Goal: Task Accomplishment & Management: Use online tool/utility

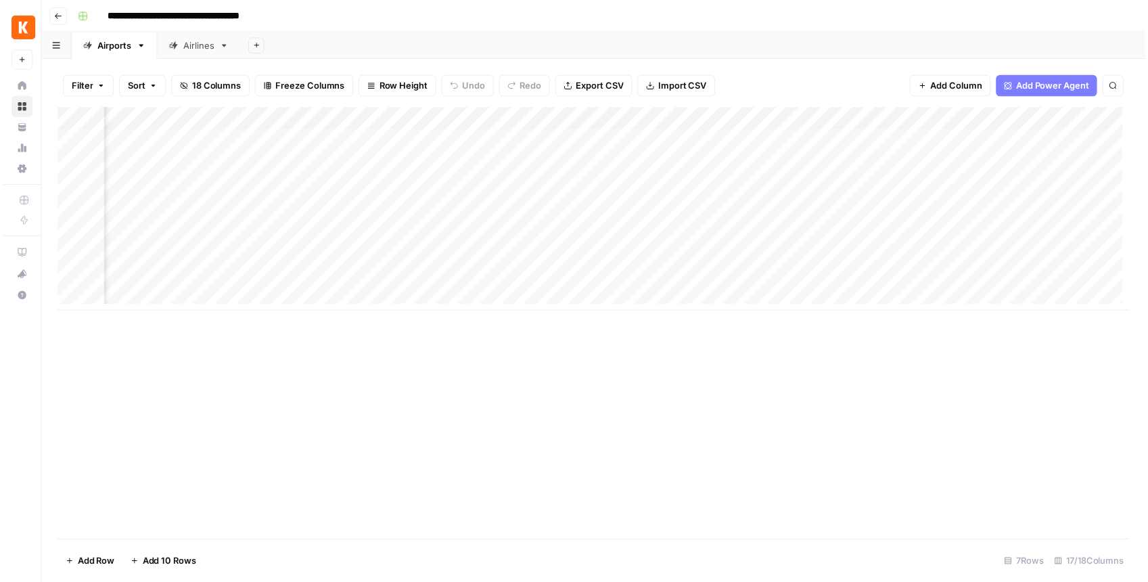
scroll to position [0, 1255]
click at [970, 142] on div "Add Column" at bounding box center [597, 211] width 1084 height 206
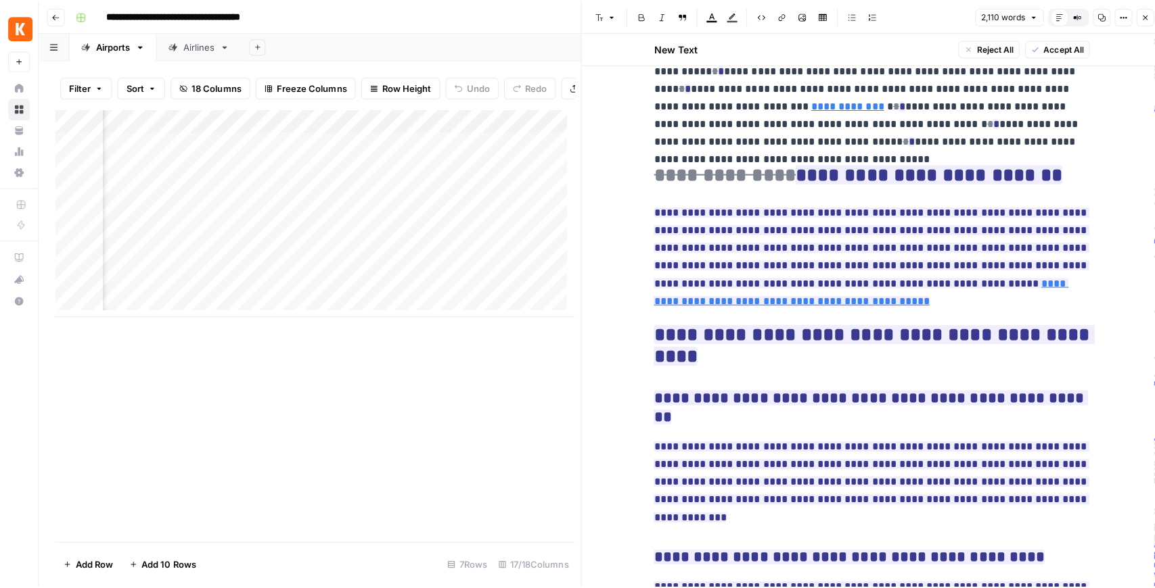
scroll to position [7485, 0]
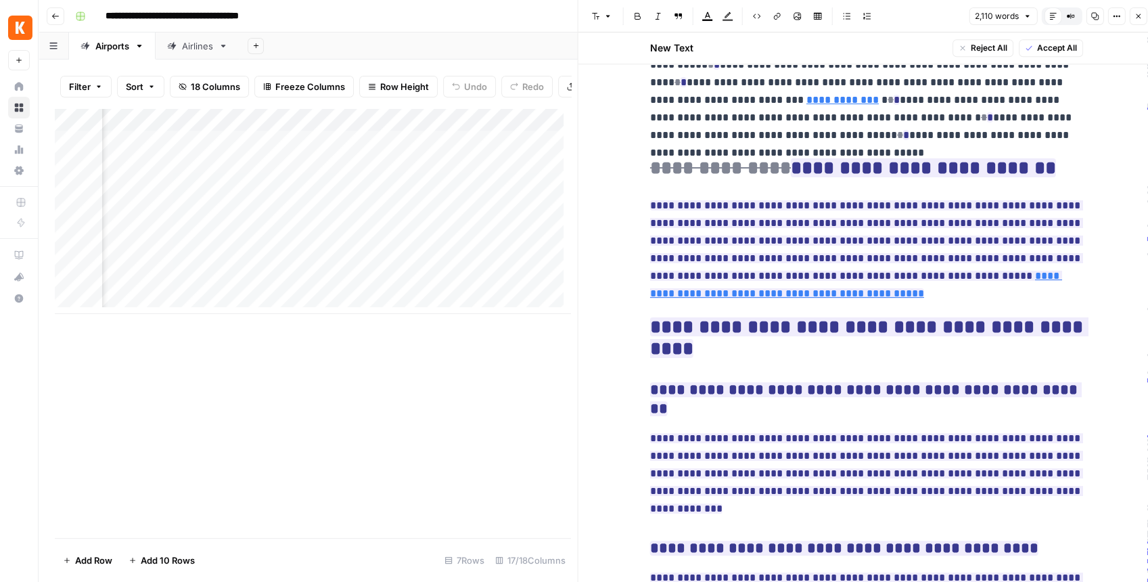
click at [1134, 18] on icon "button" at bounding box center [1138, 16] width 8 height 8
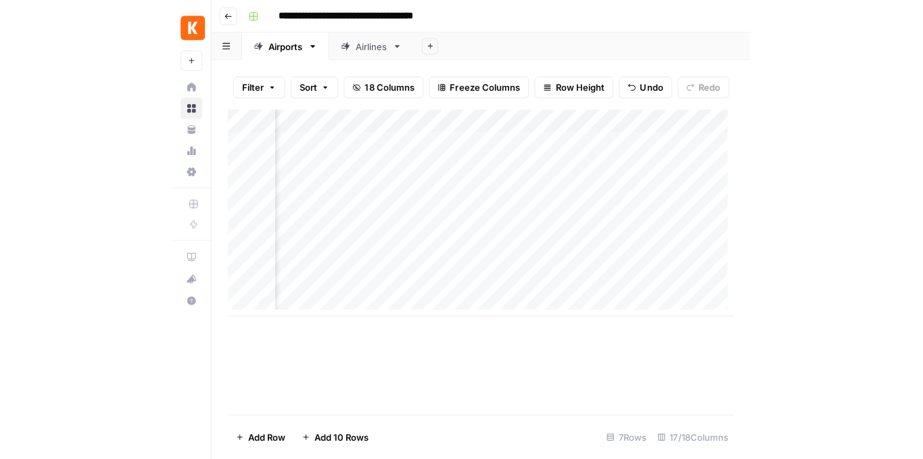
scroll to position [0, 628]
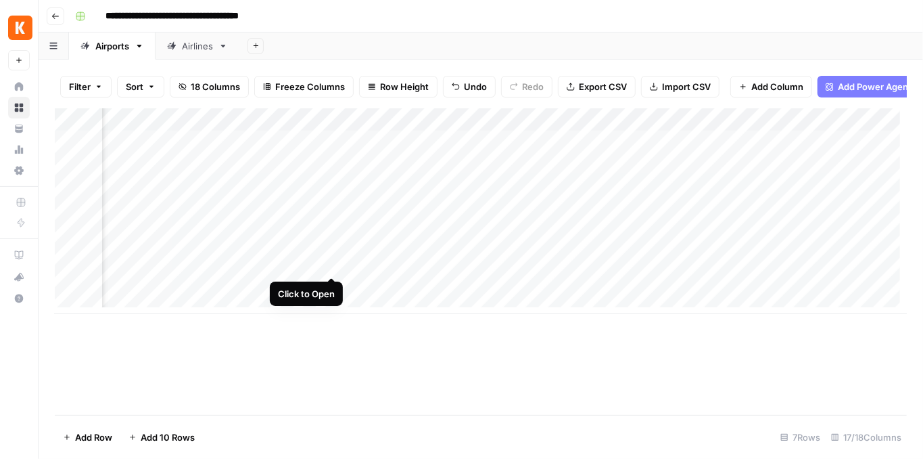
click at [332, 263] on div "Add Column" at bounding box center [481, 211] width 852 height 206
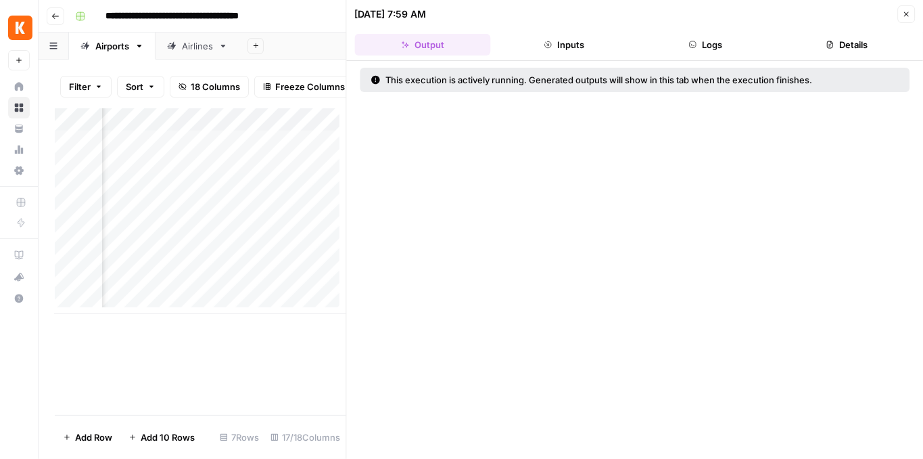
click at [687, 38] on button "Logs" at bounding box center [706, 45] width 136 height 22
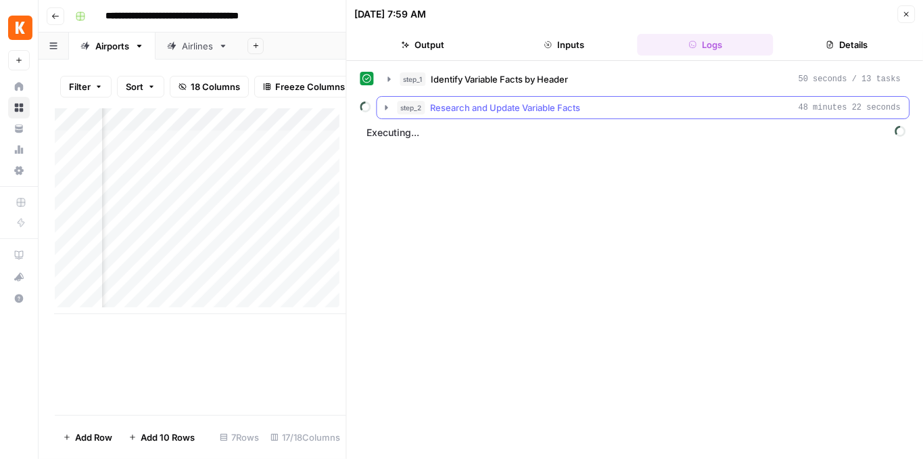
click at [385, 108] on icon "button" at bounding box center [386, 107] width 11 height 11
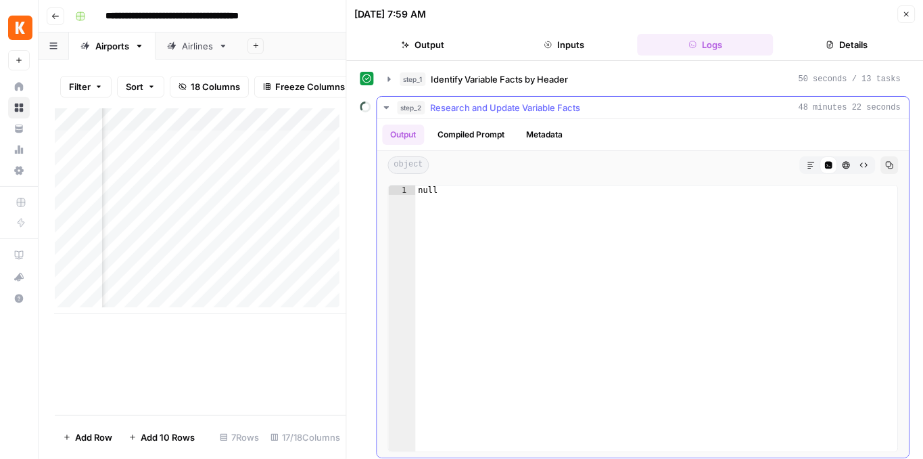
click at [451, 133] on button "Compiled Prompt" at bounding box center [471, 134] width 83 height 20
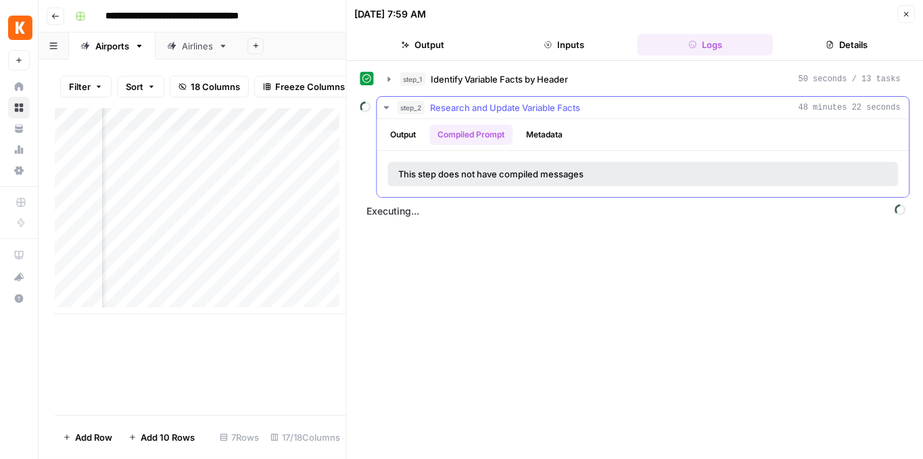
click at [421, 132] on button "Output" at bounding box center [404, 134] width 42 height 20
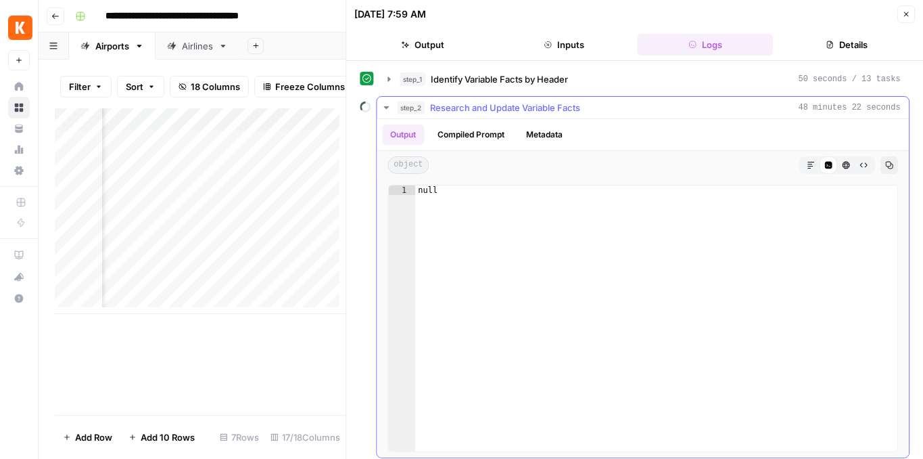
click at [387, 103] on icon "button" at bounding box center [386, 107] width 11 height 11
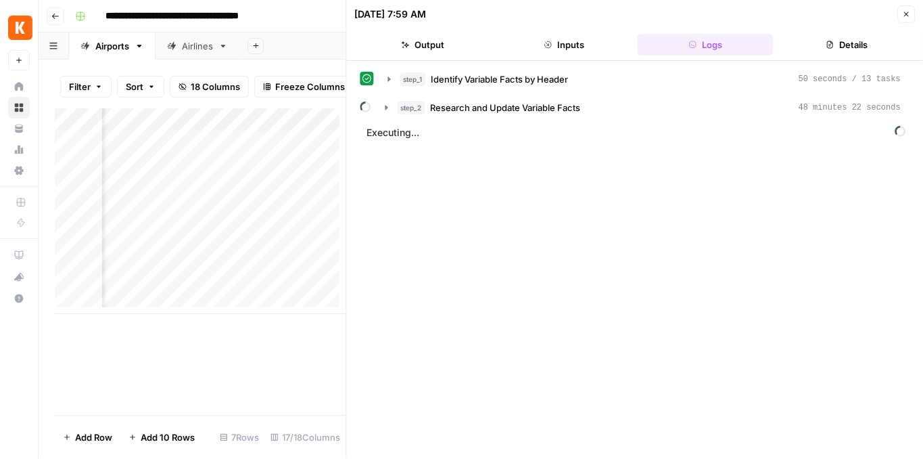
scroll to position [0, 628]
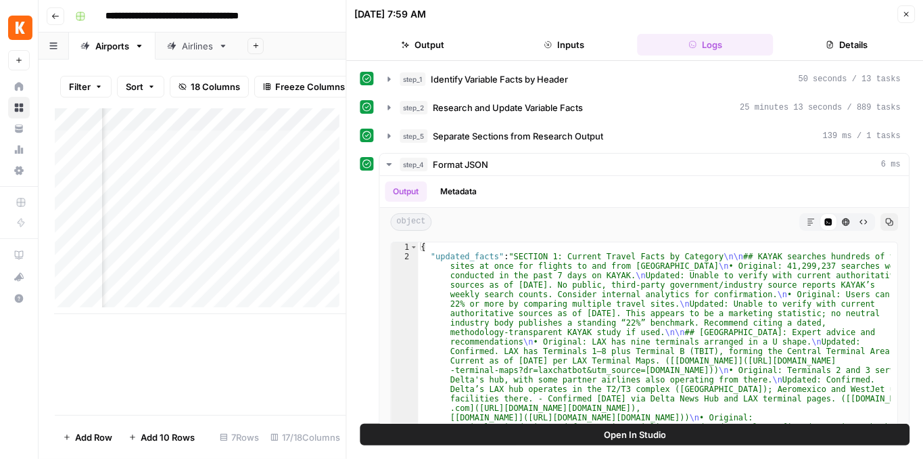
click at [901, 16] on button "Close" at bounding box center [907, 14] width 18 height 18
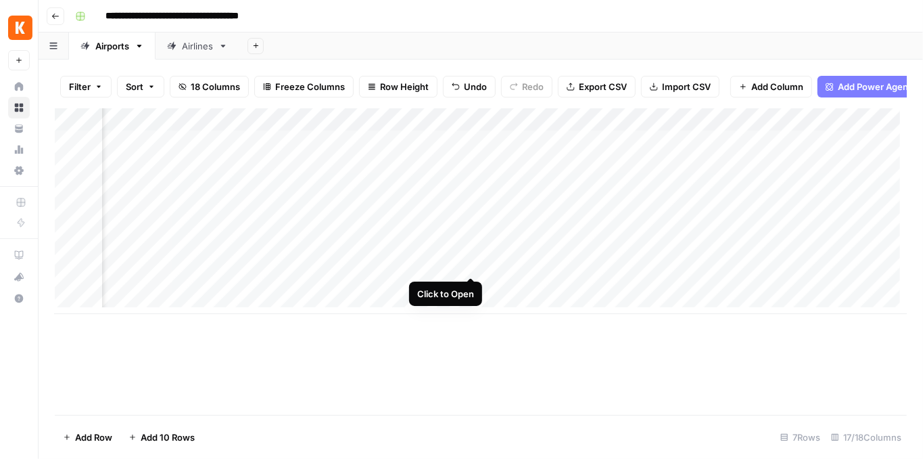
click at [473, 262] on div "Add Column" at bounding box center [481, 211] width 852 height 206
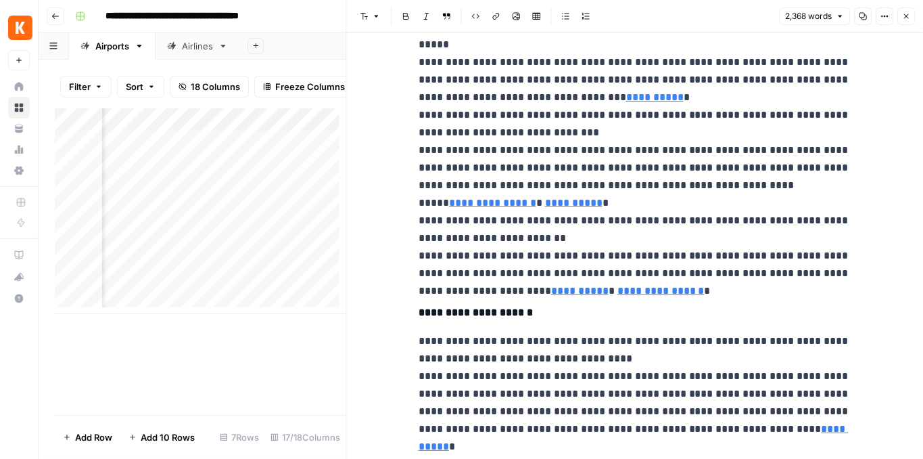
scroll to position [1849, 0]
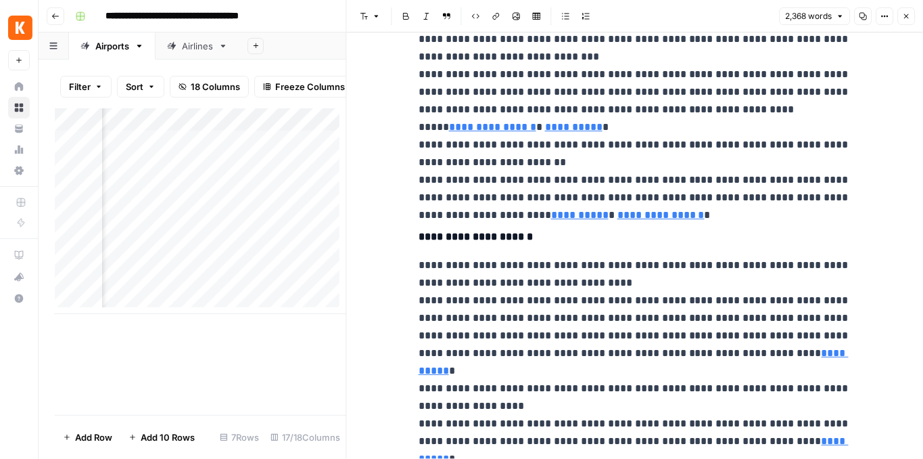
click at [904, 17] on icon "button" at bounding box center [906, 16] width 8 height 8
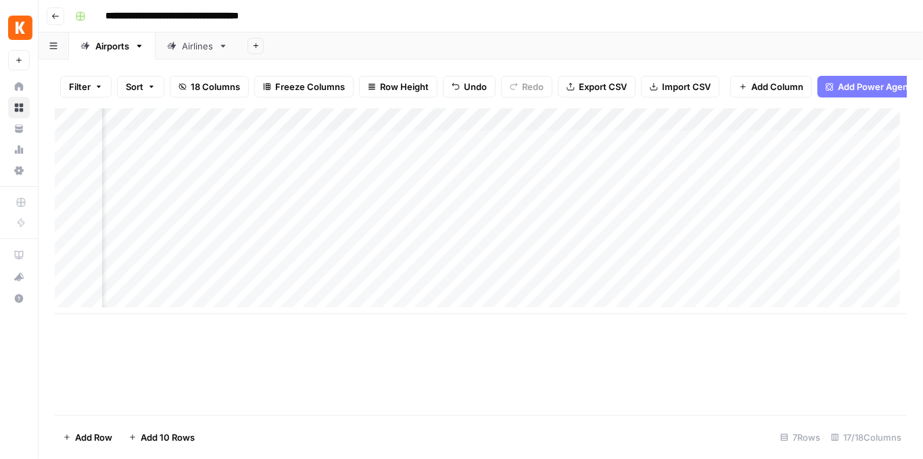
click at [588, 262] on div "Add Column" at bounding box center [481, 211] width 852 height 206
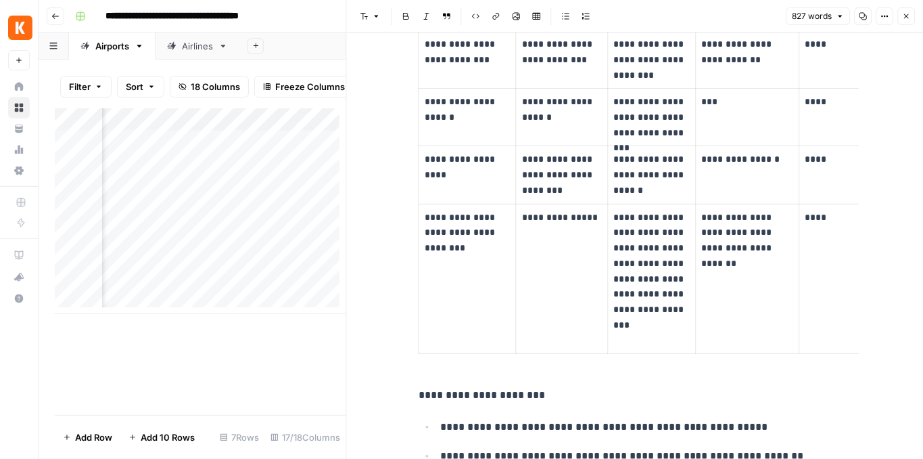
scroll to position [1353, 0]
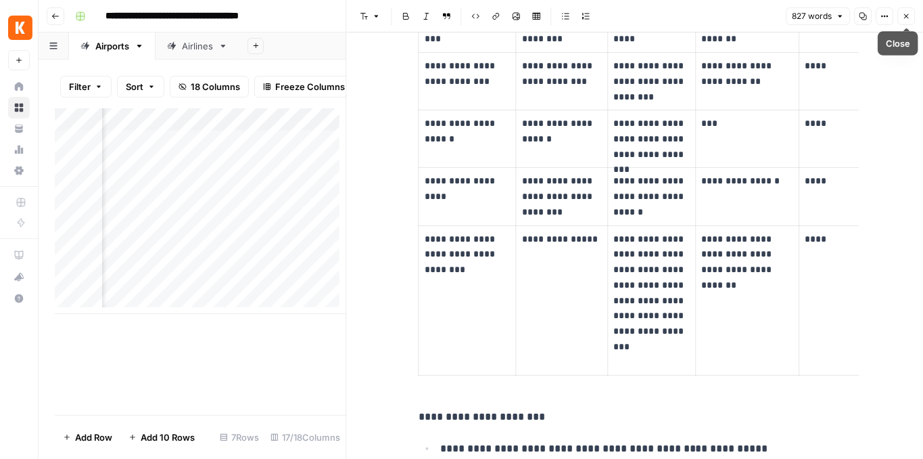
click at [903, 15] on icon "button" at bounding box center [906, 16] width 8 height 8
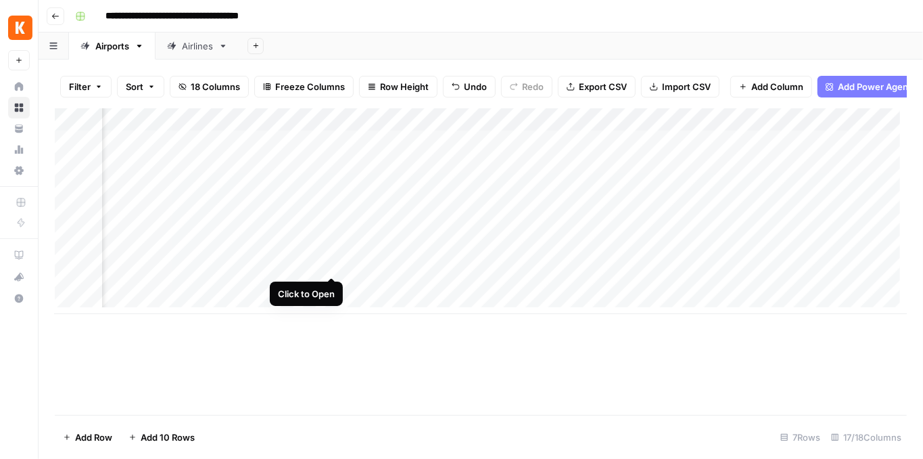
click at [332, 265] on div "Add Column" at bounding box center [481, 211] width 852 height 206
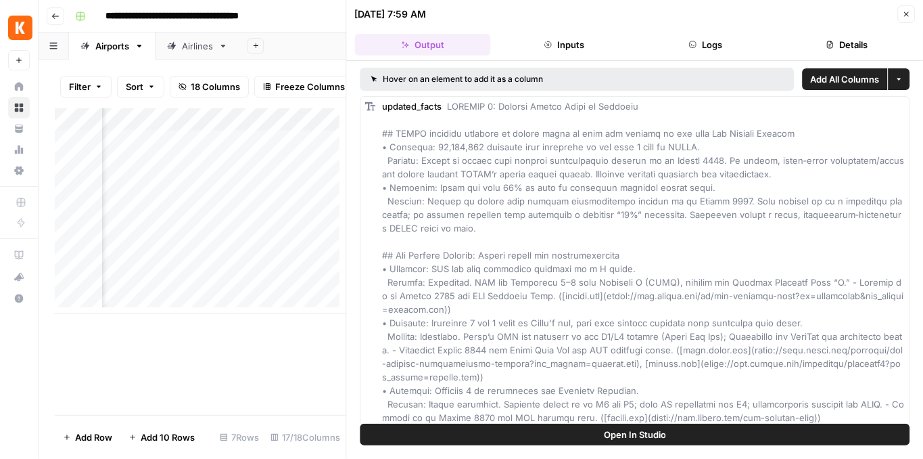
click at [585, 444] on button "Open In Studio" at bounding box center [636, 434] width 550 height 22
drag, startPoint x: 906, startPoint y: 18, endPoint x: 883, endPoint y: 26, distance: 24.4
click at [906, 18] on button "Close" at bounding box center [907, 14] width 18 height 18
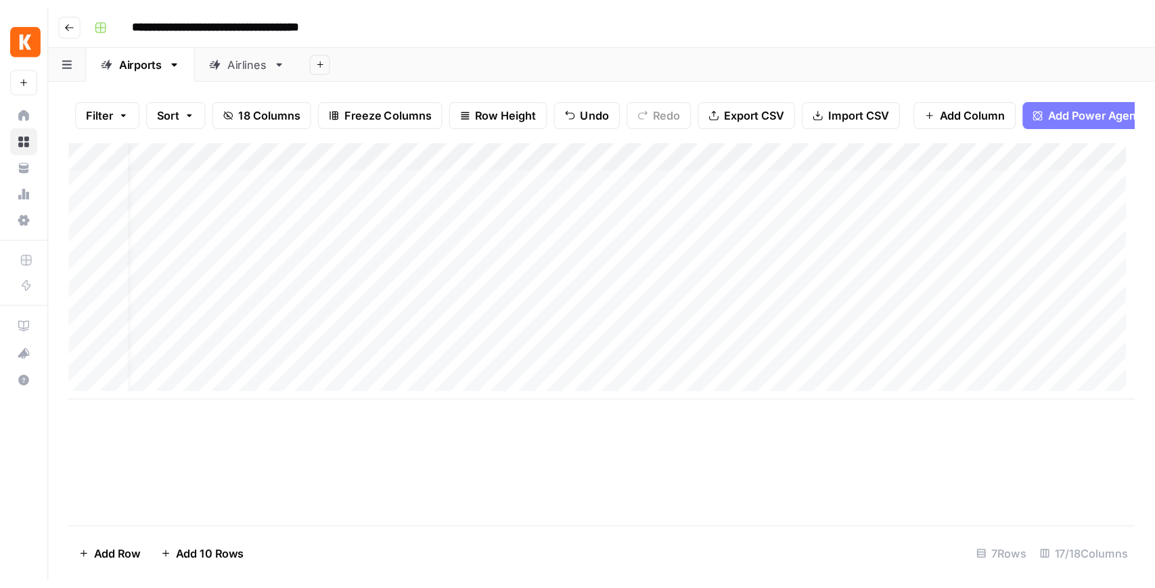
scroll to position [0, 14]
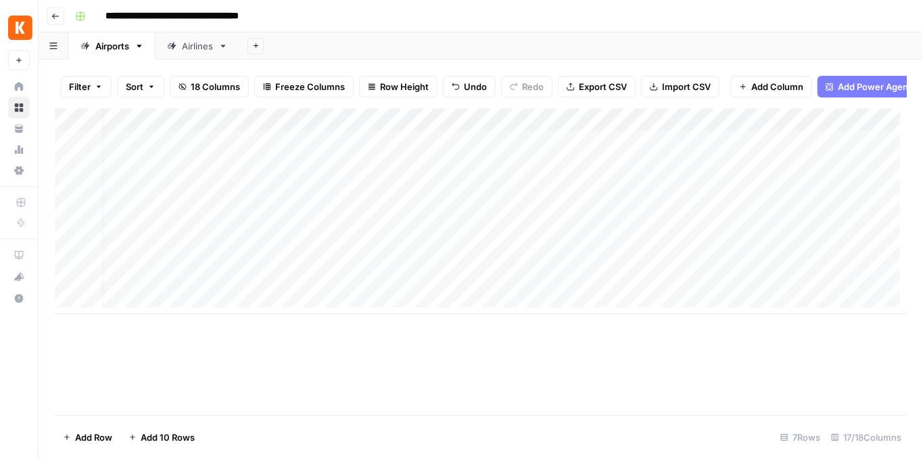
click at [457, 126] on div "Add Column" at bounding box center [481, 211] width 852 height 206
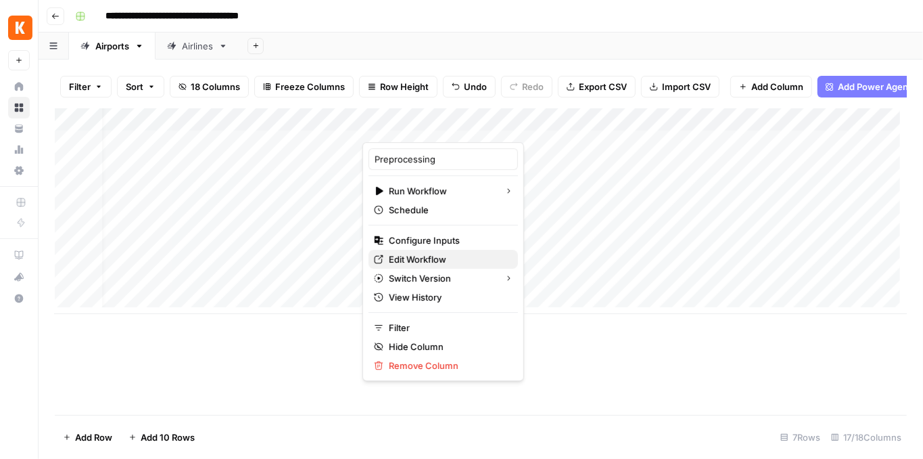
click at [401, 260] on span "Edit Workflow" at bounding box center [448, 259] width 118 height 14
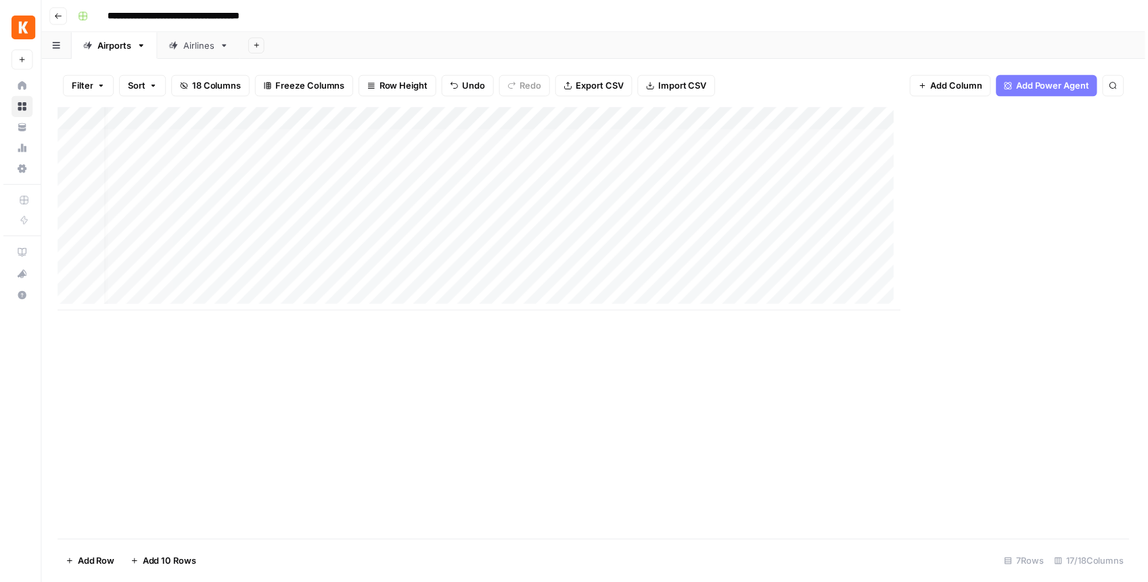
scroll to position [0, 15]
click at [475, 259] on div "Add Column" at bounding box center [597, 211] width 1084 height 206
click at [471, 260] on div "Add Column" at bounding box center [597, 211] width 1084 height 206
click at [473, 258] on div "Add Column" at bounding box center [597, 211] width 1084 height 206
click at [599, 284] on div "Add Column" at bounding box center [597, 211] width 1084 height 206
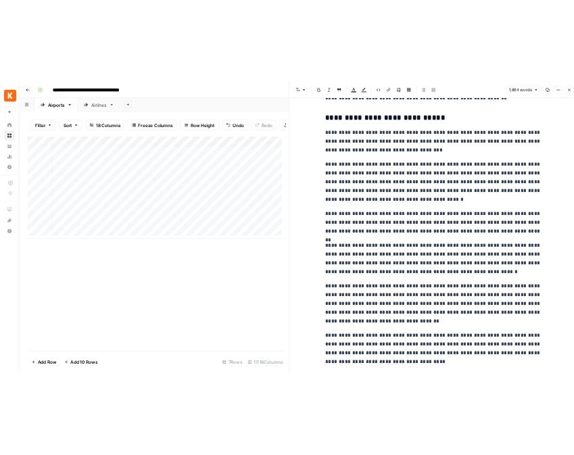
scroll to position [2888, 0]
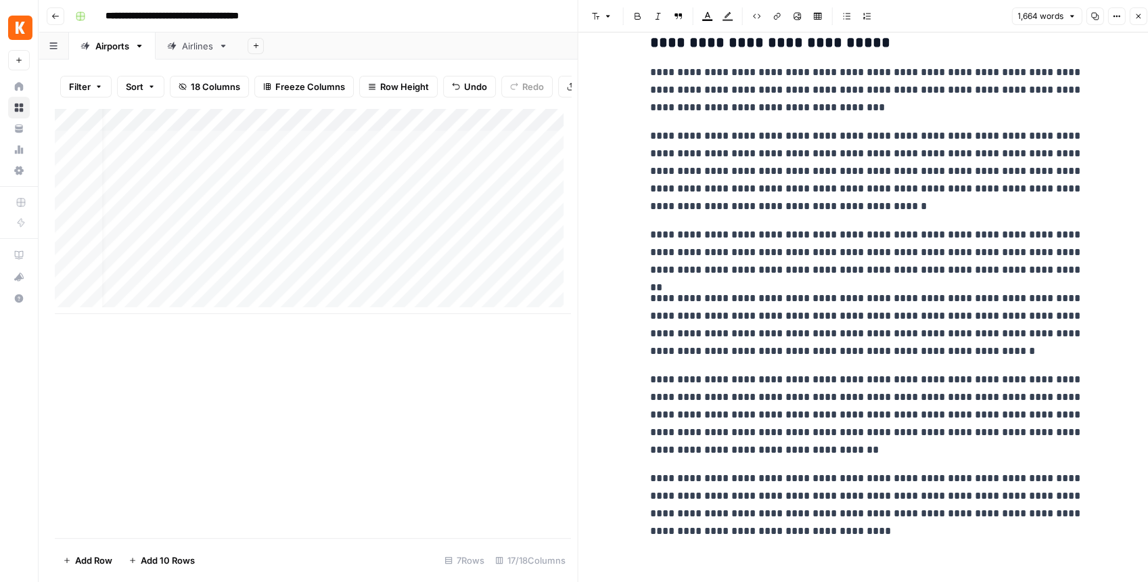
click at [923, 12] on icon "button" at bounding box center [1138, 16] width 8 height 8
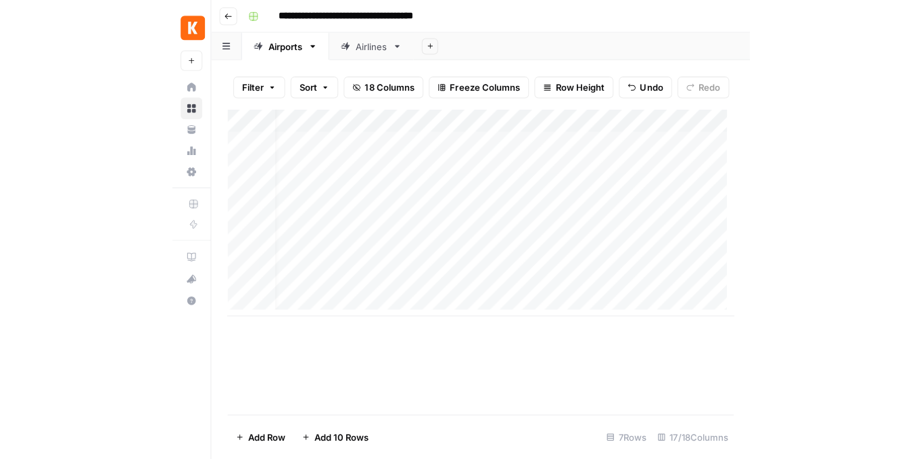
scroll to position [0, 14]
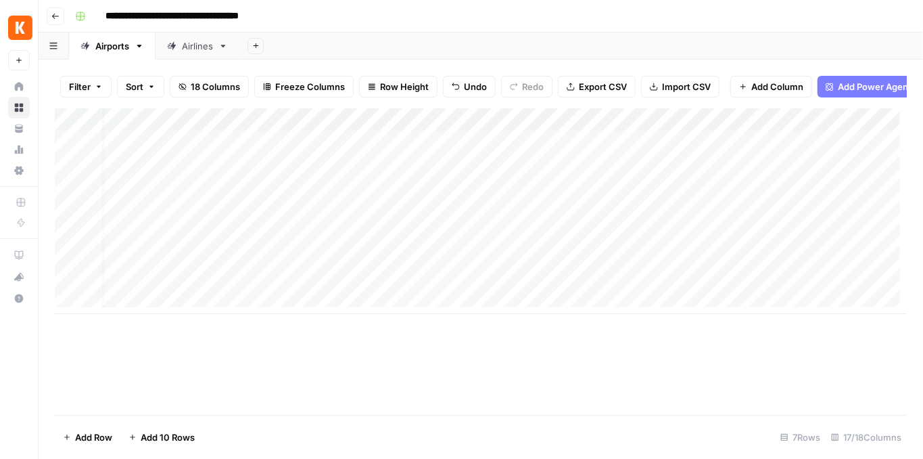
click at [599, 287] on div "Add Column" at bounding box center [481, 211] width 852 height 206
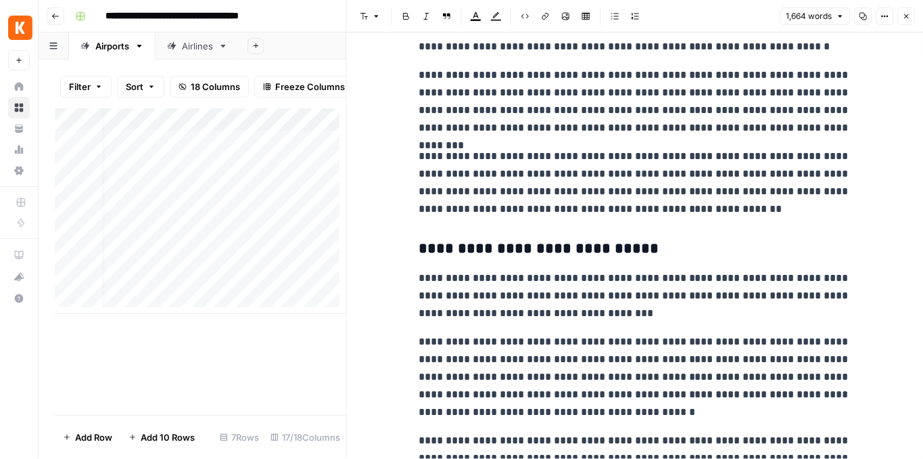
scroll to position [2703, 0]
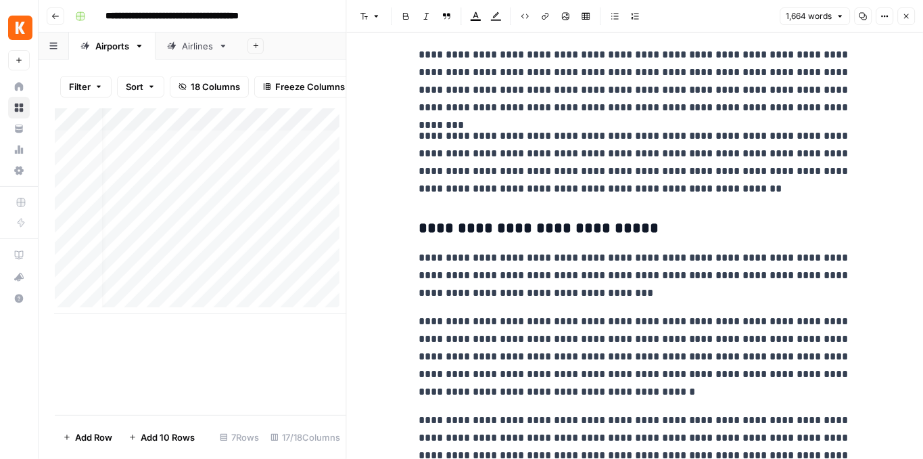
click at [905, 22] on button "Close" at bounding box center [907, 16] width 18 height 18
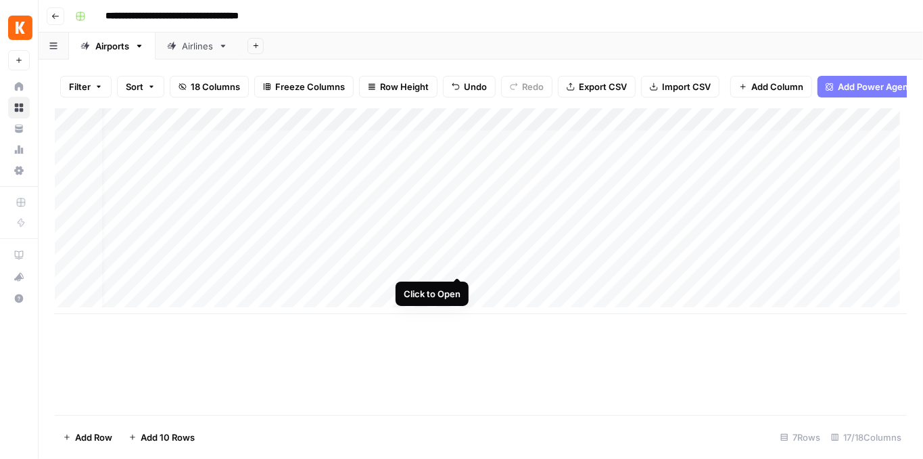
click at [457, 264] on div "Add Column" at bounding box center [481, 211] width 852 height 206
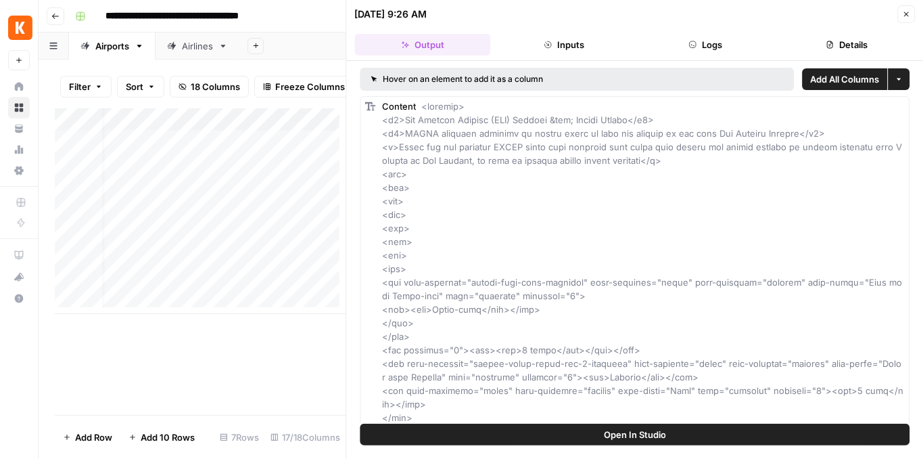
click at [611, 429] on span "Open In Studio" at bounding box center [635, 434] width 62 height 14
click at [908, 14] on icon "button" at bounding box center [906, 14] width 8 height 8
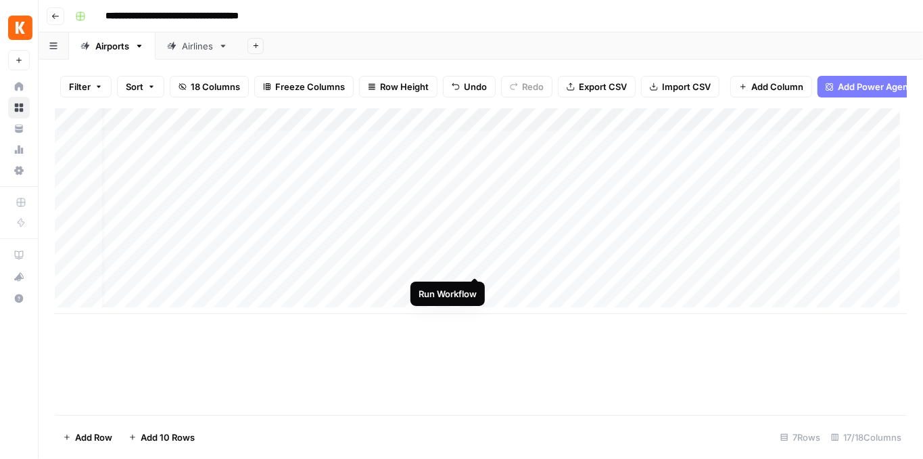
click at [479, 262] on div "Add Column" at bounding box center [481, 211] width 852 height 206
click at [478, 283] on div "Add Column" at bounding box center [481, 211] width 852 height 206
click at [188, 46] on div "Airlines" at bounding box center [197, 46] width 31 height 14
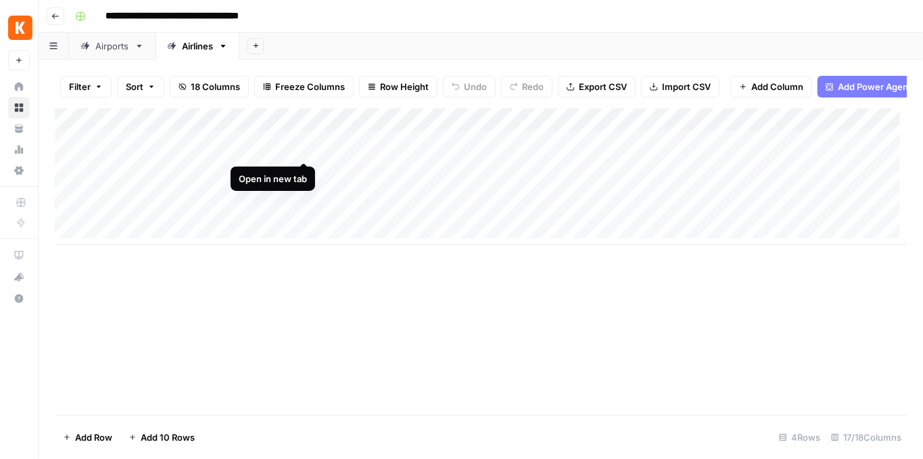
click at [298, 150] on div "Add Column" at bounding box center [481, 176] width 852 height 137
click at [110, 45] on div "Airports" at bounding box center [112, 46] width 34 height 14
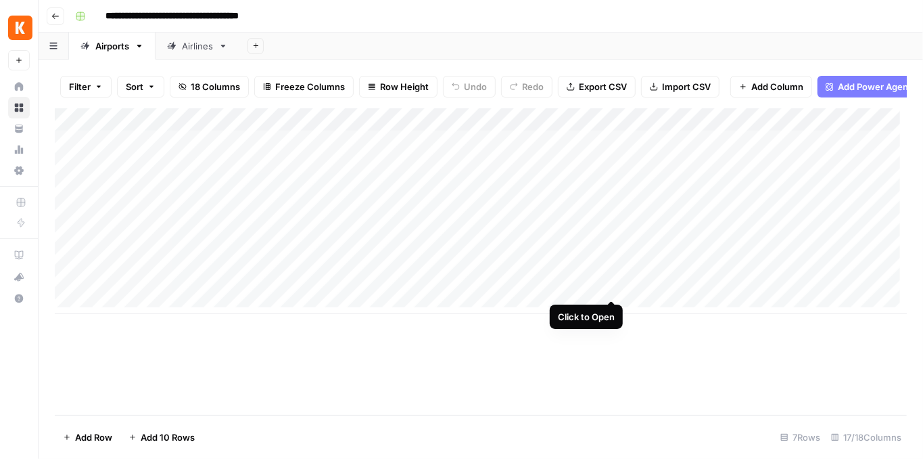
click at [609, 286] on div "Add Column" at bounding box center [481, 211] width 852 height 206
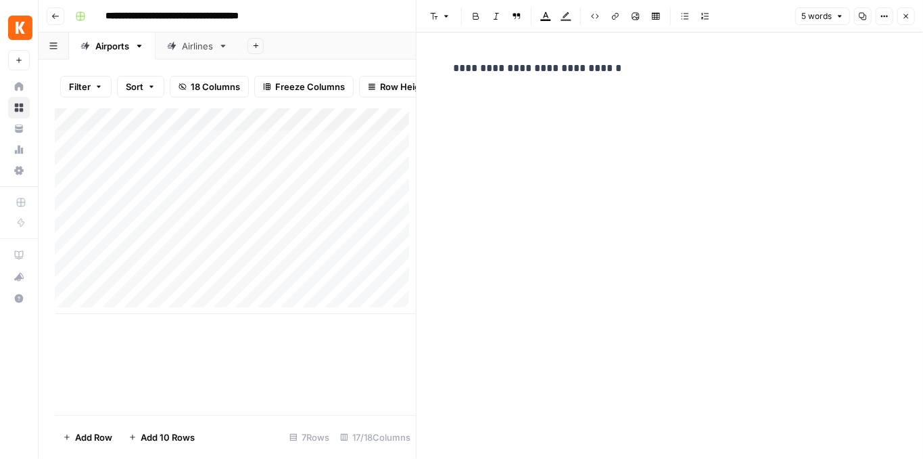
click at [906, 16] on icon "button" at bounding box center [906, 16] width 8 height 8
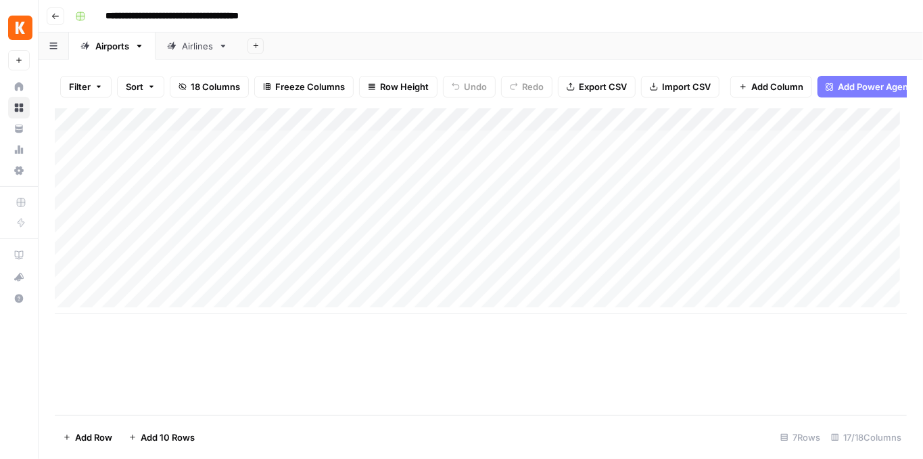
click at [469, 126] on div "Add Column" at bounding box center [481, 211] width 852 height 206
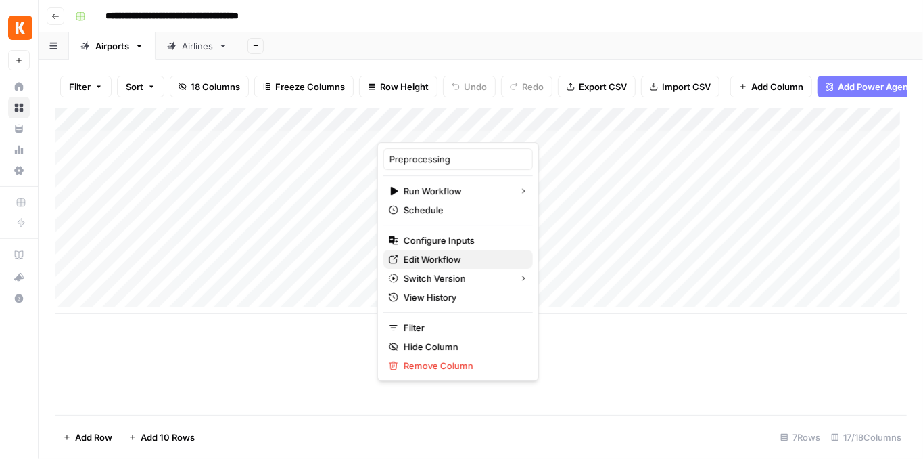
click at [451, 258] on span "Edit Workflow" at bounding box center [463, 259] width 118 height 14
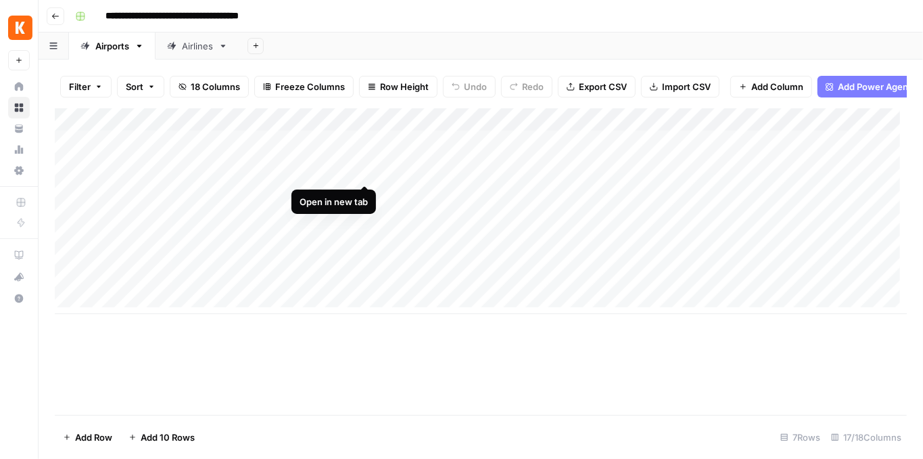
click at [362, 171] on div "Add Column" at bounding box center [481, 211] width 852 height 206
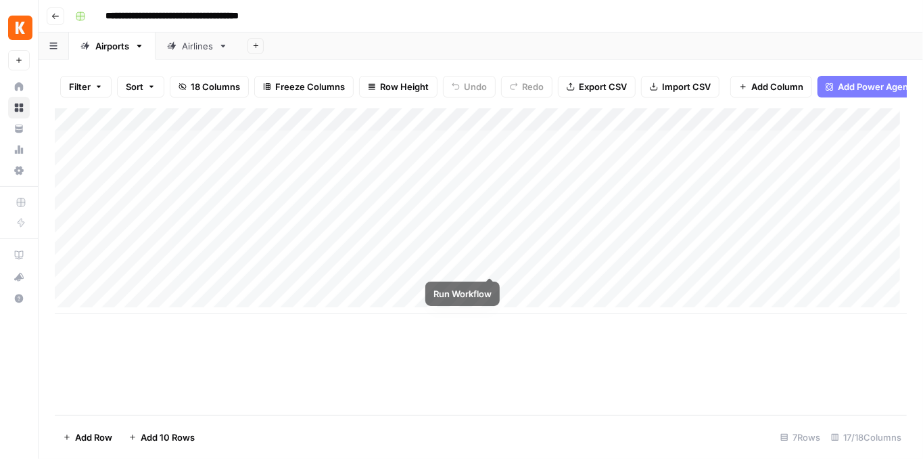
click at [487, 263] on div "Add Column" at bounding box center [481, 211] width 852 height 206
click at [488, 285] on div "Add Column" at bounding box center [481, 211] width 852 height 206
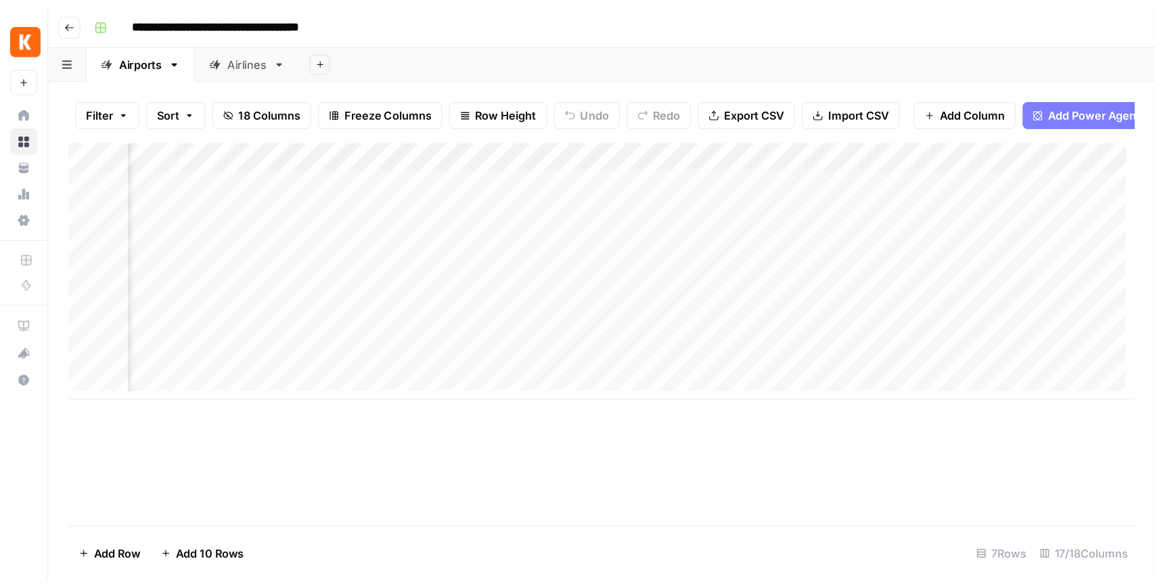
scroll to position [0, 150]
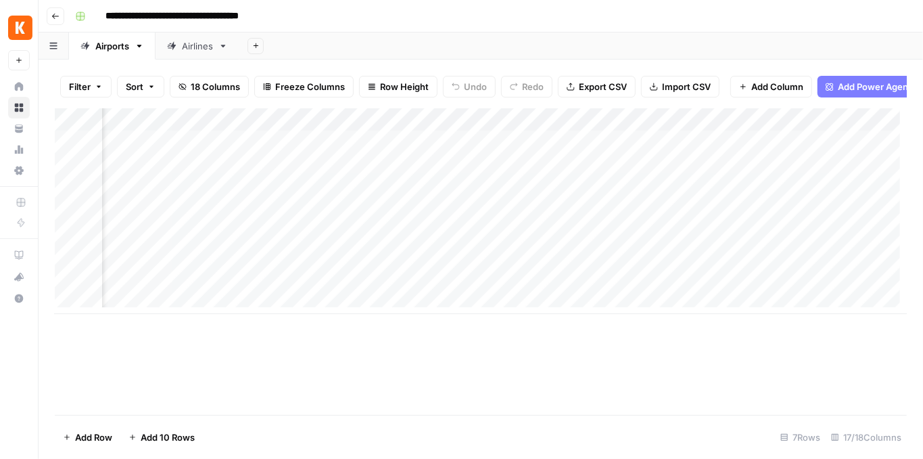
click at [808, 130] on div "Add Column" at bounding box center [481, 211] width 852 height 206
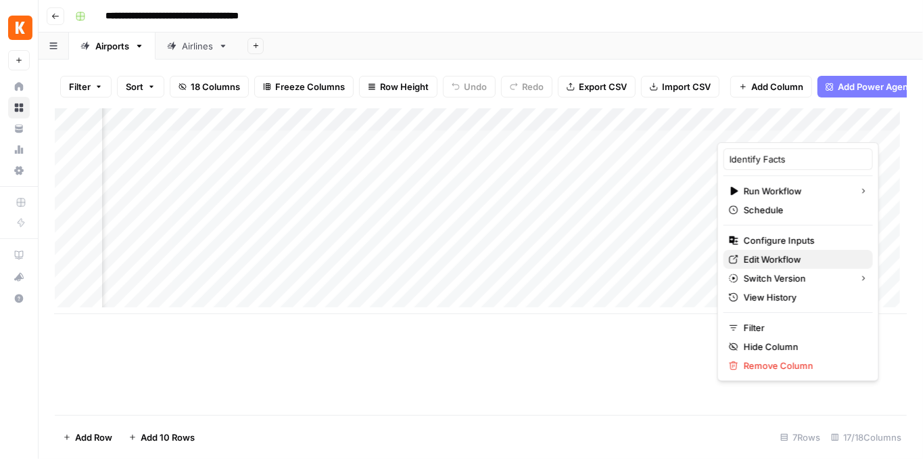
click at [782, 254] on span "Edit Workflow" at bounding box center [803, 259] width 118 height 14
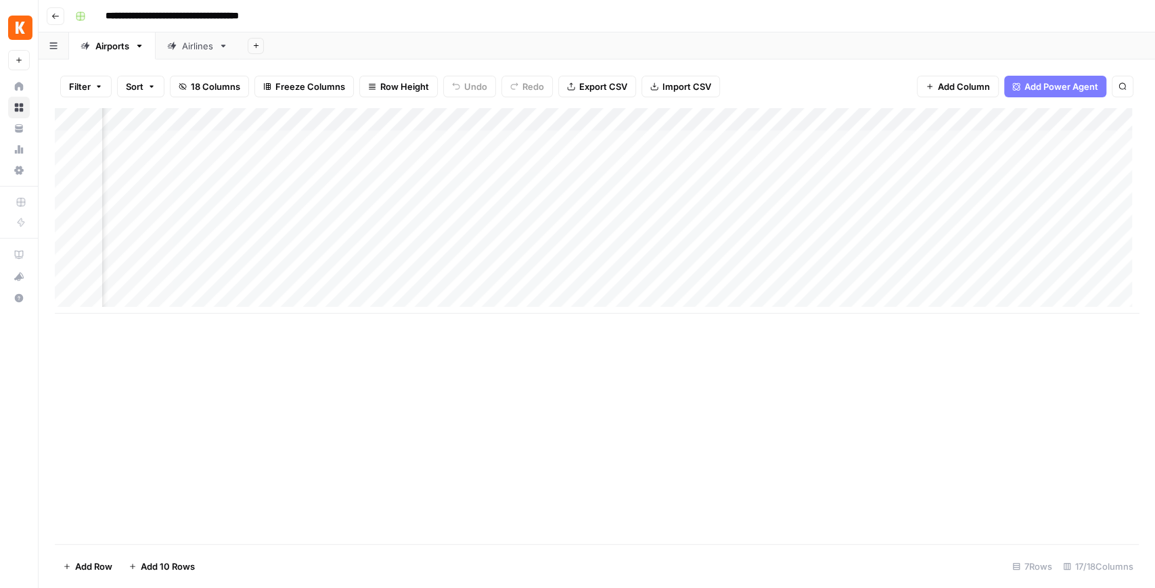
click at [825, 257] on div "Add Column" at bounding box center [597, 211] width 1084 height 206
click at [814, 282] on div "Add Column" at bounding box center [597, 211] width 1084 height 206
click at [745, 121] on div "Add Column" at bounding box center [597, 211] width 1084 height 206
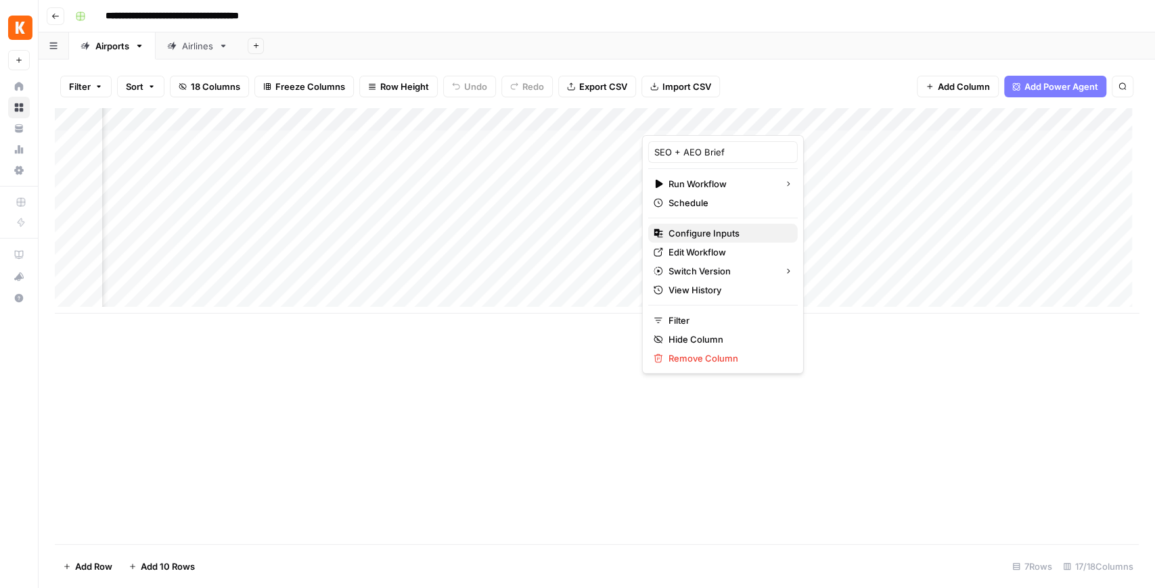
click at [730, 232] on span "Configure Inputs" at bounding box center [727, 234] width 118 height 14
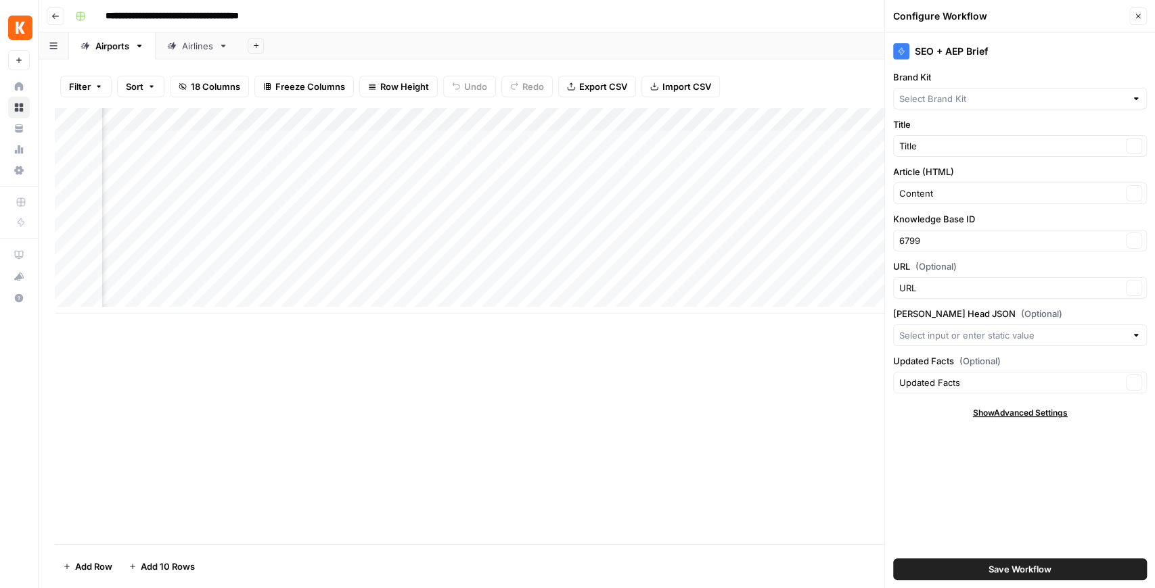
type input "[EN-US] - Kayak"
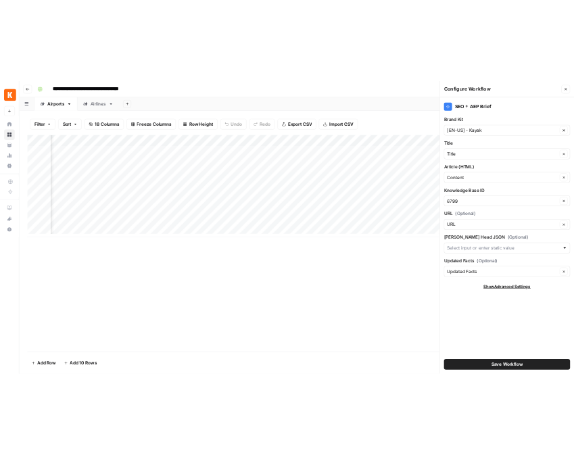
scroll to position [0, 399]
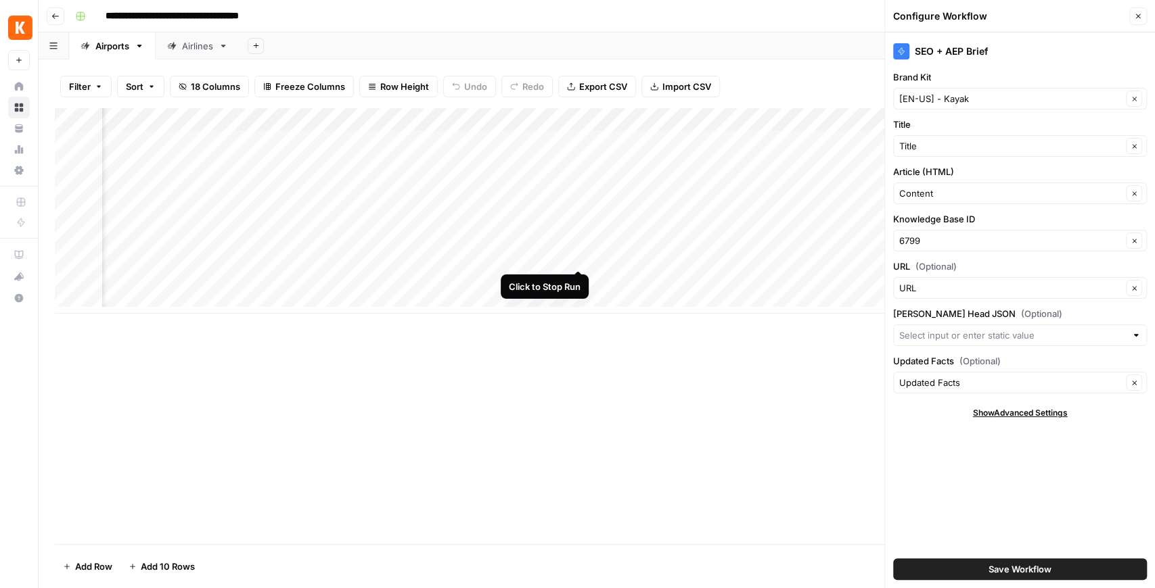
click at [574, 258] on div "Add Column" at bounding box center [597, 211] width 1084 height 206
click at [576, 279] on div "Add Column" at bounding box center [597, 211] width 1084 height 206
drag, startPoint x: 496, startPoint y: 118, endPoint x: 771, endPoint y: 63, distance: 280.7
click at [774, 62] on div "Filter Sort 18 Columns Freeze Columns Row Height Undo Redo Export CSV Import CS…" at bounding box center [597, 324] width 1116 height 529
click at [561, 118] on div "Add Column" at bounding box center [597, 211] width 1084 height 206
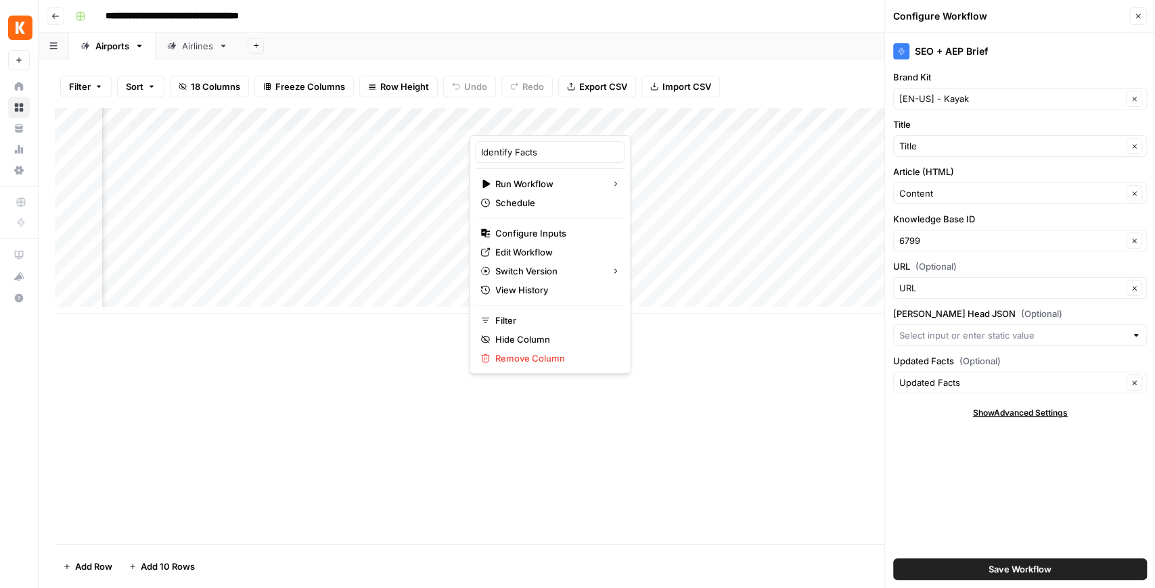
click at [739, 85] on div "Filter Sort 18 Columns Freeze Columns Row Height Undo Redo Export CSV Import CS…" at bounding box center [597, 86] width 1084 height 43
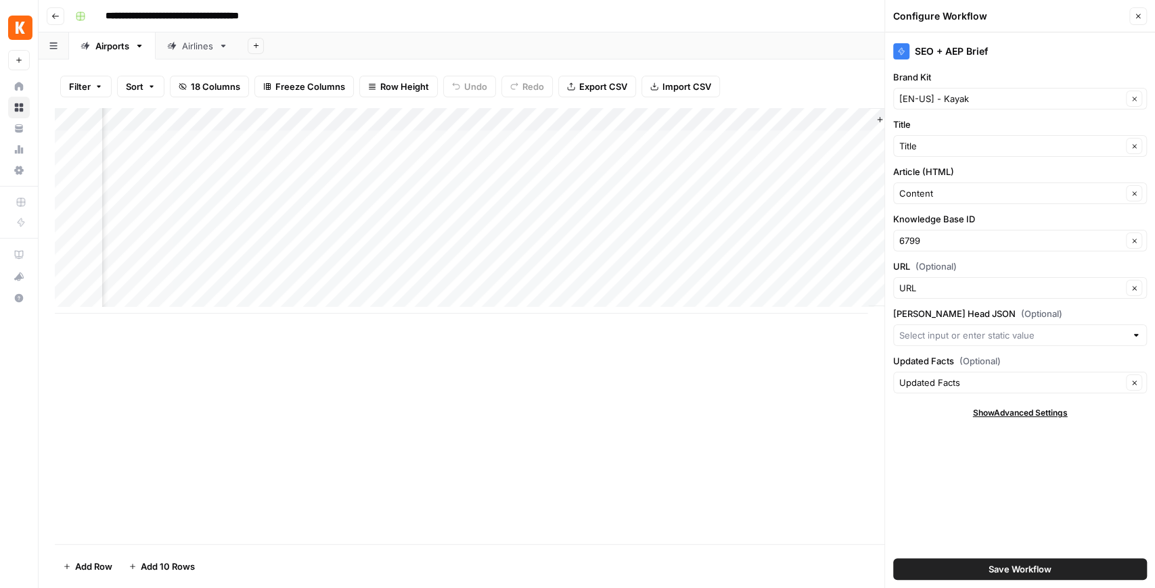
click at [923, 20] on icon "button" at bounding box center [1138, 16] width 8 height 8
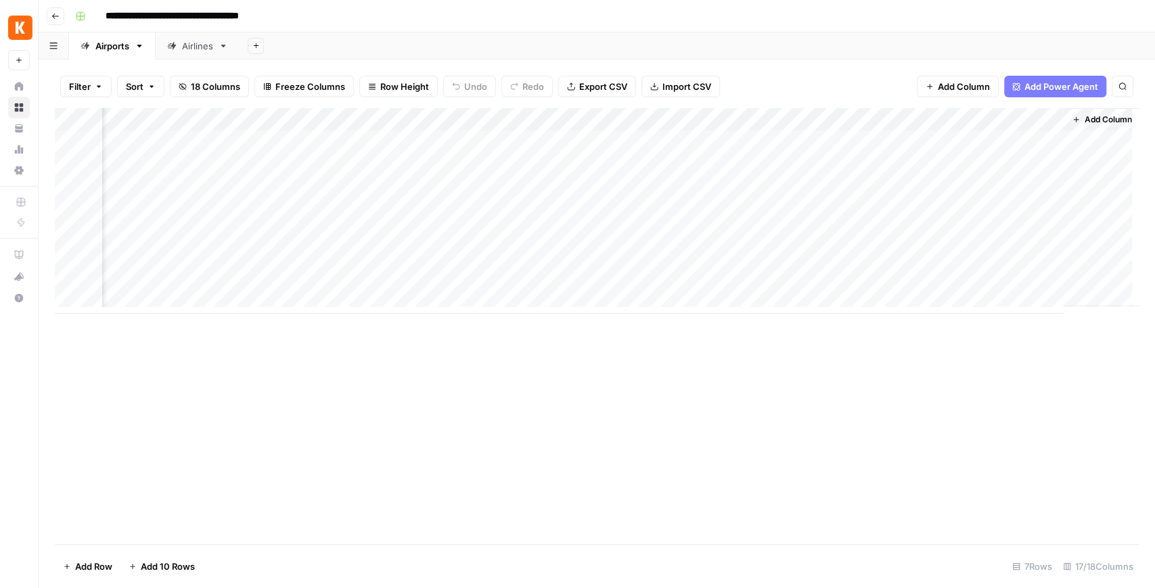
click at [923, 118] on span "Add Column" at bounding box center [1107, 120] width 47 height 12
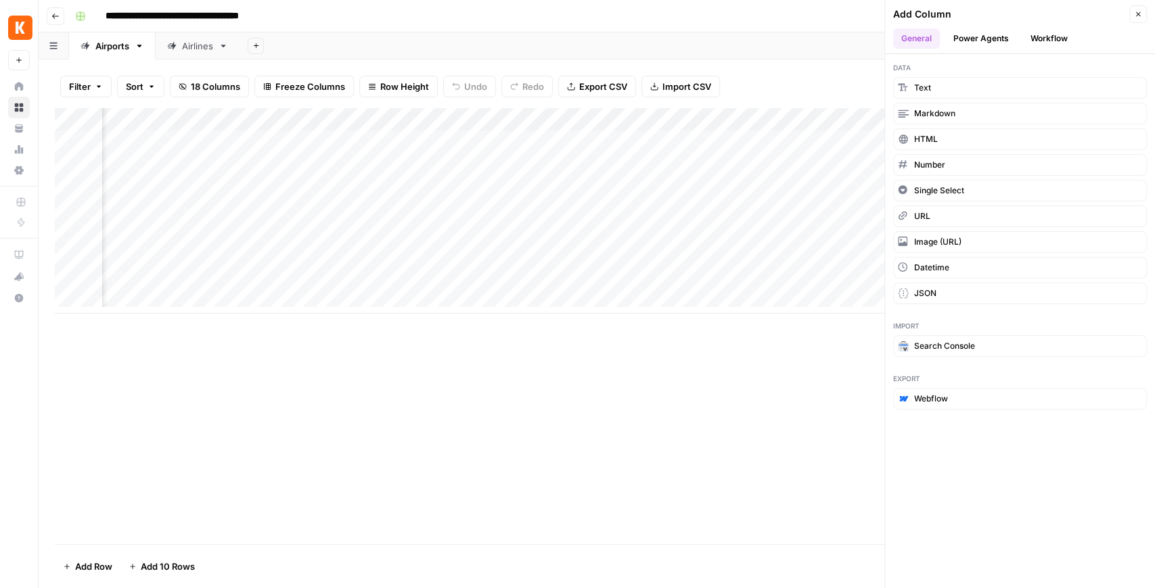
click at [923, 40] on button "Workflow" at bounding box center [1048, 38] width 53 height 20
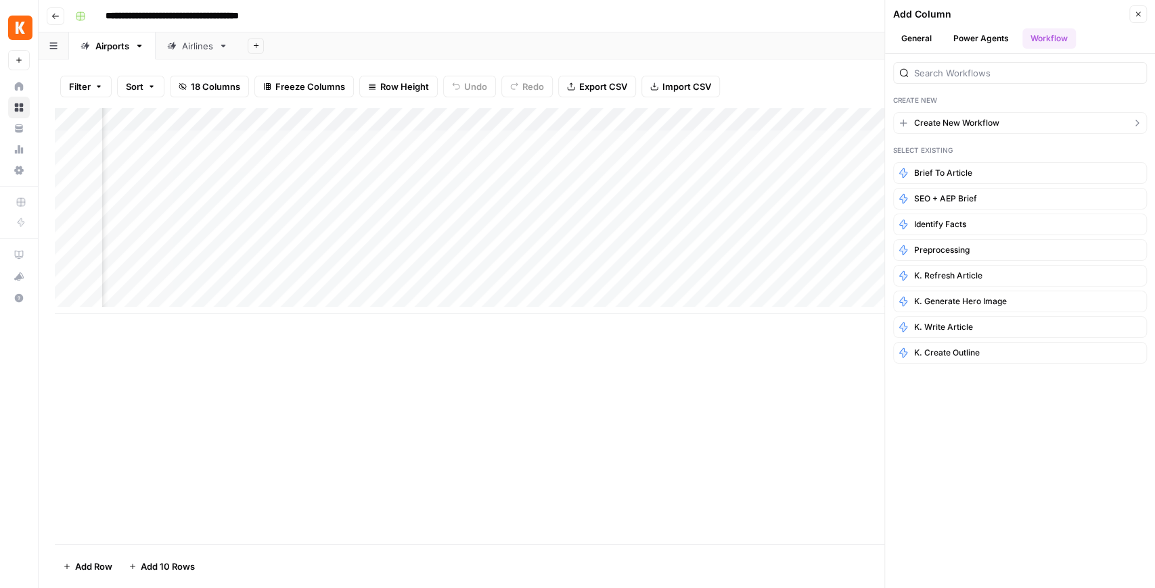
click at [923, 126] on span "Create New Workflow" at bounding box center [956, 123] width 85 height 12
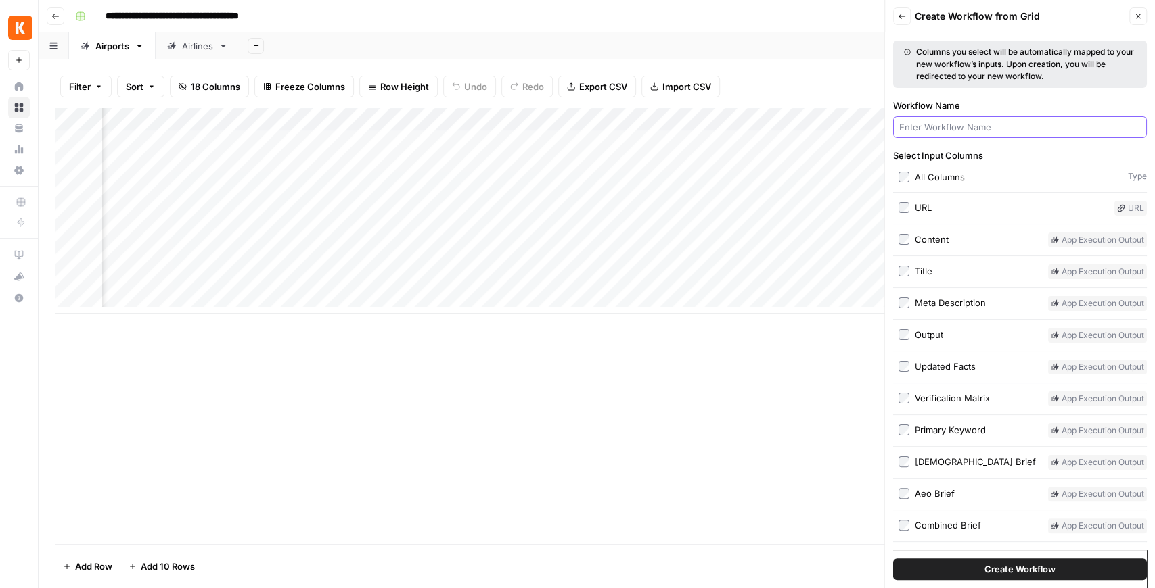
click at [923, 123] on input "Workflow Name" at bounding box center [1019, 127] width 241 height 14
type input "E"
type input "Expert Advice Content"
click at [893, 458] on button "Create Workflow" at bounding box center [1020, 570] width 254 height 22
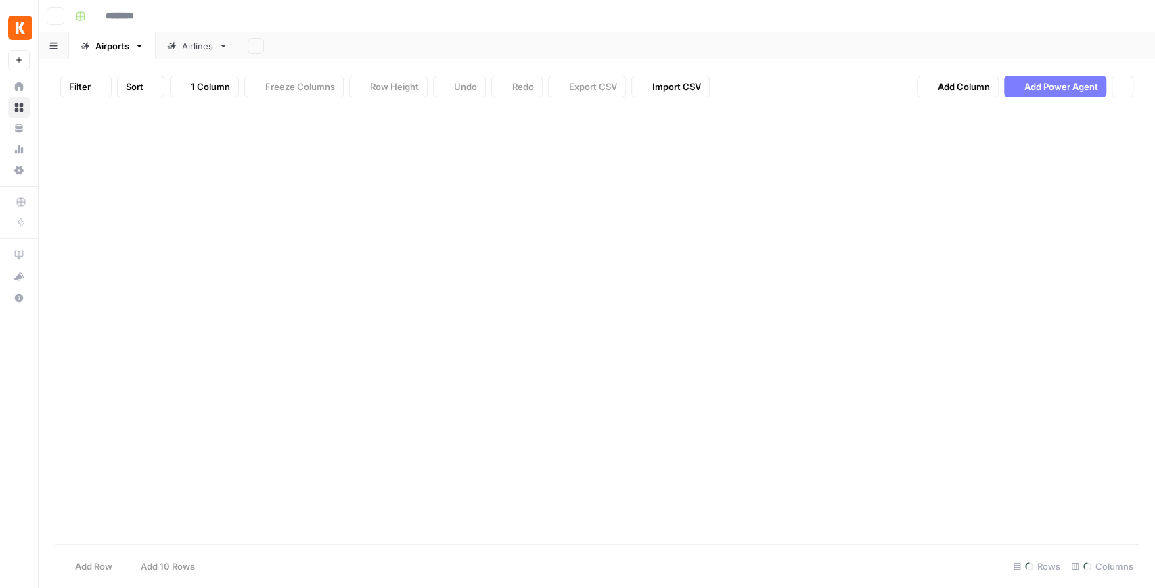
type input "**********"
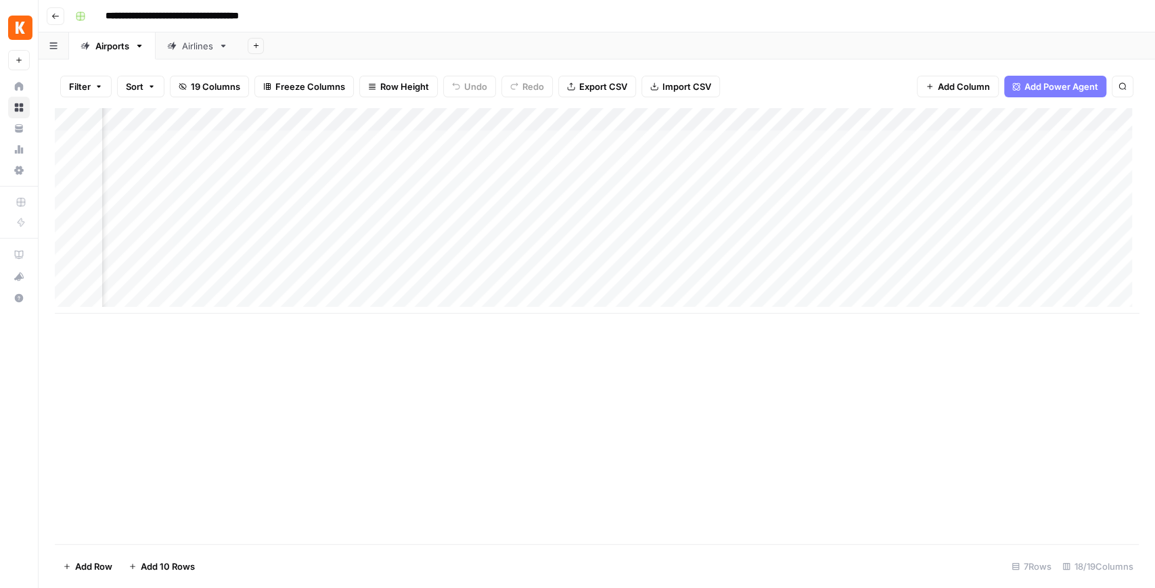
scroll to position [0, 1500]
drag, startPoint x: 973, startPoint y: 124, endPoint x: 183, endPoint y: 132, distance: 789.4
click at [183, 132] on div "Add Column" at bounding box center [597, 211] width 1084 height 206
drag, startPoint x: 998, startPoint y: 116, endPoint x: 388, endPoint y: 151, distance: 611.7
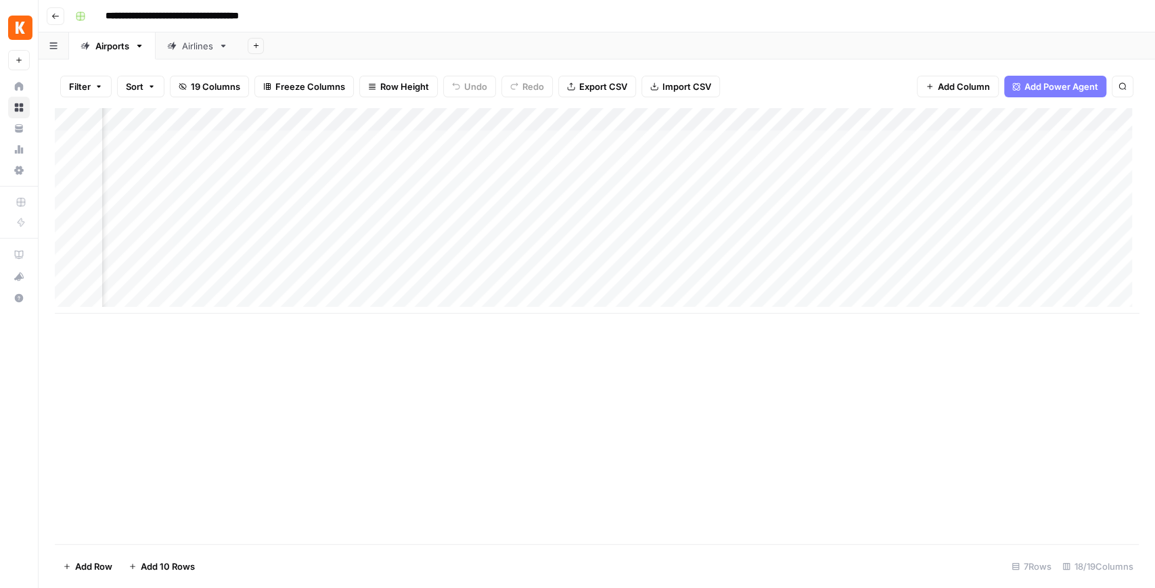
click at [388, 151] on div "Add Column" at bounding box center [597, 211] width 1084 height 206
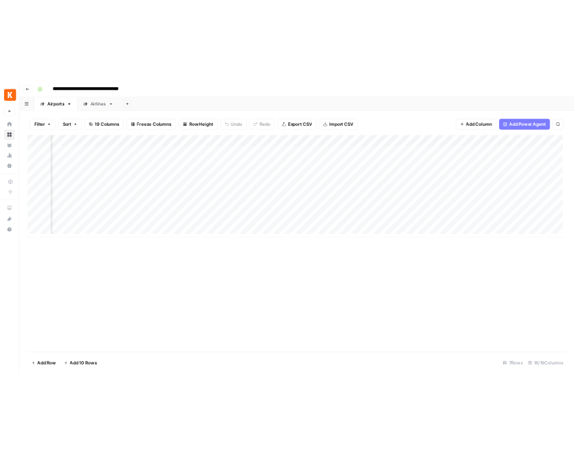
scroll to position [0, 455]
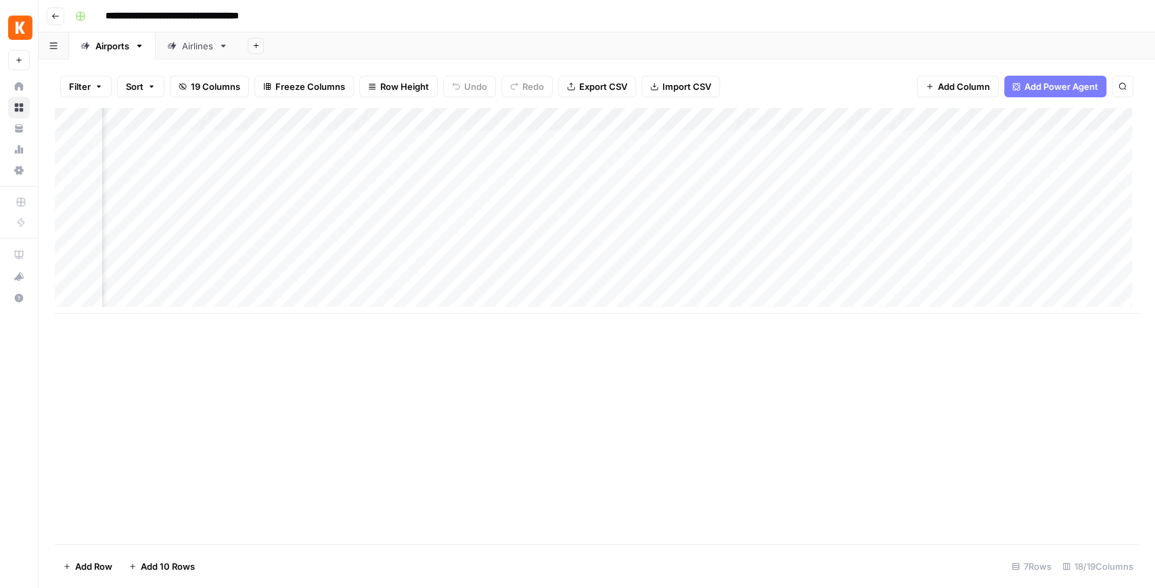
drag, startPoint x: 580, startPoint y: 123, endPoint x: 480, endPoint y: 119, distance: 100.2
click at [480, 119] on div "Add Column" at bounding box center [597, 211] width 1084 height 206
click at [664, 120] on div "Add Column" at bounding box center [597, 211] width 1084 height 206
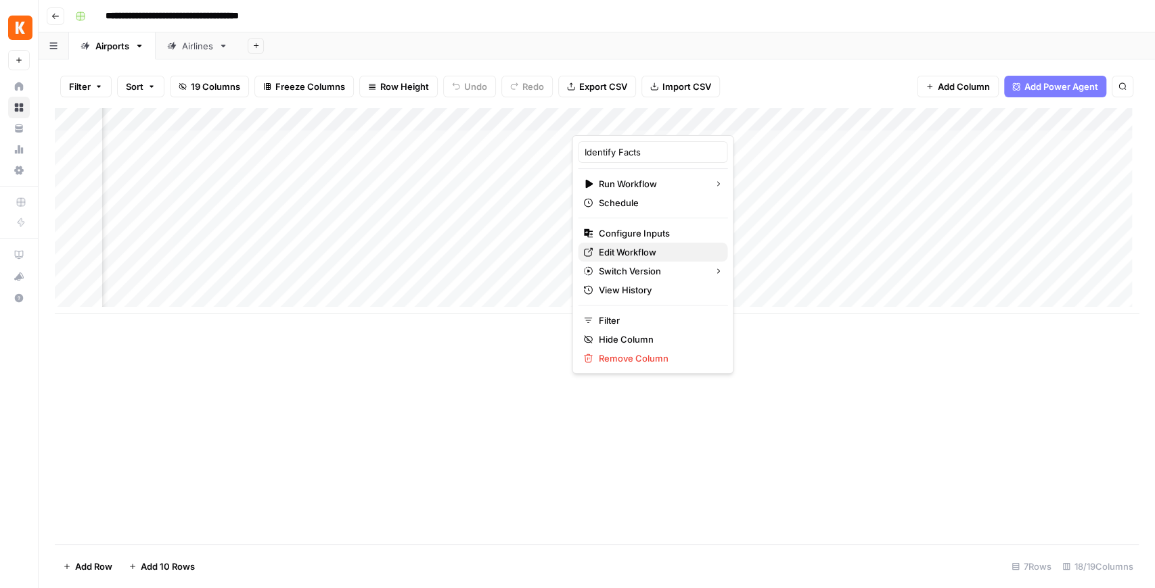
click at [634, 250] on span "Edit Workflow" at bounding box center [657, 253] width 118 height 14
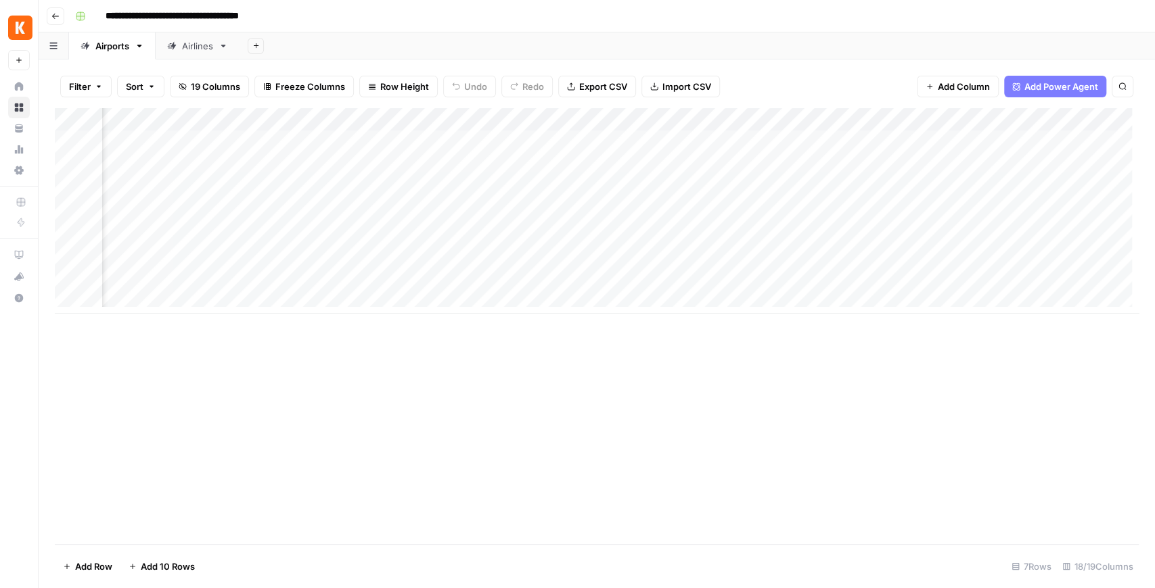
click at [543, 116] on div "Add Column" at bounding box center [597, 211] width 1084 height 206
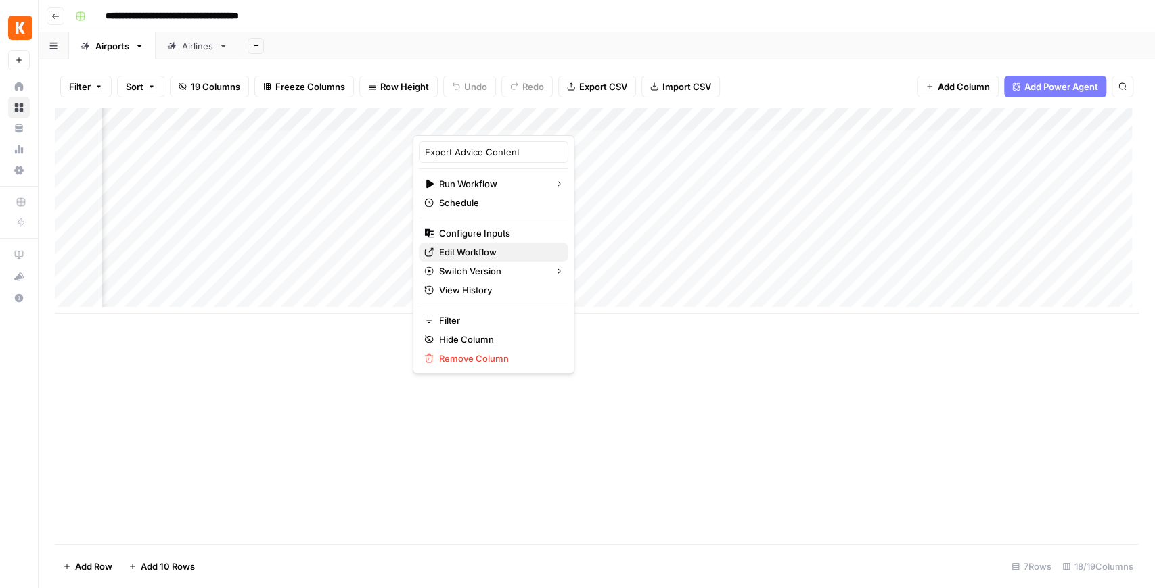
click at [486, 246] on span "Edit Workflow" at bounding box center [498, 253] width 118 height 14
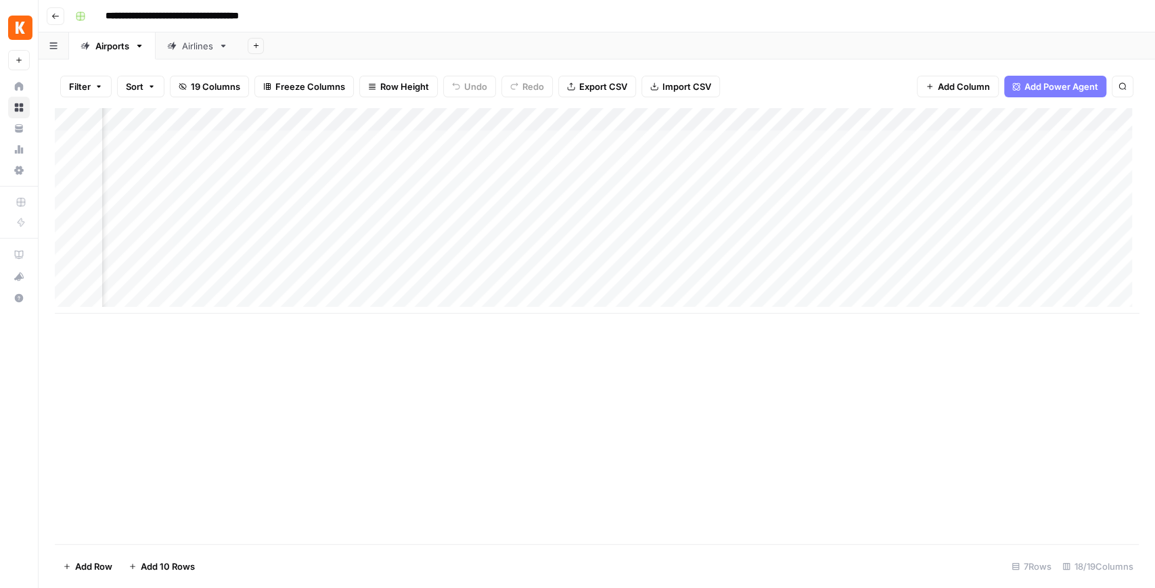
click at [546, 116] on div "Add Column" at bounding box center [597, 211] width 1084 height 206
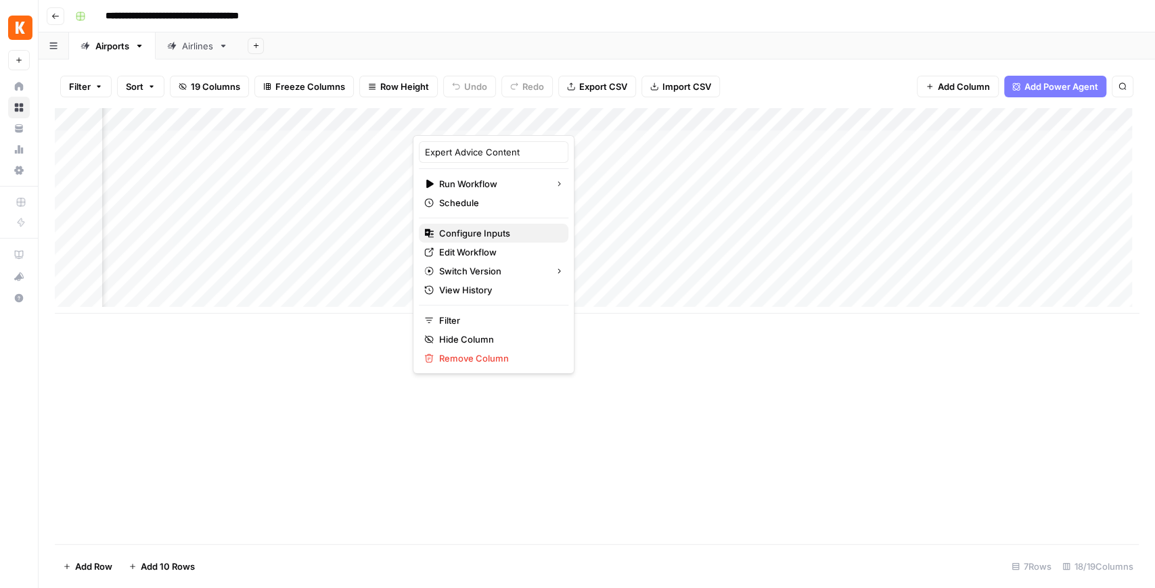
click at [487, 234] on span "Configure Inputs" at bounding box center [498, 234] width 118 height 14
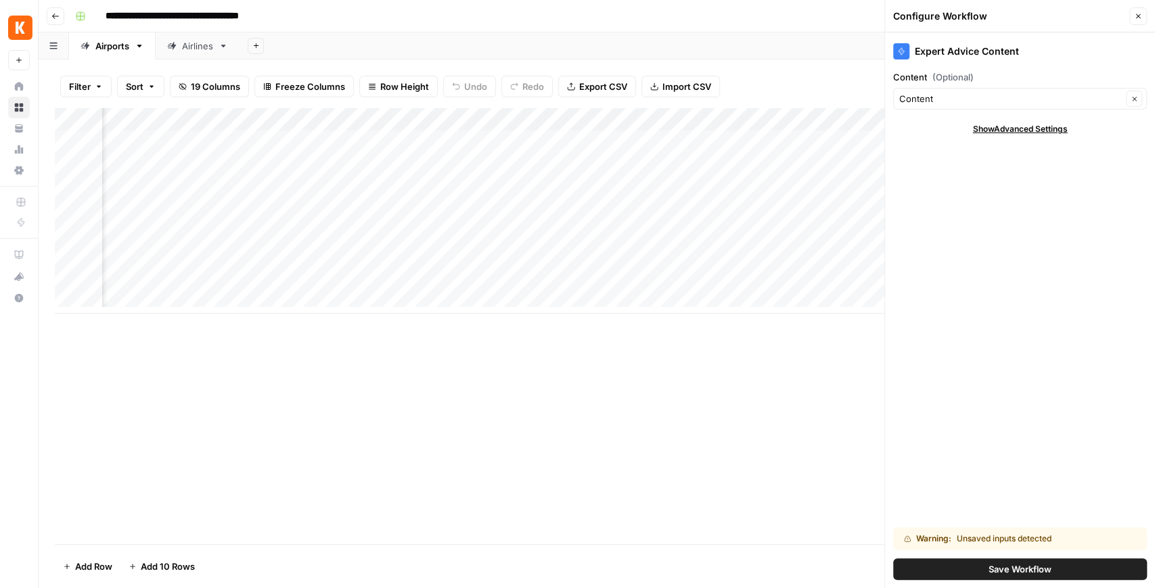
click at [923, 458] on button "Save Workflow" at bounding box center [1020, 570] width 254 height 22
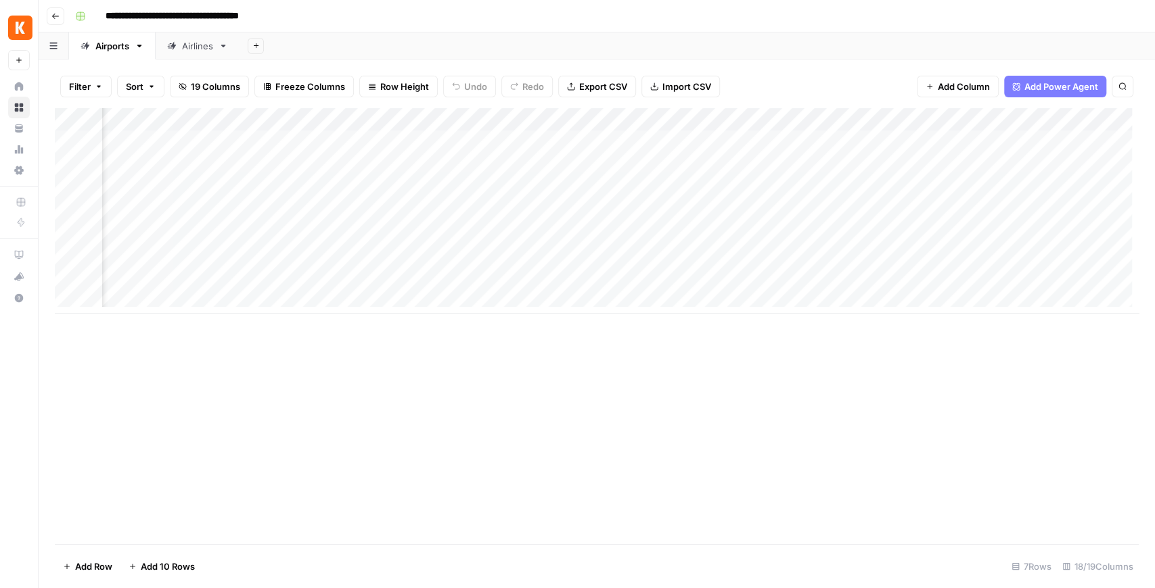
click at [559, 117] on div "Add Column" at bounding box center [597, 211] width 1084 height 206
click at [538, 321] on div "Add Column" at bounding box center [597, 326] width 1084 height 436
click at [517, 260] on div "Add Column" at bounding box center [597, 211] width 1084 height 206
click at [510, 281] on div "Add Column" at bounding box center [597, 211] width 1084 height 206
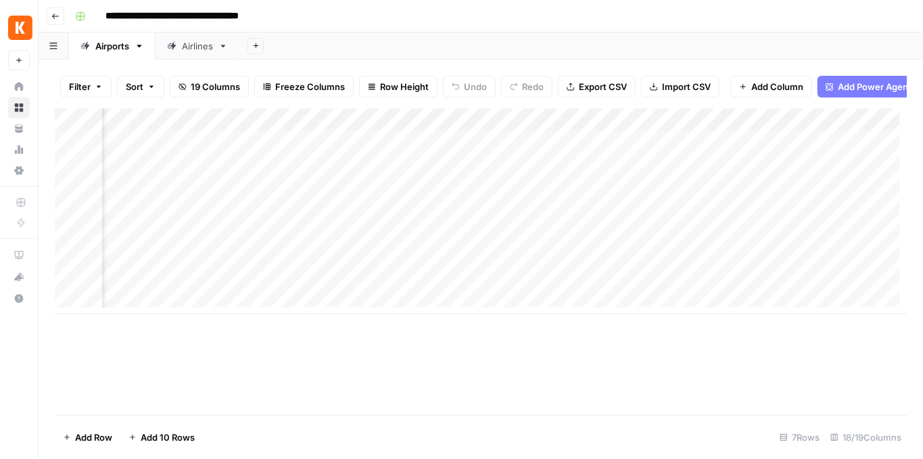
click at [544, 130] on div "Add Column" at bounding box center [481, 211] width 852 height 206
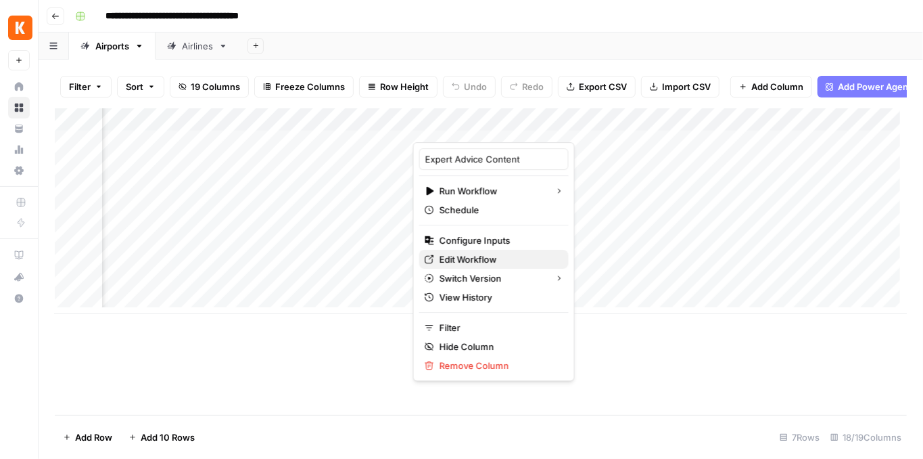
click at [477, 262] on span "Edit Workflow" at bounding box center [499, 259] width 118 height 14
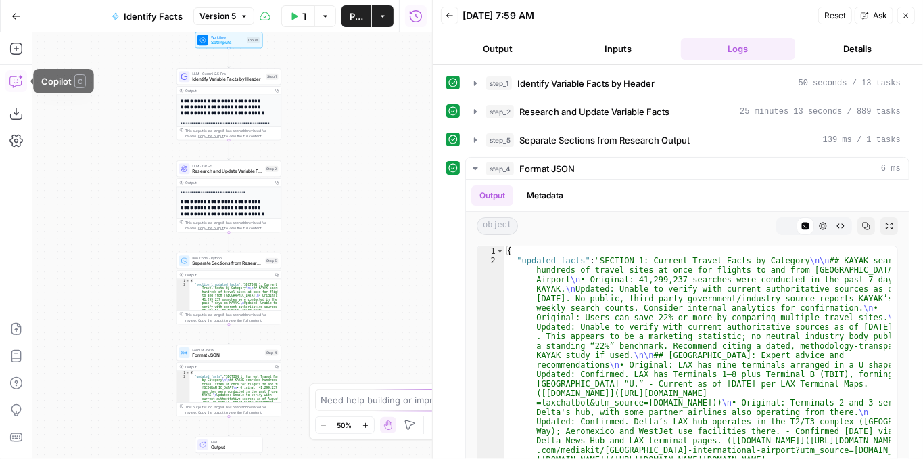
click at [9, 86] on icon "button" at bounding box center [16, 81] width 14 height 14
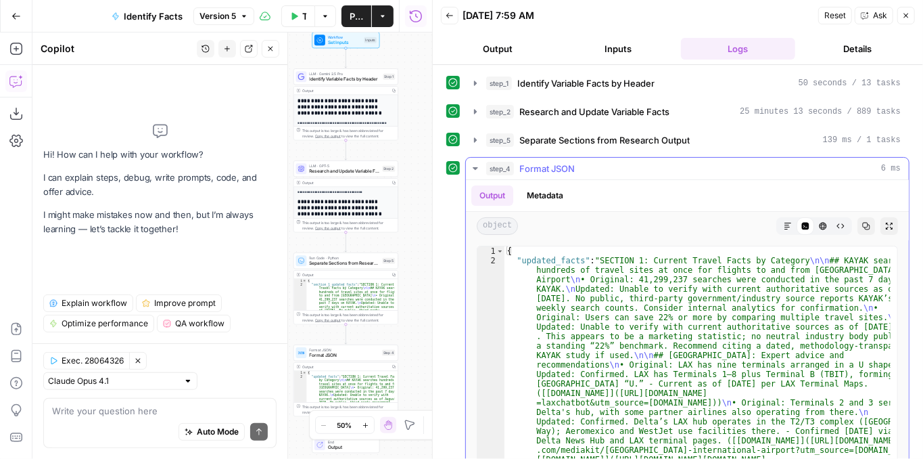
click at [779, 227] on button "Markdown" at bounding box center [788, 226] width 18 height 18
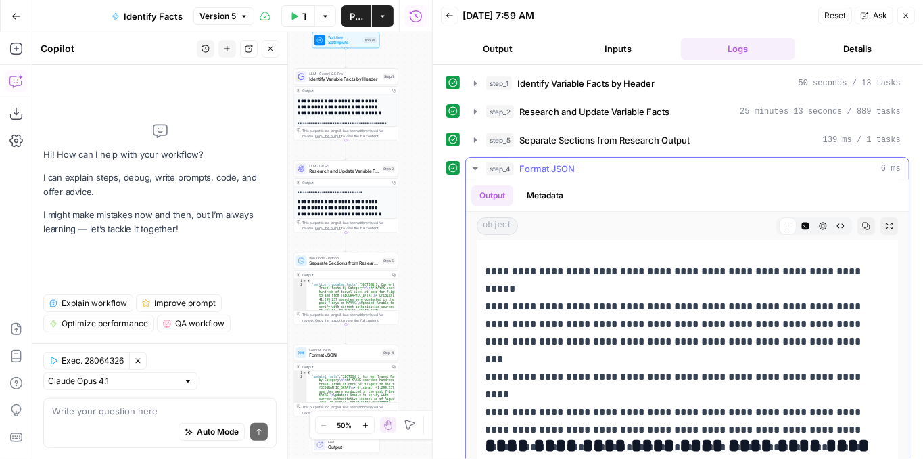
scroll to position [90, 0]
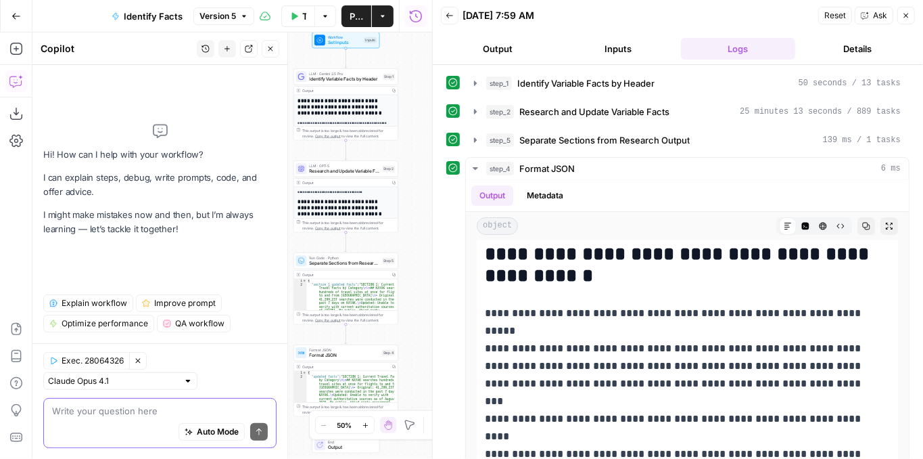
click at [137, 411] on textarea at bounding box center [160, 411] width 216 height 14
type textarea "I"
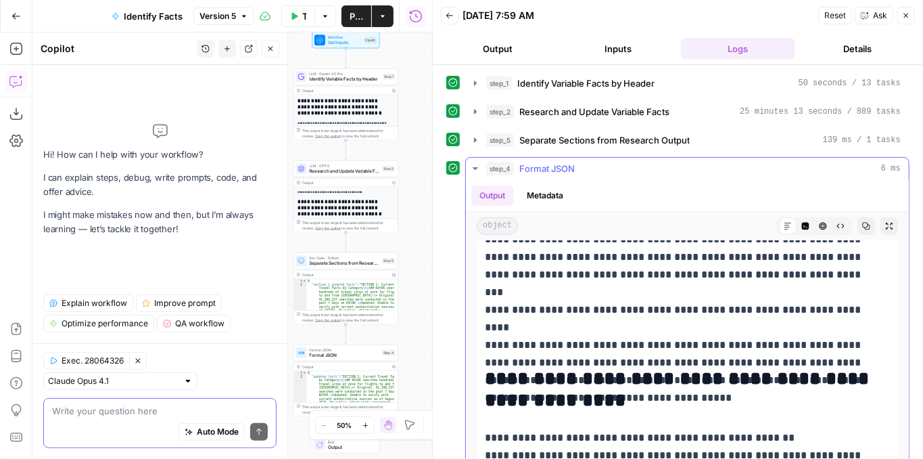
scroll to position [225, 0]
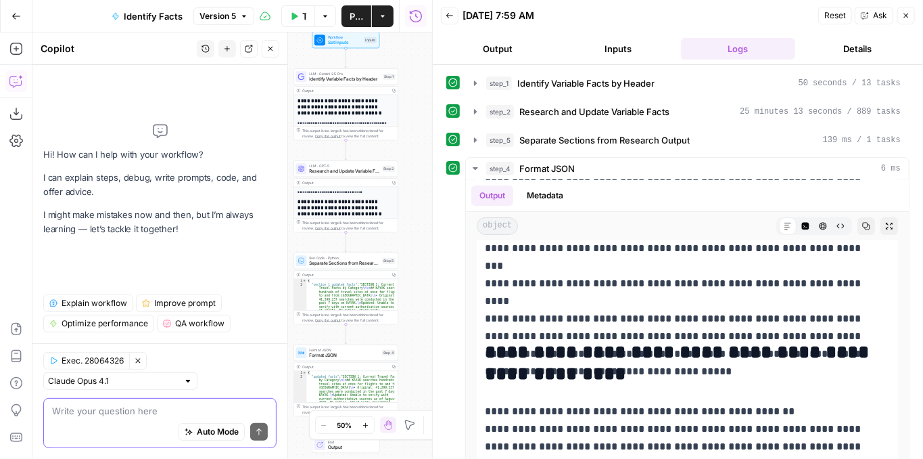
click at [104, 413] on textarea at bounding box center [160, 411] width 216 height 14
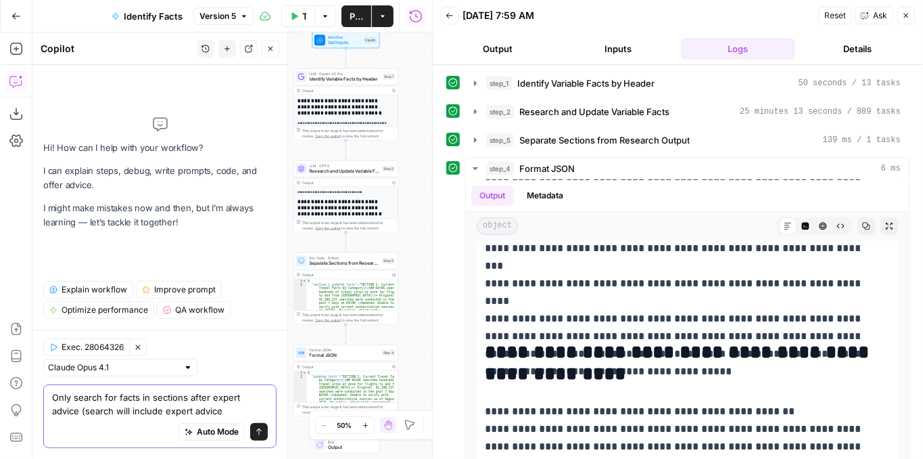
type textarea "Only search for facts in sections after expert advice (search will include expe…"
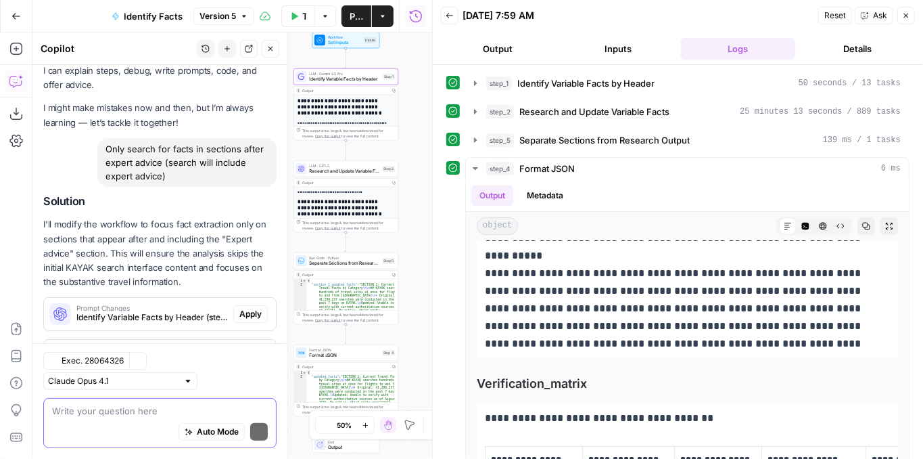
scroll to position [93, 0]
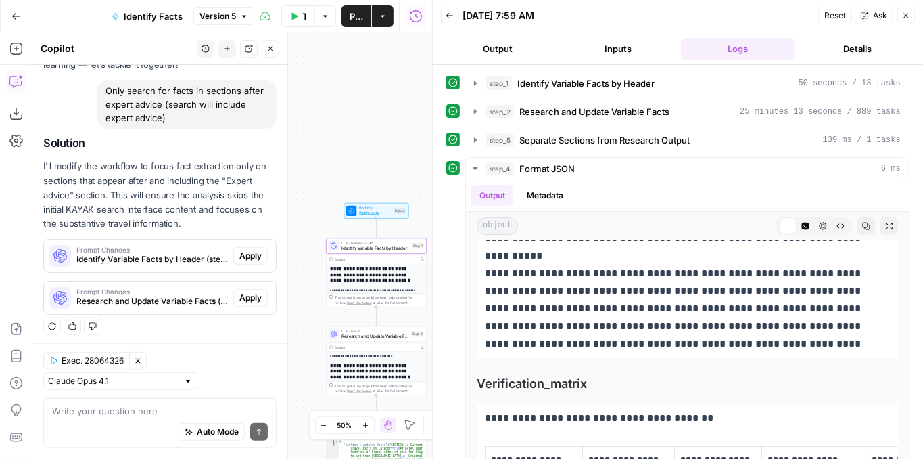
click at [249, 256] on span "Apply" at bounding box center [250, 256] width 22 height 12
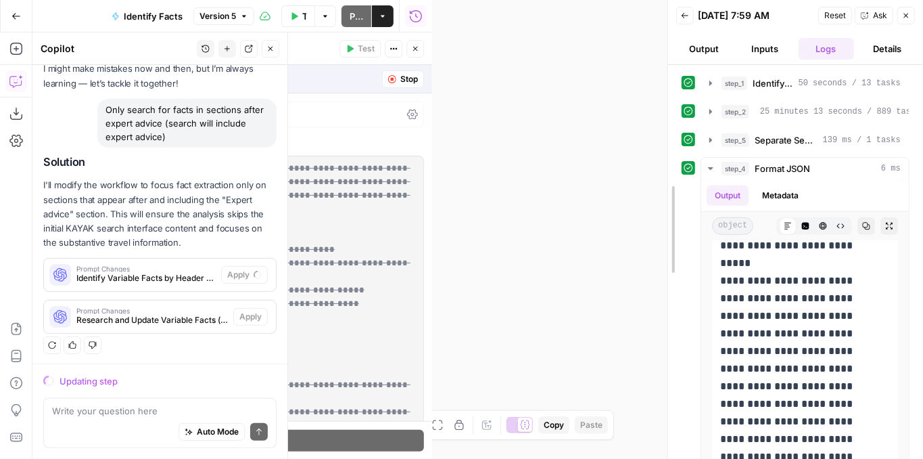
scroll to position [13054, 0]
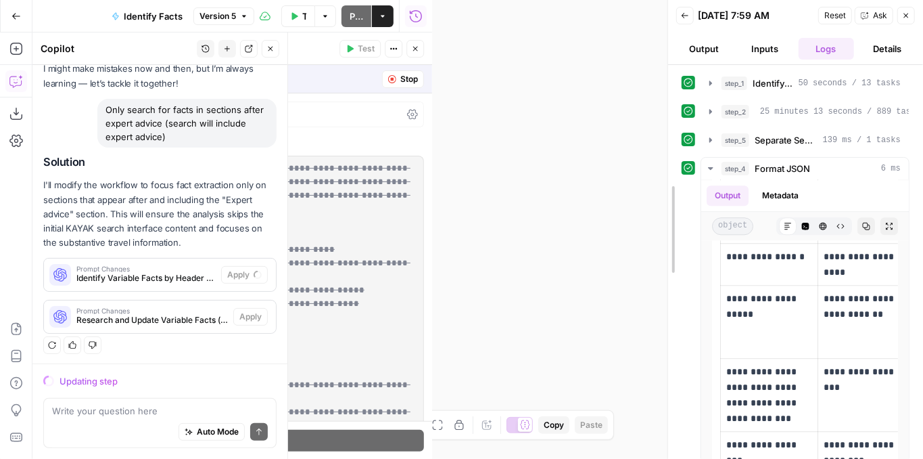
drag, startPoint x: 430, startPoint y: 118, endPoint x: 666, endPoint y: 138, distance: 236.3
click at [666, 138] on div at bounding box center [668, 229] width 14 height 459
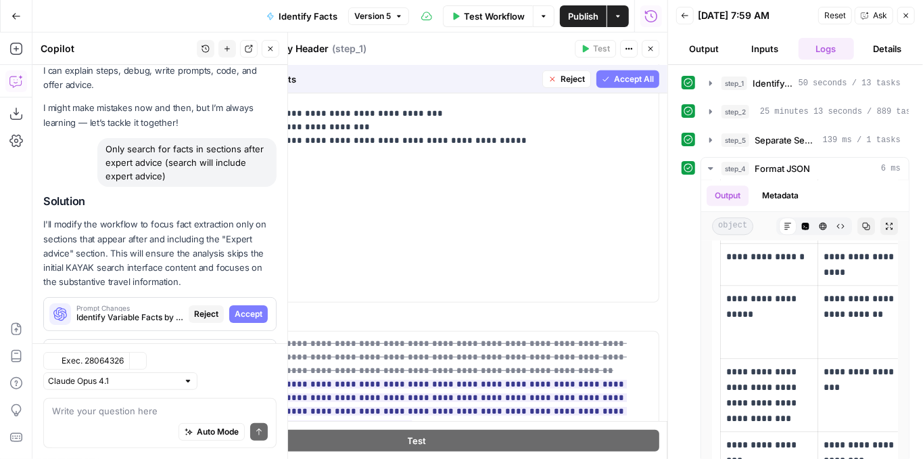
scroll to position [93, 0]
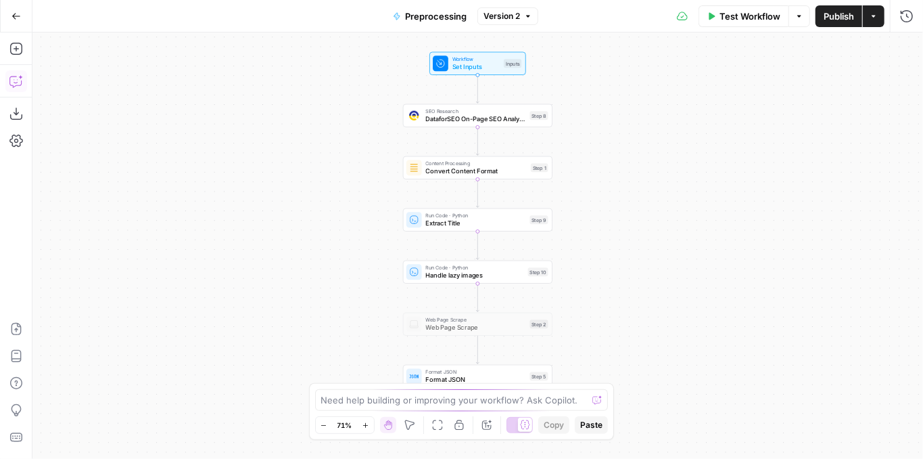
click at [24, 78] on button "Copilot" at bounding box center [16, 81] width 22 height 22
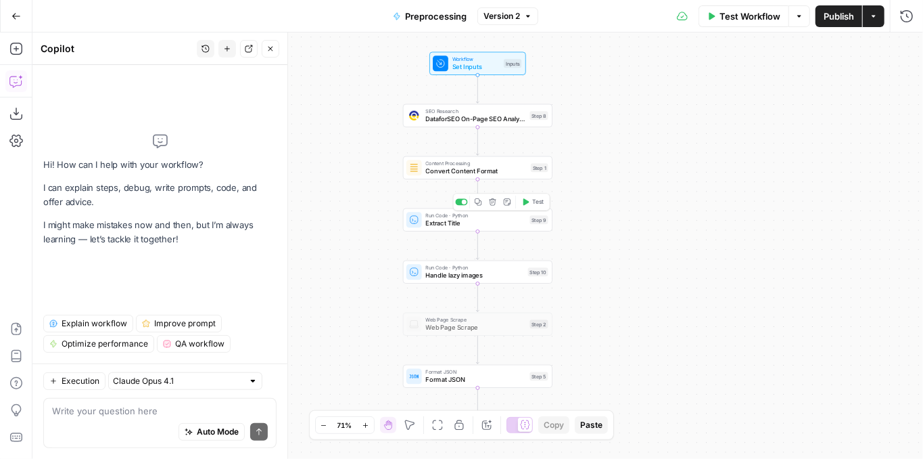
click at [438, 227] on span "Extract Title" at bounding box center [475, 222] width 100 height 9
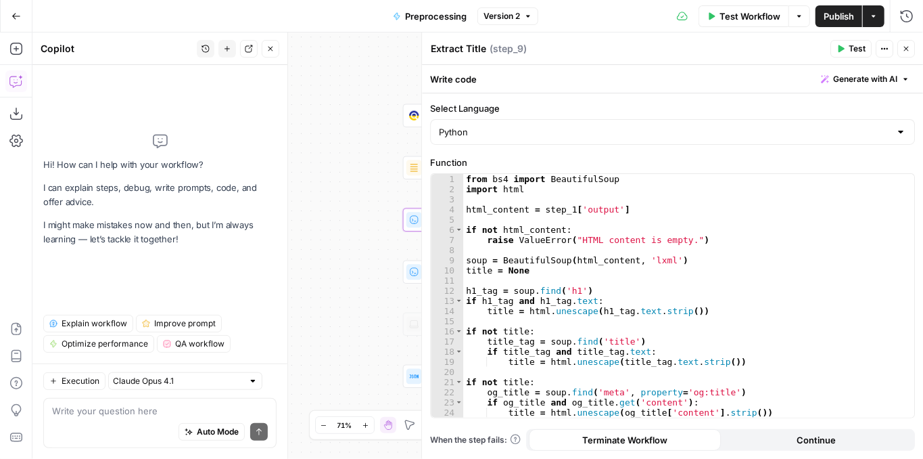
click at [906, 49] on icon "button" at bounding box center [906, 49] width 8 height 8
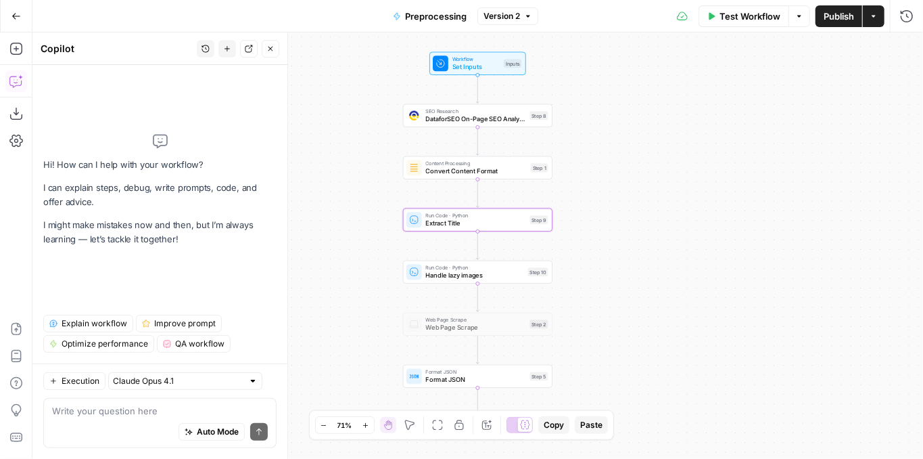
click at [467, 173] on span "Convert Content Format" at bounding box center [475, 170] width 101 height 9
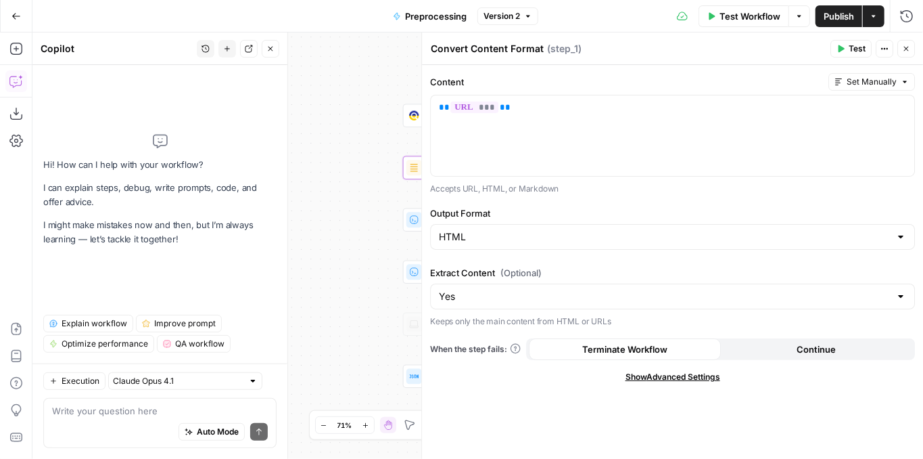
click at [906, 53] on button "Close" at bounding box center [907, 49] width 18 height 18
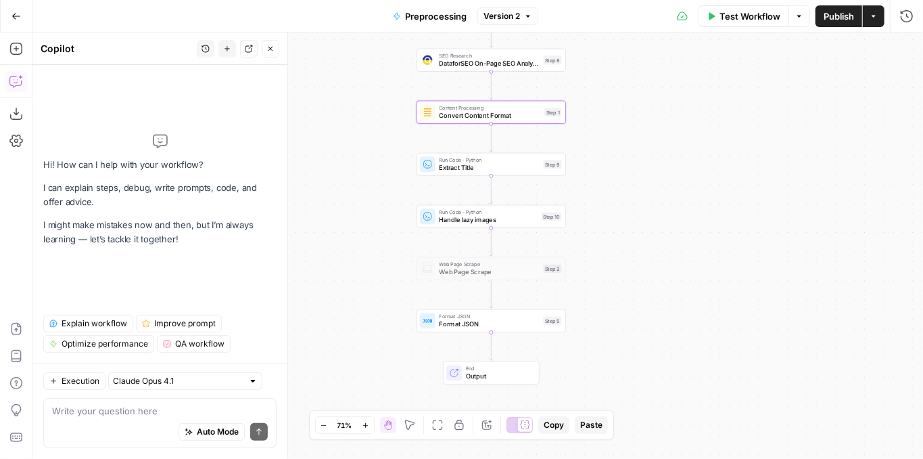
drag, startPoint x: 578, startPoint y: 185, endPoint x: 598, endPoint y: 110, distance: 78.4
click at [598, 110] on div "Workflow Set Inputs Inputs SEO Research DataforSEO On-Page SEO Analysis Step 8 …" at bounding box center [477, 245] width 891 height 426
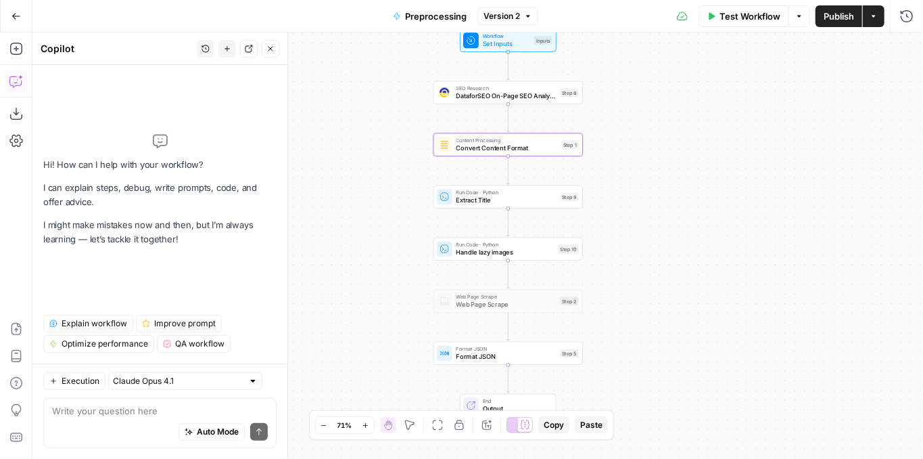
drag, startPoint x: 615, startPoint y: 202, endPoint x: 634, endPoint y: 294, distance: 94.6
click at [634, 294] on div "Workflow Set Inputs Inputs SEO Research DataforSEO On-Page SEO Analysis Step 8 …" at bounding box center [477, 245] width 891 height 426
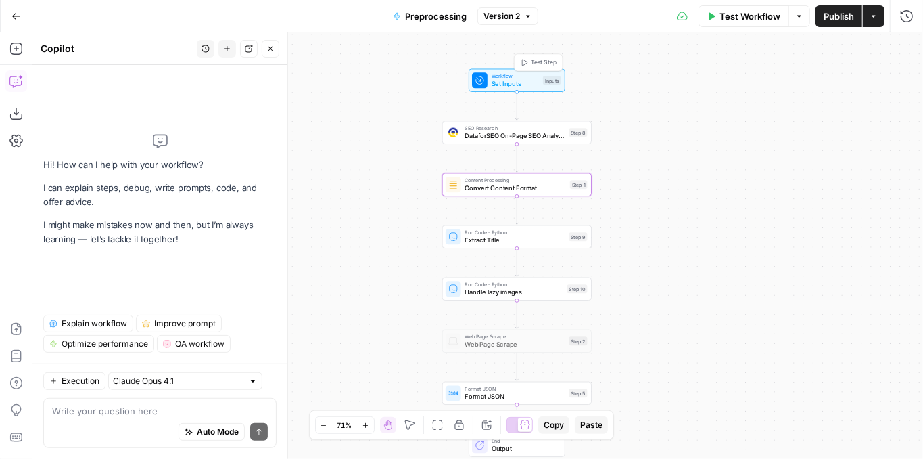
click at [521, 89] on div "Workflow Set Inputs Inputs Test Step" at bounding box center [517, 80] width 97 height 23
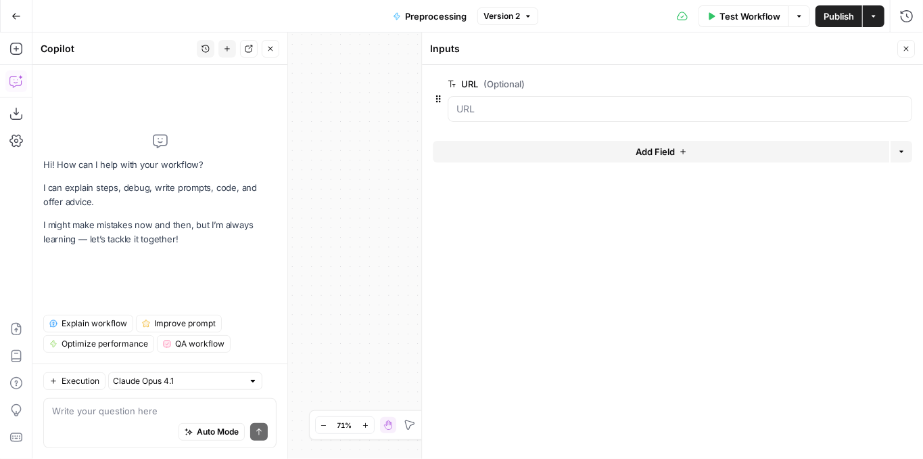
click at [912, 47] on button "Close" at bounding box center [907, 49] width 18 height 18
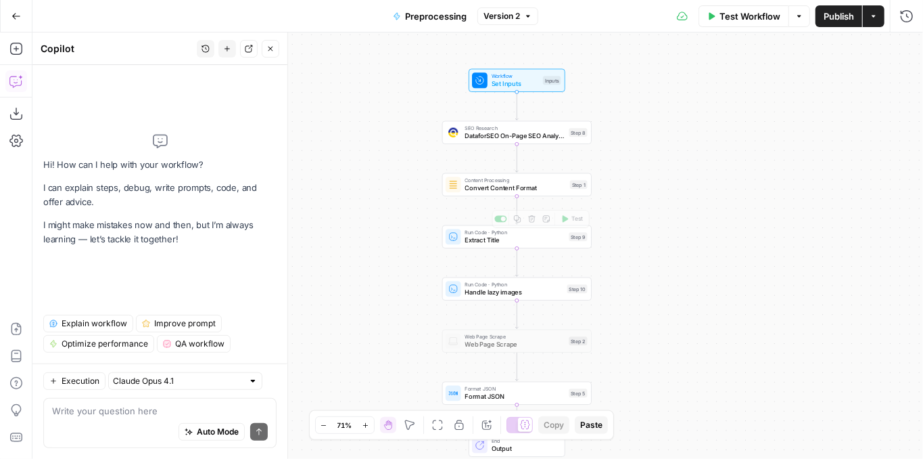
click at [512, 191] on span "Convert Content Format" at bounding box center [515, 187] width 101 height 9
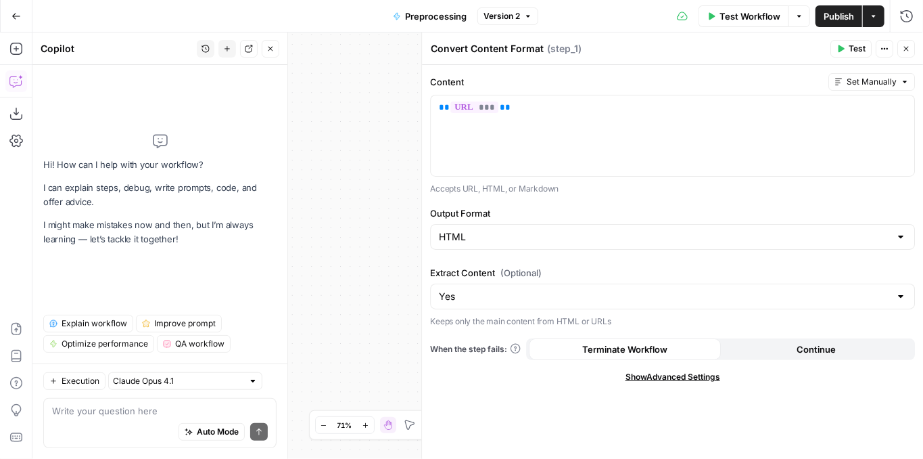
click at [906, 45] on icon "button" at bounding box center [906, 49] width 8 height 8
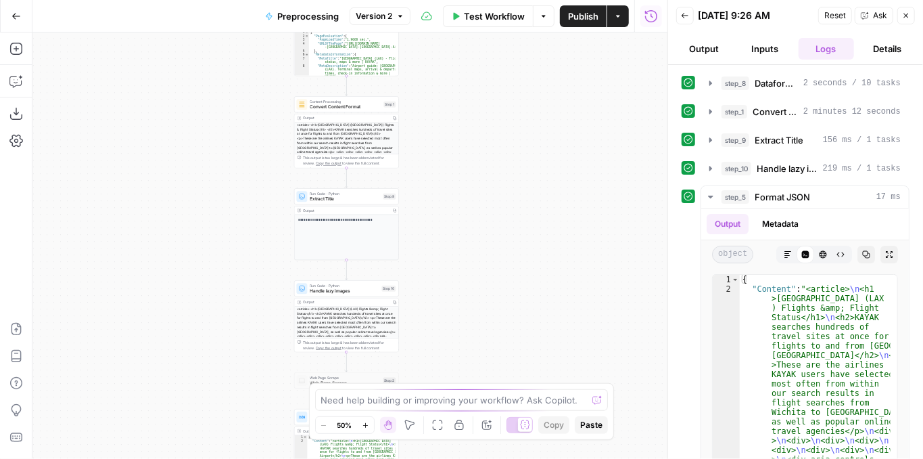
click at [464, 181] on div "**********" at bounding box center [349, 245] width 635 height 426
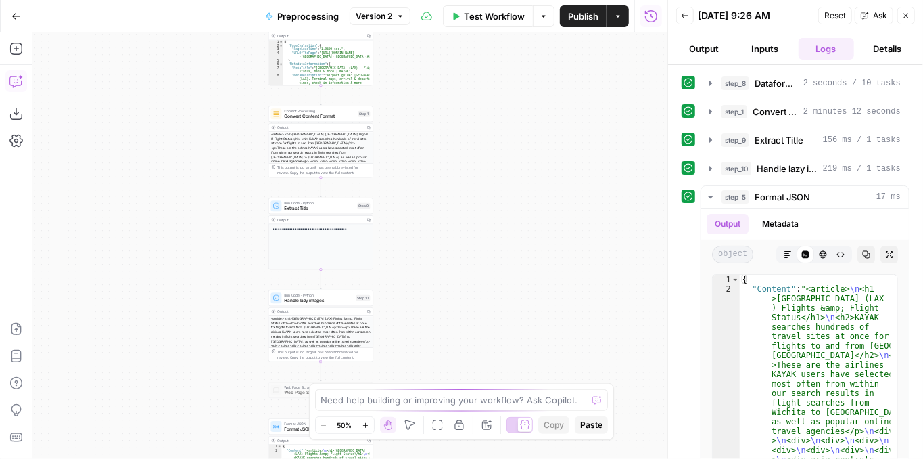
click at [20, 82] on icon "button" at bounding box center [16, 81] width 14 height 14
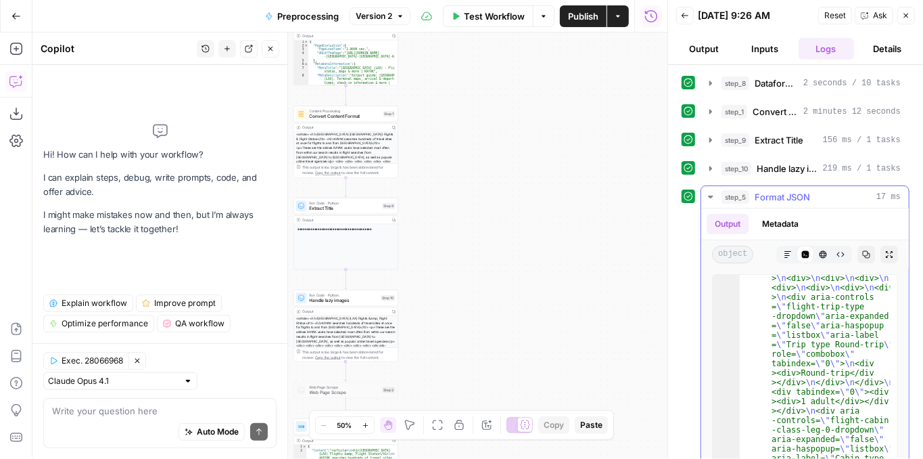
scroll to position [189, 0]
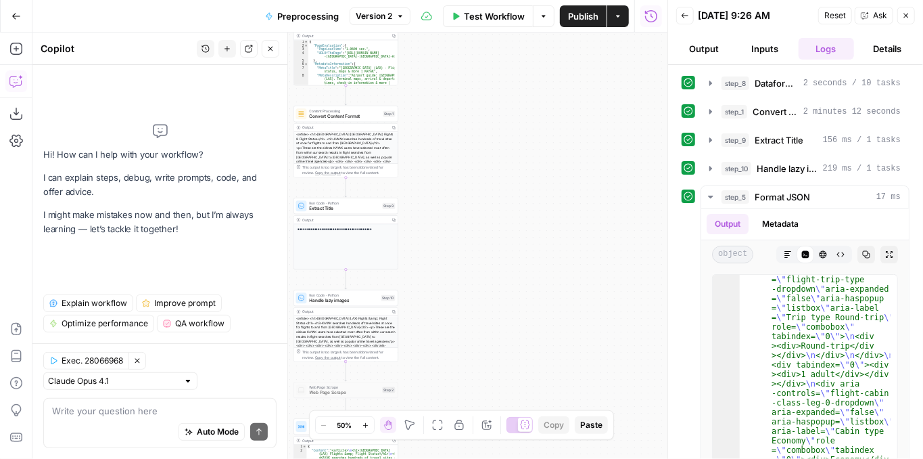
click at [93, 409] on textarea at bounding box center [160, 411] width 216 height 14
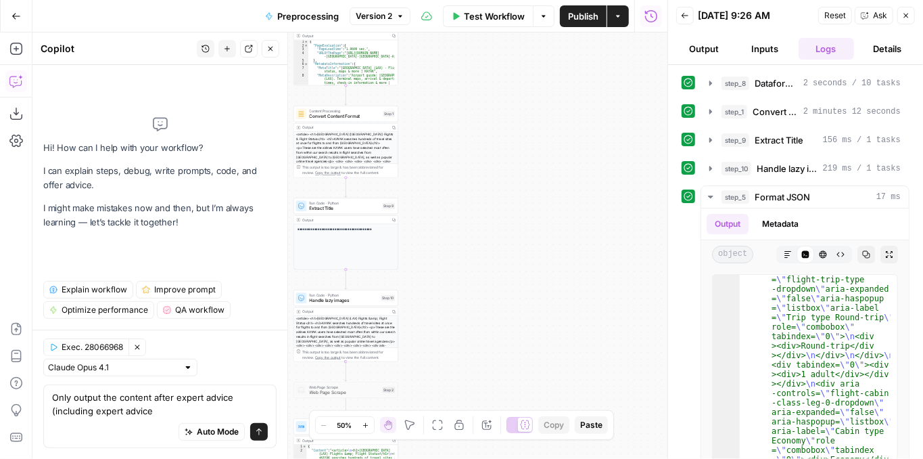
type textarea "Only output the content after expert advice (including expert advice)"
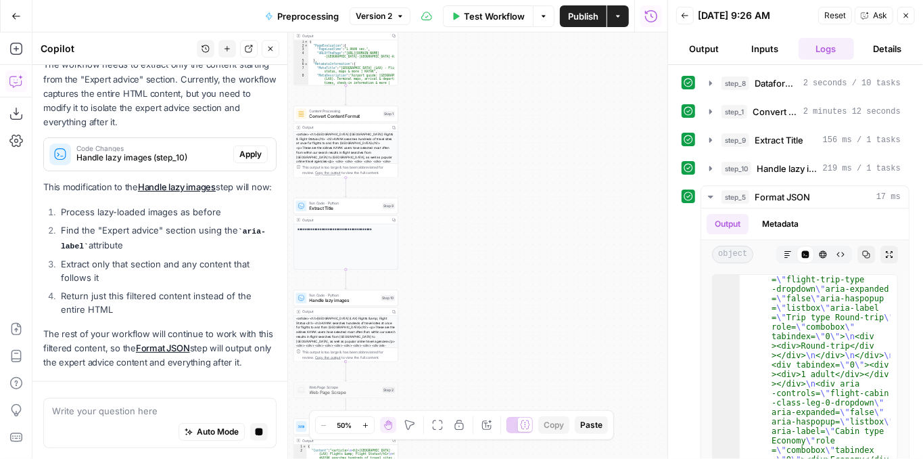
scroll to position [250, 0]
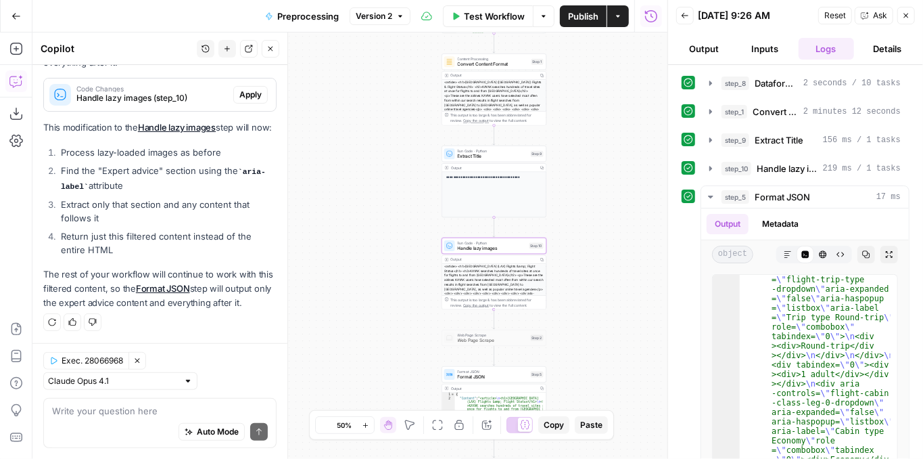
click at [239, 89] on span "Apply" at bounding box center [250, 95] width 22 height 12
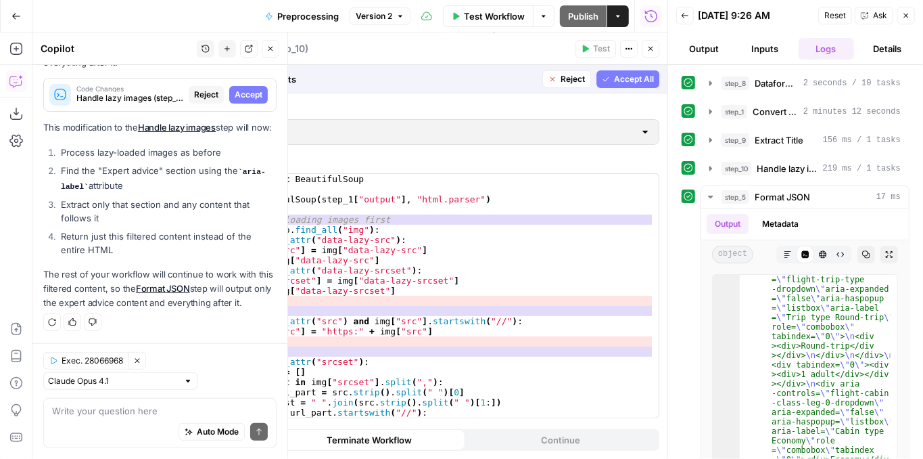
click at [638, 78] on span "Accept All" at bounding box center [634, 79] width 40 height 12
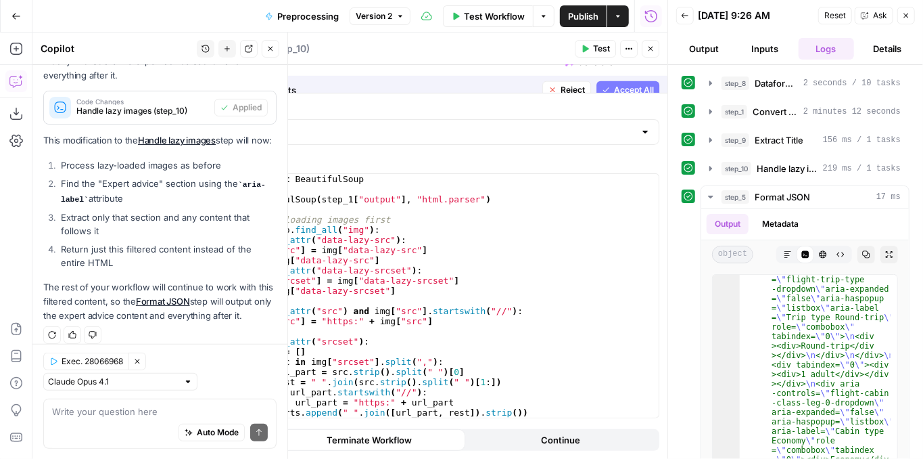
scroll to position [271, 0]
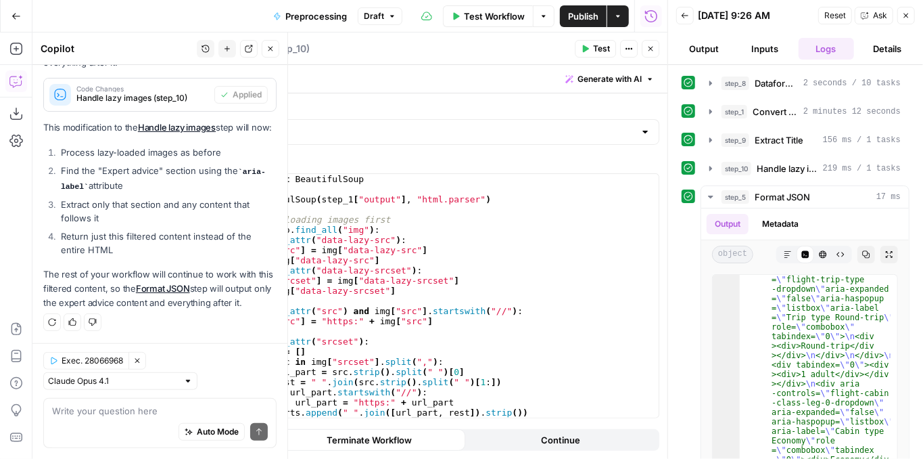
click at [653, 46] on icon "button" at bounding box center [651, 49] width 8 height 8
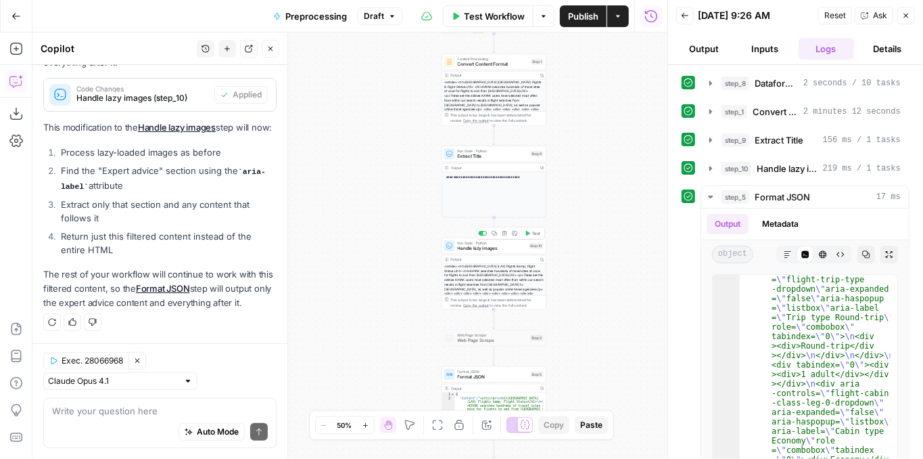
click at [529, 233] on icon "button" at bounding box center [528, 233] width 4 height 5
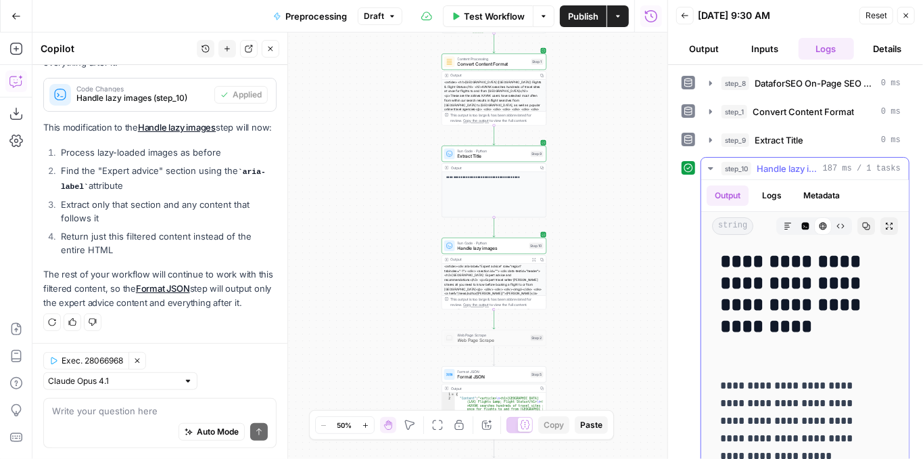
click at [881, 222] on button "Expand Output" at bounding box center [890, 226] width 18 height 18
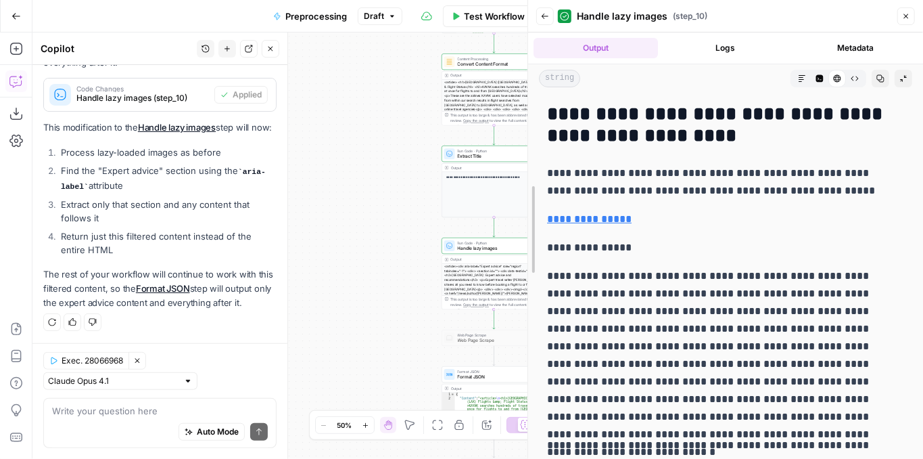
drag, startPoint x: 672, startPoint y: 159, endPoint x: 605, endPoint y: 191, distance: 73.8
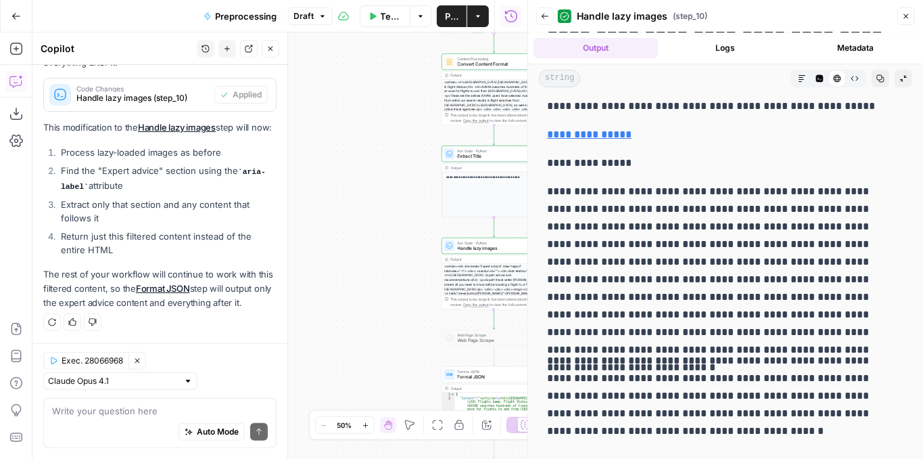
scroll to position [0, 0]
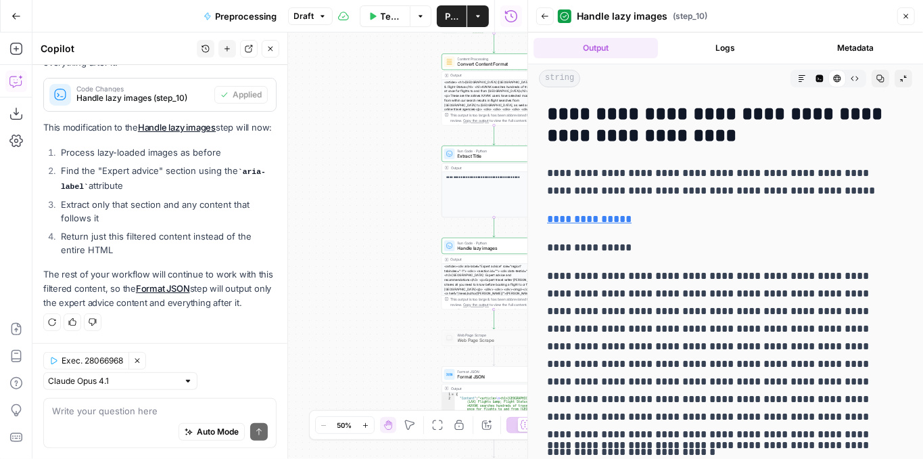
click at [457, 18] on span "Publish" at bounding box center [452, 16] width 14 height 14
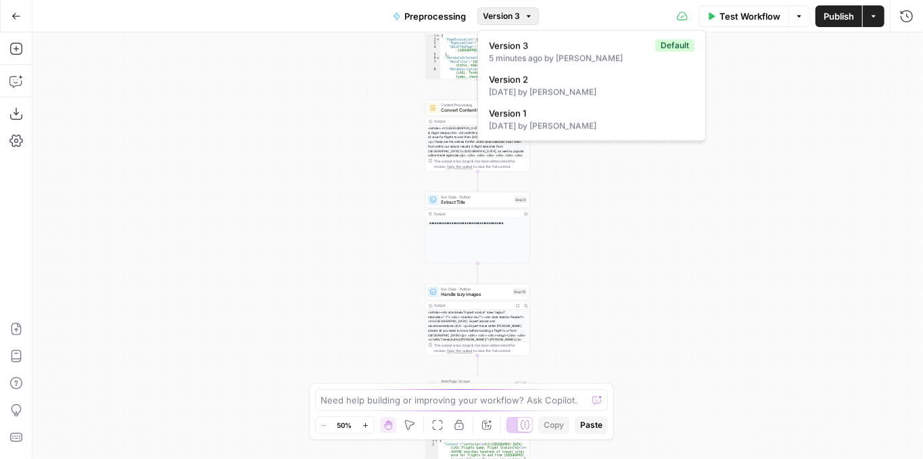
click at [512, 19] on span "Version 3" at bounding box center [502, 16] width 37 height 12
click at [552, 83] on span "Version 2" at bounding box center [589, 79] width 200 height 14
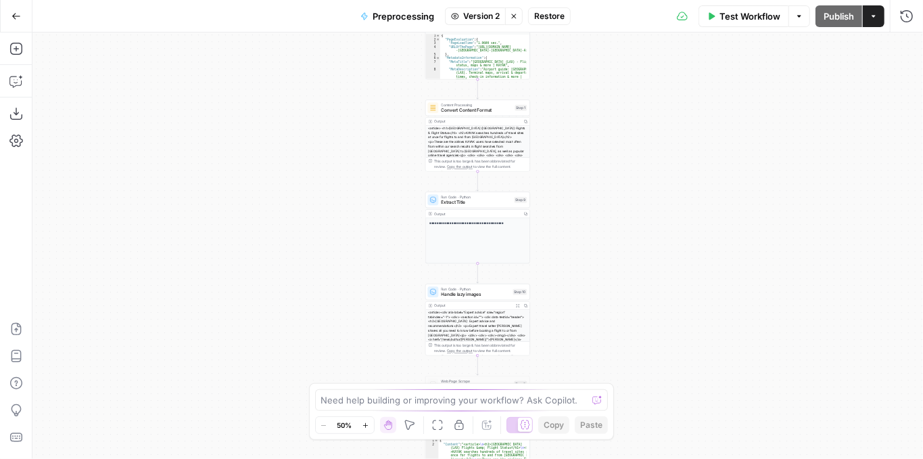
click at [547, 19] on span "Restore" at bounding box center [549, 16] width 30 height 12
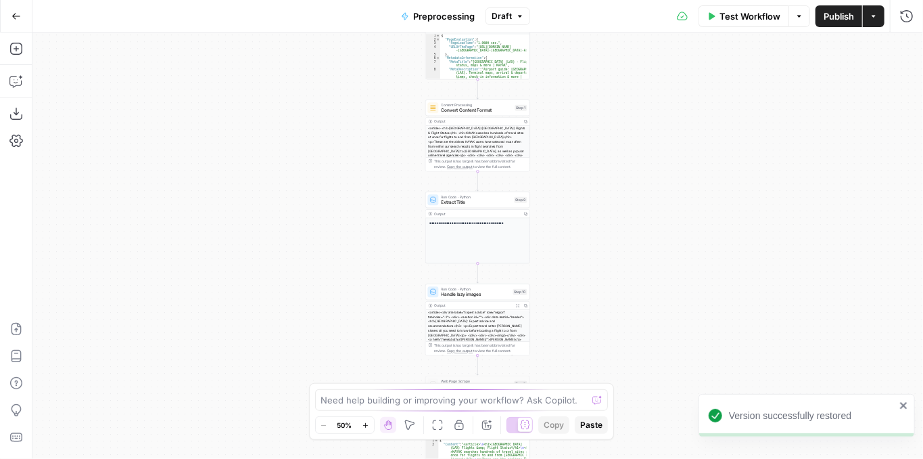
click at [833, 17] on span "Publish" at bounding box center [839, 16] width 30 height 14
click at [604, 154] on div "**********" at bounding box center [477, 245] width 891 height 426
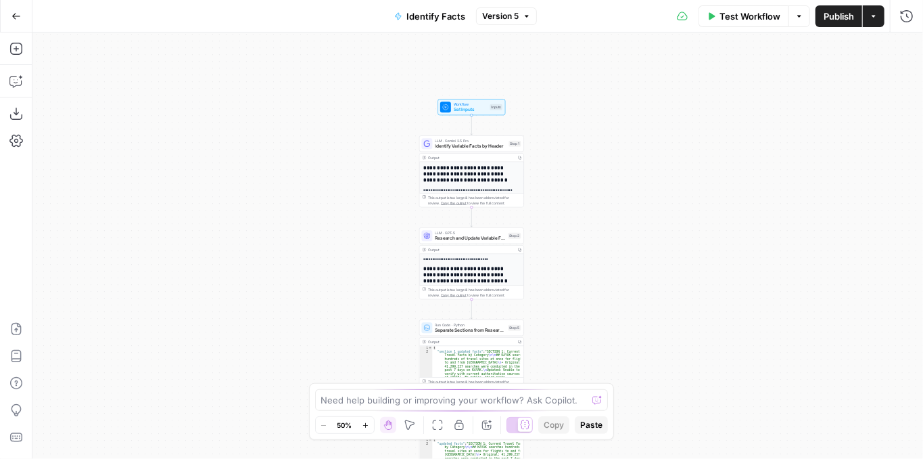
drag, startPoint x: 586, startPoint y: 131, endPoint x: 580, endPoint y: 189, distance: 58.5
click at [580, 189] on div "**********" at bounding box center [477, 245] width 891 height 426
click at [20, 83] on icon "button" at bounding box center [14, 81] width 11 height 11
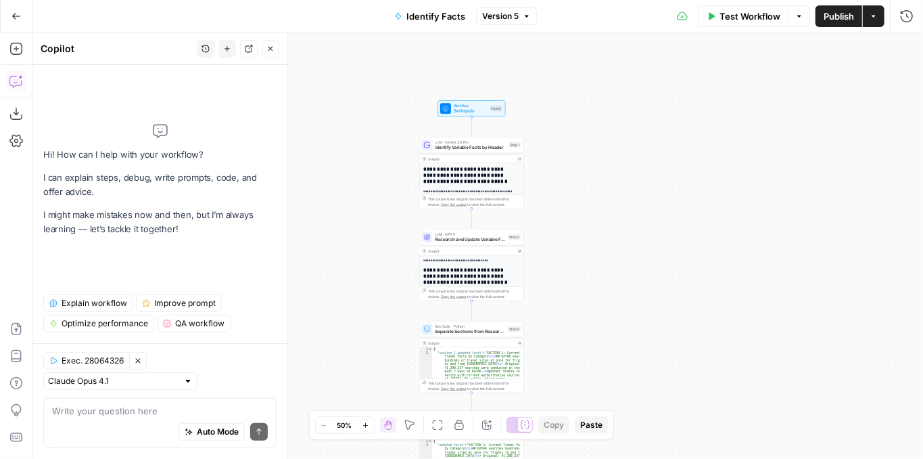
click at [163, 408] on textarea at bounding box center [160, 411] width 216 height 14
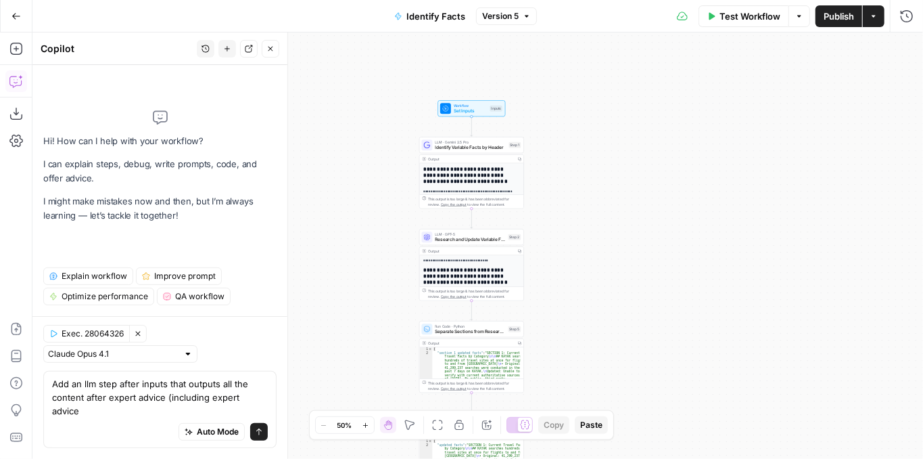
type textarea "Add an llm step after inputs that outputs all the content after expert advice (…"
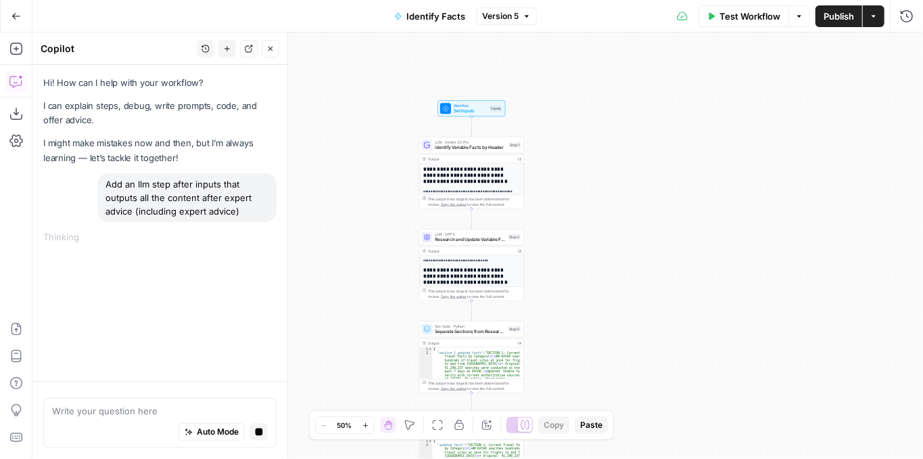
drag, startPoint x: 862, startPoint y: 191, endPoint x: 857, endPoint y: 185, distance: 7.7
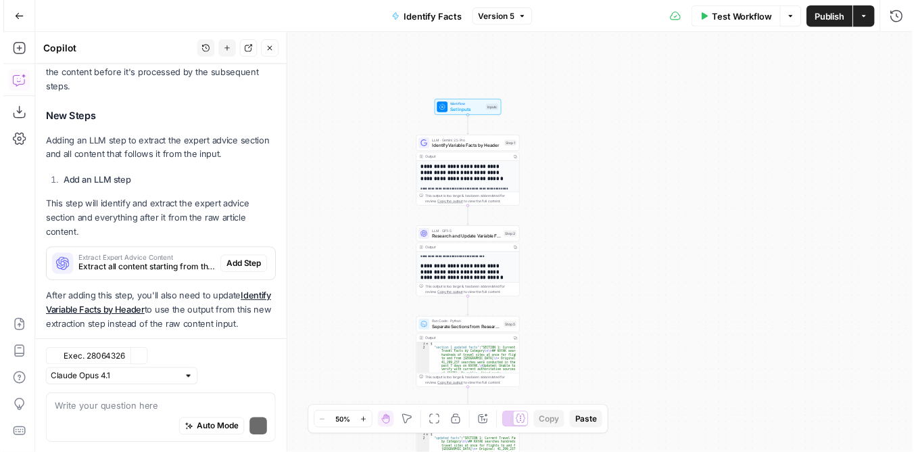
scroll to position [279, 0]
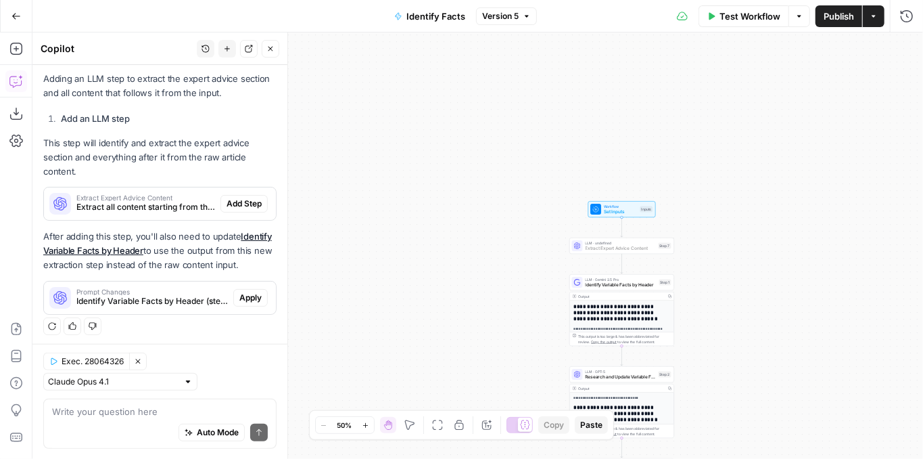
click at [243, 203] on span "Add Step" at bounding box center [244, 204] width 35 height 12
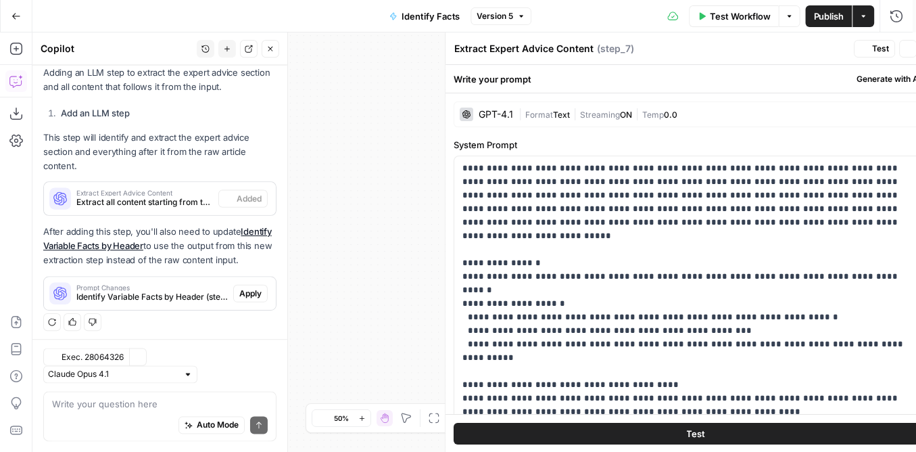
scroll to position [300, 0]
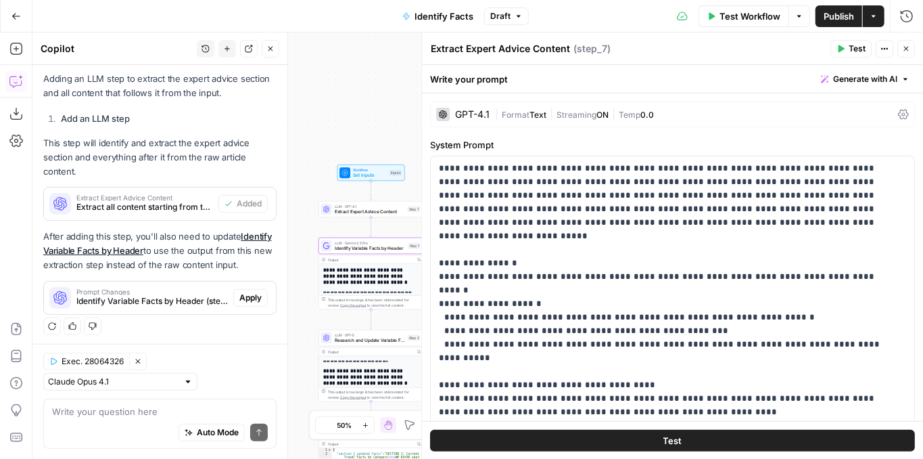
click at [247, 294] on span "Apply" at bounding box center [250, 298] width 22 height 12
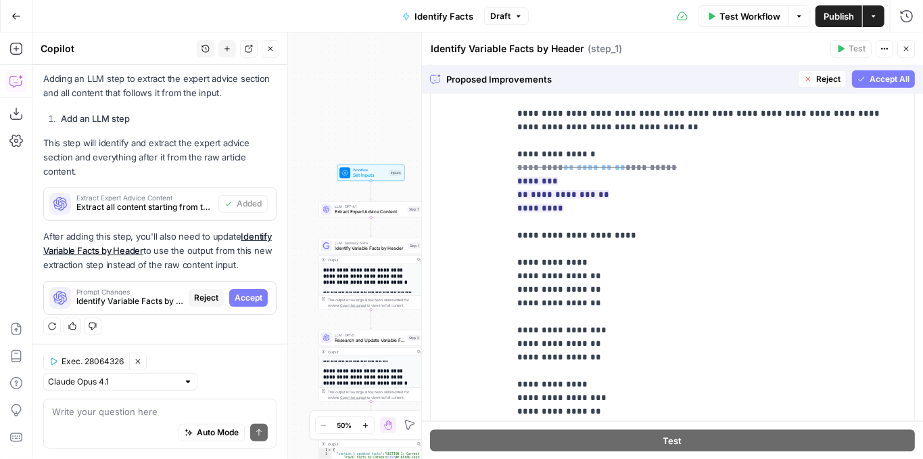
scroll to position [770, 0]
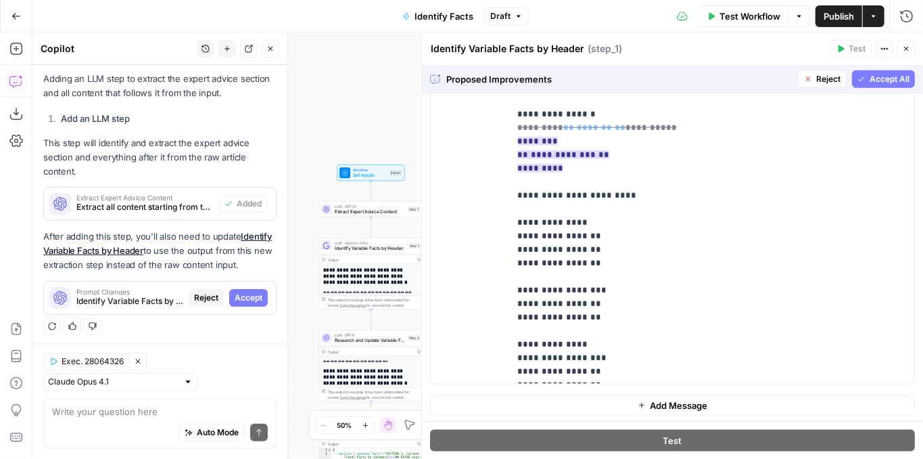
drag, startPoint x: 866, startPoint y: 74, endPoint x: 561, endPoint y: 138, distance: 311.6
click at [612, 145] on div "**********" at bounding box center [672, 262] width 501 height 394
click at [885, 80] on span "Accept All" at bounding box center [890, 79] width 40 height 12
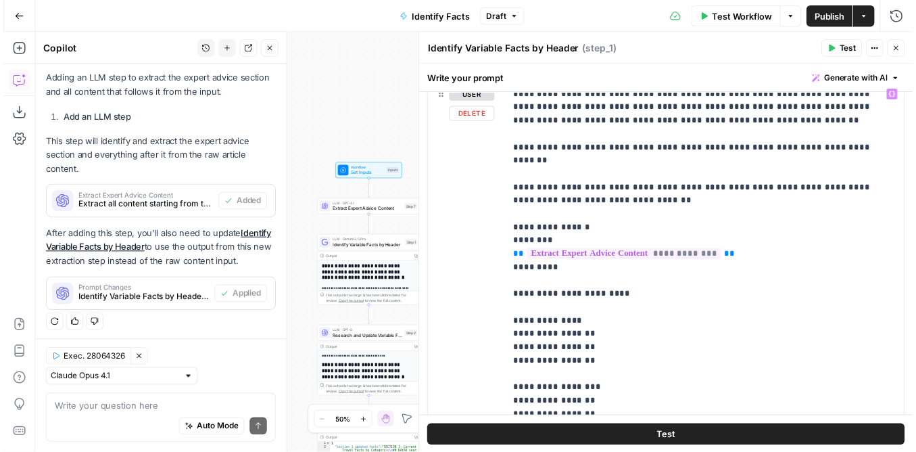
scroll to position [721, 0]
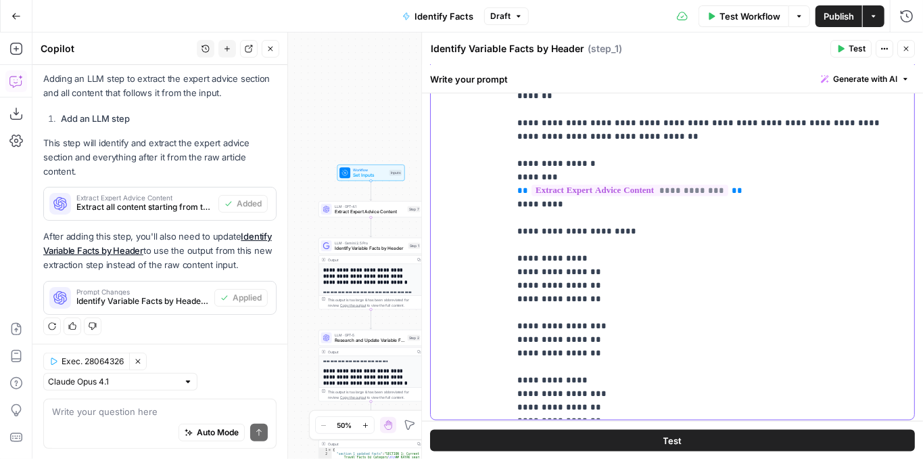
drag, startPoint x: 569, startPoint y: 157, endPoint x: 499, endPoint y: 161, distance: 69.8
click at [499, 161] on div "**********" at bounding box center [673, 217] width 484 height 403
drag, startPoint x: 732, startPoint y: 175, endPoint x: 490, endPoint y: 177, distance: 241.5
click at [490, 177] on div "**********" at bounding box center [673, 217] width 484 height 403
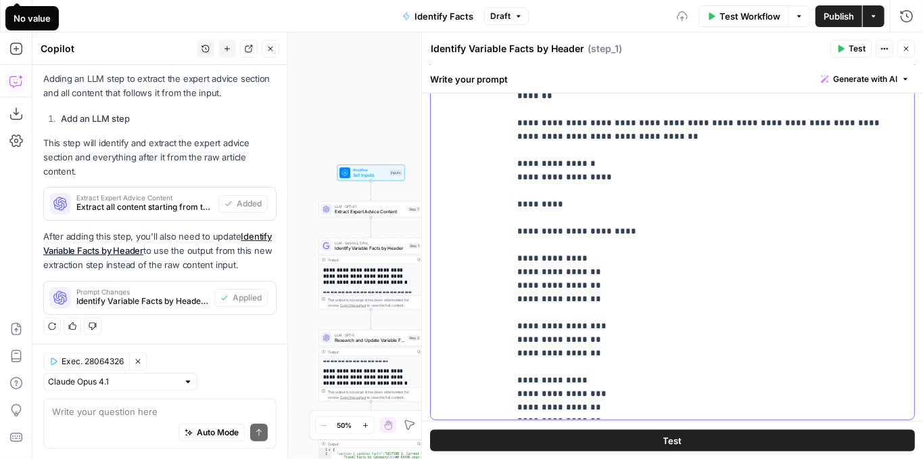
click at [560, 159] on p "**********" at bounding box center [708, 218] width 383 height 392
drag, startPoint x: 576, startPoint y: 181, endPoint x: 529, endPoint y: 184, distance: 47.5
click at [528, 183] on p "**********" at bounding box center [708, 218] width 383 height 392
click at [567, 190] on p "**********" at bounding box center [708, 218] width 383 height 392
drag, startPoint x: 567, startPoint y: 190, endPoint x: 490, endPoint y: 183, distance: 76.7
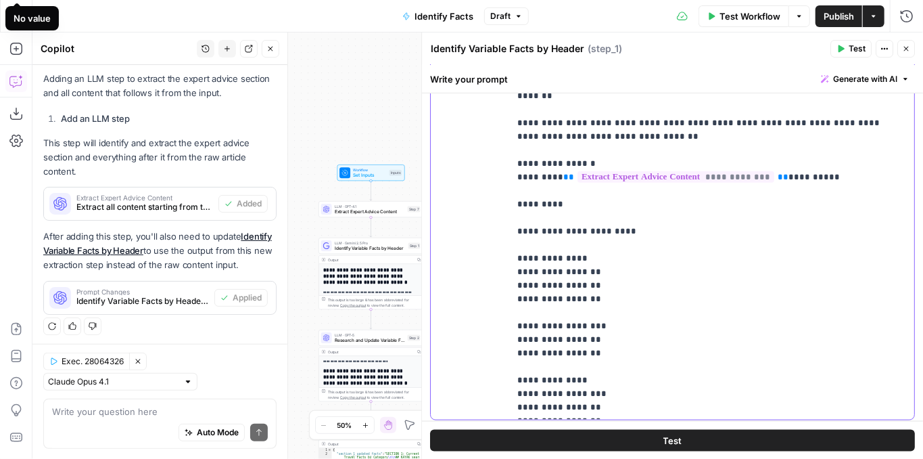
click at [490, 183] on div "**********" at bounding box center [673, 217] width 484 height 403
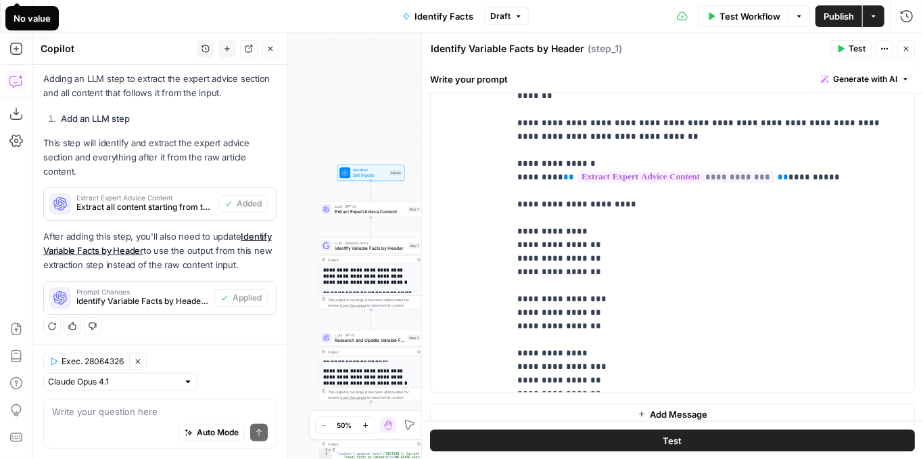
click at [831, 13] on span "Publish" at bounding box center [839, 16] width 30 height 14
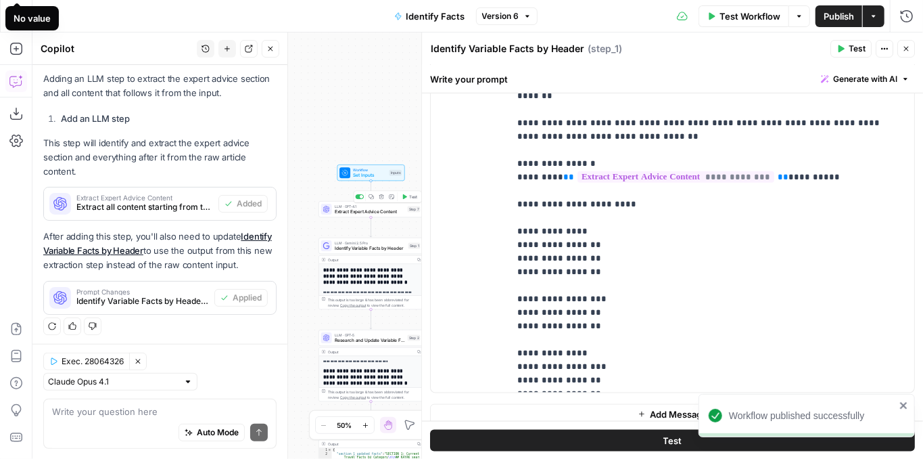
click at [404, 198] on icon "button" at bounding box center [405, 196] width 4 height 5
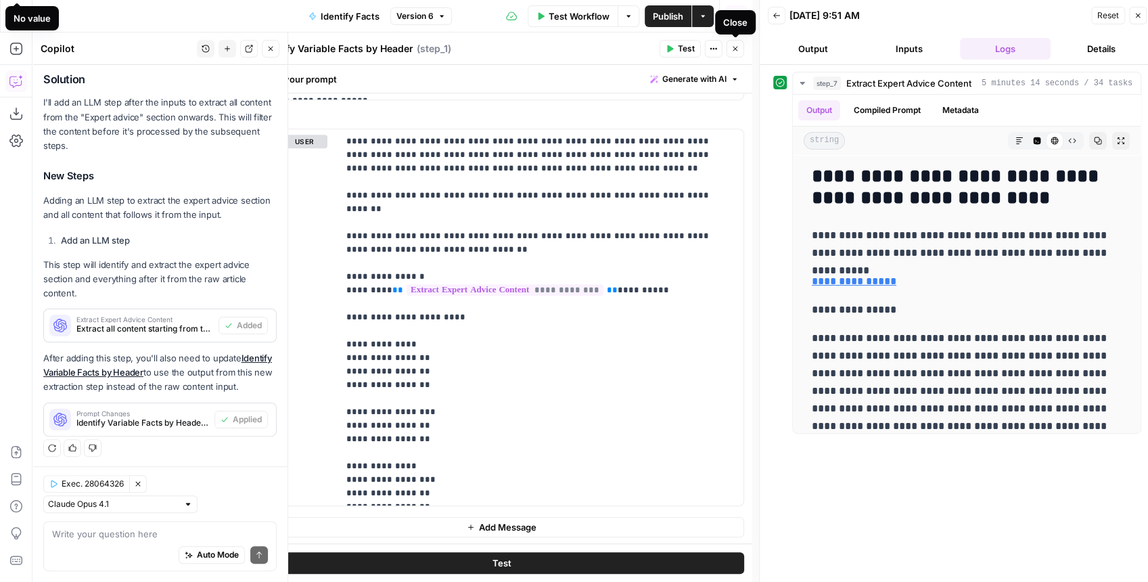
click at [734, 53] on button "Close" at bounding box center [735, 49] width 18 height 18
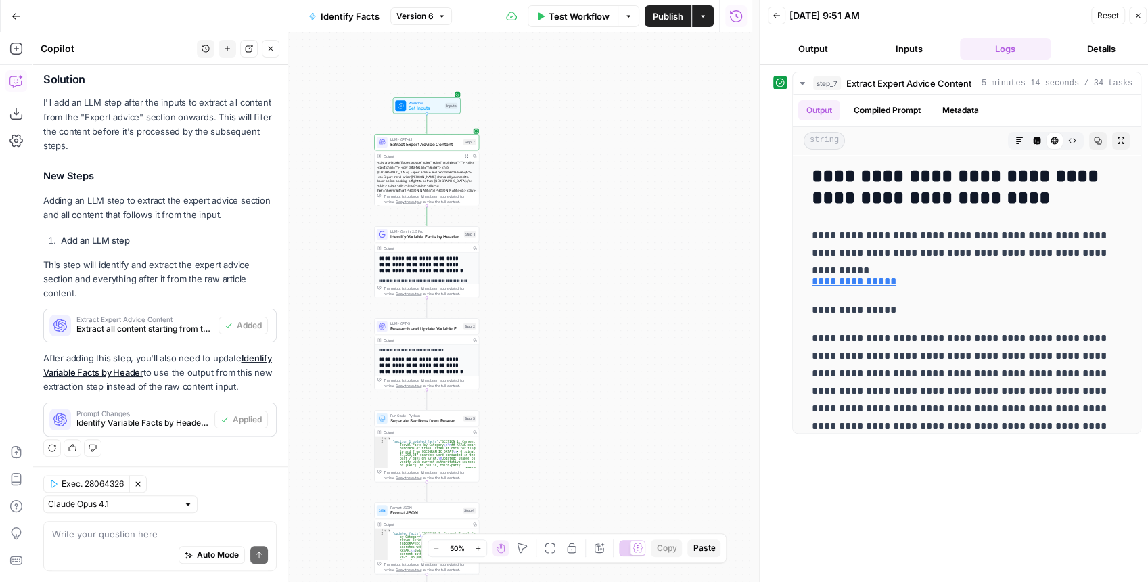
drag, startPoint x: 555, startPoint y: 240, endPoint x: 599, endPoint y: 188, distance: 68.2
click at [599, 188] on div "**********" at bounding box center [392, 306] width 720 height 549
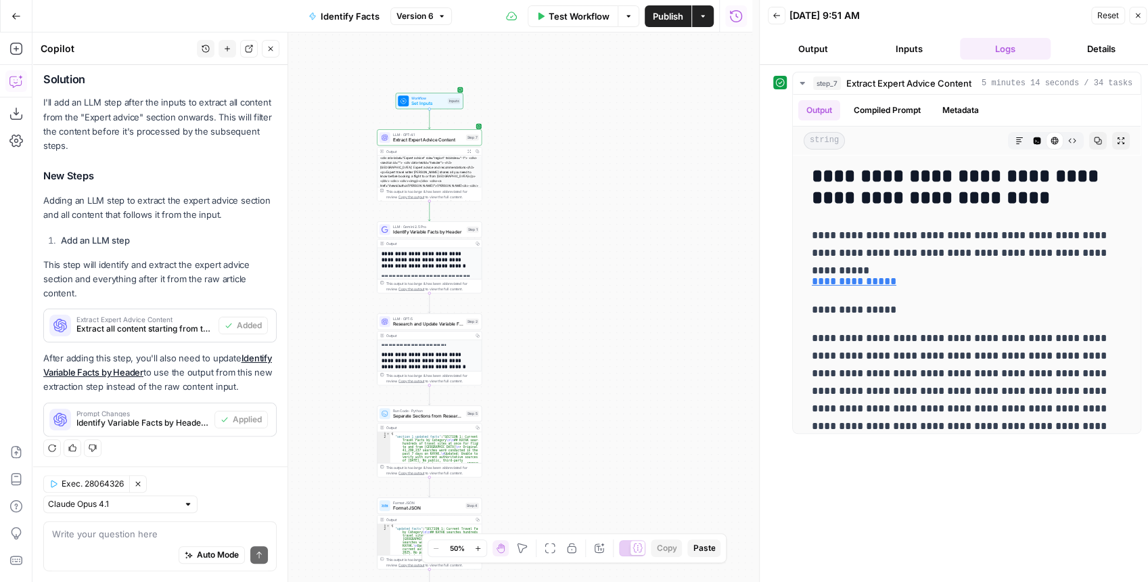
click at [668, 20] on span "Publish" at bounding box center [668, 16] width 30 height 14
click at [275, 51] on button "Close" at bounding box center [271, 49] width 18 height 18
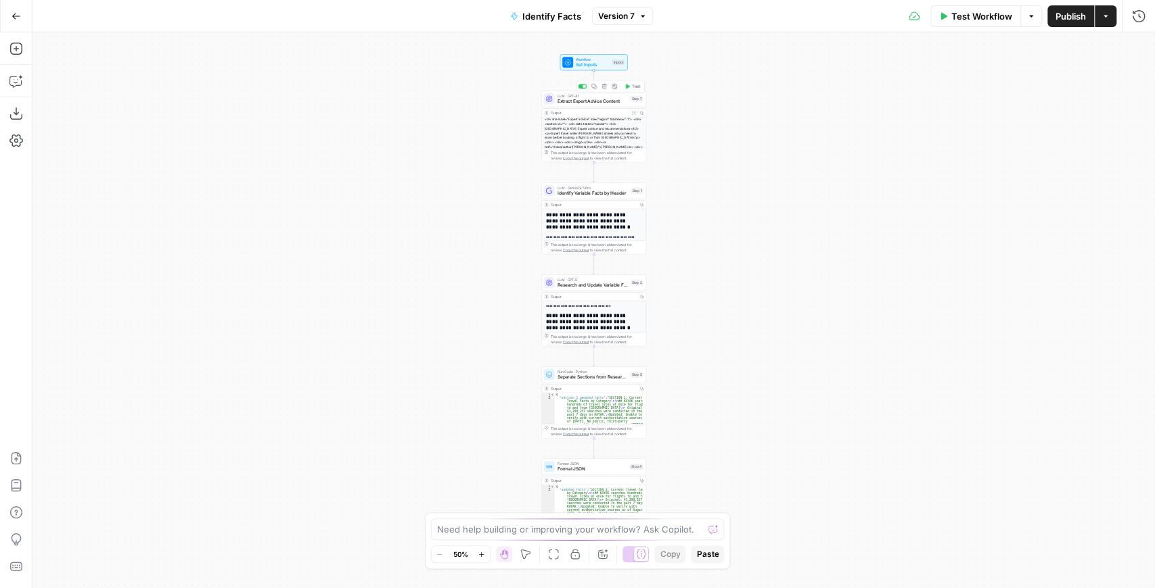
click at [594, 97] on span "LLM · GPT-4.1" at bounding box center [592, 95] width 70 height 5
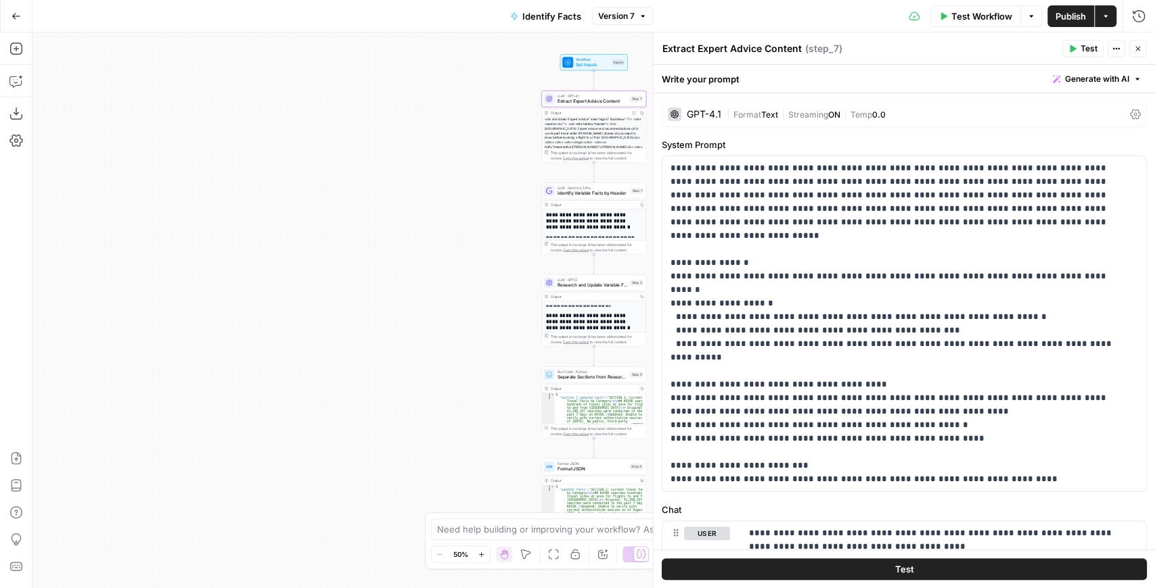
drag, startPoint x: 559, startPoint y: 104, endPoint x: 522, endPoint y: 103, distance: 36.5
click at [522, 103] on div "**********" at bounding box center [593, 310] width 1122 height 556
click at [595, 85] on icon "button" at bounding box center [593, 86] width 5 height 5
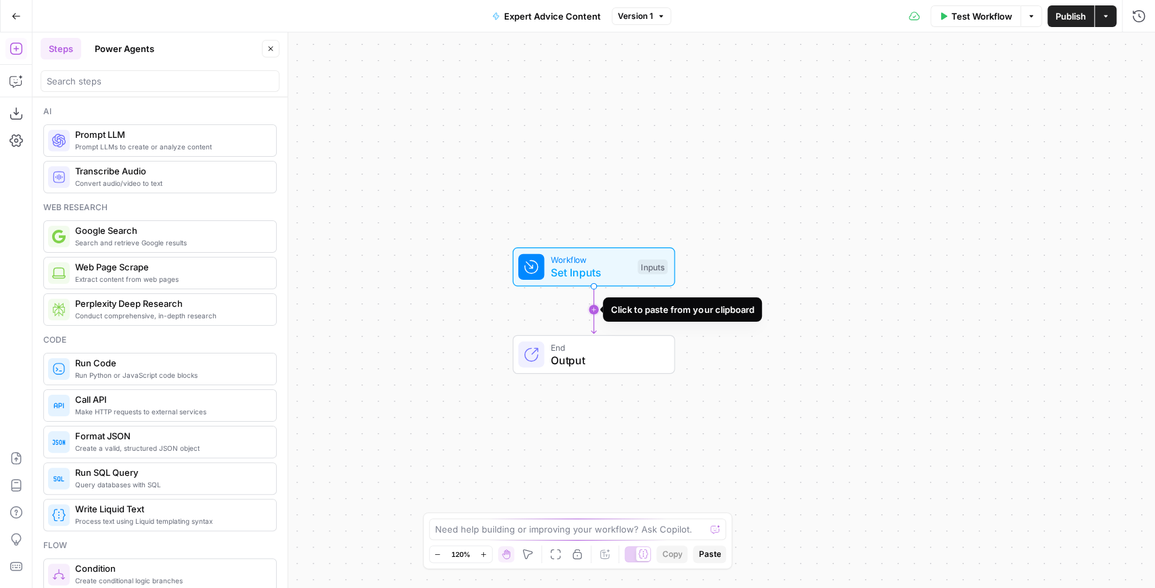
click at [591, 317] on icon "Edge from start to end" at bounding box center [593, 309] width 5 height 47
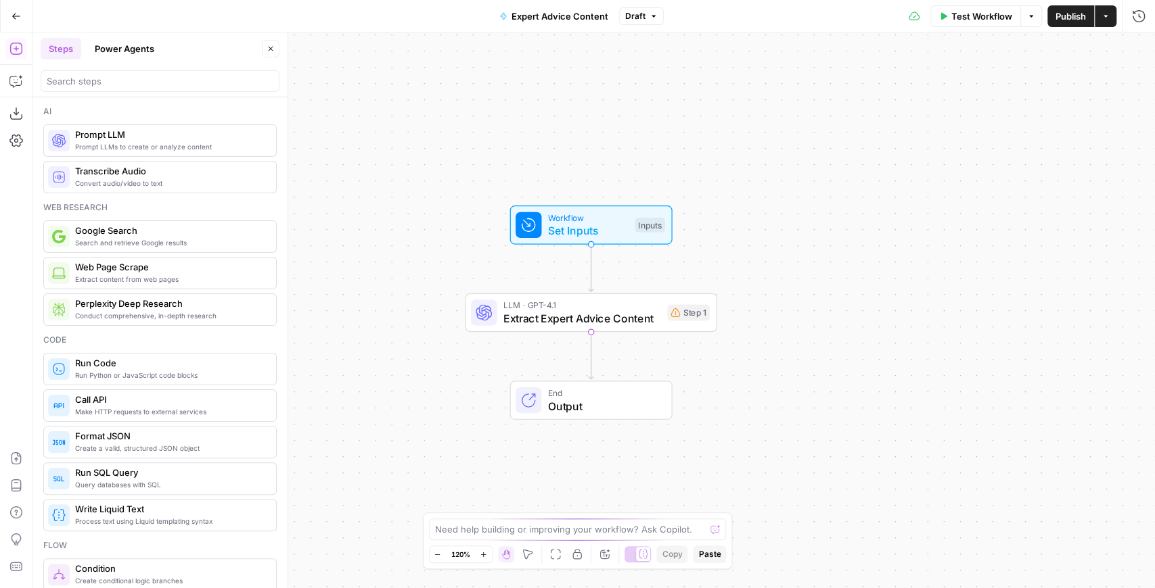
drag, startPoint x: 845, startPoint y: 286, endPoint x: 843, endPoint y: 242, distance: 44.0
click at [843, 242] on div "Workflow Set Inputs Inputs LLM · GPT-4.1 Extract Expert Advice Content Step 1 E…" at bounding box center [593, 310] width 1122 height 556
click at [649, 314] on span "Extract Expert Advice Content" at bounding box center [582, 316] width 158 height 16
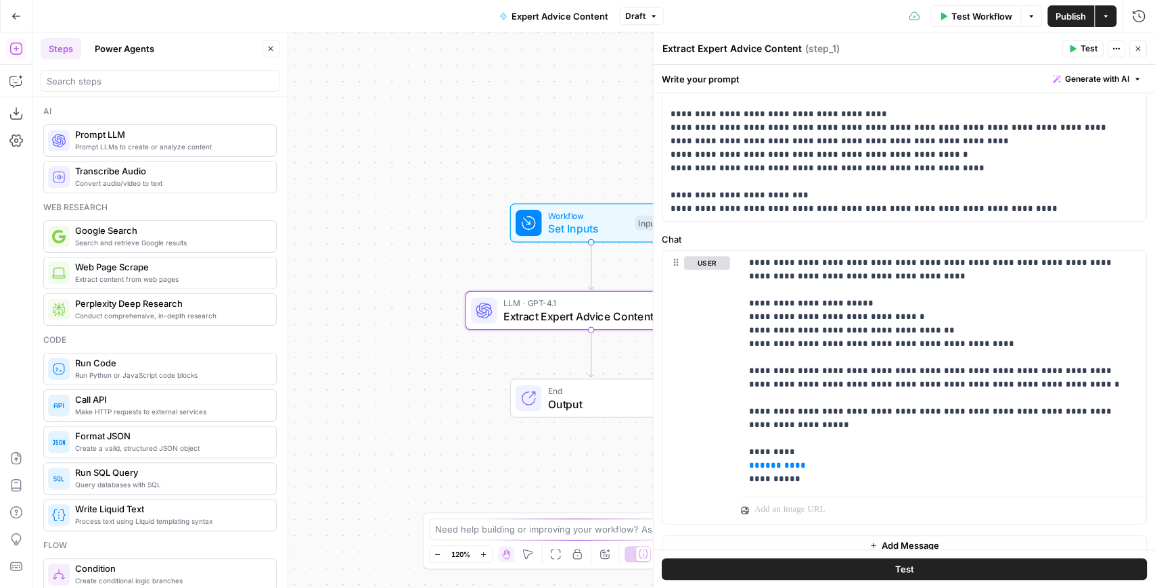
scroll to position [283, 0]
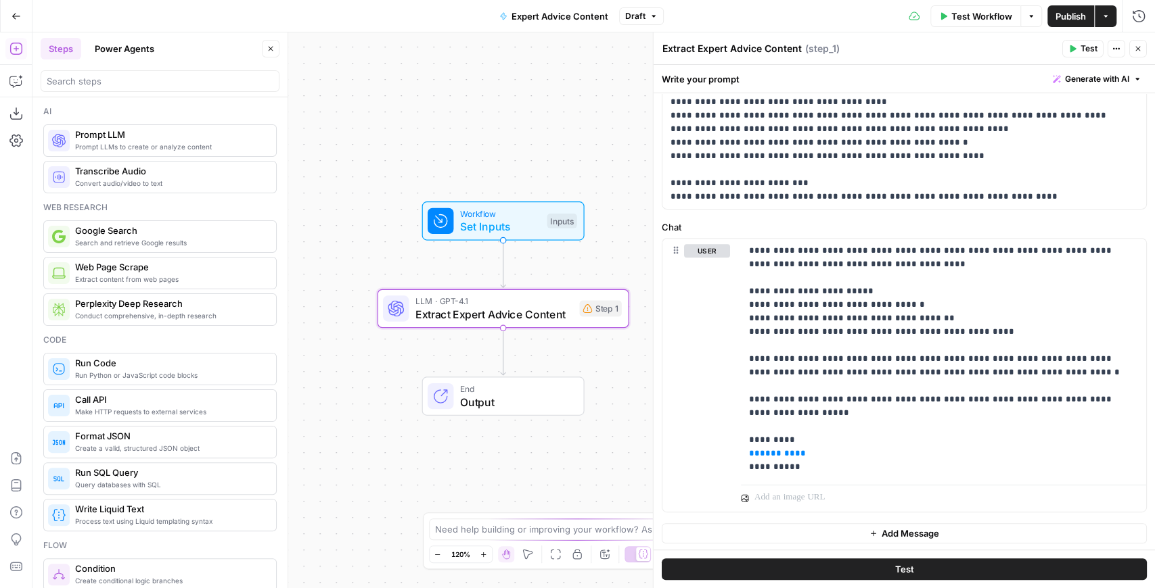
drag, startPoint x: 463, startPoint y: 222, endPoint x: 375, endPoint y: 220, distance: 87.3
click at [375, 220] on div "Workflow Set Inputs Inputs LLM · GPT-4.1 Extract Expert Advice Content Step 1 E…" at bounding box center [593, 310] width 1122 height 556
click at [509, 223] on span "Set Inputs" at bounding box center [500, 226] width 80 height 16
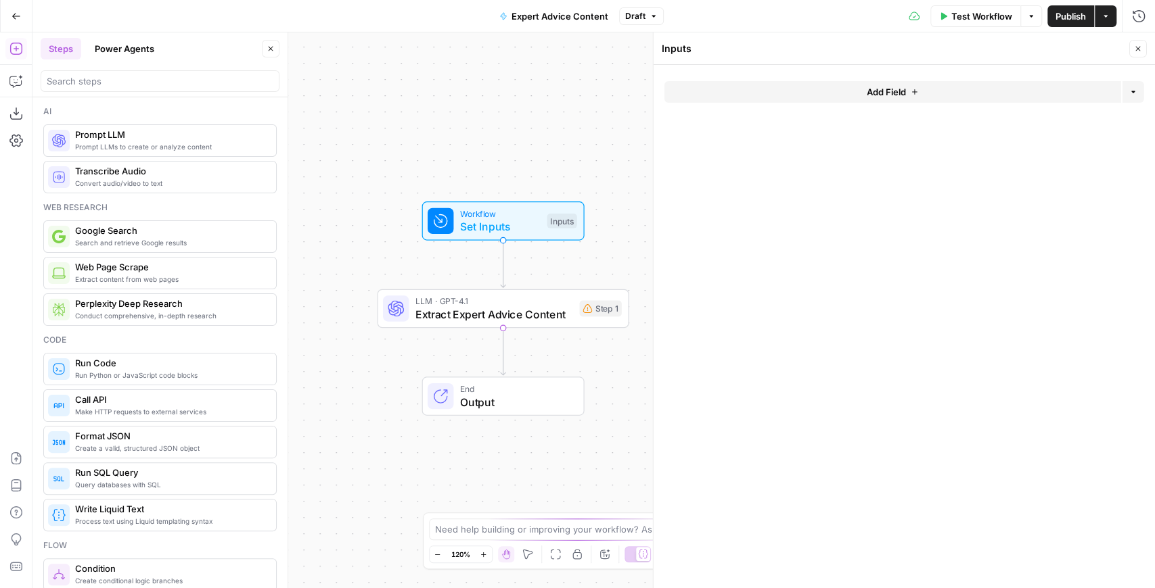
click at [811, 89] on button "Add Field" at bounding box center [892, 92] width 457 height 22
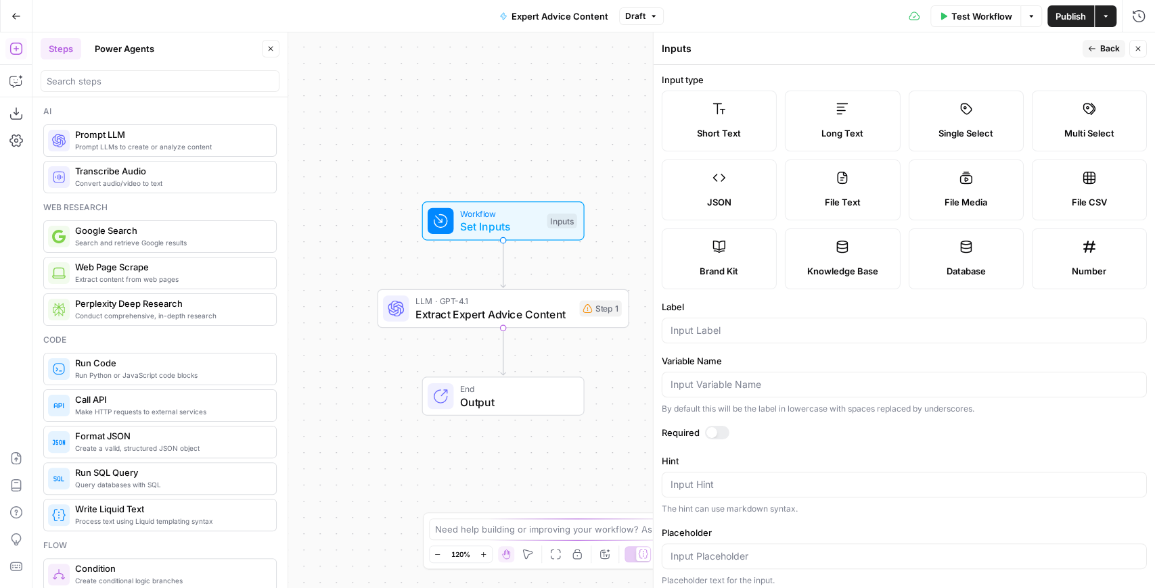
click at [748, 126] on label "Short Text" at bounding box center [718, 121] width 115 height 61
click at [809, 134] on div "Long Text" at bounding box center [842, 133] width 92 height 14
click at [732, 327] on input "Label" at bounding box center [903, 331] width 467 height 14
type input "Content"
click at [736, 304] on label "Label" at bounding box center [903, 307] width 485 height 14
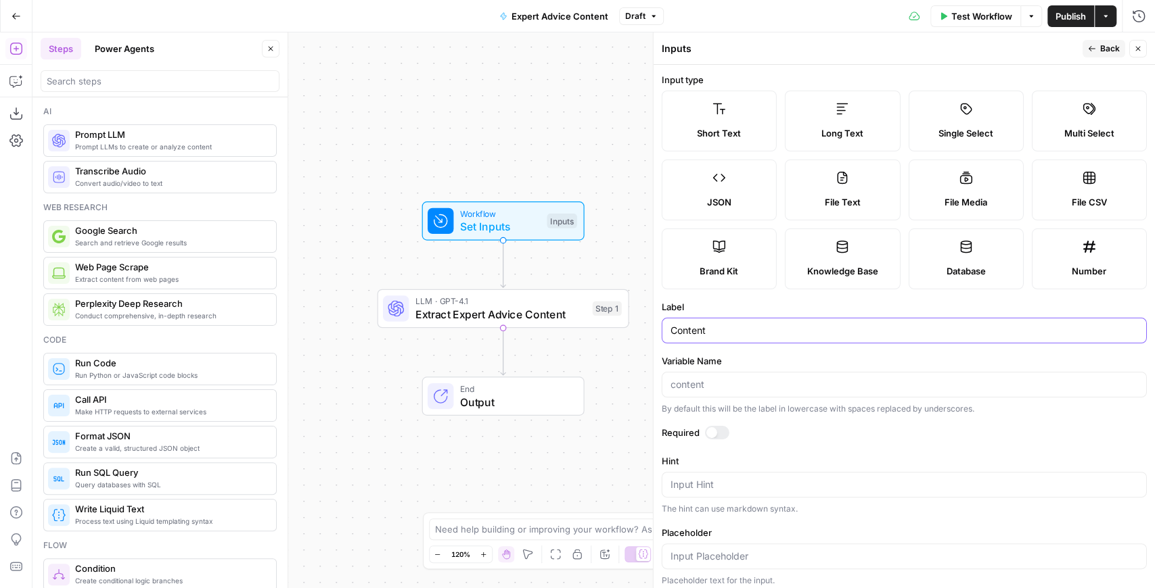
click at [736, 324] on input "Content" at bounding box center [903, 331] width 467 height 14
click at [1065, 18] on span "Publish" at bounding box center [1070, 16] width 30 height 14
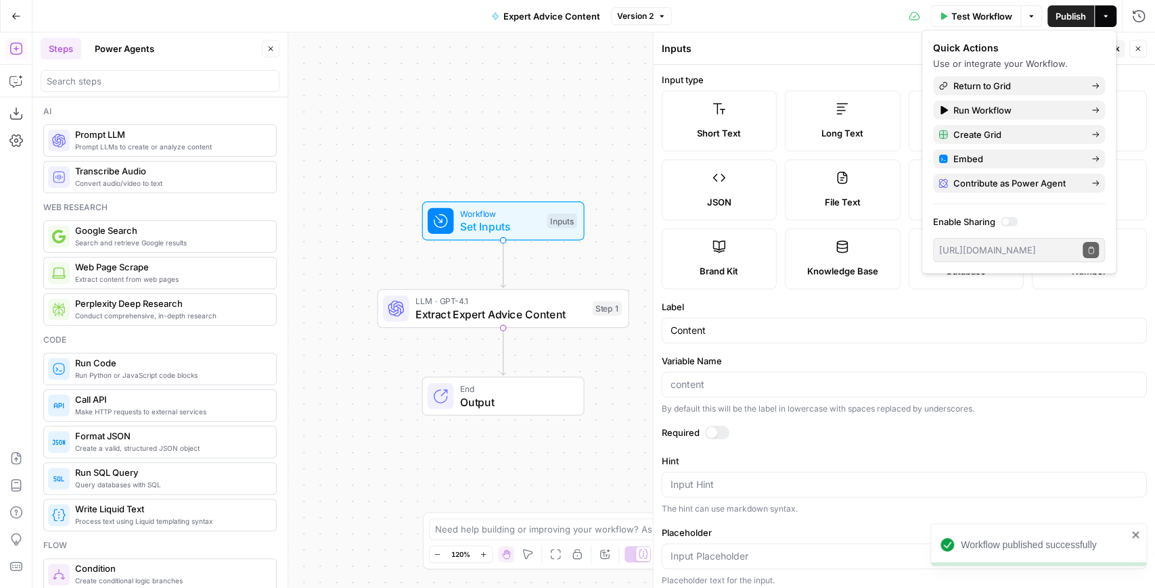
click at [826, 40] on div "Inputs Back Close" at bounding box center [903, 49] width 485 height 18
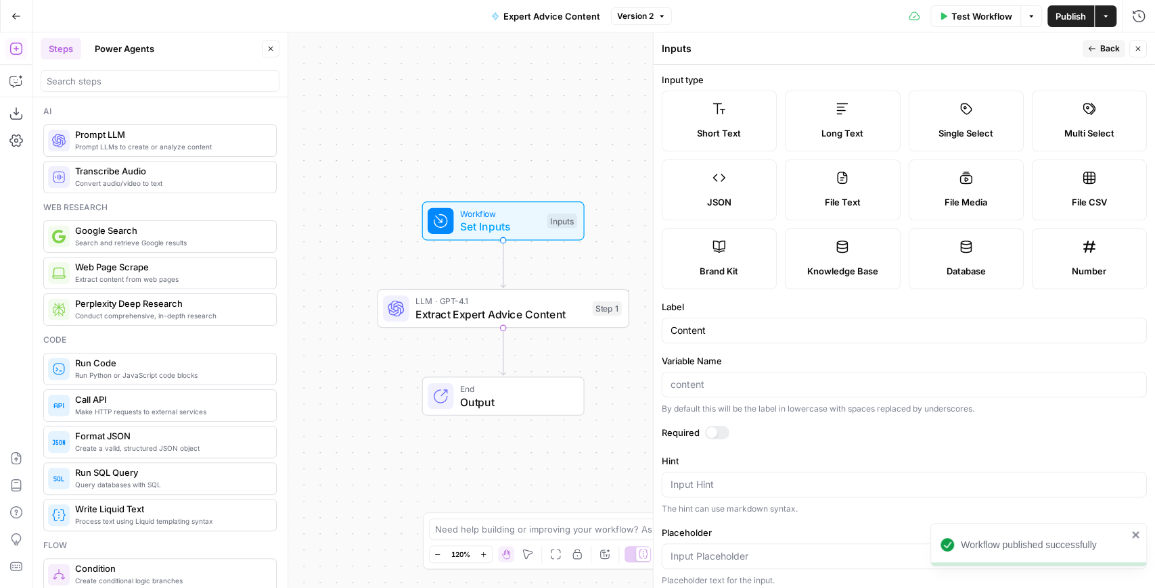
click at [1092, 51] on icon "button" at bounding box center [1092, 49] width 8 height 8
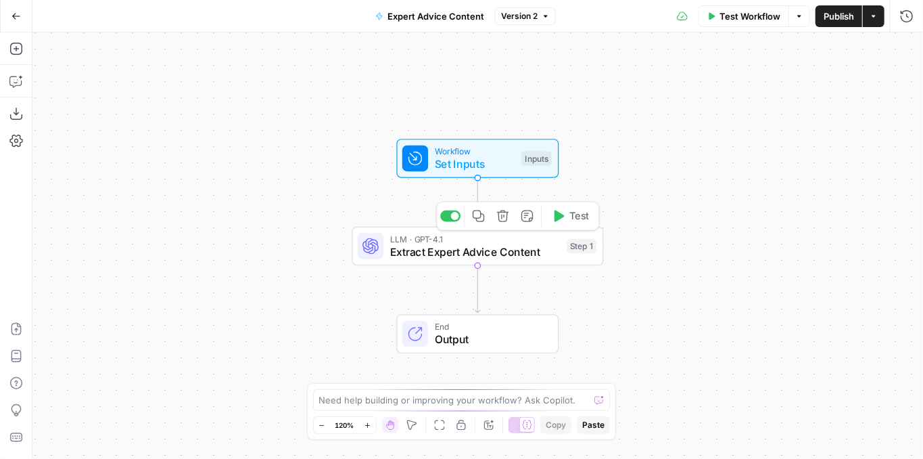
click at [478, 244] on span "Extract Expert Advice Content" at bounding box center [475, 251] width 170 height 16
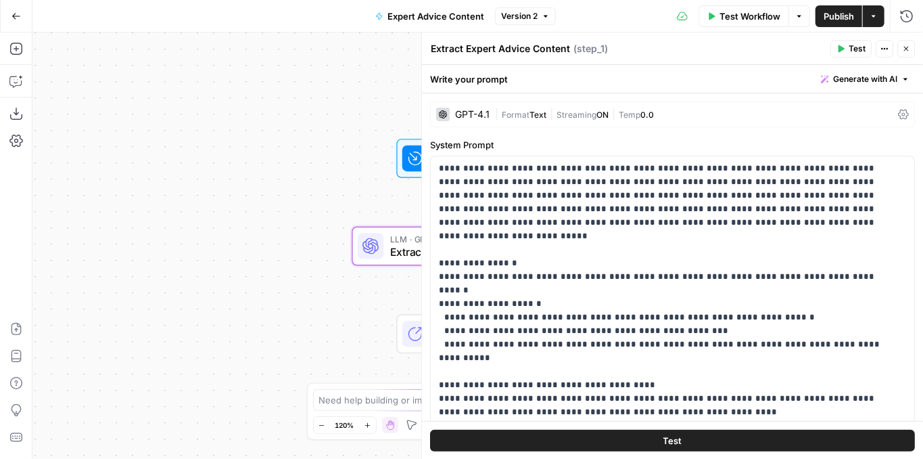
click at [910, 49] on span "Close" at bounding box center [910, 49] width 1 height 1
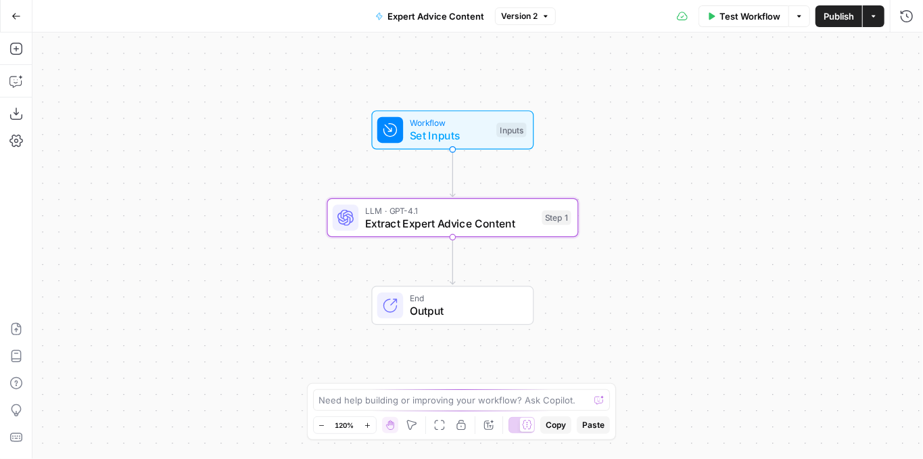
drag, startPoint x: 694, startPoint y: 177, endPoint x: 648, endPoint y: 135, distance: 62.7
click at [664, 141] on div "Workflow Set Inputs Inputs LLM · GPT-4.1 Extract Expert Advice Content Step 1 E…" at bounding box center [477, 245] width 891 height 426
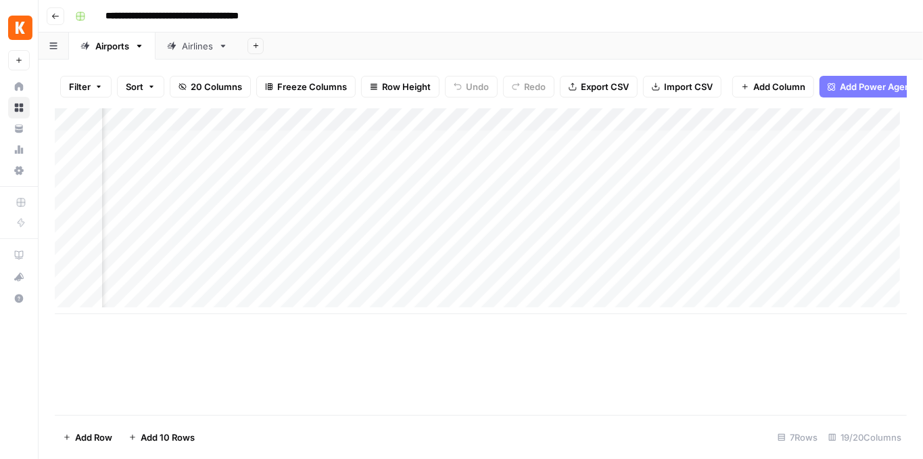
scroll to position [0, 455]
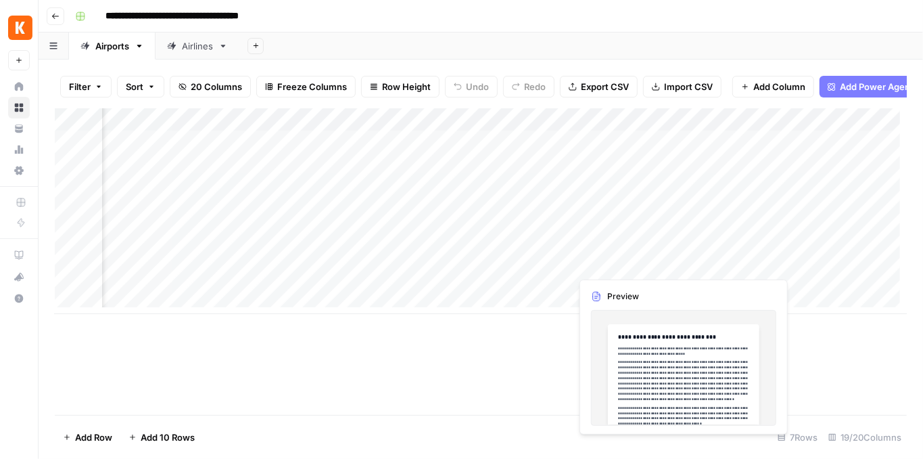
click at [678, 260] on div "Add Column" at bounding box center [481, 211] width 852 height 206
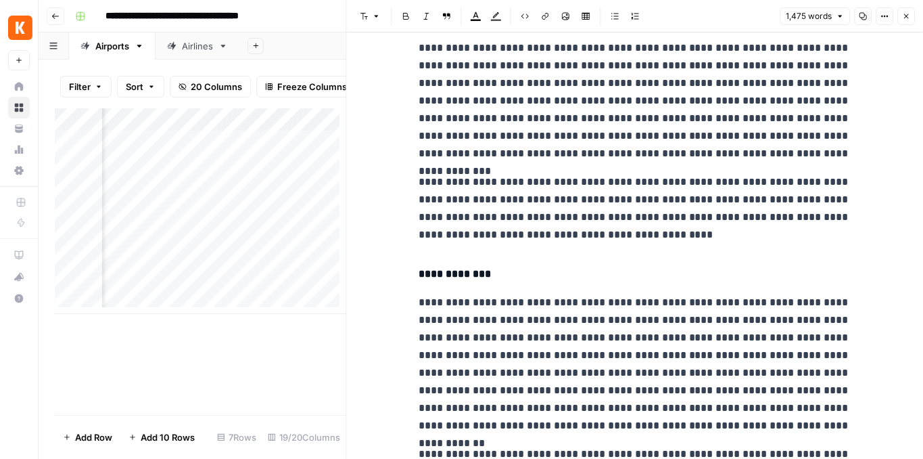
scroll to position [2202, 0]
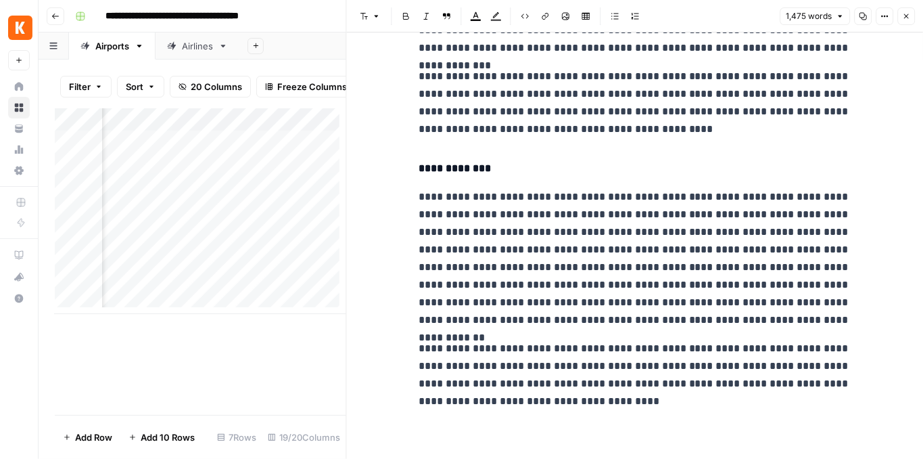
click at [910, 16] on span "Close" at bounding box center [910, 16] width 1 height 1
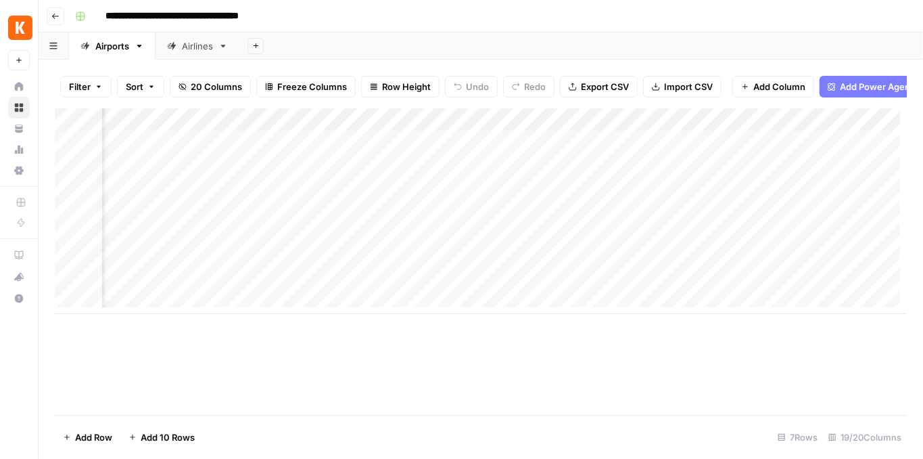
scroll to position [0, 325]
click at [287, 260] on div "Add Column" at bounding box center [481, 211] width 852 height 206
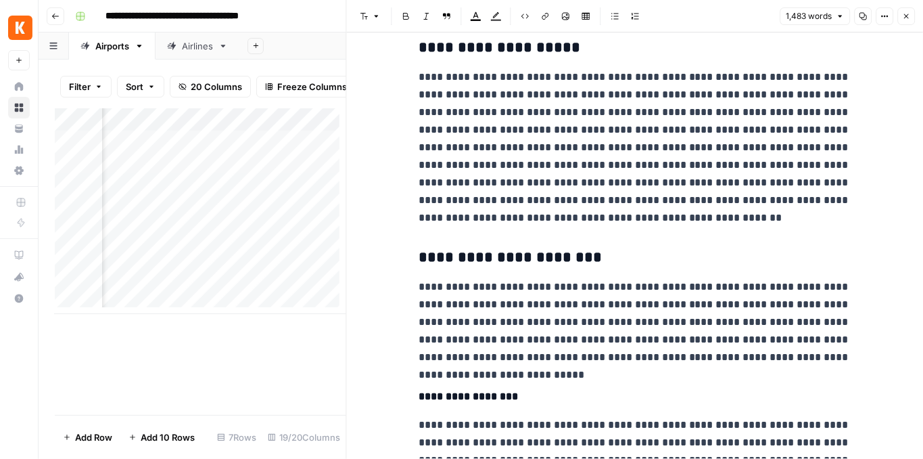
scroll to position [1744, 0]
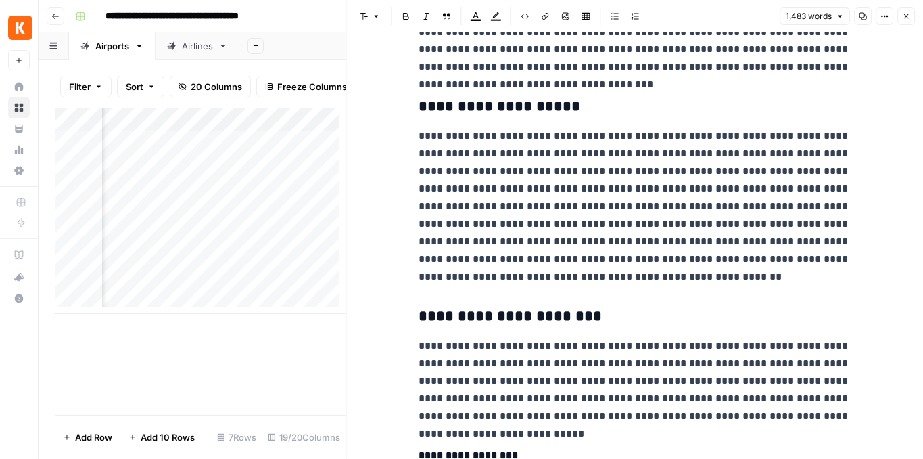
click at [908, 19] on icon "button" at bounding box center [906, 16] width 8 height 8
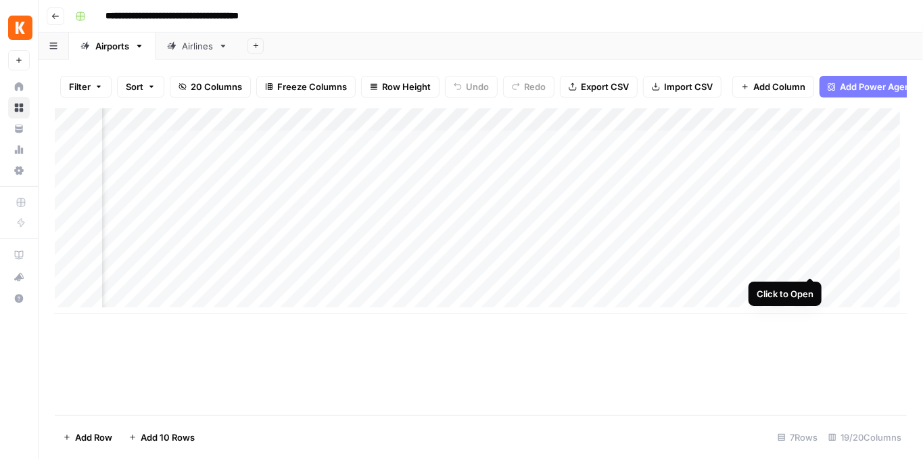
click at [809, 261] on div "Add Column" at bounding box center [481, 211] width 852 height 206
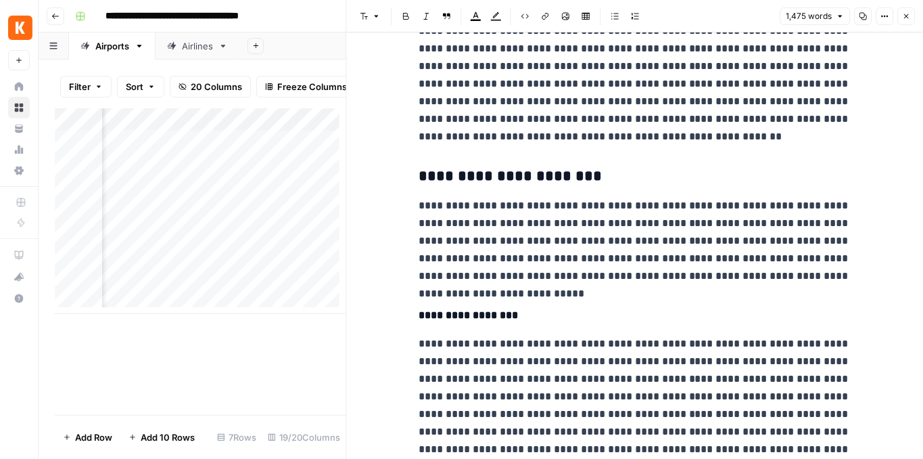
scroll to position [1849, 0]
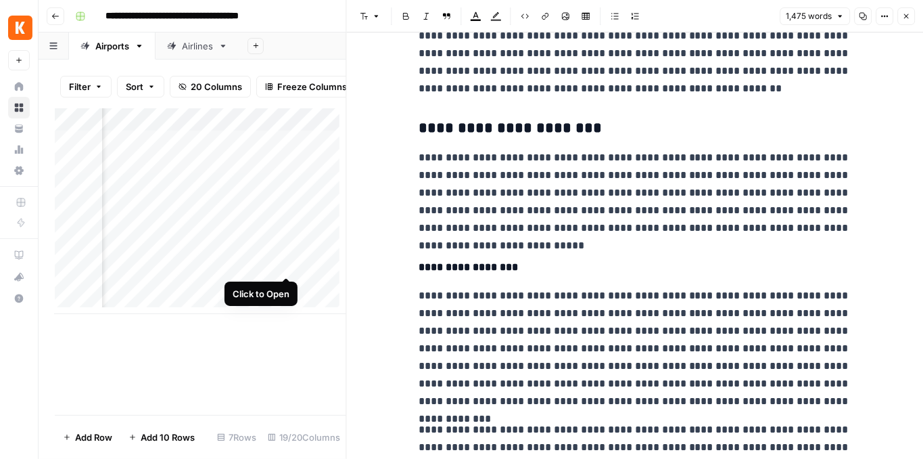
click at [283, 265] on div "Add Column" at bounding box center [201, 211] width 292 height 206
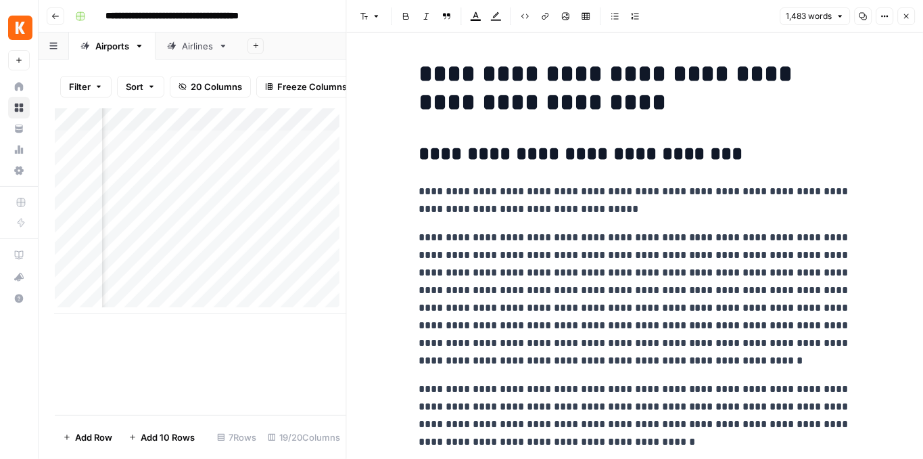
click at [908, 13] on icon "button" at bounding box center [906, 16] width 8 height 8
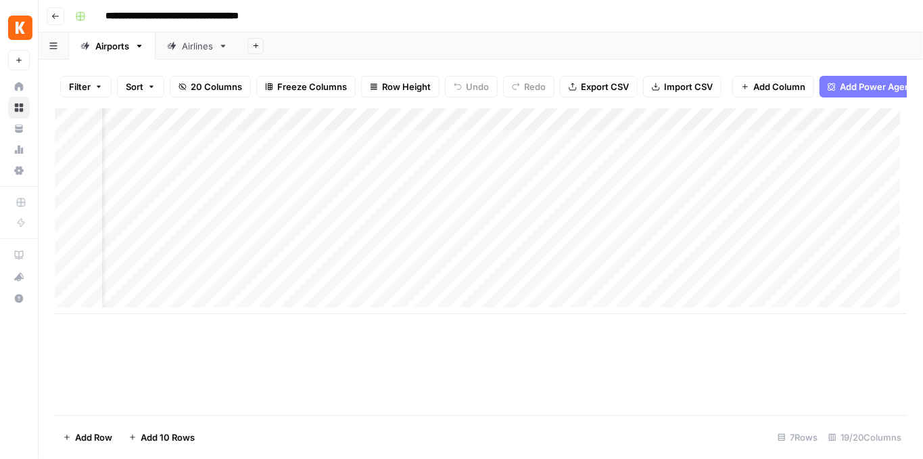
scroll to position [0, 455]
click at [621, 126] on div "Add Column" at bounding box center [481, 211] width 852 height 206
drag, startPoint x: 632, startPoint y: 160, endPoint x: 572, endPoint y: 143, distance: 62.5
click at [572, 143] on body "**********" at bounding box center [461, 229] width 923 height 459
type input "Output"
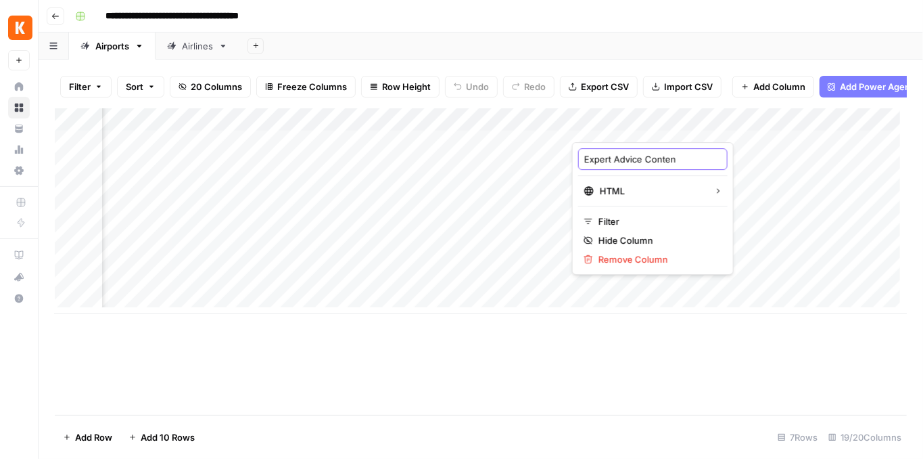
type input "Expert Advice Content"
click at [542, 128] on div "Add Column" at bounding box center [481, 211] width 852 height 206
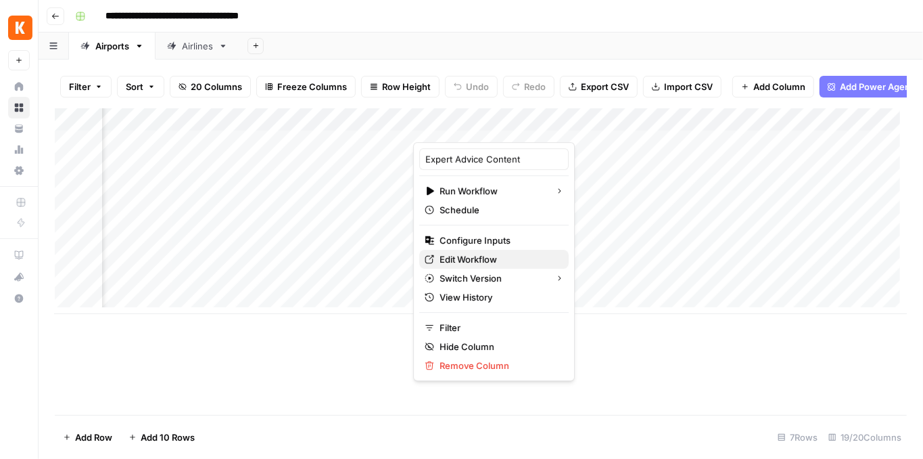
click at [468, 259] on span "Edit Workflow" at bounding box center [499, 259] width 118 height 14
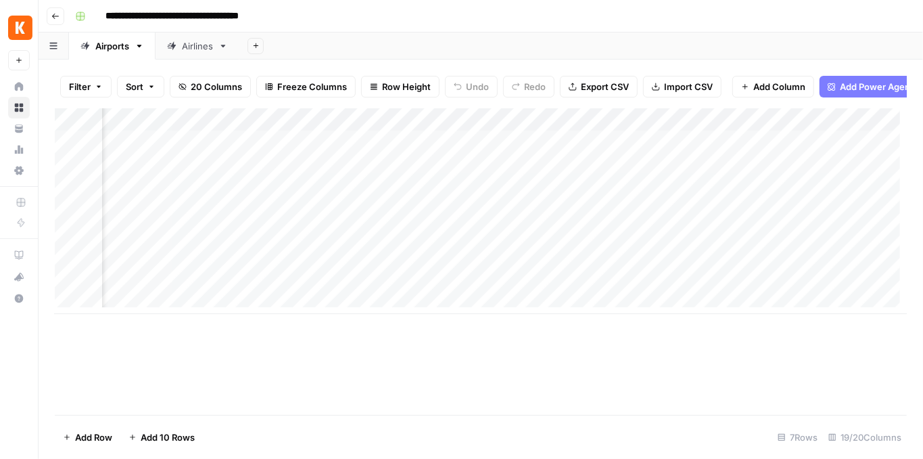
click at [560, 261] on div "Add Column" at bounding box center [481, 211] width 852 height 206
click at [561, 289] on div "Add Column" at bounding box center [481, 211] width 852 height 206
click at [787, 130] on div "Add Column" at bounding box center [481, 211] width 852 height 206
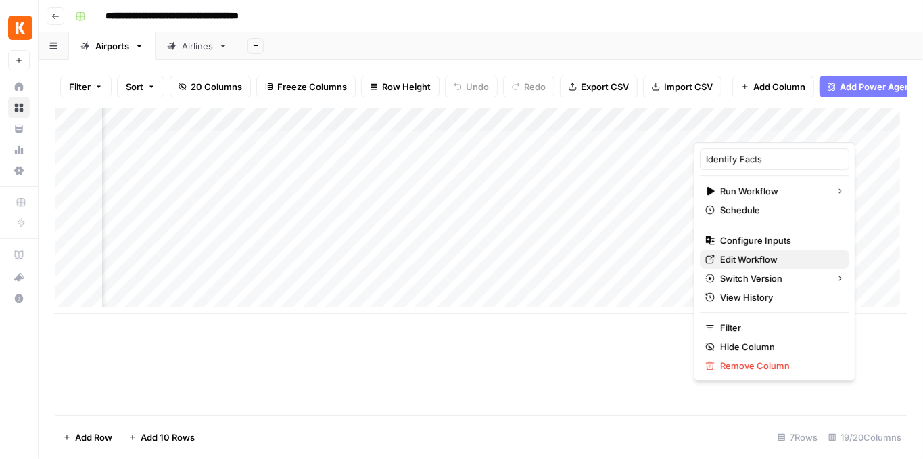
click at [755, 253] on span "Edit Workflow" at bounding box center [779, 259] width 118 height 14
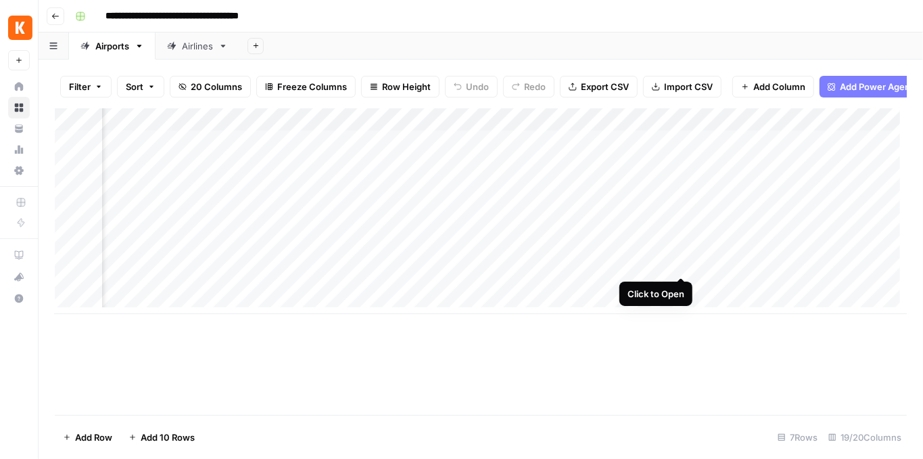
click at [677, 263] on div "Add Column" at bounding box center [481, 211] width 852 height 206
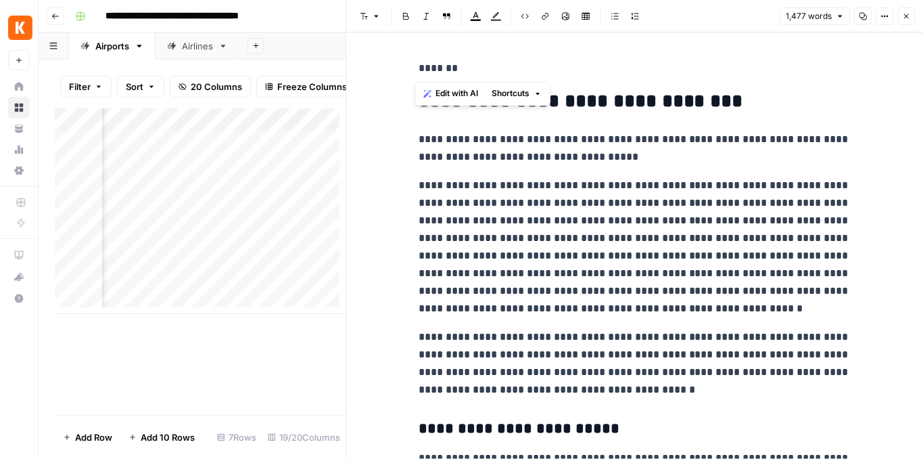
drag, startPoint x: 448, startPoint y: 66, endPoint x: 407, endPoint y: 64, distance: 41.3
copy p "*******"
click at [904, 18] on icon "button" at bounding box center [906, 16] width 8 height 8
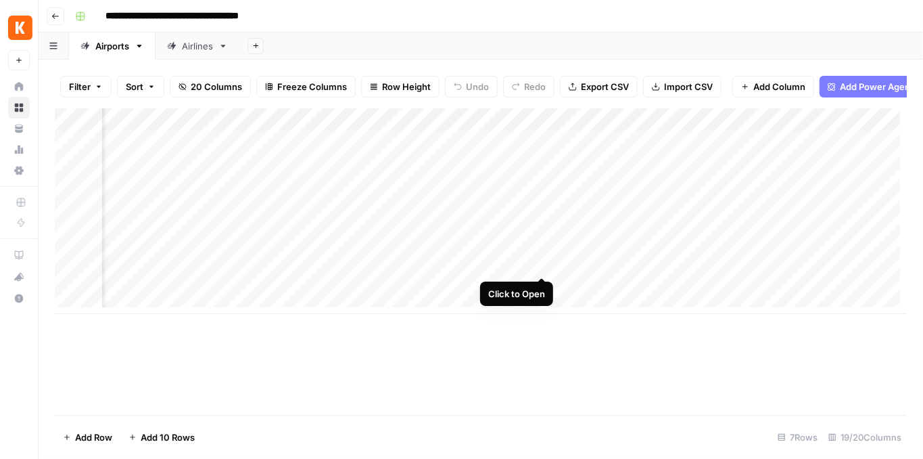
click at [541, 264] on div "Add Column" at bounding box center [481, 211] width 852 height 206
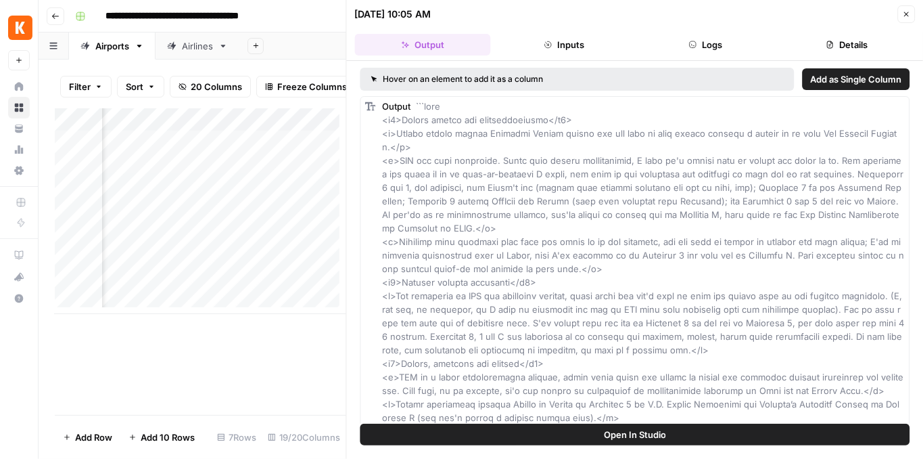
click at [628, 439] on span "Open In Studio" at bounding box center [635, 434] width 62 height 14
click at [908, 14] on icon "button" at bounding box center [906, 14] width 8 height 8
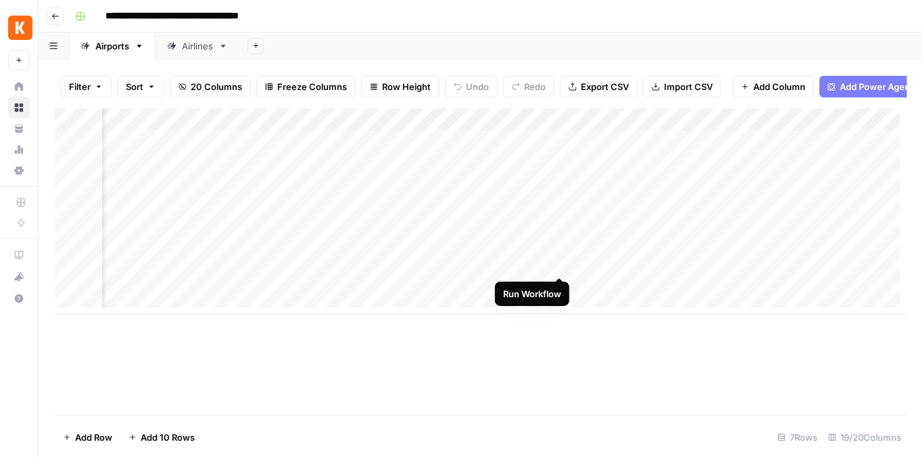
click at [558, 263] on div "Add Column" at bounding box center [481, 211] width 852 height 206
click at [559, 286] on div "Add Column" at bounding box center [481, 211] width 852 height 206
click at [789, 127] on div "Add Column" at bounding box center [481, 211] width 852 height 206
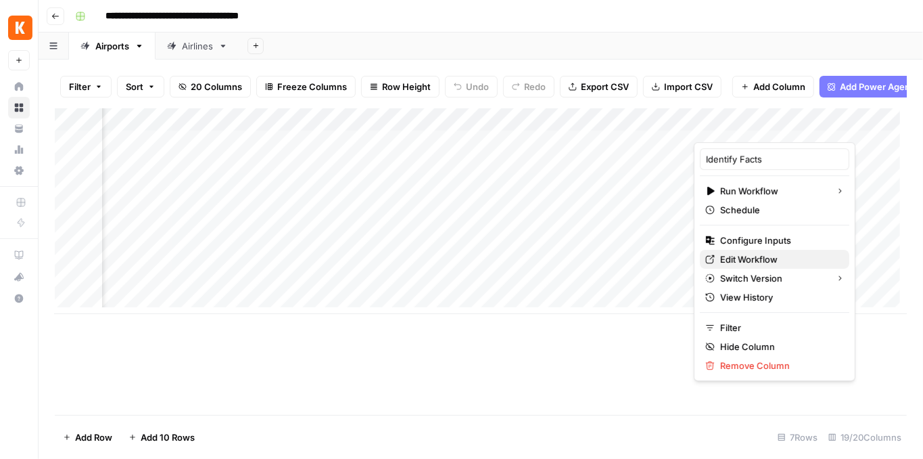
click at [747, 254] on span "Edit Workflow" at bounding box center [779, 259] width 118 height 14
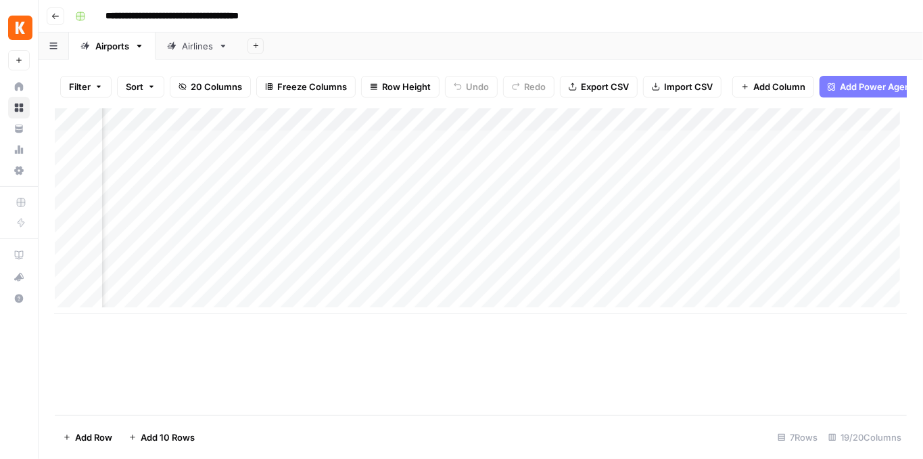
click at [789, 124] on div "Add Column" at bounding box center [481, 211] width 852 height 206
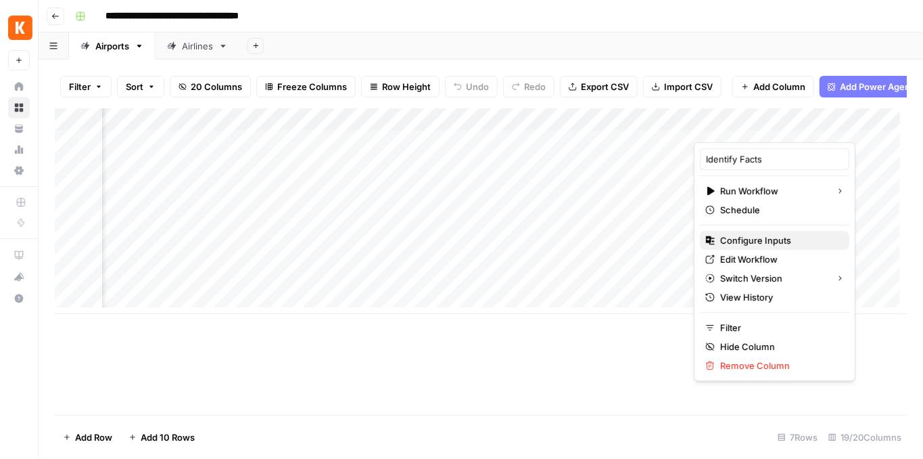
click at [750, 239] on span "Configure Inputs" at bounding box center [779, 240] width 118 height 14
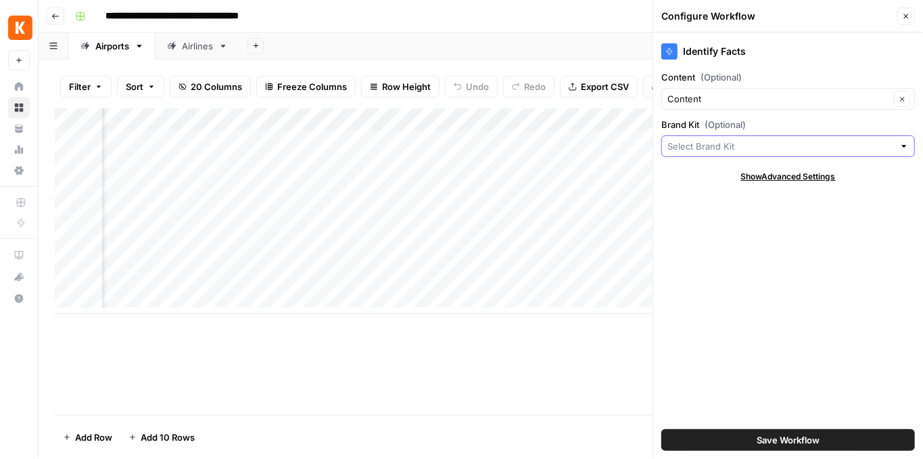
click at [781, 141] on input "Brand Kit (Optional)" at bounding box center [781, 146] width 227 height 14
click at [714, 174] on span "[EN-US] - Kayak" at bounding box center [785, 177] width 225 height 14
type input "[EN-US] - Kayak"
click at [765, 86] on div "Content (Optional) Content Clear" at bounding box center [788, 89] width 254 height 39
click at [761, 97] on input "Content (Optional)" at bounding box center [779, 99] width 223 height 14
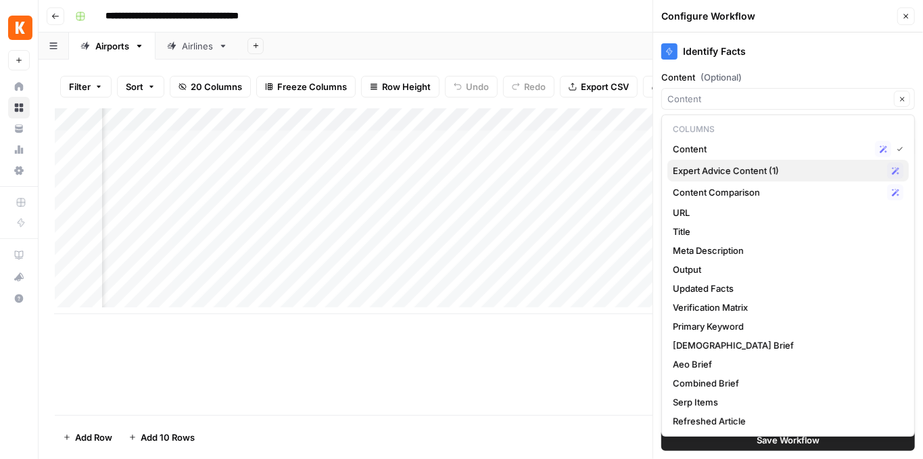
click at [739, 168] on span "Expert Advice Content (1)" at bounding box center [777, 171] width 209 height 14
type input "Expert Advice Content (1)"
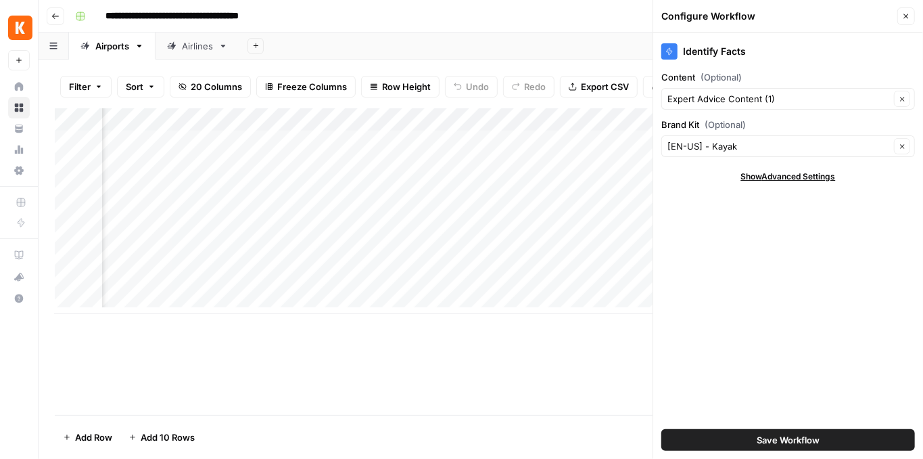
click at [749, 437] on button "Save Workflow" at bounding box center [788, 440] width 254 height 22
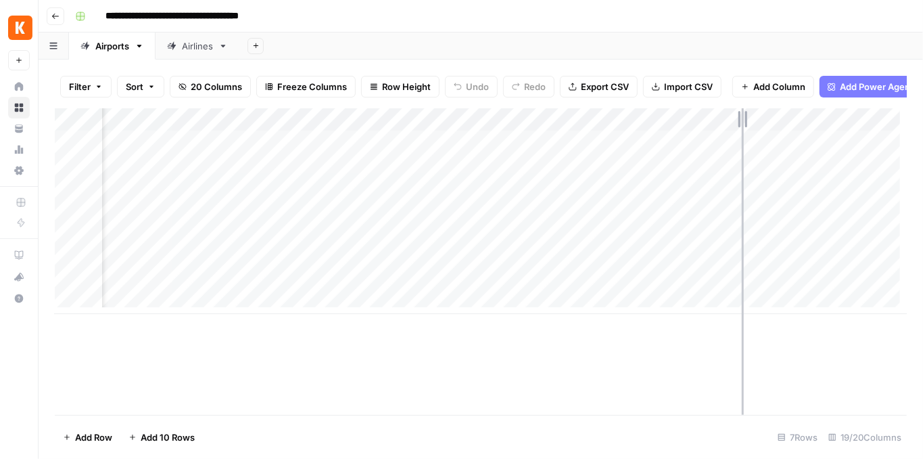
drag, startPoint x: 701, startPoint y: 126, endPoint x: 743, endPoint y: 131, distance: 42.2
click at [743, 131] on div "Add Column" at bounding box center [481, 211] width 852 height 206
click at [691, 127] on div "Add Column" at bounding box center [481, 211] width 852 height 206
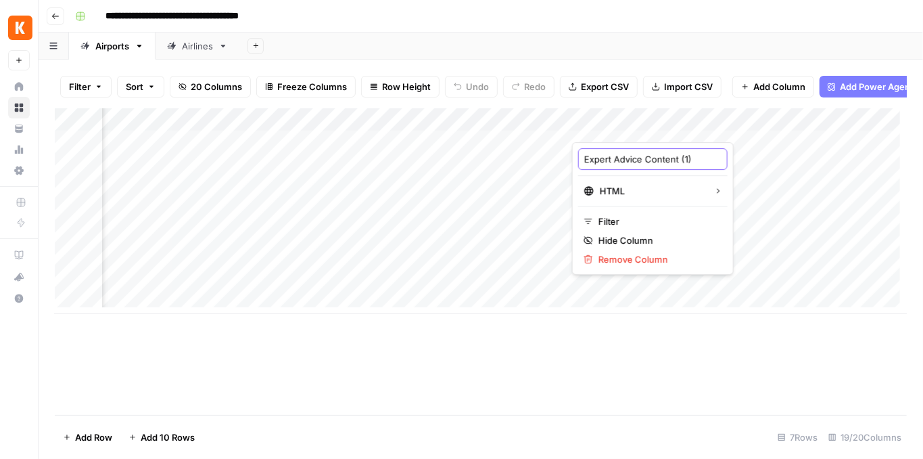
drag, startPoint x: 692, startPoint y: 158, endPoint x: 675, endPoint y: 157, distance: 17.0
click at [675, 157] on input "Expert Advice Content (1)" at bounding box center [652, 159] width 137 height 14
type input "Expert Advice Conten"
click at [707, 358] on div "Add Column" at bounding box center [481, 261] width 852 height 306
click at [684, 128] on div "Add Column" at bounding box center [481, 211] width 852 height 206
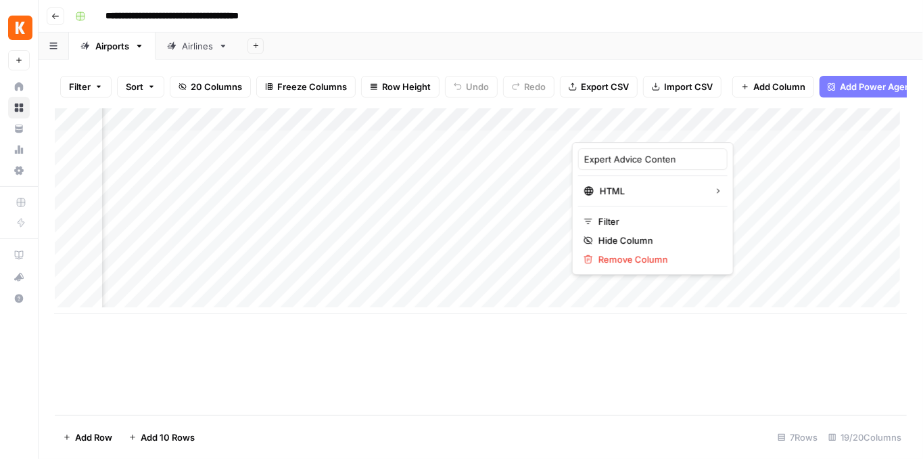
click at [674, 166] on div "Expert Advice Conten" at bounding box center [652, 159] width 149 height 22
click at [634, 386] on div "Add Column" at bounding box center [481, 261] width 852 height 306
click at [693, 127] on div "Add Column" at bounding box center [481, 211] width 852 height 206
drag, startPoint x: 695, startPoint y: 164, endPoint x: 680, endPoint y: 159, distance: 15.8
click at [680, 159] on input "Expert Advice Content (1)" at bounding box center [652, 159] width 137 height 14
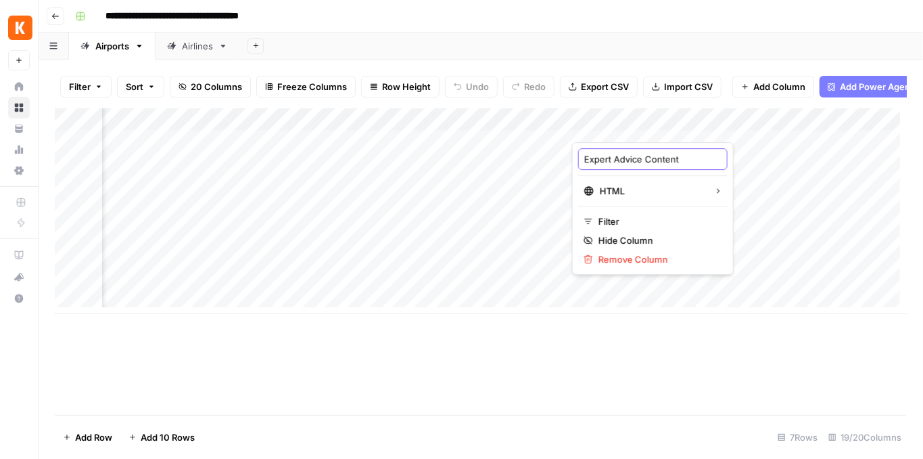
type input "Expert Advice Content"
drag, startPoint x: 555, startPoint y: 367, endPoint x: 474, endPoint y: 324, distance: 91.7
click at [555, 365] on div "Add Column" at bounding box center [481, 261] width 852 height 306
click at [441, 321] on div "Add Column" at bounding box center [481, 261] width 852 height 306
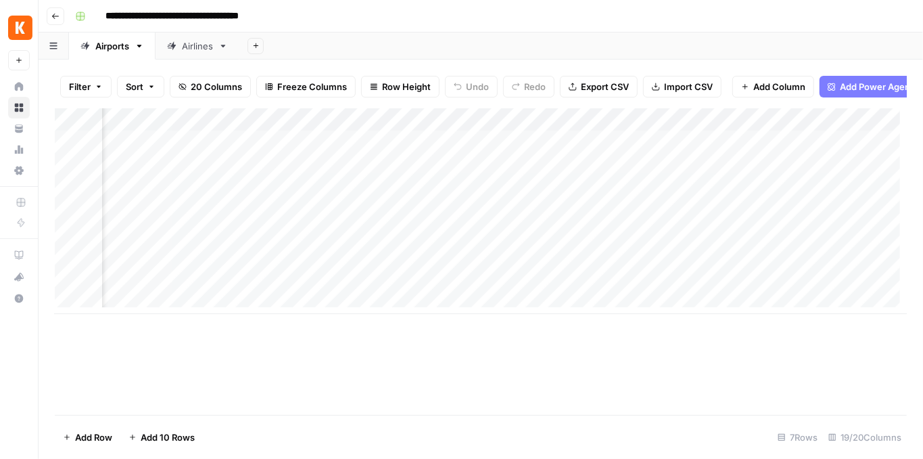
click at [783, 132] on div "Add Column" at bounding box center [481, 211] width 852 height 206
drag, startPoint x: 809, startPoint y: 159, endPoint x: 764, endPoint y: 153, distance: 45.7
click at [764, 153] on input "Expert Advice Content (1)" at bounding box center [772, 159] width 137 height 14
type input "Expert Advice"
drag, startPoint x: 866, startPoint y: 119, endPoint x: 804, endPoint y: 136, distance: 63.8
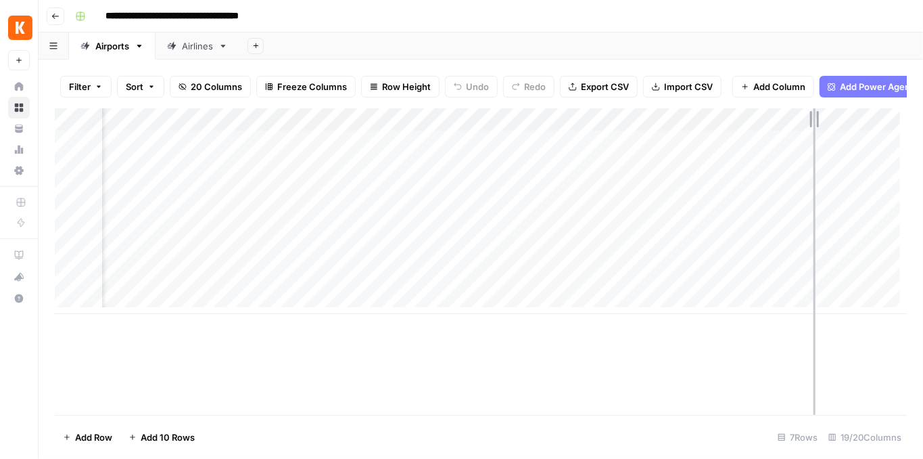
click at [807, 135] on div "Add Column" at bounding box center [481, 211] width 852 height 206
click at [591, 128] on div "Add Column" at bounding box center [481, 211] width 852 height 206
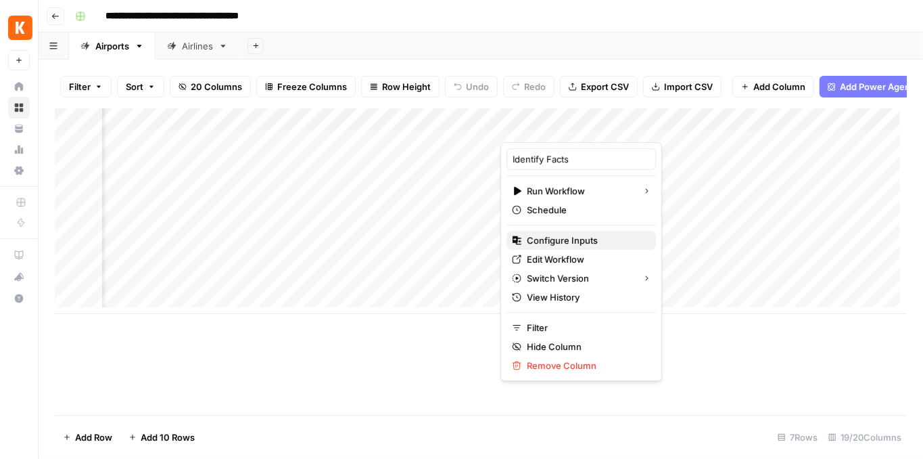
click at [578, 241] on span "Configure Inputs" at bounding box center [586, 240] width 118 height 14
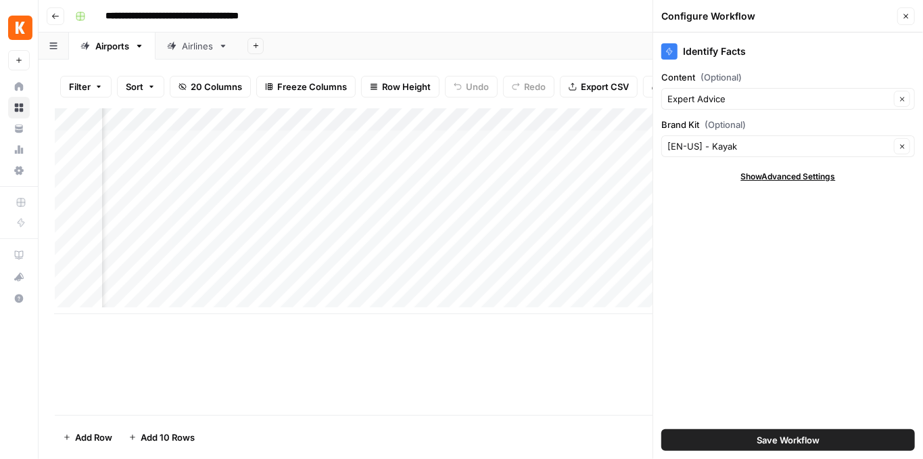
click at [906, 14] on icon "button" at bounding box center [906, 16] width 8 height 8
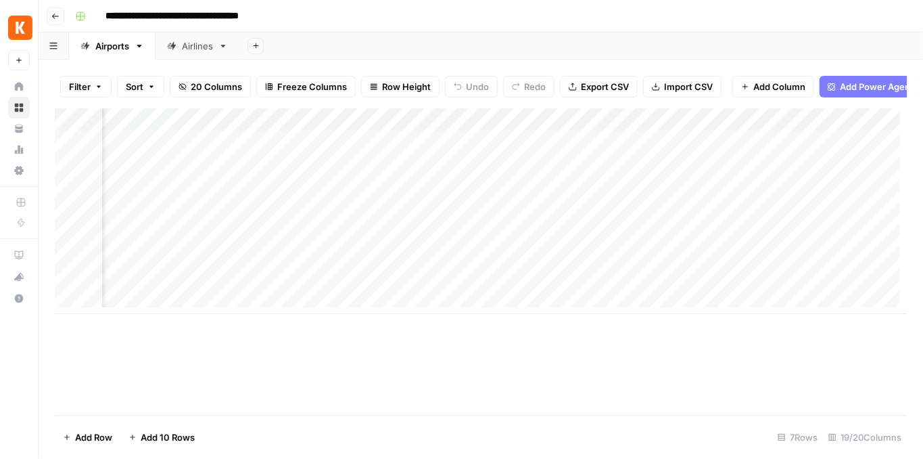
click at [594, 124] on div "Add Column" at bounding box center [481, 211] width 852 height 206
click at [415, 346] on div "Add Column" at bounding box center [481, 261] width 852 height 306
click at [612, 261] on div "Add Column" at bounding box center [481, 211] width 852 height 206
click at [611, 287] on div "Add Column" at bounding box center [481, 211] width 852 height 206
click at [732, 283] on div "Add Column" at bounding box center [481, 211] width 852 height 206
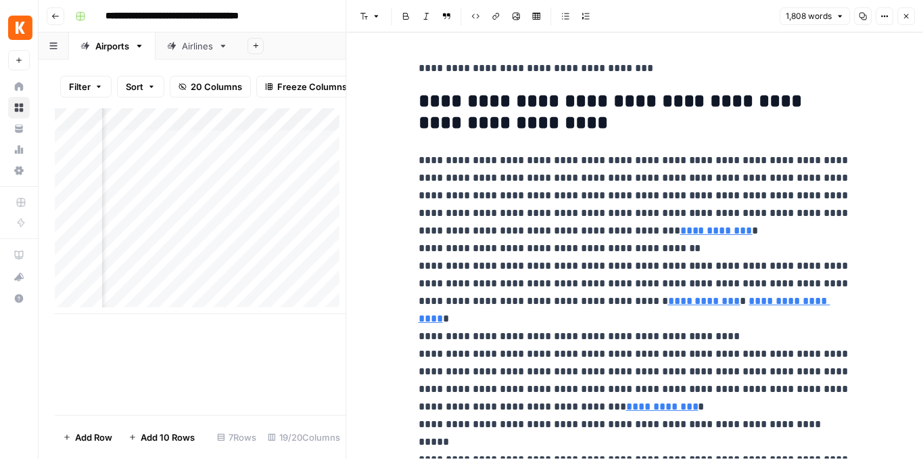
click at [904, 18] on icon "button" at bounding box center [906, 16] width 8 height 8
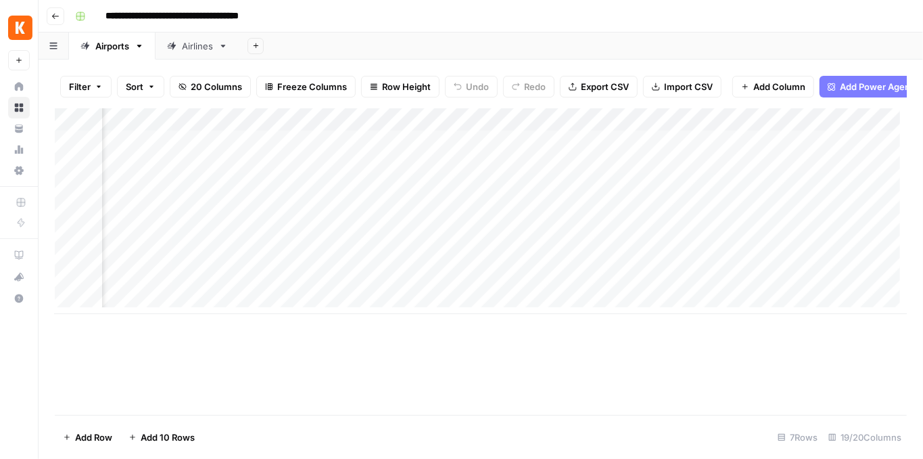
click at [850, 283] on div "Add Column" at bounding box center [481, 211] width 852 height 206
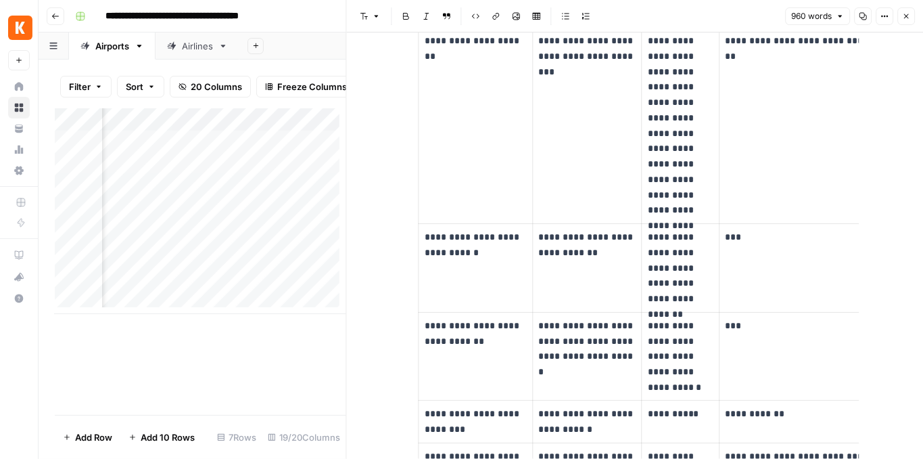
scroll to position [1533, 0]
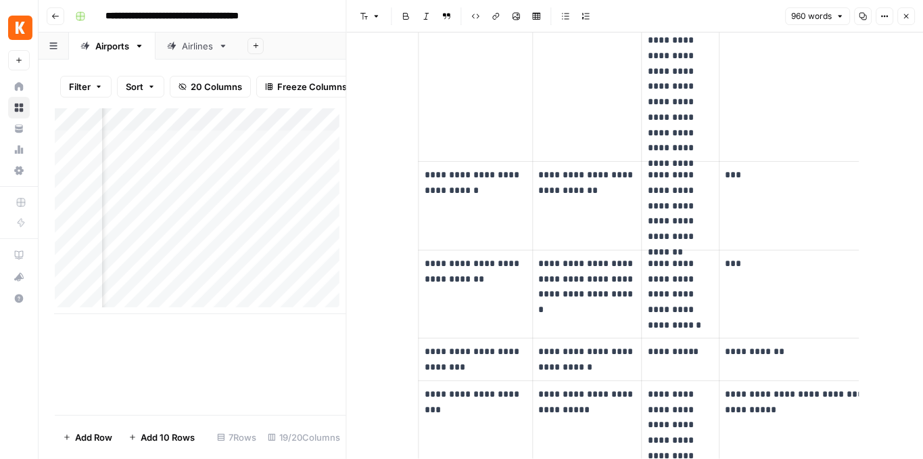
click at [905, 18] on icon "button" at bounding box center [906, 16] width 5 height 5
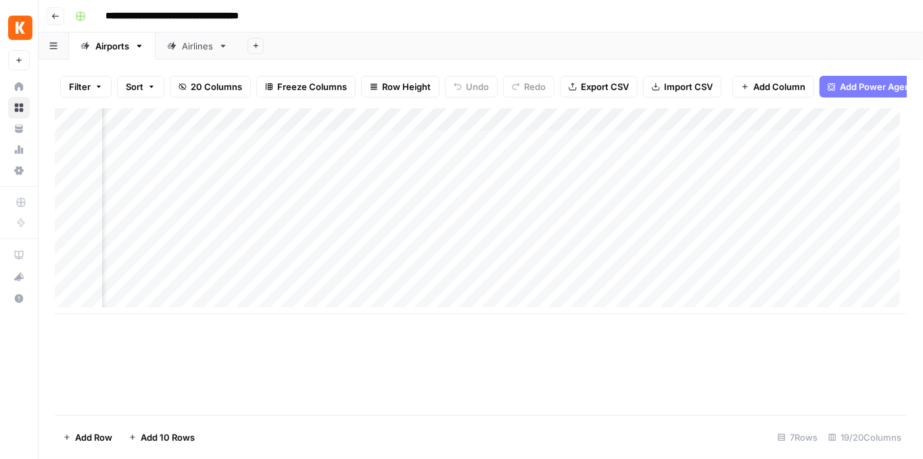
scroll to position [0, 877]
click at [354, 127] on div "Add Column" at bounding box center [481, 211] width 852 height 206
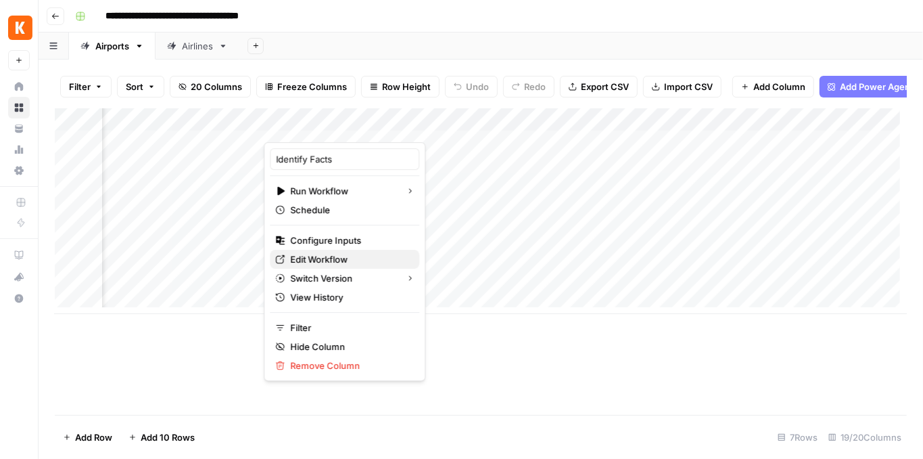
click at [329, 260] on span "Edit Workflow" at bounding box center [349, 259] width 118 height 14
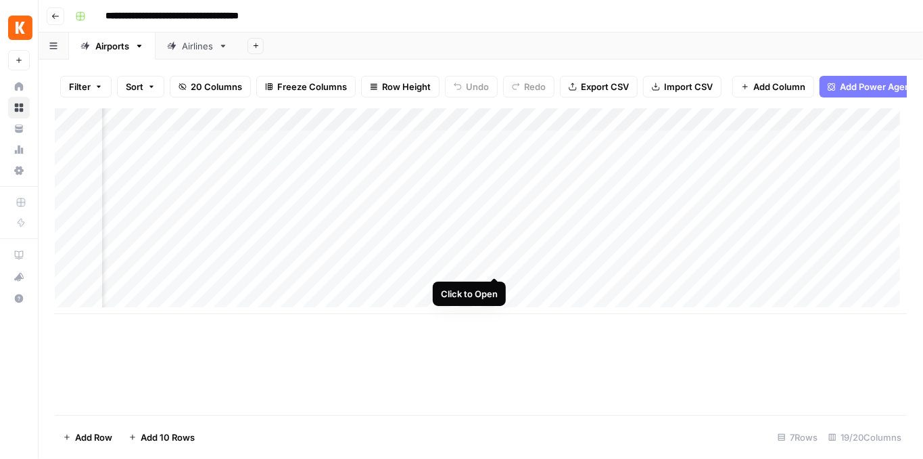
click at [493, 266] on div "Add Column" at bounding box center [481, 211] width 852 height 206
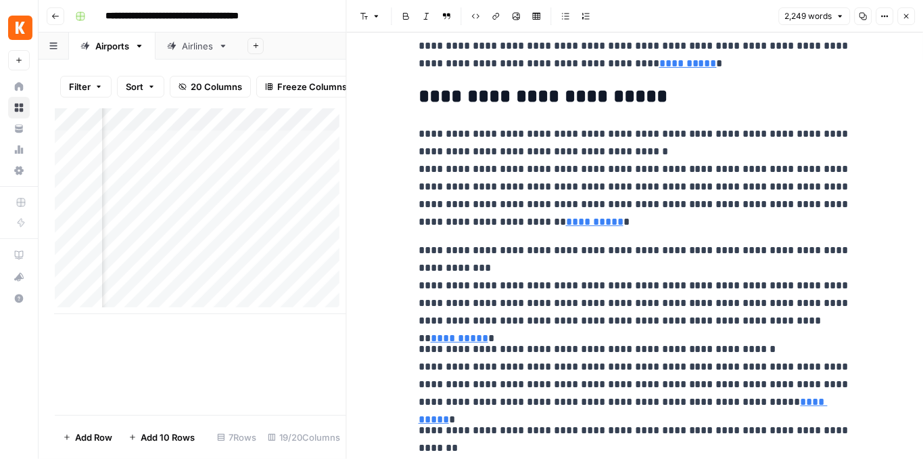
scroll to position [721, 0]
click at [904, 14] on icon "button" at bounding box center [906, 16] width 8 height 8
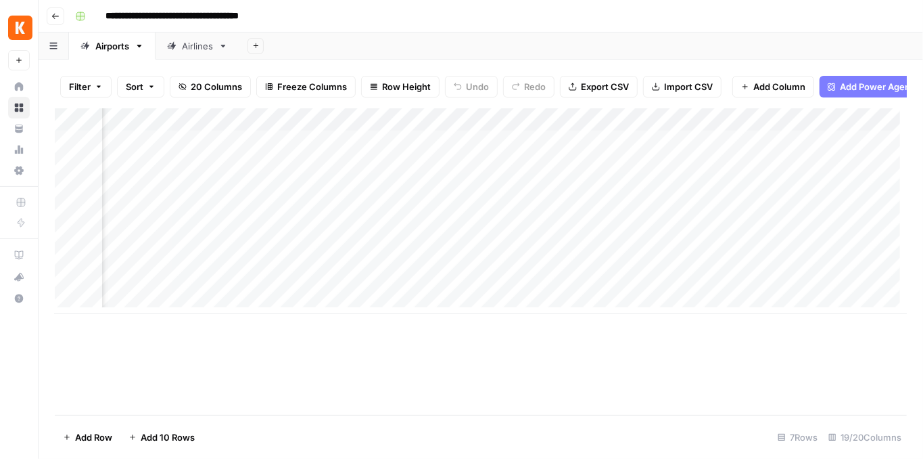
click at [476, 124] on div "Add Column" at bounding box center [481, 211] width 852 height 206
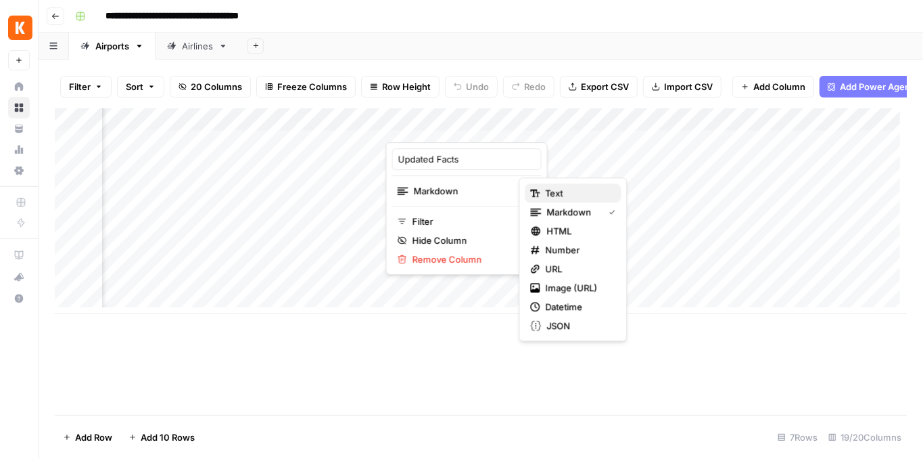
click at [545, 195] on span "Text" at bounding box center [577, 193] width 65 height 14
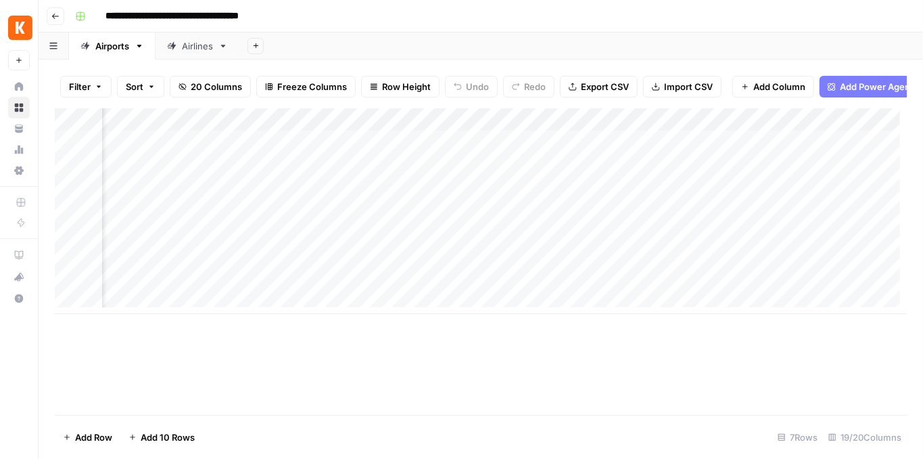
click at [489, 263] on div "Add Column" at bounding box center [481, 211] width 852 height 206
click at [478, 133] on div "Add Column" at bounding box center [481, 211] width 852 height 206
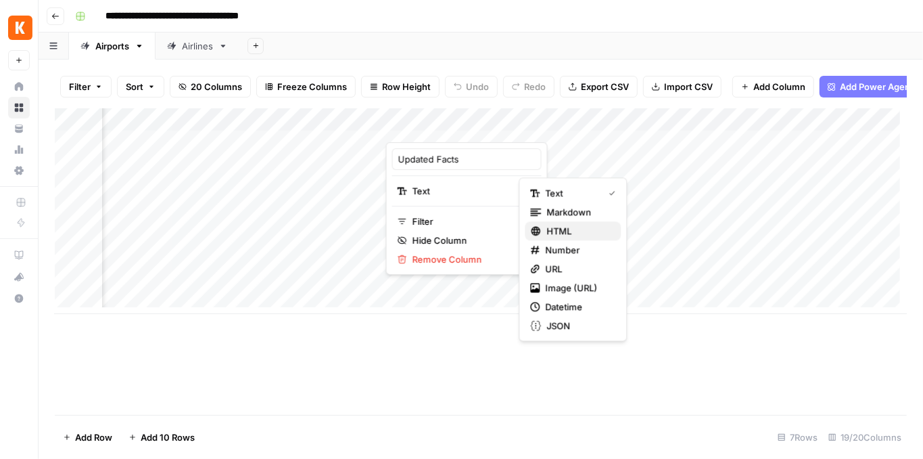
click at [561, 231] on span "HTML" at bounding box center [579, 231] width 64 height 14
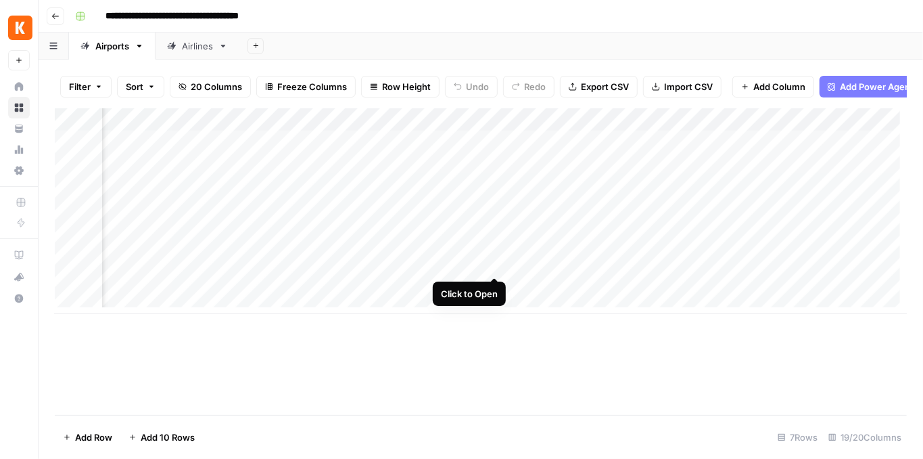
click at [496, 264] on div "Add Column" at bounding box center [481, 211] width 852 height 206
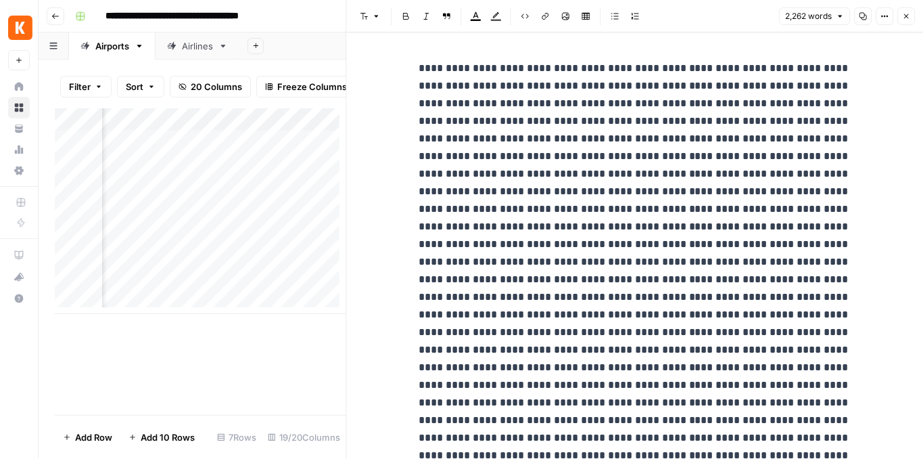
click at [908, 13] on icon "button" at bounding box center [906, 16] width 8 height 8
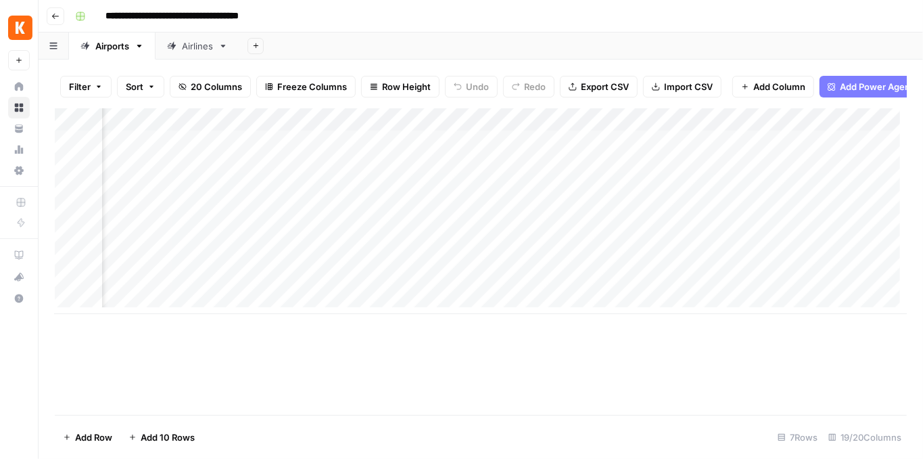
click at [496, 129] on div "Add Column" at bounding box center [481, 211] width 852 height 206
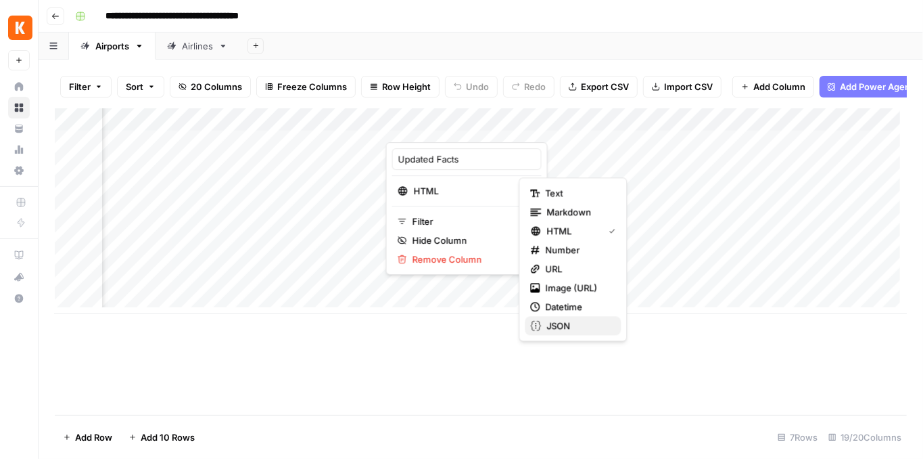
click at [577, 320] on span "JSON" at bounding box center [579, 326] width 64 height 14
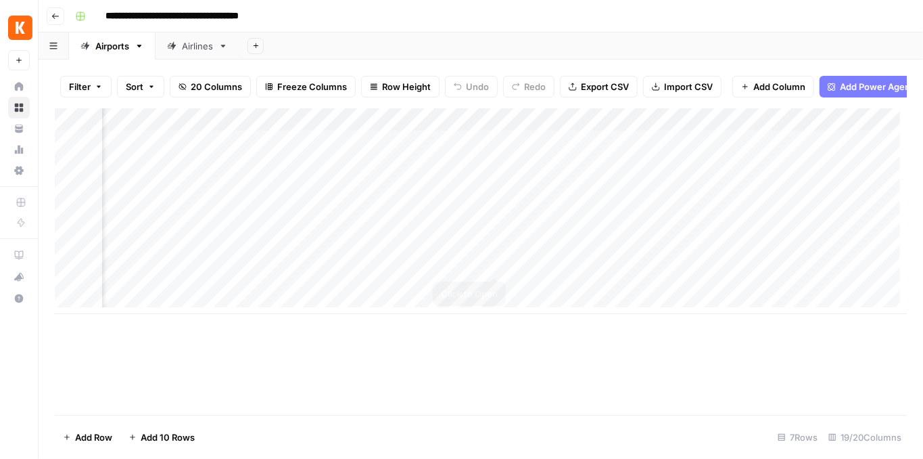
click at [493, 262] on div "Add Column" at bounding box center [481, 211] width 852 height 206
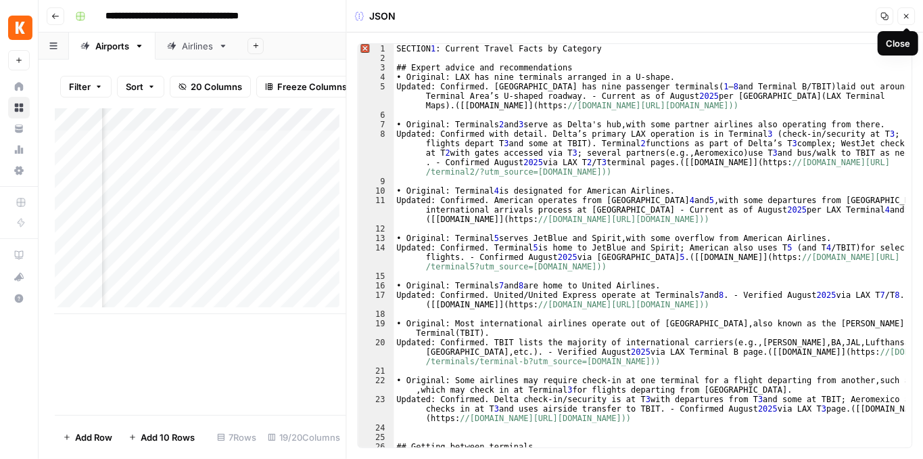
click at [904, 18] on icon "button" at bounding box center [906, 16] width 8 height 8
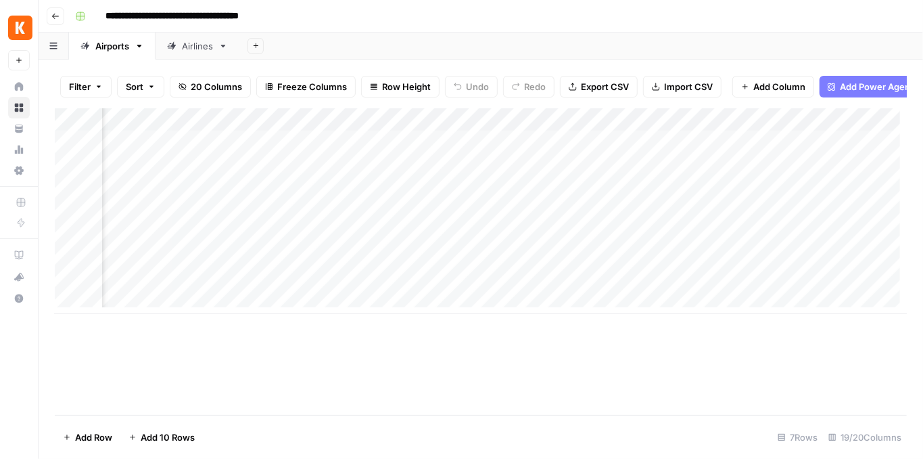
click at [496, 123] on div "Add Column" at bounding box center [481, 211] width 852 height 206
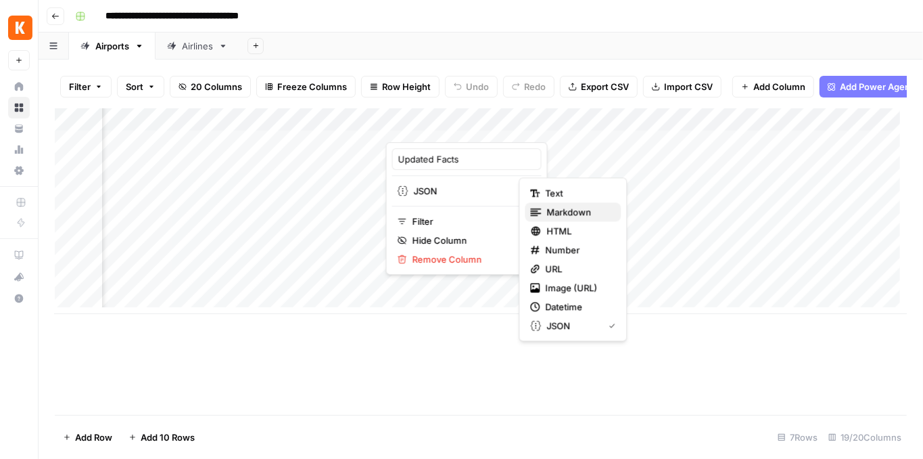
click at [559, 212] on span "Markdown" at bounding box center [579, 212] width 64 height 14
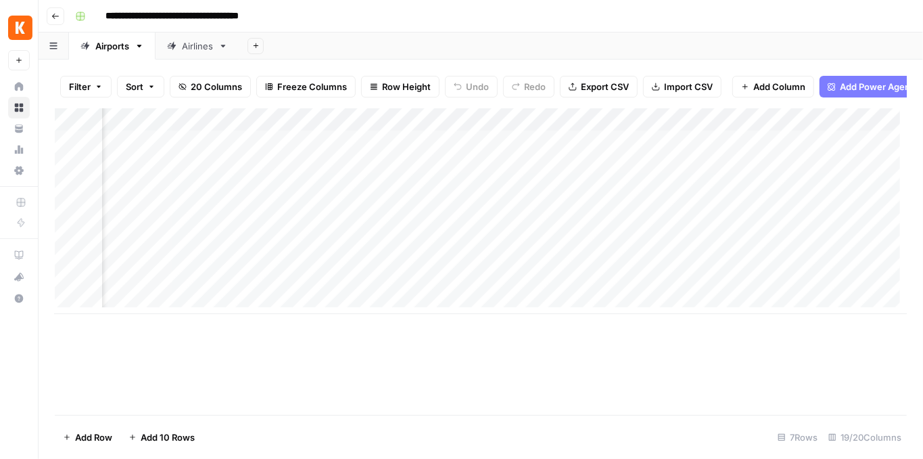
click at [357, 261] on div "Add Column" at bounding box center [481, 211] width 852 height 206
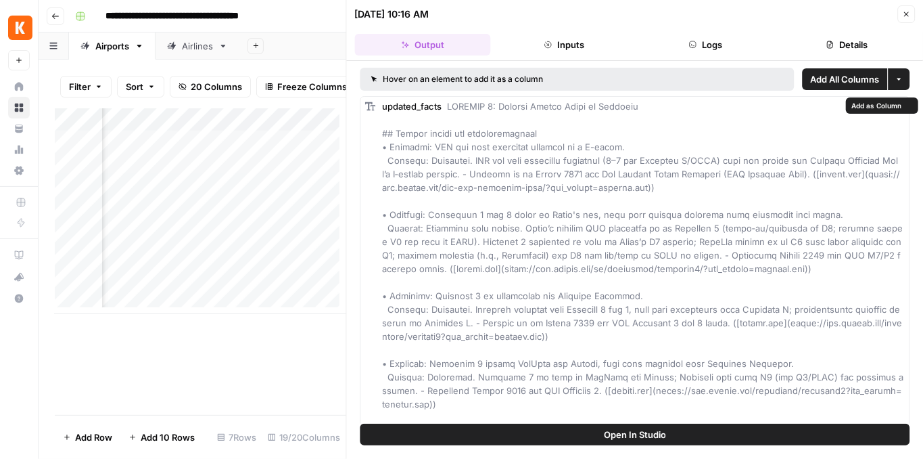
click at [602, 434] on button "Open In Studio" at bounding box center [636, 434] width 550 height 22
click at [903, 11] on icon "button" at bounding box center [906, 14] width 8 height 8
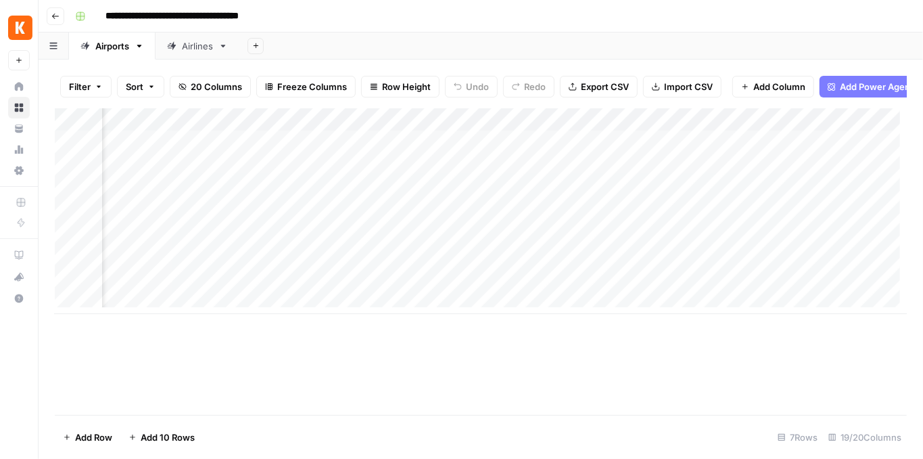
scroll to position [0, 674]
click at [455, 288] on div "Add Column" at bounding box center [481, 211] width 852 height 206
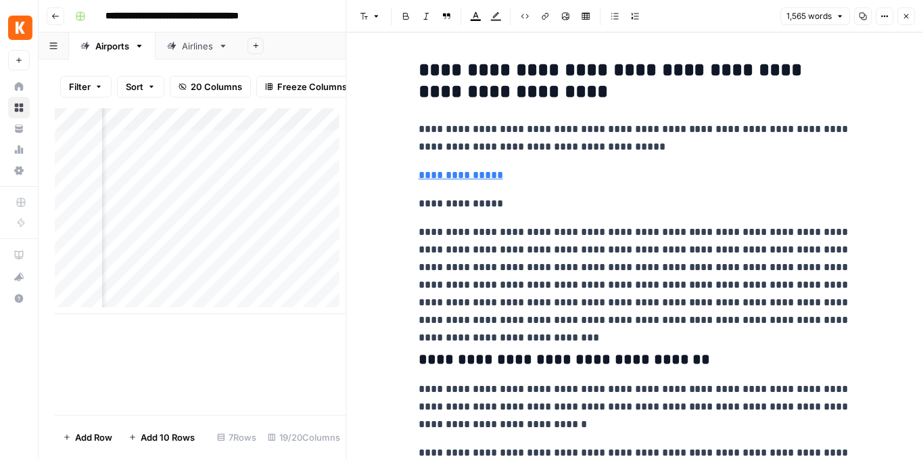
click at [906, 18] on icon "button" at bounding box center [906, 16] width 8 height 8
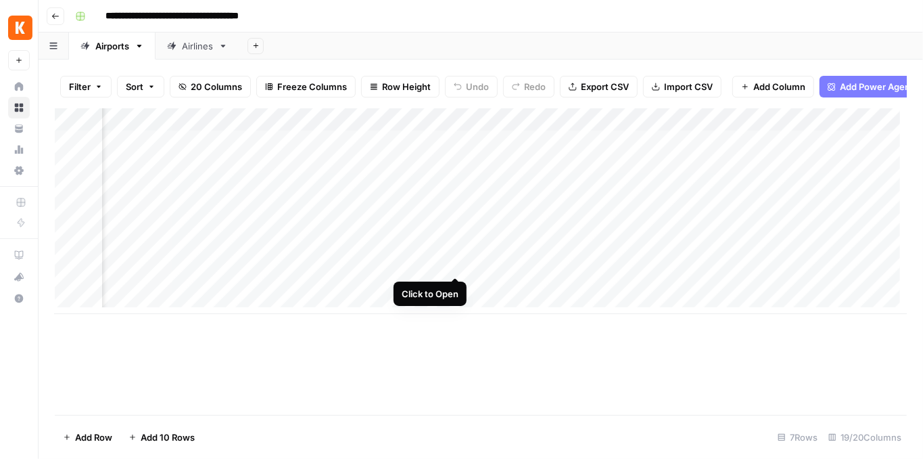
click at [455, 261] on div "Add Column" at bounding box center [481, 211] width 852 height 206
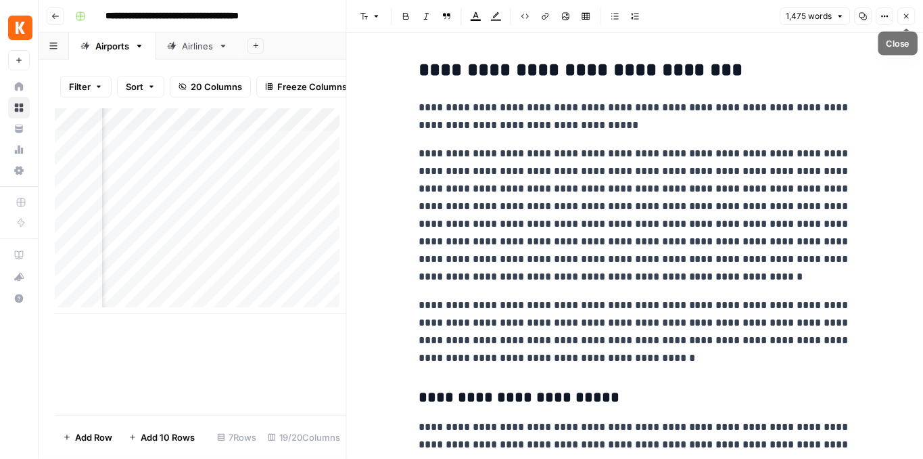
drag, startPoint x: 911, startPoint y: 21, endPoint x: 891, endPoint y: 30, distance: 21.5
click at [910, 21] on button "Close" at bounding box center [907, 16] width 18 height 18
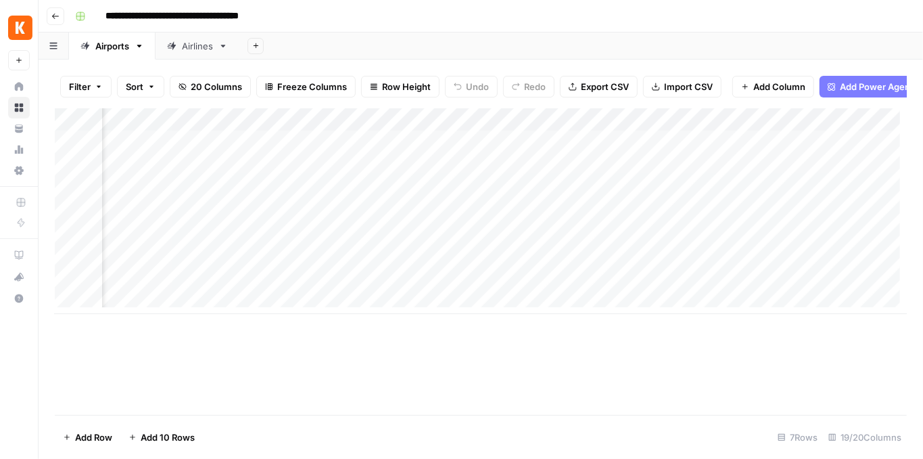
scroll to position [0, 436]
click at [179, 262] on div "Add Column" at bounding box center [481, 211] width 852 height 206
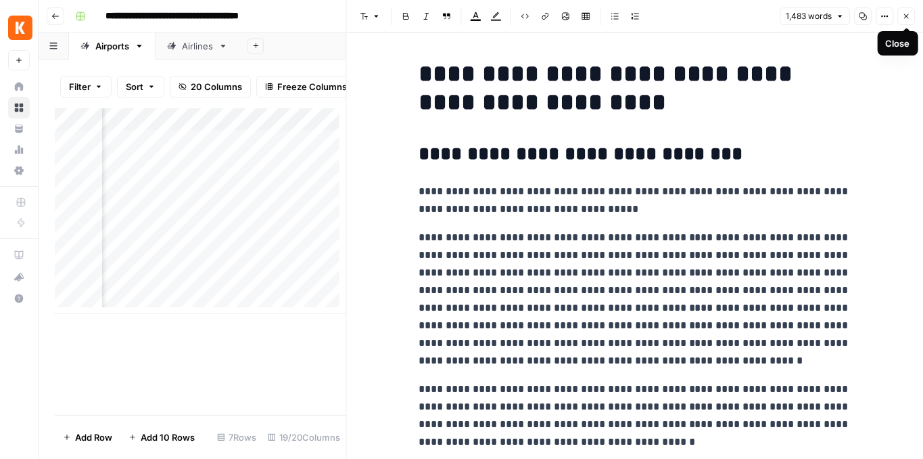
click at [906, 16] on icon "button" at bounding box center [906, 16] width 5 height 5
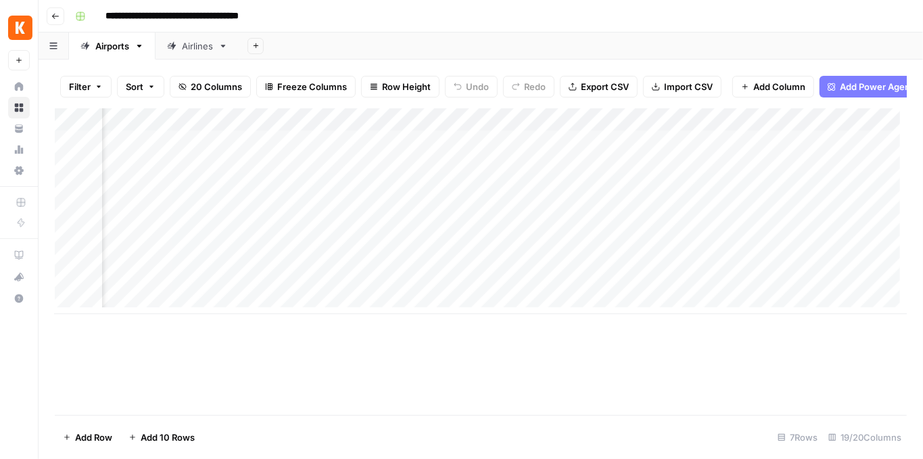
scroll to position [0, 1061]
click at [509, 262] on div "Add Column" at bounding box center [481, 211] width 852 height 206
click at [568, 262] on div "Add Column" at bounding box center [481, 211] width 852 height 206
click at [494, 262] on div "Add Column" at bounding box center [481, 211] width 852 height 206
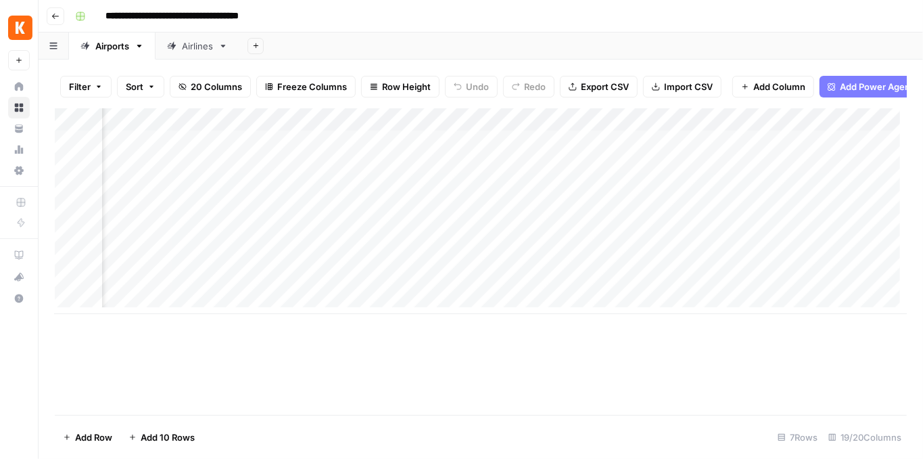
click at [492, 292] on div "Add Column" at bounding box center [481, 211] width 852 height 206
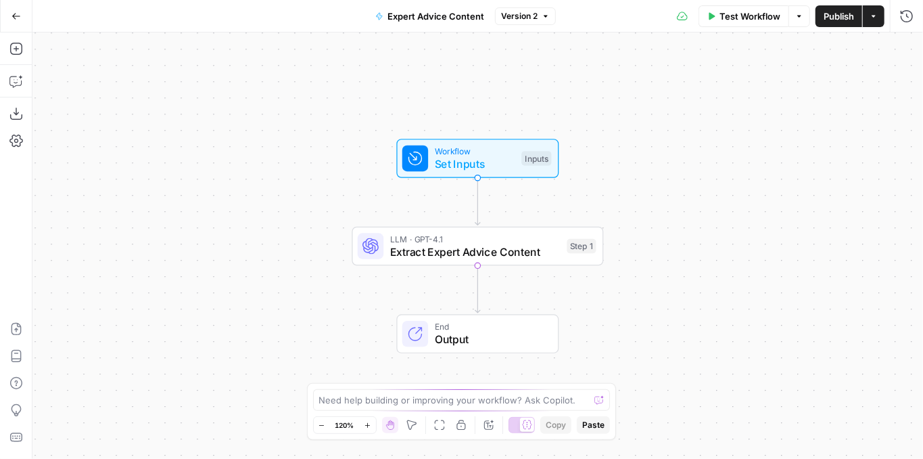
click at [444, 246] on span "Extract Expert Advice Content" at bounding box center [475, 251] width 170 height 16
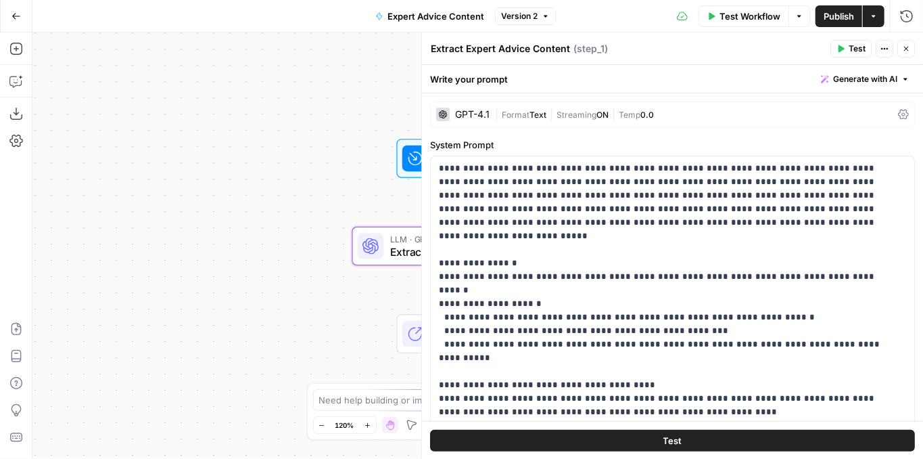
click at [481, 113] on div "GPT-4.1" at bounding box center [472, 114] width 34 height 9
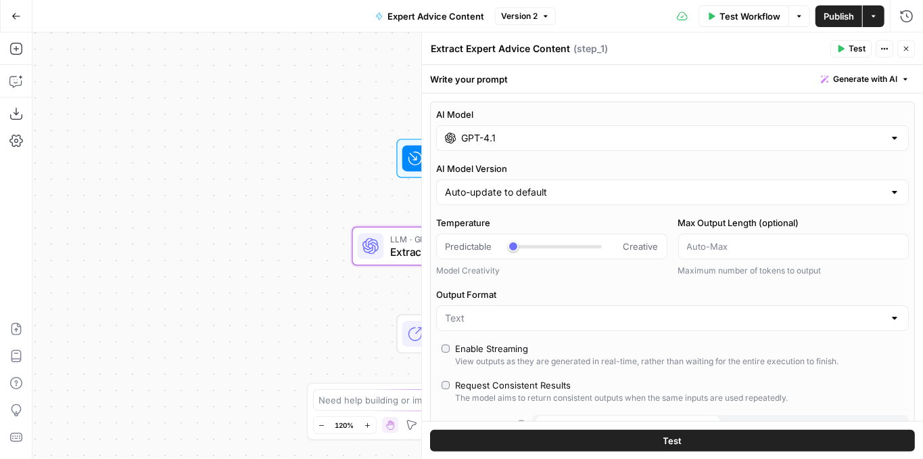
click at [515, 149] on div "GPT-4.1" at bounding box center [672, 138] width 473 height 26
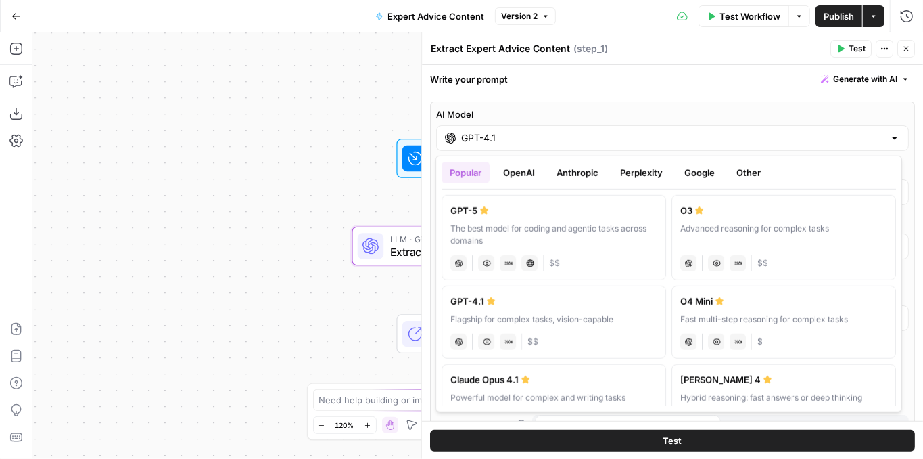
click at [714, 170] on button "Google" at bounding box center [699, 173] width 47 height 22
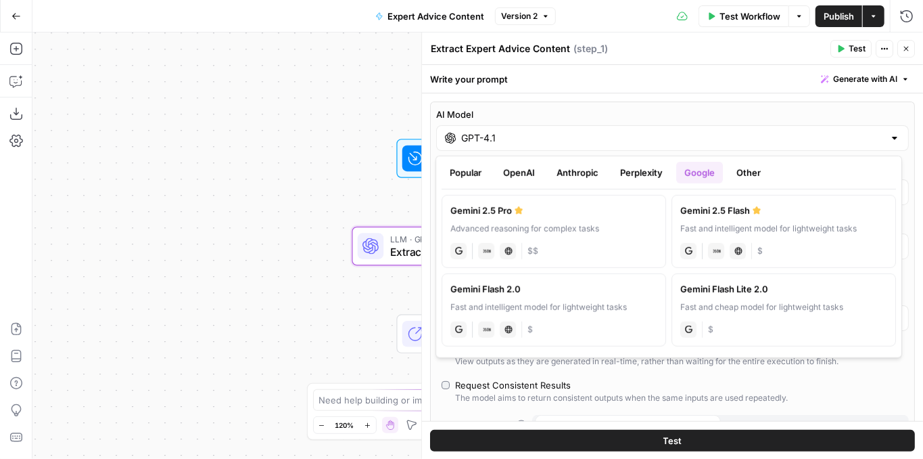
click at [463, 175] on button "Popular" at bounding box center [466, 173] width 48 height 22
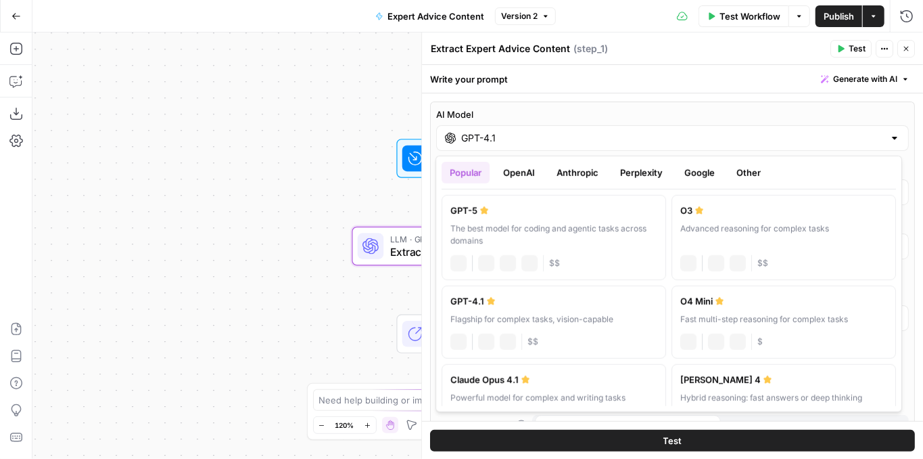
click at [534, 175] on button "OpenAI" at bounding box center [519, 173] width 48 height 22
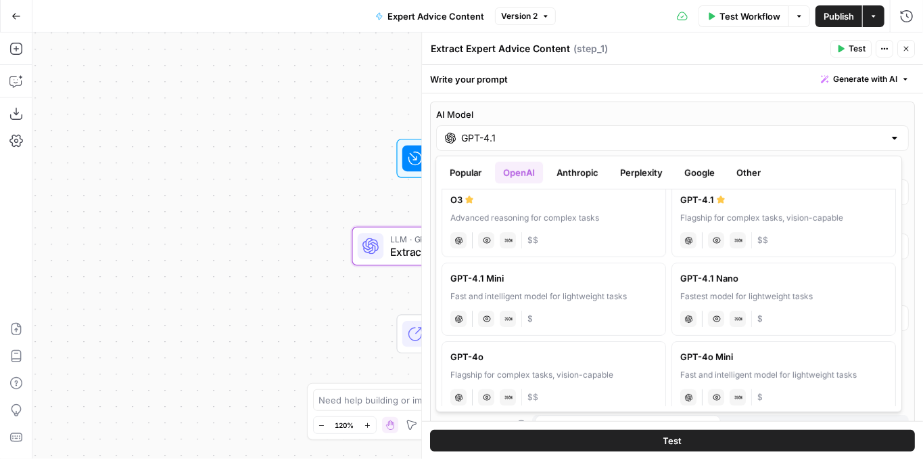
scroll to position [225, 0]
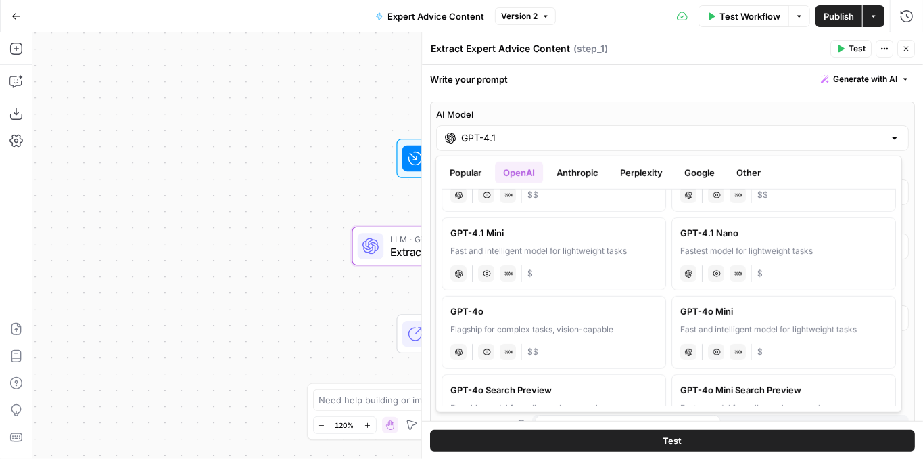
click at [814, 323] on div "Fast and intelligent model for lightweight tasks" at bounding box center [783, 329] width 207 height 12
type input "GPT-4o Mini"
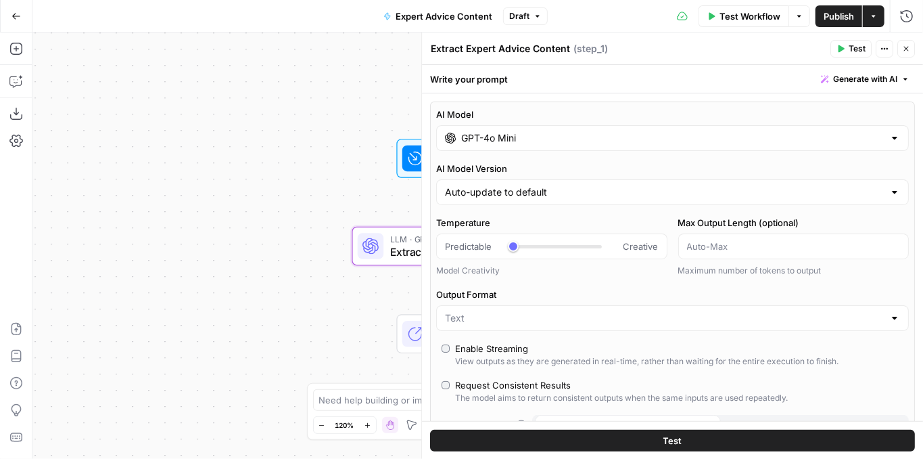
click at [845, 49] on icon "button" at bounding box center [842, 48] width 6 height 7
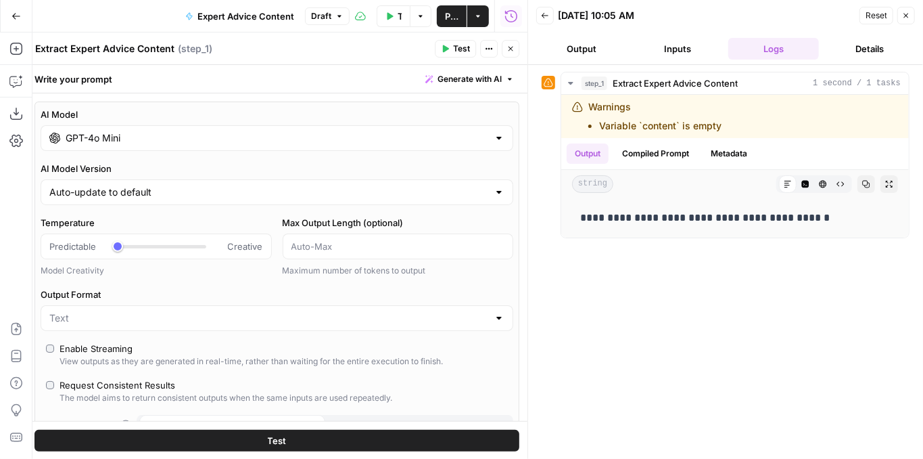
click at [518, 55] on header "Extract Expert Advice Content Extract Expert Advice Content ( step_1 ) Test Act…" at bounding box center [276, 48] width 501 height 32
click at [515, 53] on button "Close" at bounding box center [511, 49] width 18 height 18
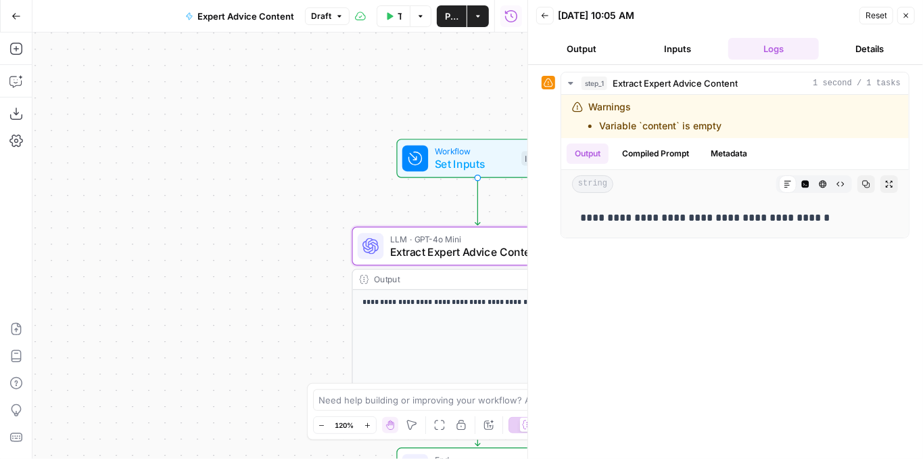
click at [448, 18] on span "Publish" at bounding box center [452, 16] width 14 height 14
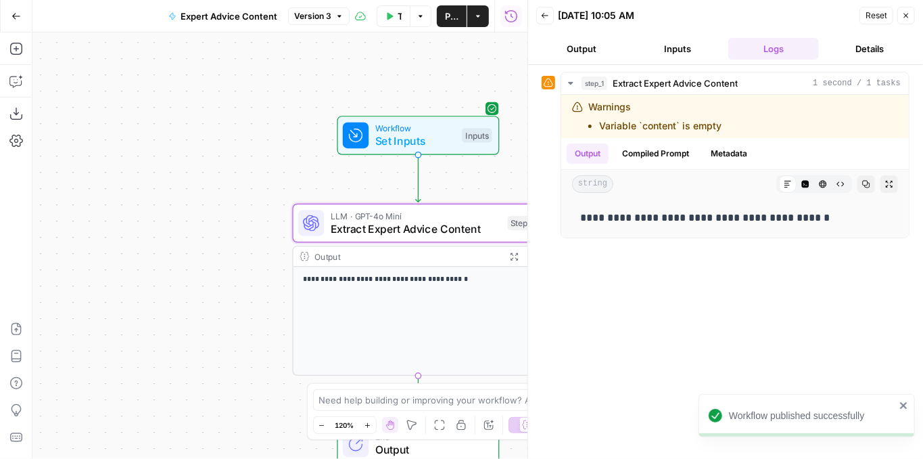
drag, startPoint x: 294, startPoint y: 161, endPoint x: 200, endPoint y: 119, distance: 103.6
click at [206, 126] on div "**********" at bounding box center [279, 245] width 495 height 426
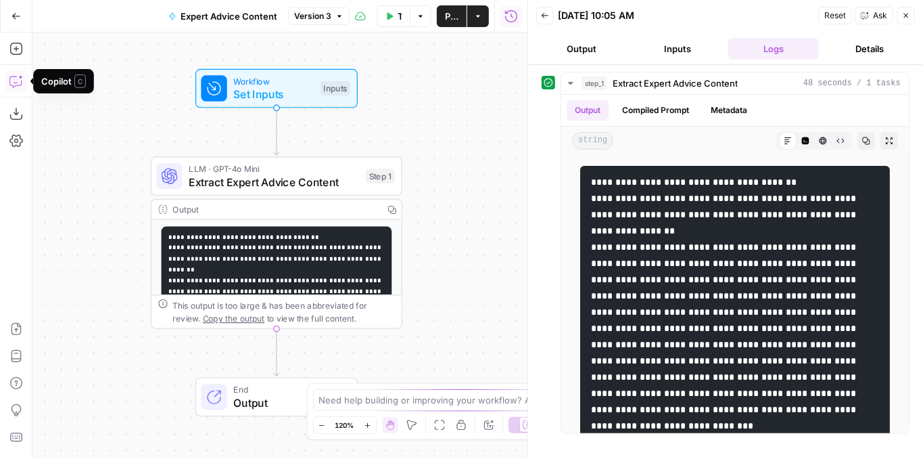
click at [20, 83] on icon "button" at bounding box center [16, 81] width 14 height 14
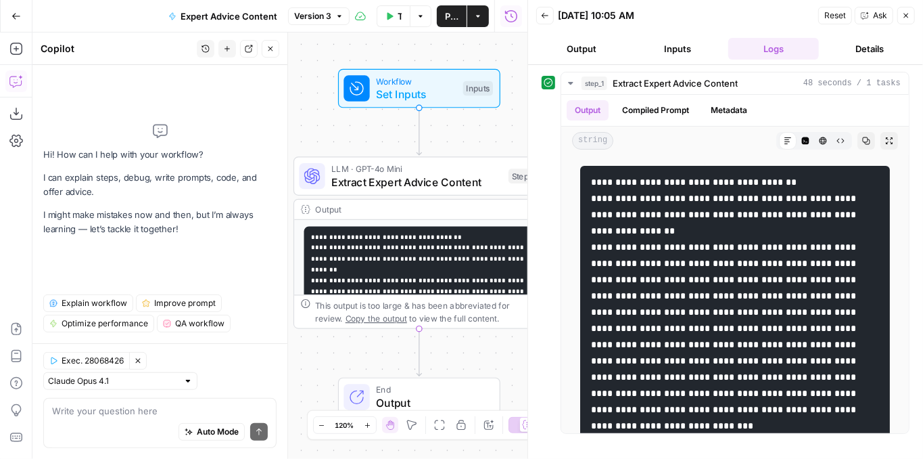
click at [131, 407] on textarea at bounding box center [160, 411] width 216 height 14
type textarea "Why is it giving me this ```html"
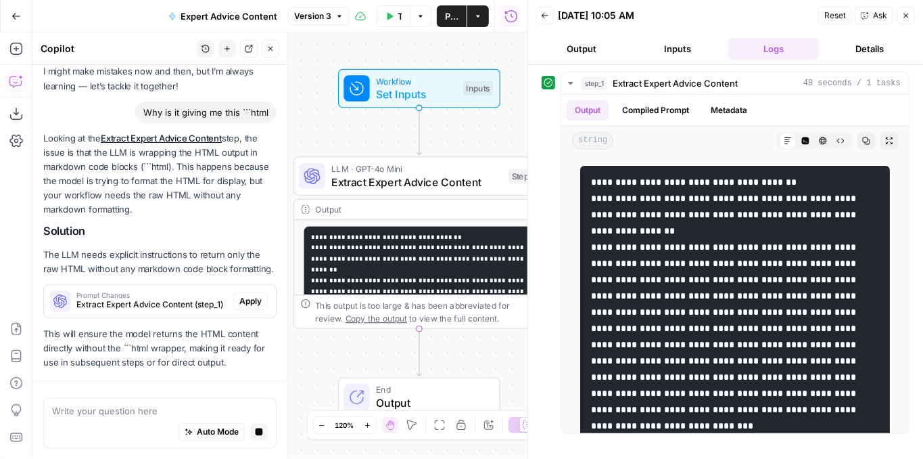
scroll to position [142, 0]
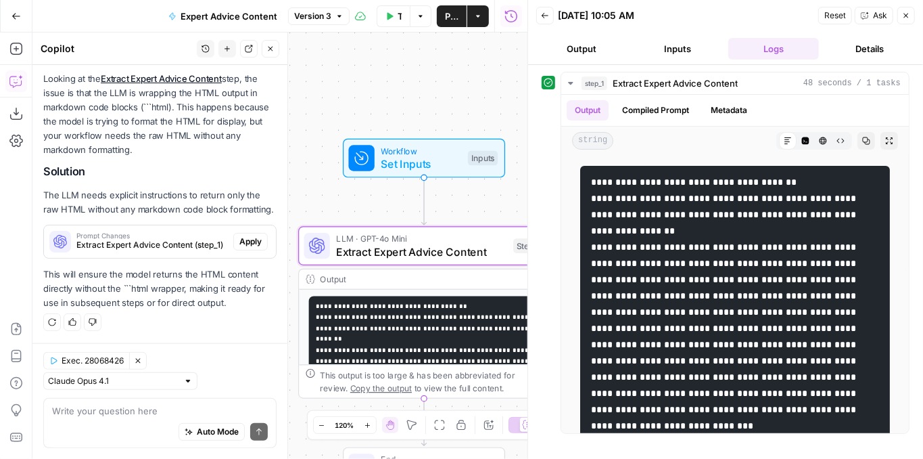
click at [248, 242] on span "Apply" at bounding box center [250, 241] width 22 height 12
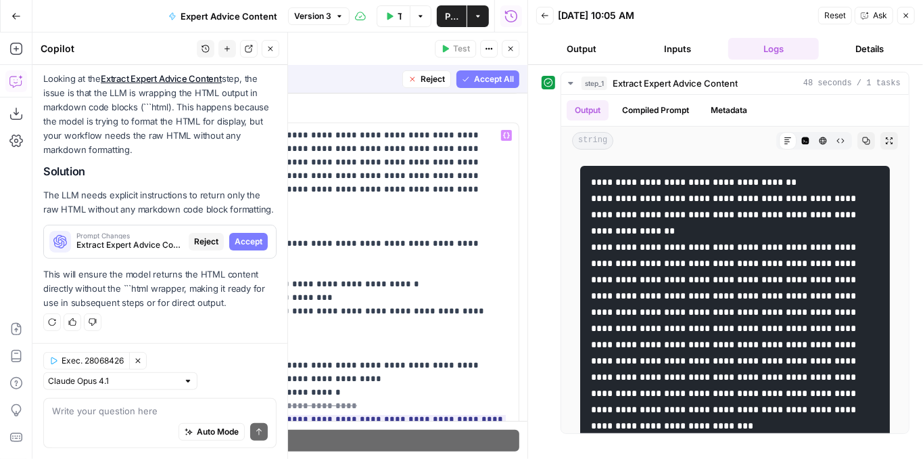
scroll to position [45, 0]
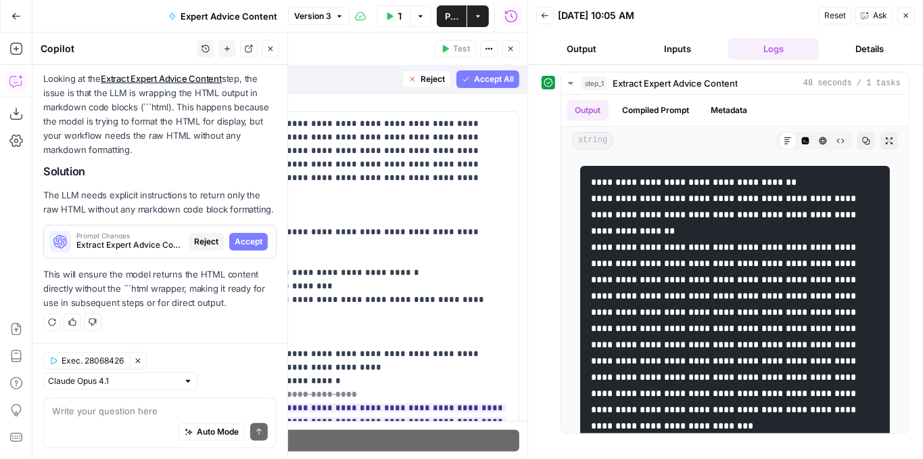
click at [474, 83] on span "Accept All" at bounding box center [494, 79] width 40 height 12
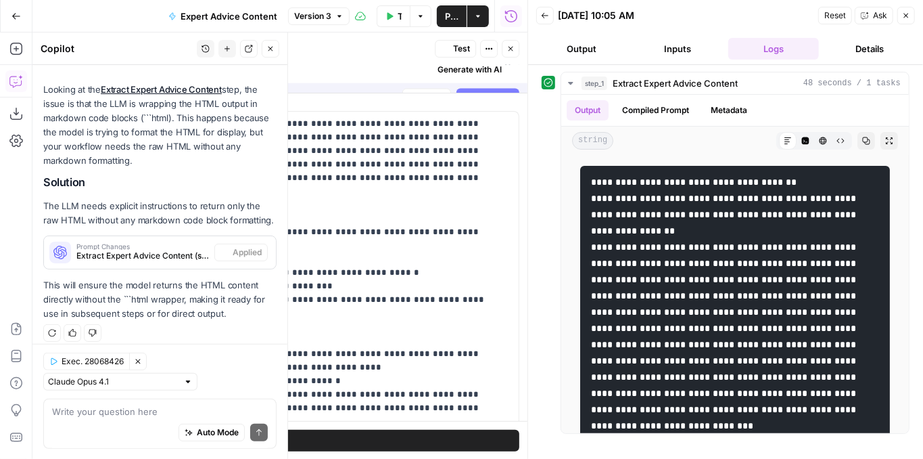
scroll to position [0, 0]
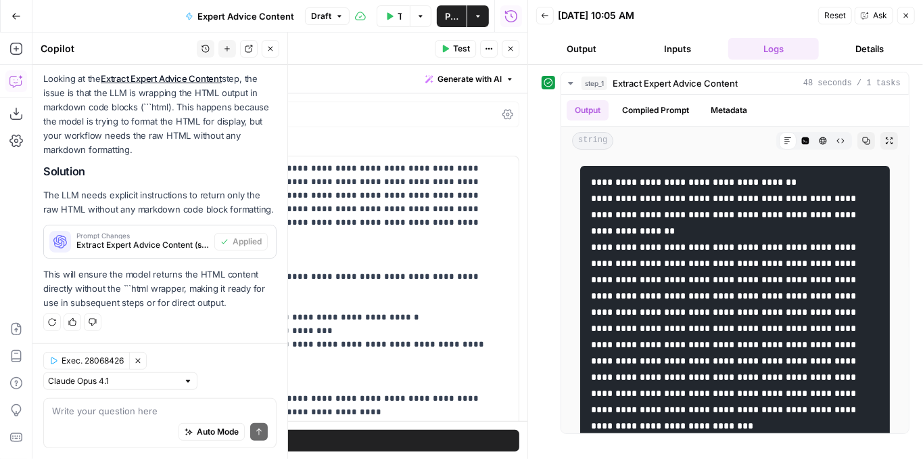
click at [446, 50] on icon "button" at bounding box center [446, 48] width 6 height 7
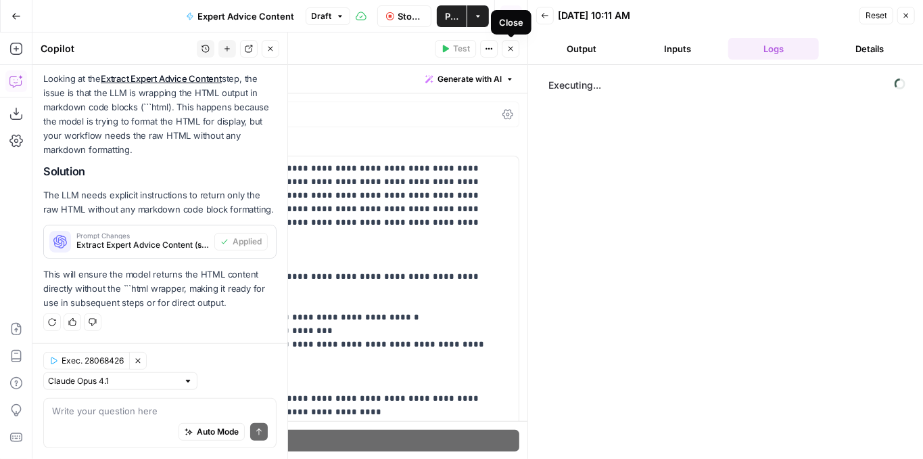
click at [507, 49] on icon "button" at bounding box center [511, 49] width 8 height 8
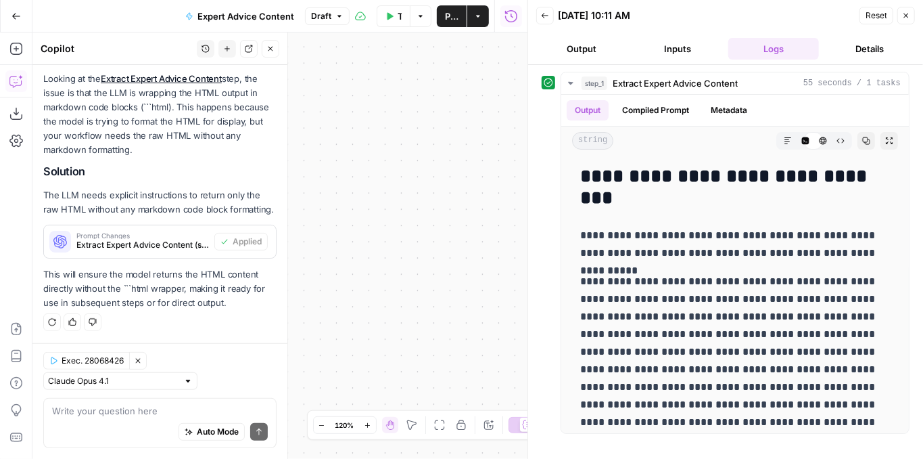
scroll to position [164, 0]
click at [449, 17] on span "Publish" at bounding box center [452, 16] width 14 height 14
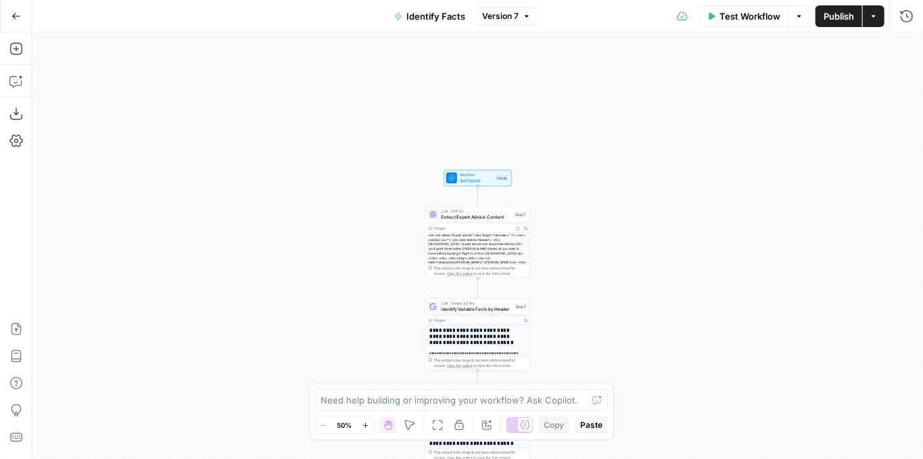
click at [494, 19] on span "Version 7" at bounding box center [500, 16] width 37 height 12
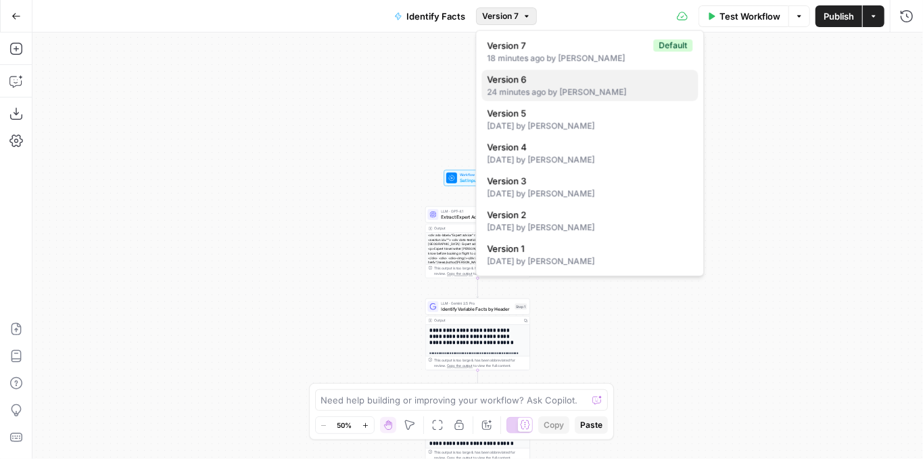
click at [565, 94] on div "24 minutes ago by Arnett Shen" at bounding box center [590, 92] width 206 height 12
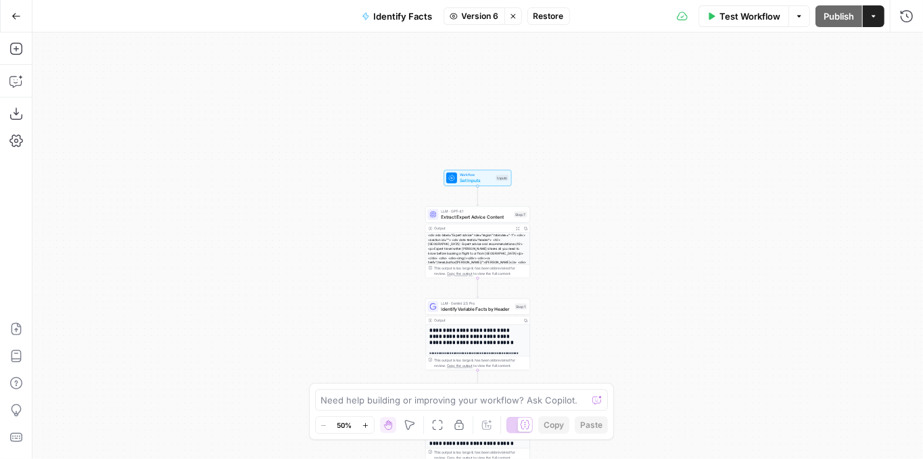
click at [542, 22] on button "Restore" at bounding box center [549, 16] width 43 height 18
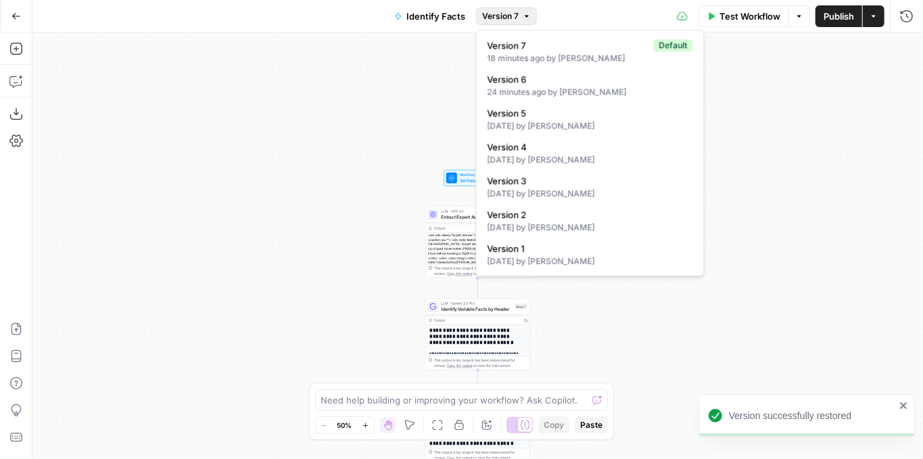
click at [501, 14] on span "Version 7" at bounding box center [500, 16] width 37 height 12
click at [538, 94] on div "24 minutes ago by Arnett Shen" at bounding box center [590, 92] width 206 height 12
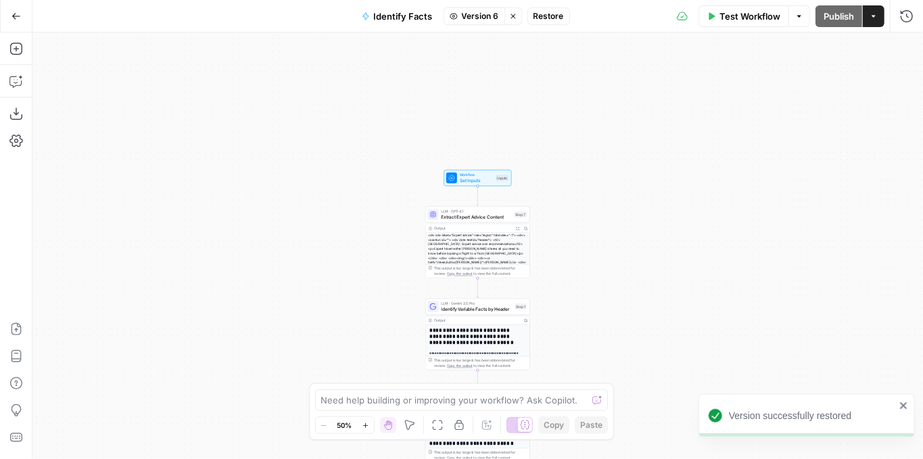
click at [549, 11] on span "Restore" at bounding box center [549, 16] width 30 height 12
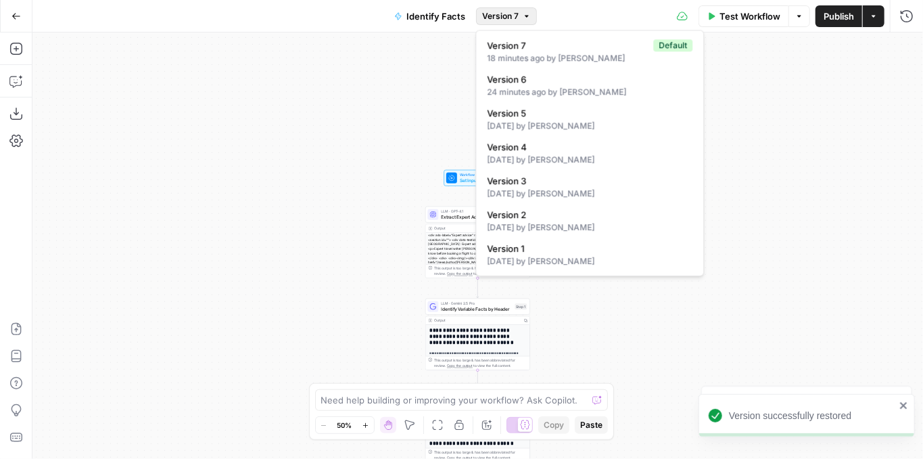
click at [507, 15] on span "Version 7" at bounding box center [500, 16] width 37 height 12
click at [532, 120] on div "5 days ago by Arnett Shen" at bounding box center [590, 126] width 206 height 12
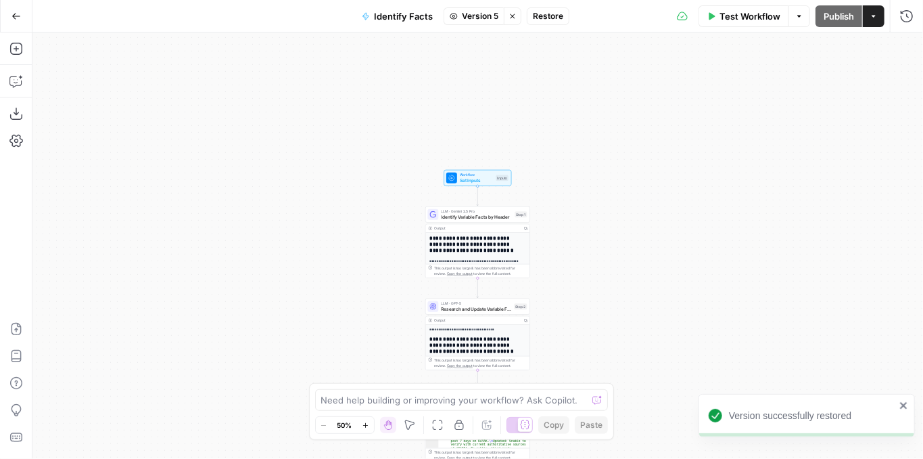
click at [544, 16] on span "Restore" at bounding box center [548, 16] width 30 height 12
click at [837, 15] on span "Publish" at bounding box center [839, 16] width 30 height 14
drag, startPoint x: 555, startPoint y: 53, endPoint x: 519, endPoint y: 49, distance: 35.5
click at [554, 53] on div "**********" at bounding box center [477, 245] width 891 height 426
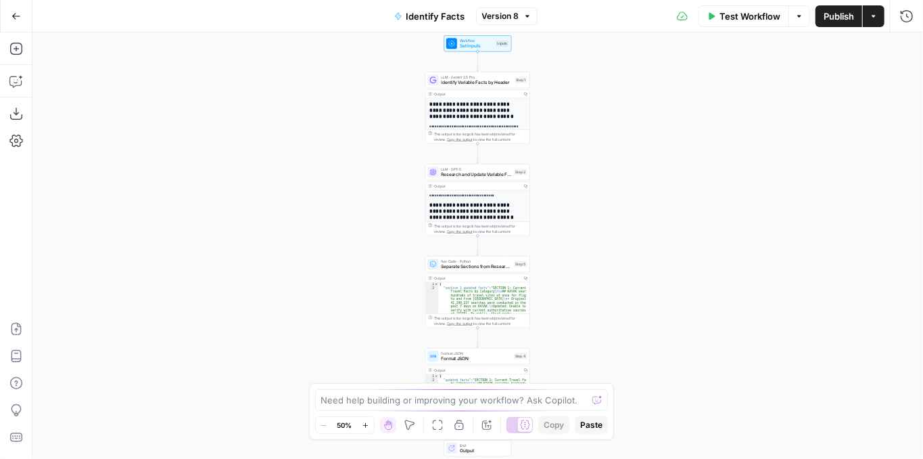
click at [14, 86] on icon "button" at bounding box center [14, 81] width 11 height 11
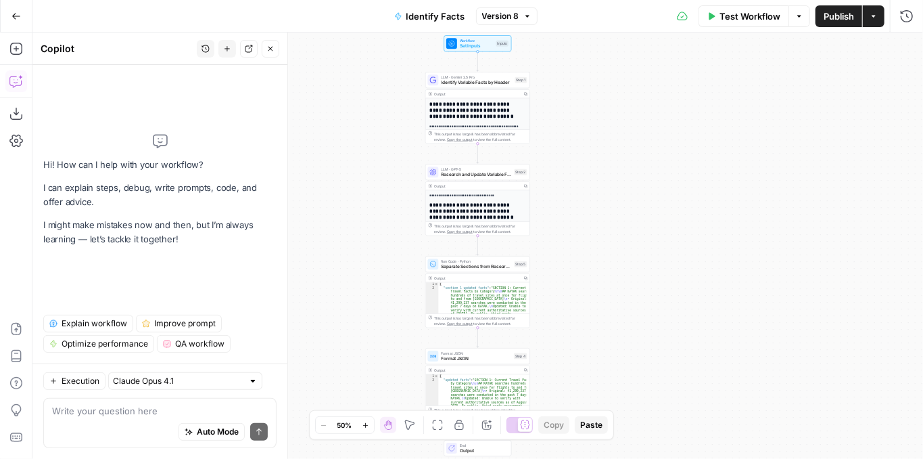
click at [102, 404] on textarea at bounding box center [160, 411] width 216 height 14
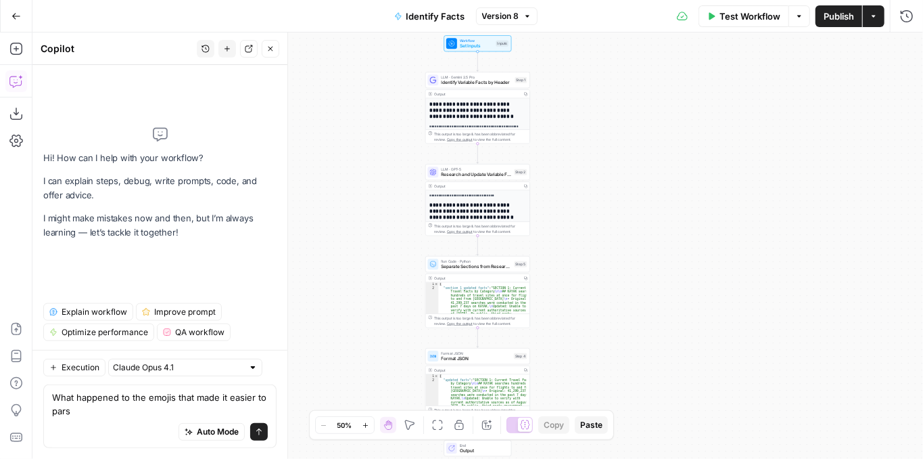
type textarea "What happened to the emojis that made it easier to parse"
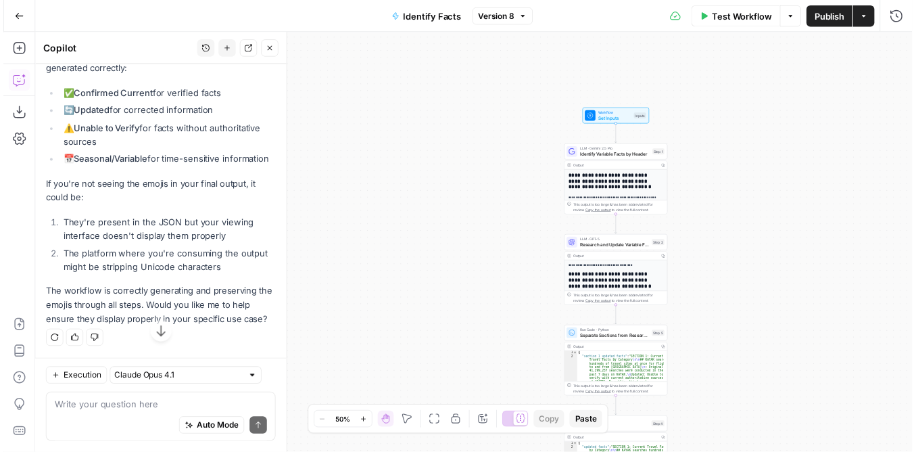
scroll to position [383, 0]
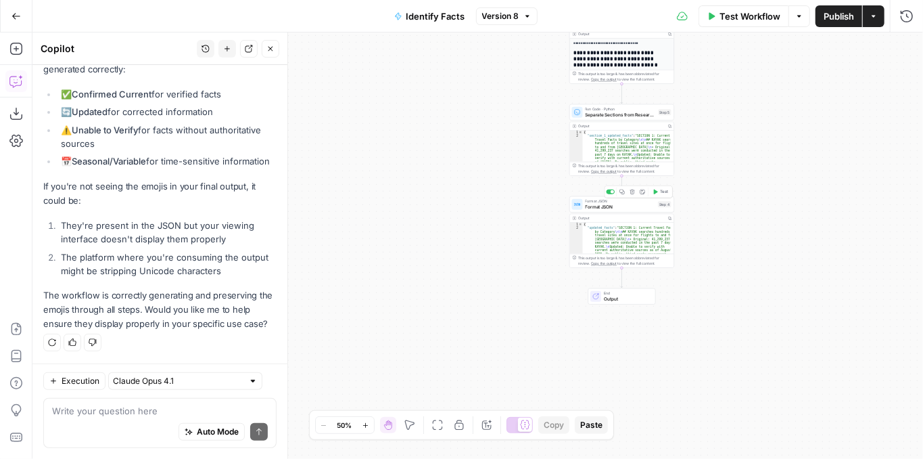
click at [637, 206] on span "Format JSON" at bounding box center [621, 206] width 70 height 7
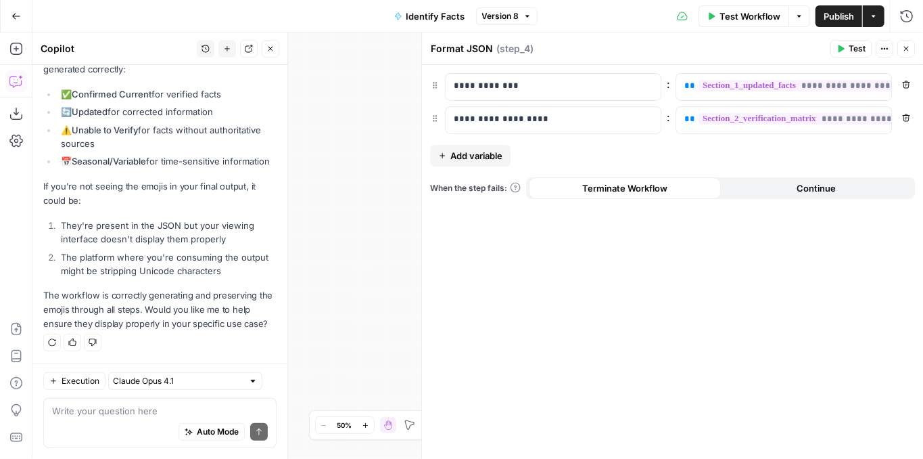
click at [907, 47] on icon "button" at bounding box center [906, 49] width 5 height 5
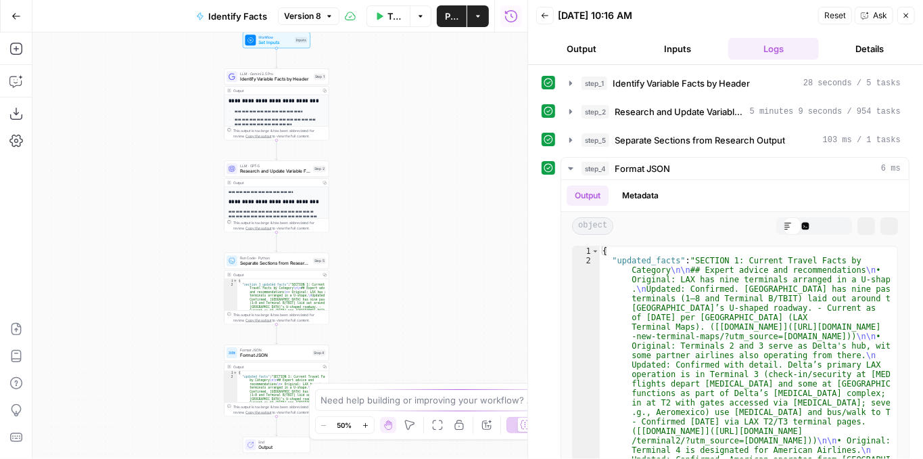
click at [23, 80] on button "Copilot" at bounding box center [16, 81] width 22 height 22
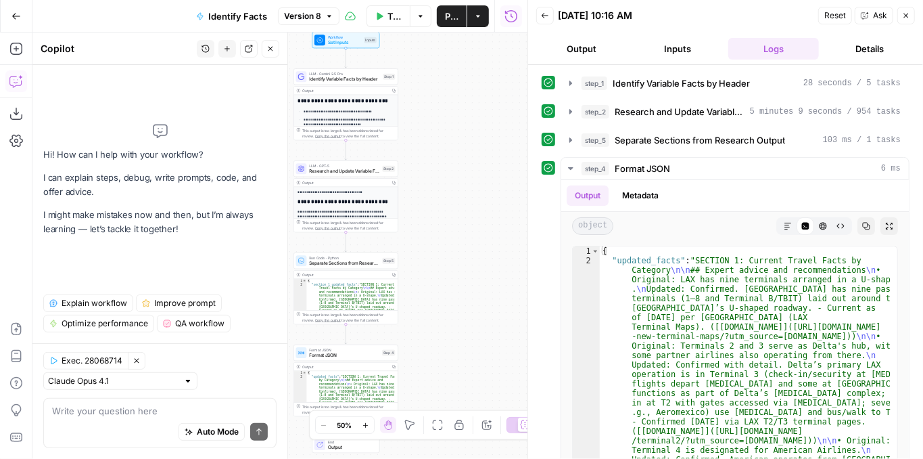
click at [112, 424] on div "Auto Mode Send" at bounding box center [160, 432] width 216 height 30
type textarea "My emojis for easier parsing are not displaying"
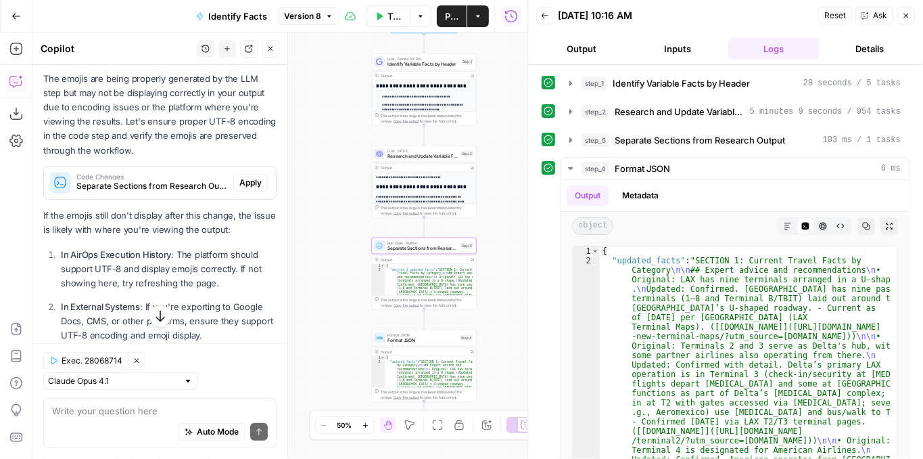
scroll to position [214, 0]
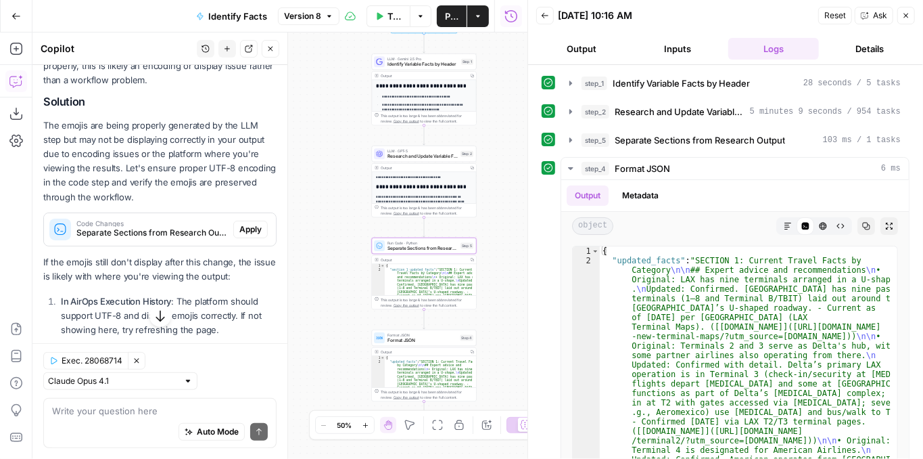
drag, startPoint x: 156, startPoint y: 139, endPoint x: 158, endPoint y: 177, distance: 37.3
click at [158, 177] on p "The emojis are being properly generated by the LLM step but may not be displayi…" at bounding box center [159, 161] width 233 height 86
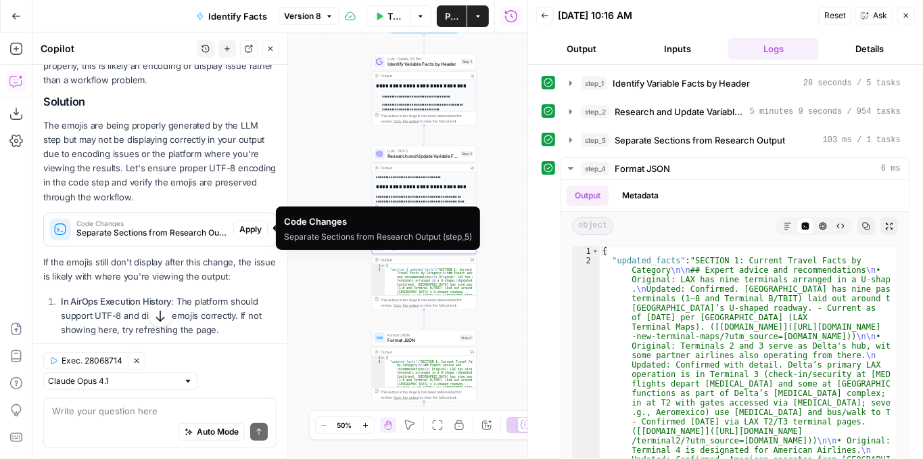
click at [177, 227] on span "Separate Sections from Research Output (step_5)" at bounding box center [152, 233] width 152 height 12
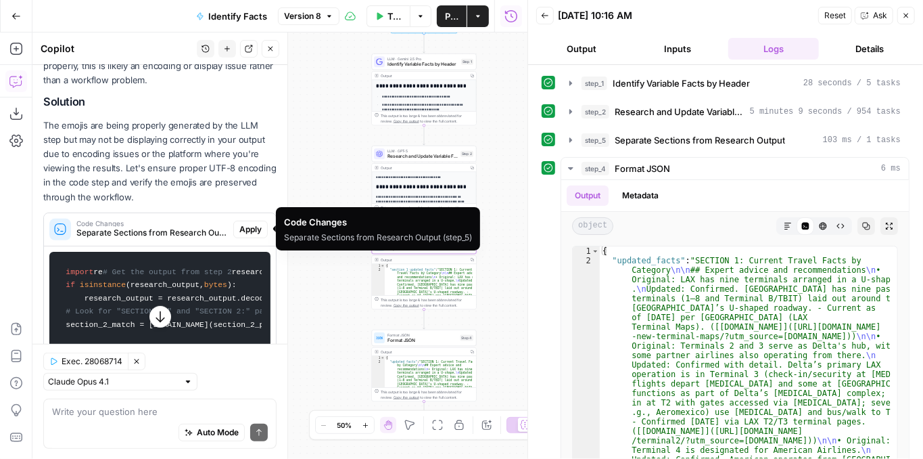
click at [167, 223] on span "Code Changes" at bounding box center [152, 223] width 152 height 7
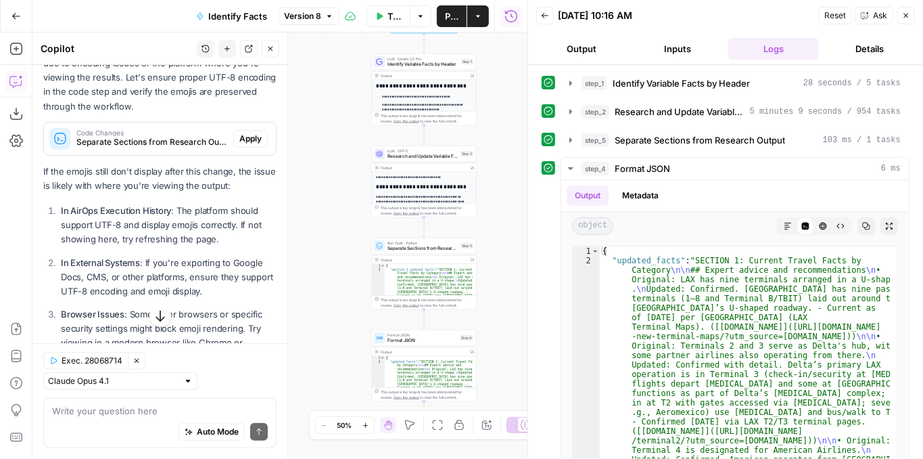
scroll to position [395, 0]
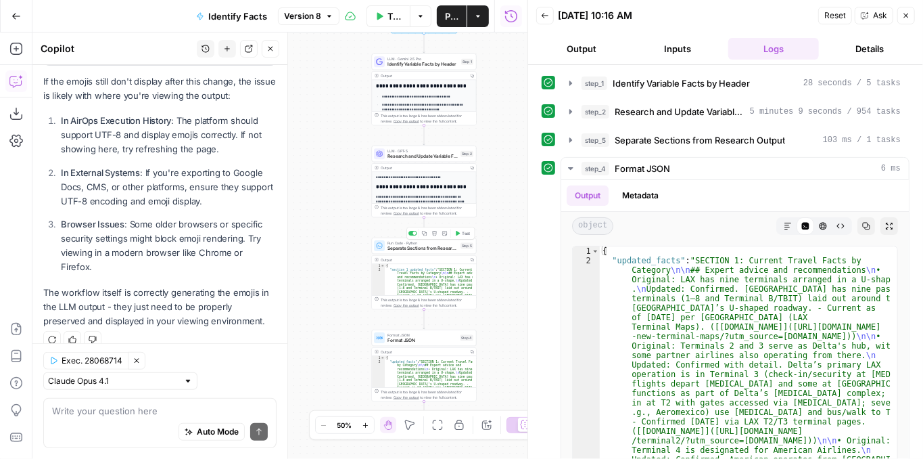
click at [431, 247] on span "Separate Sections from Research Output" at bounding box center [423, 248] width 70 height 7
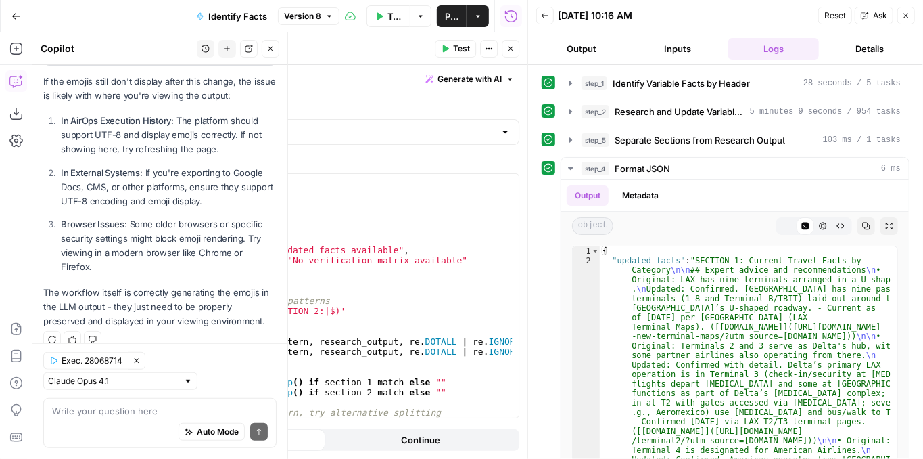
click at [513, 45] on icon "button" at bounding box center [511, 49] width 8 height 8
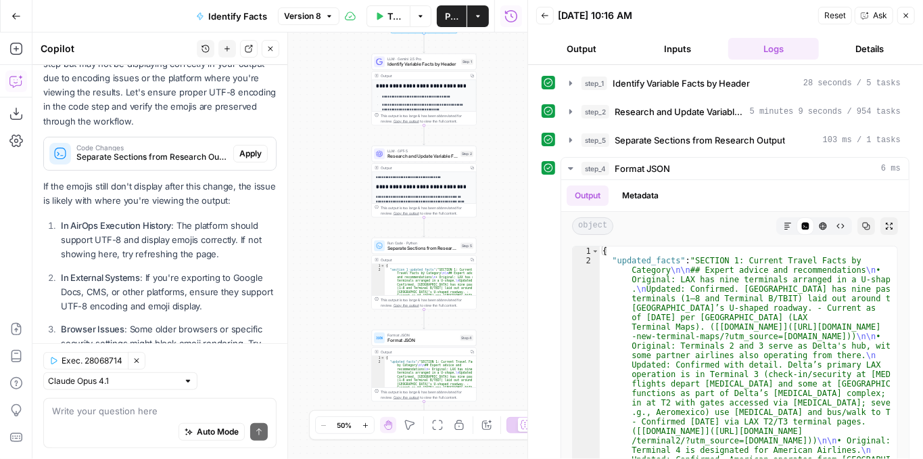
scroll to position [214, 0]
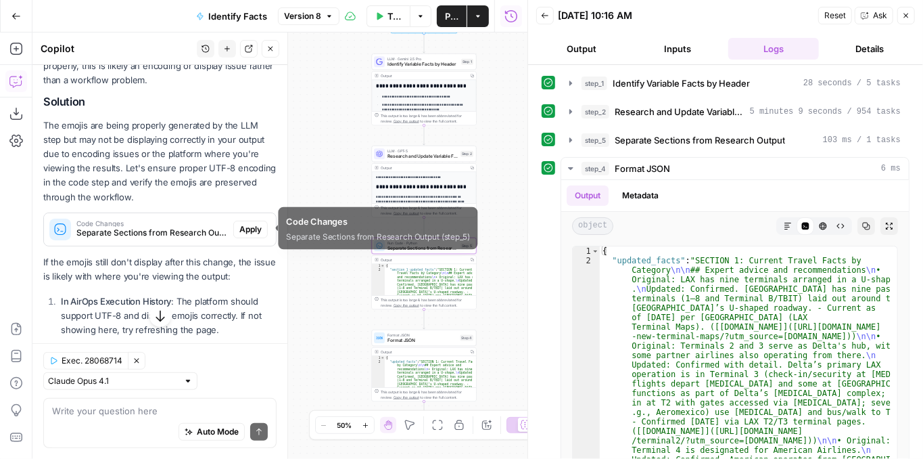
click at [193, 233] on span "Separate Sections from Research Output (step_5)" at bounding box center [152, 233] width 152 height 12
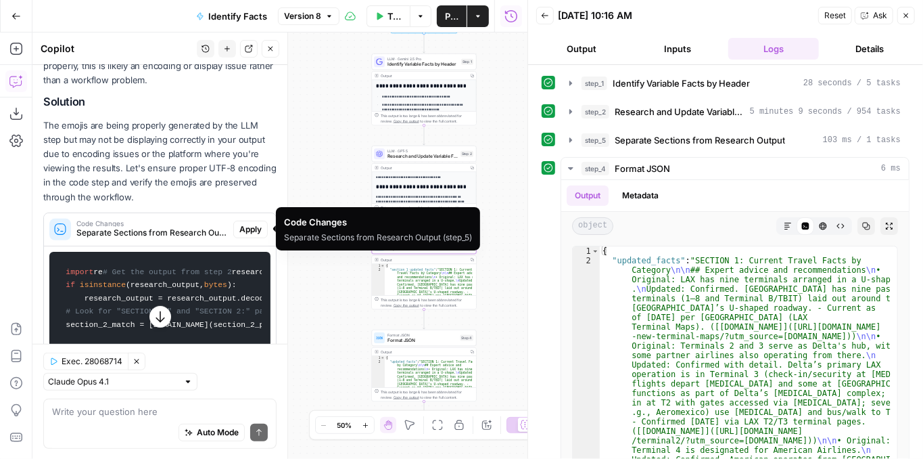
click at [245, 234] on span "Apply" at bounding box center [250, 229] width 22 height 12
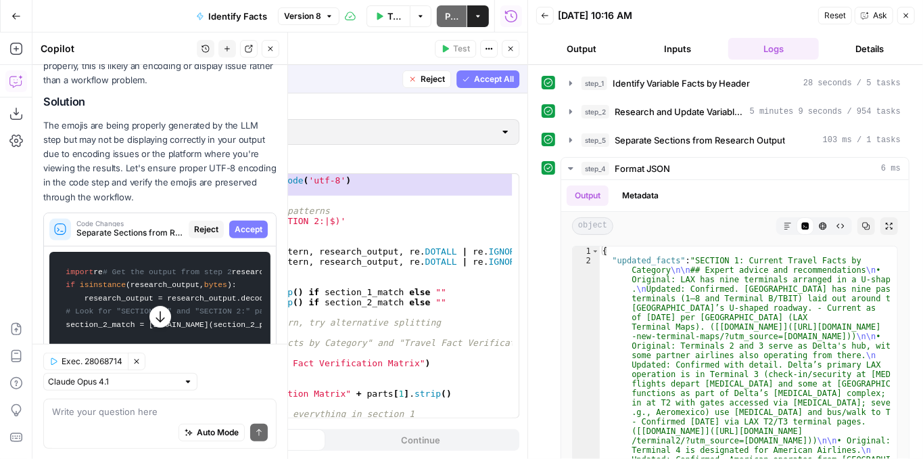
scroll to position [0, 0]
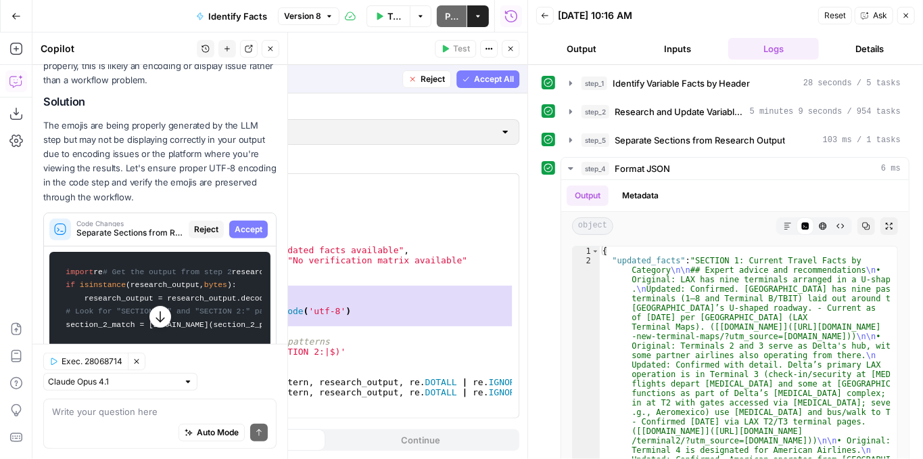
click at [498, 80] on span "Accept All" at bounding box center [494, 79] width 40 height 12
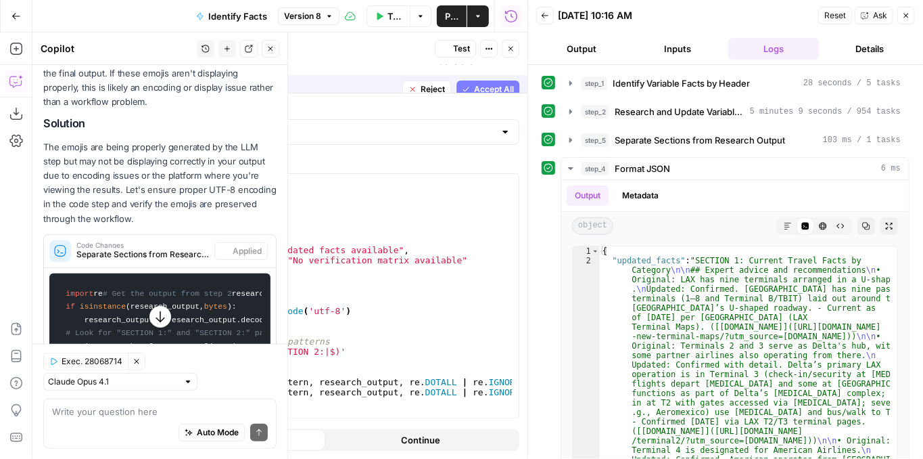
scroll to position [236, 0]
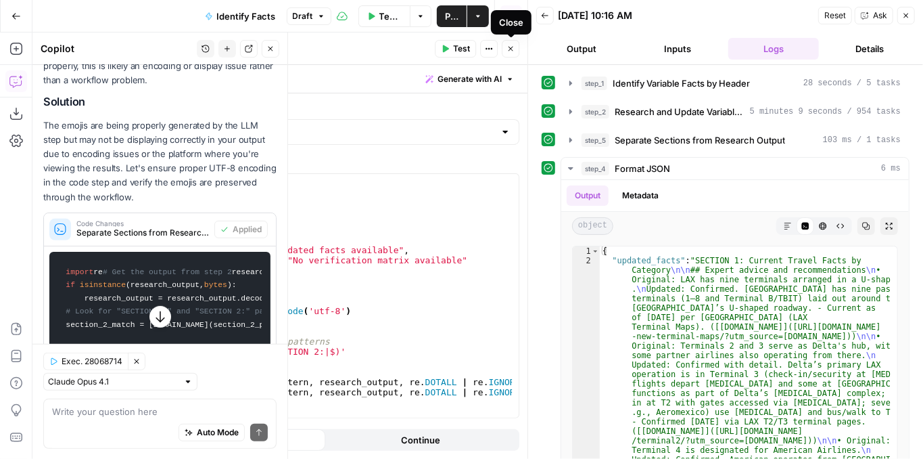
click at [460, 46] on span "Test" at bounding box center [461, 49] width 17 height 12
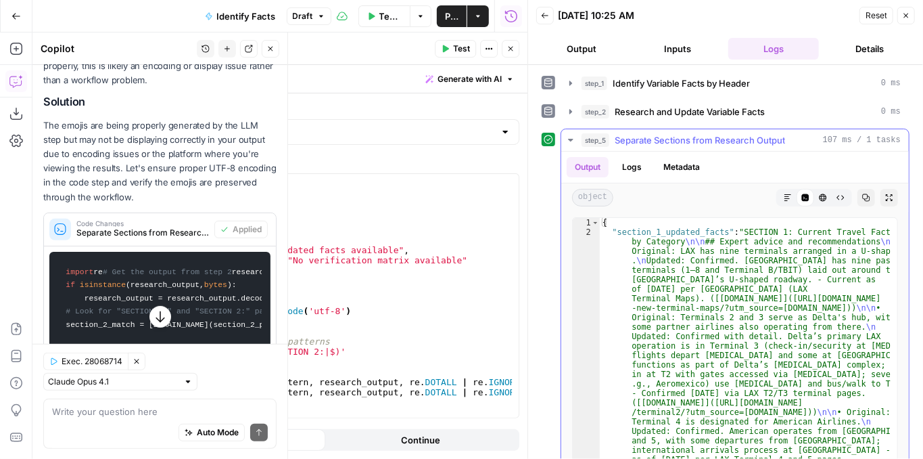
click at [885, 198] on icon "button" at bounding box center [889, 197] width 8 height 8
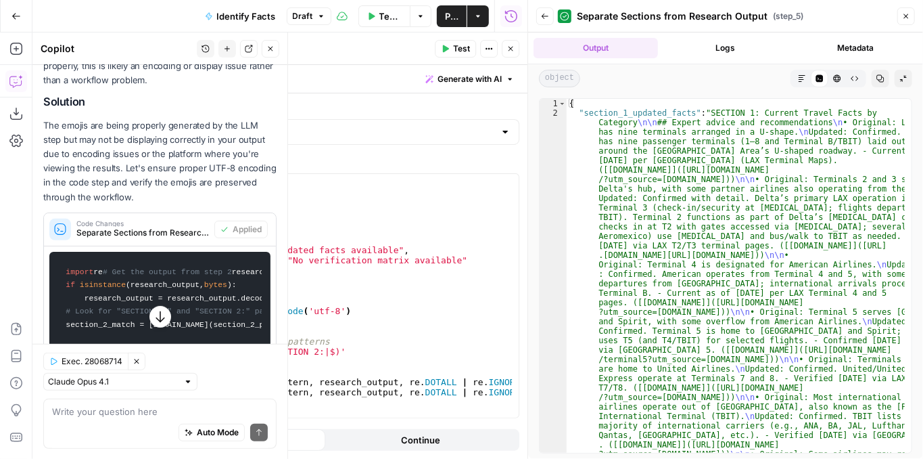
click at [797, 78] on button "Markdown" at bounding box center [802, 79] width 18 height 18
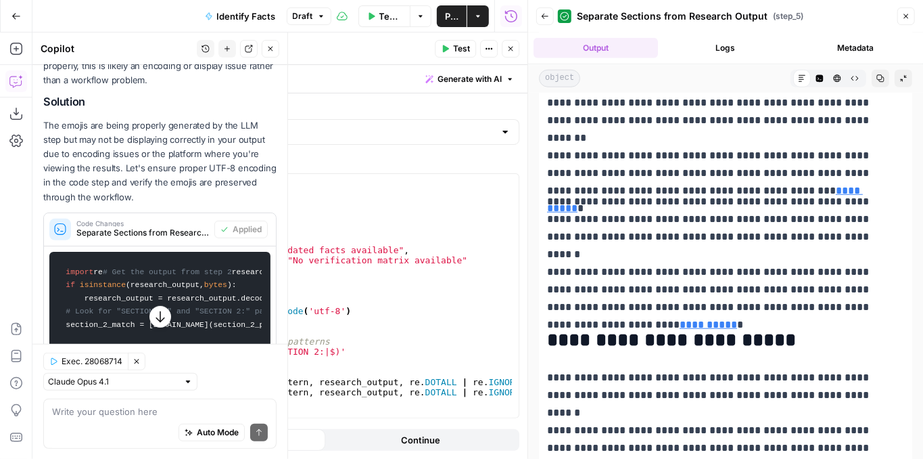
scroll to position [631, 0]
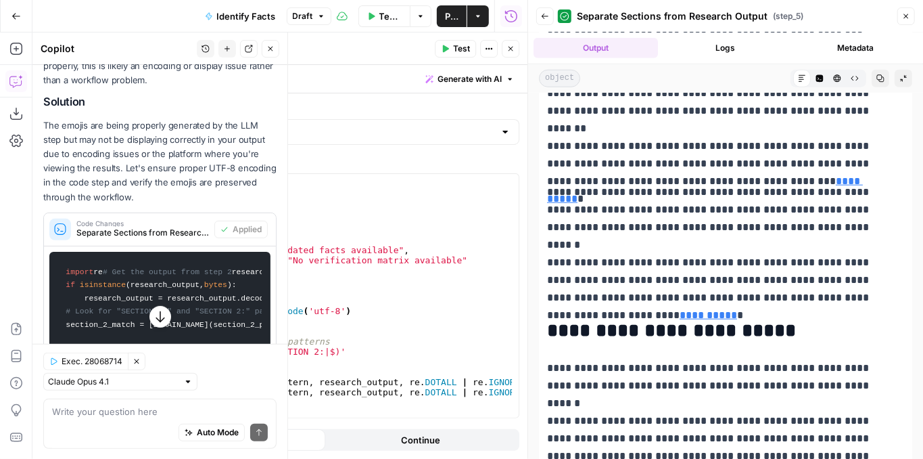
click at [512, 50] on icon "button" at bounding box center [511, 49] width 8 height 8
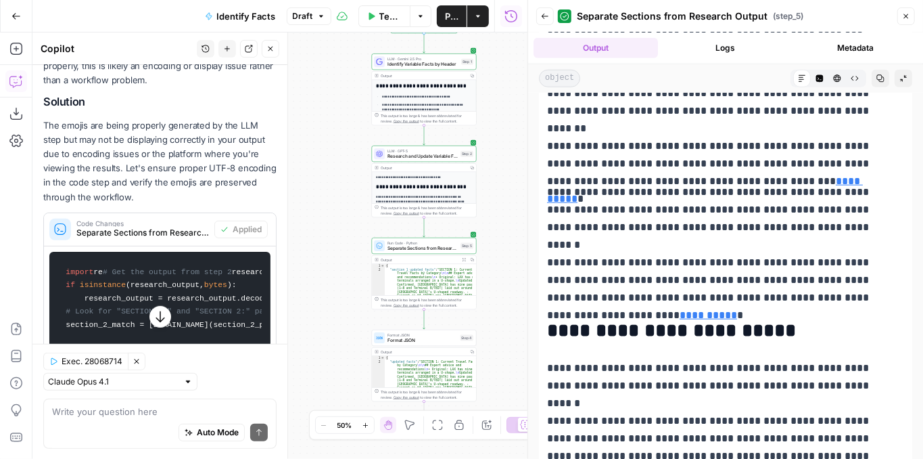
click at [437, 169] on div "Output" at bounding box center [423, 167] width 85 height 5
click at [431, 153] on span "Research and Update Variable Facts" at bounding box center [423, 156] width 70 height 7
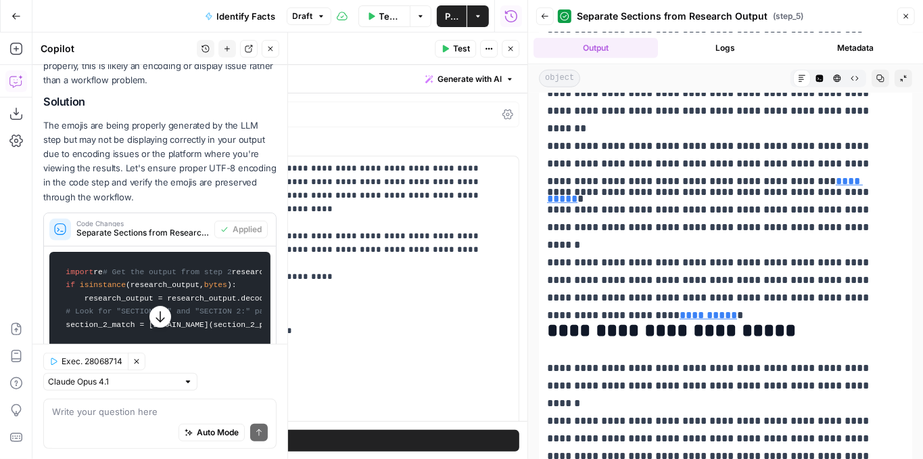
drag, startPoint x: 510, startPoint y: 48, endPoint x: 538, endPoint y: 45, distance: 28.6
click at [510, 49] on icon "button" at bounding box center [511, 49] width 8 height 8
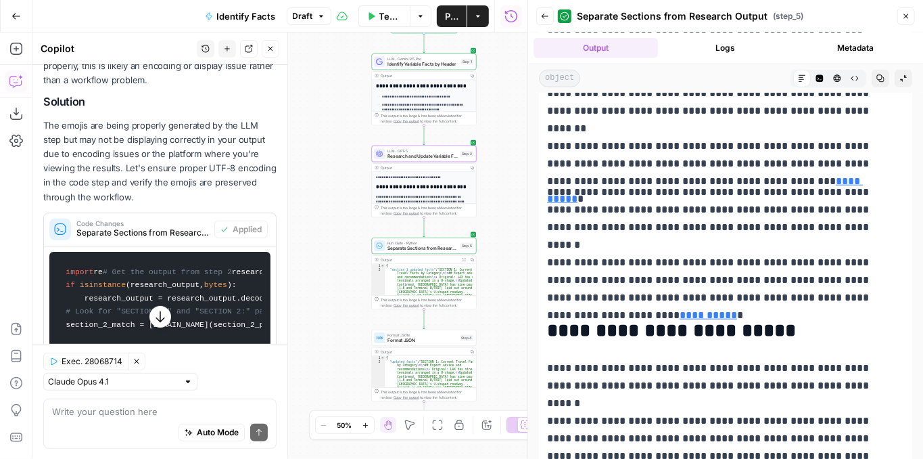
click at [544, 19] on icon "button" at bounding box center [545, 16] width 8 height 8
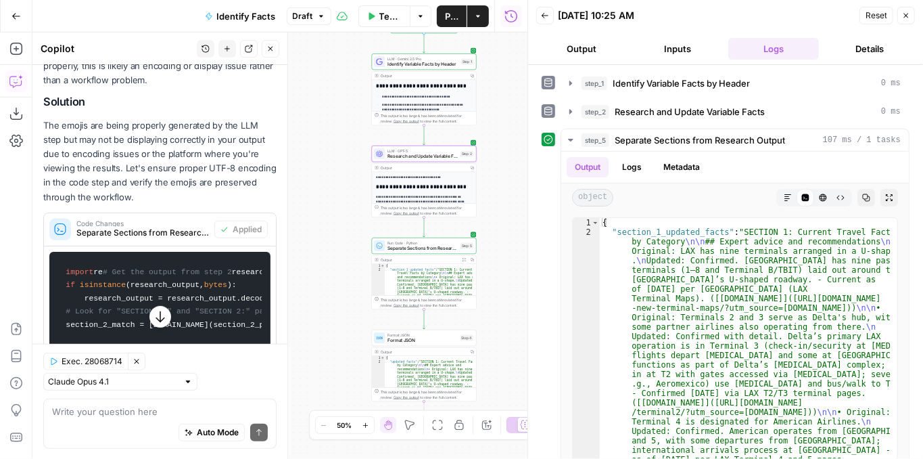
click at [467, 139] on span "Test" at bounding box center [467, 141] width 8 height 6
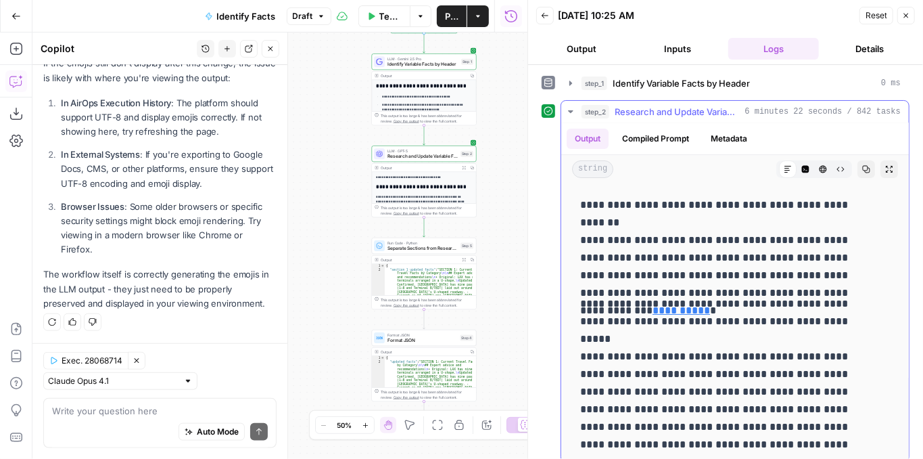
scroll to position [271, 0]
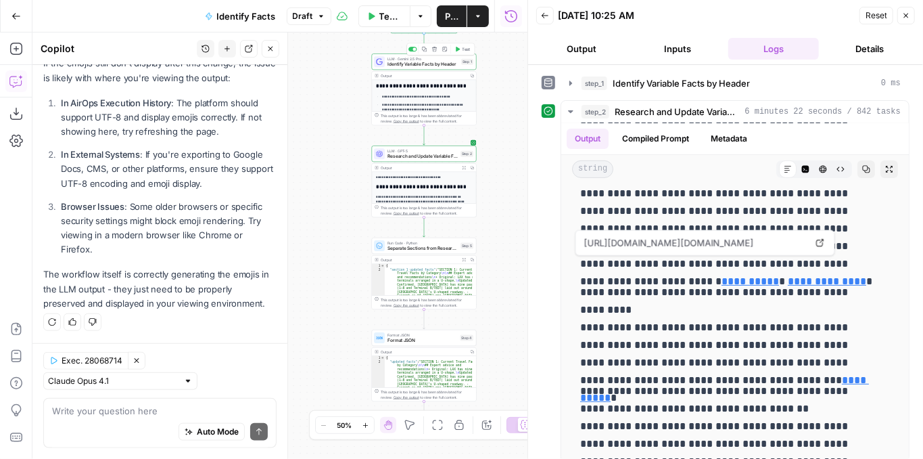
click at [434, 66] on span "Identify Variable Facts by Header" at bounding box center [423, 64] width 71 height 7
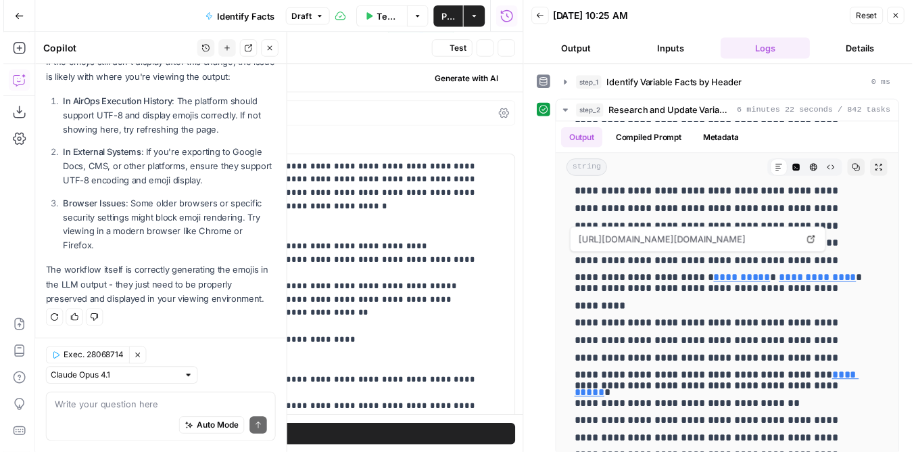
scroll to position [1044, 0]
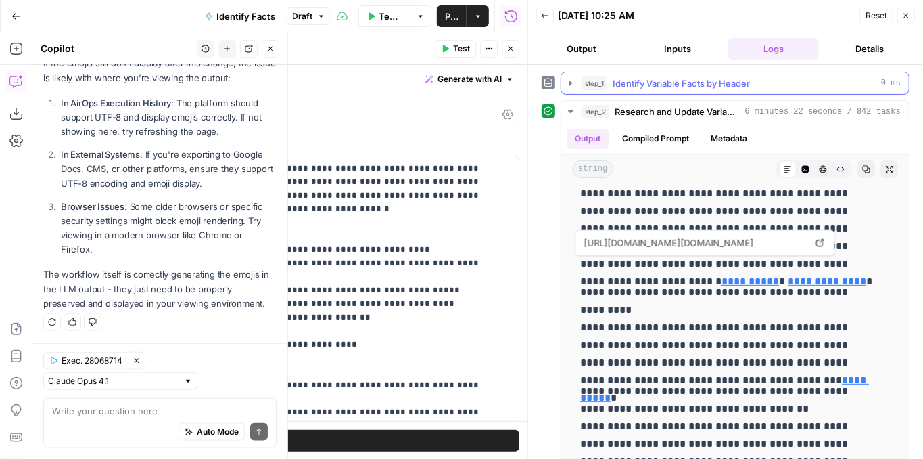
click at [565, 86] on icon "button" at bounding box center [570, 83] width 11 height 11
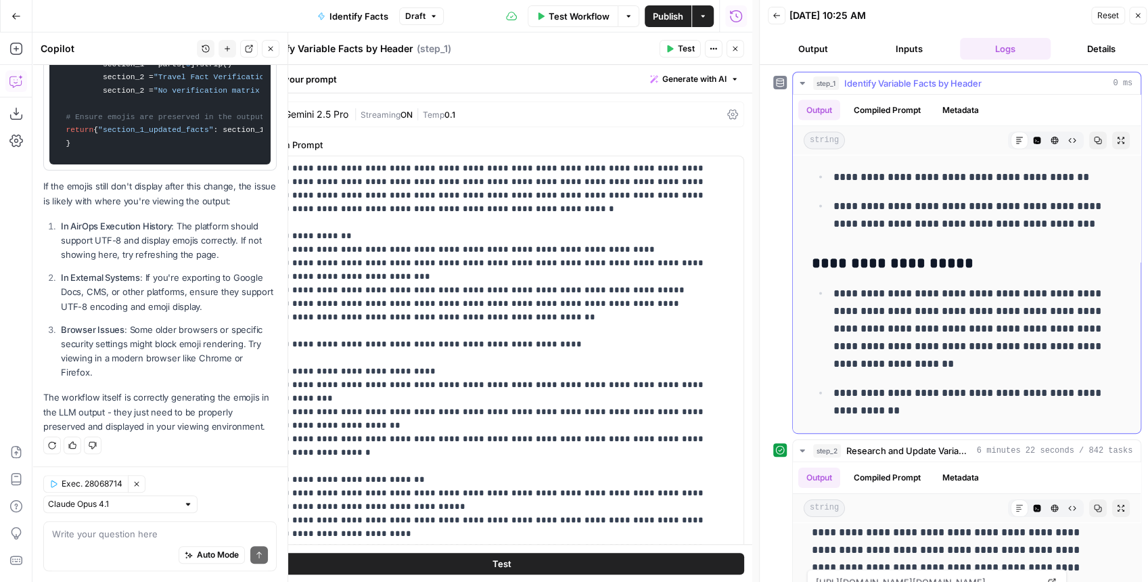
scroll to position [936, 0]
click at [734, 53] on icon "button" at bounding box center [735, 49] width 8 height 8
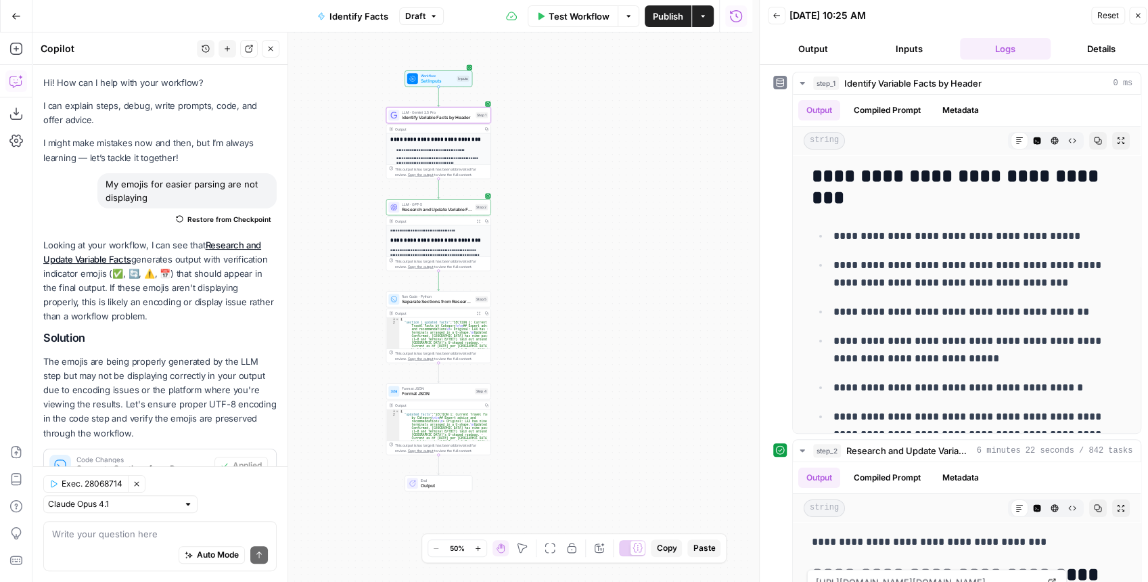
scroll to position [936, 0]
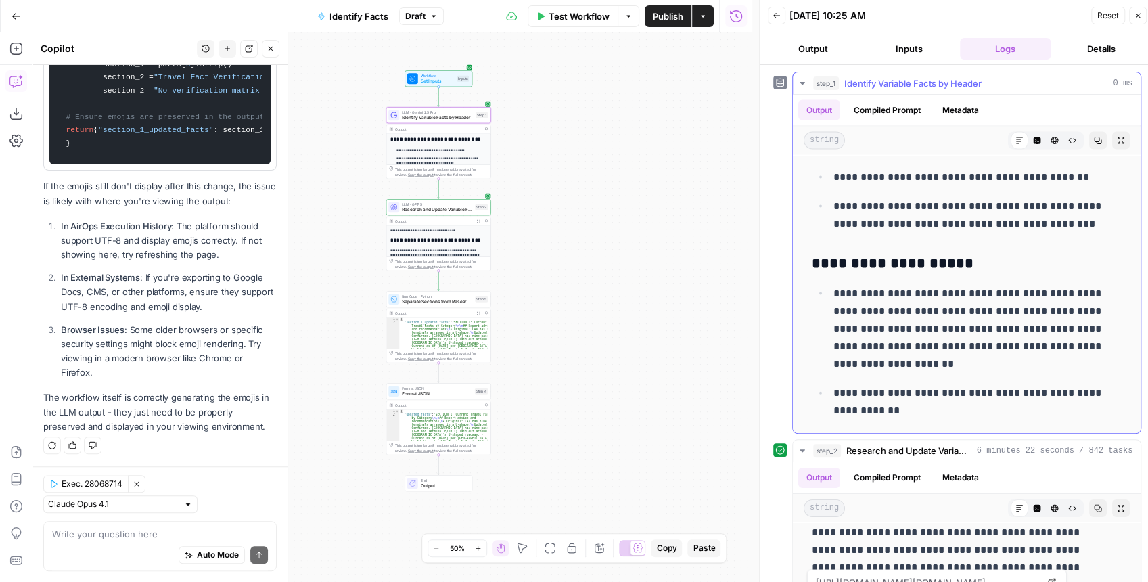
click at [802, 83] on icon "button" at bounding box center [801, 83] width 5 height 3
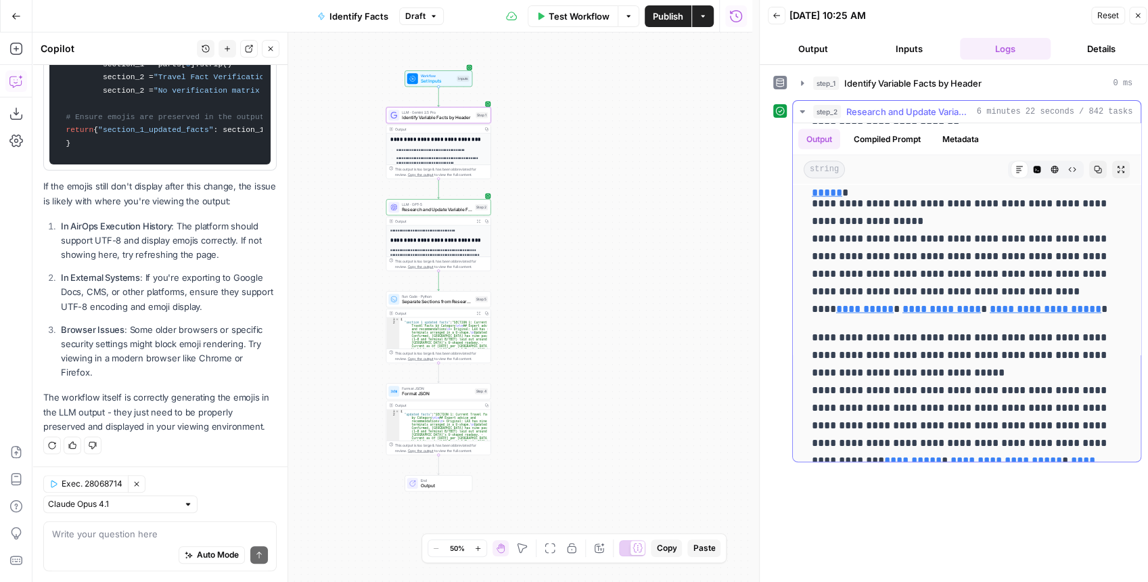
scroll to position [1849, 0]
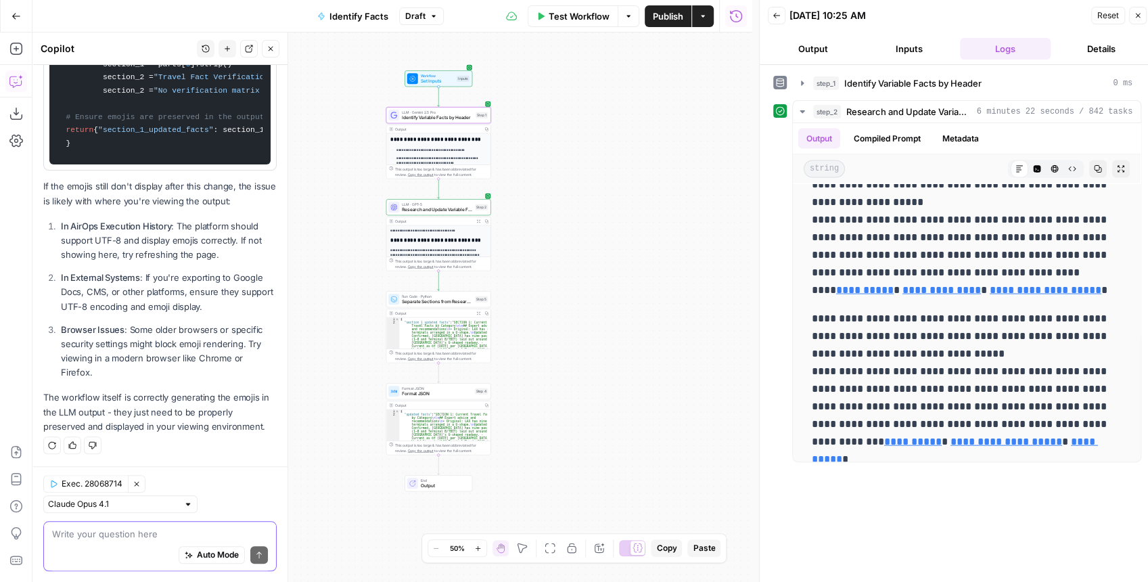
click at [109, 537] on textarea at bounding box center [160, 534] width 216 height 14
type textarea "Step 2 is not adding the emojis"
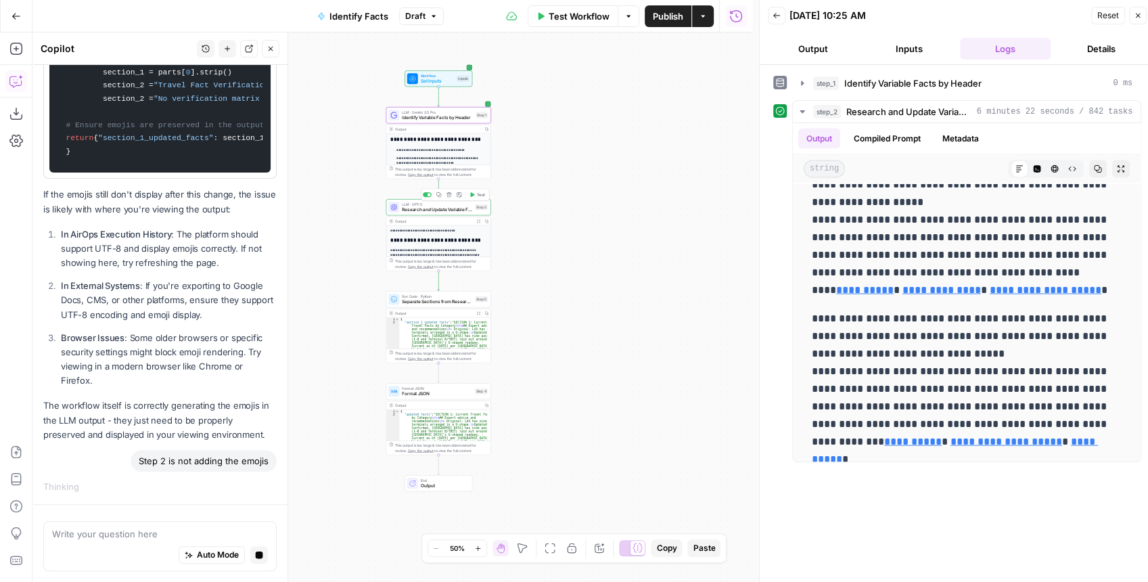
click at [456, 208] on span "Research and Update Variable Facts" at bounding box center [437, 209] width 70 height 7
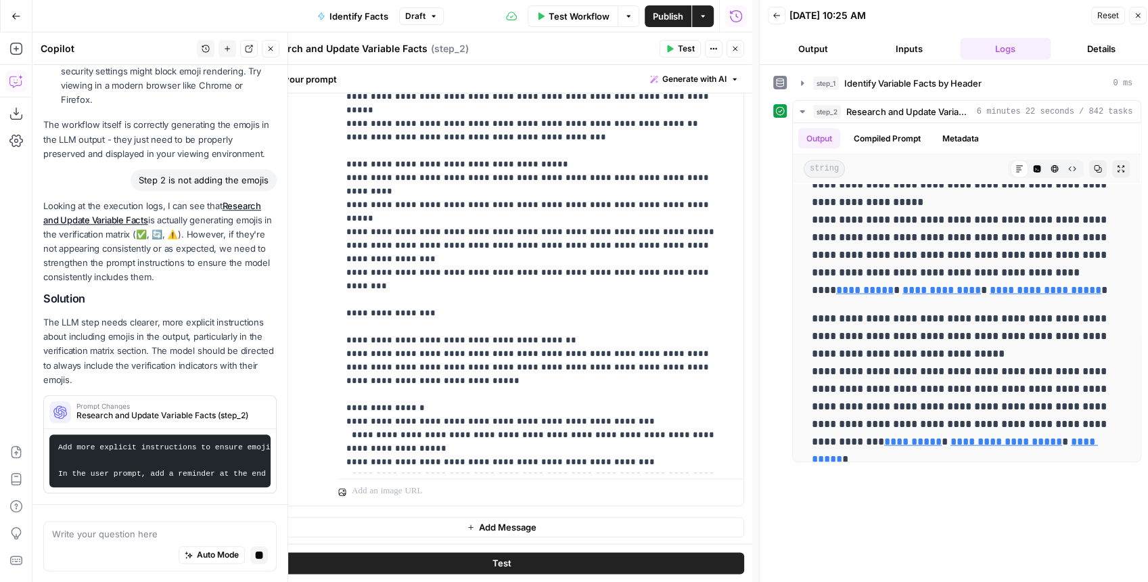
scroll to position [1220, 0]
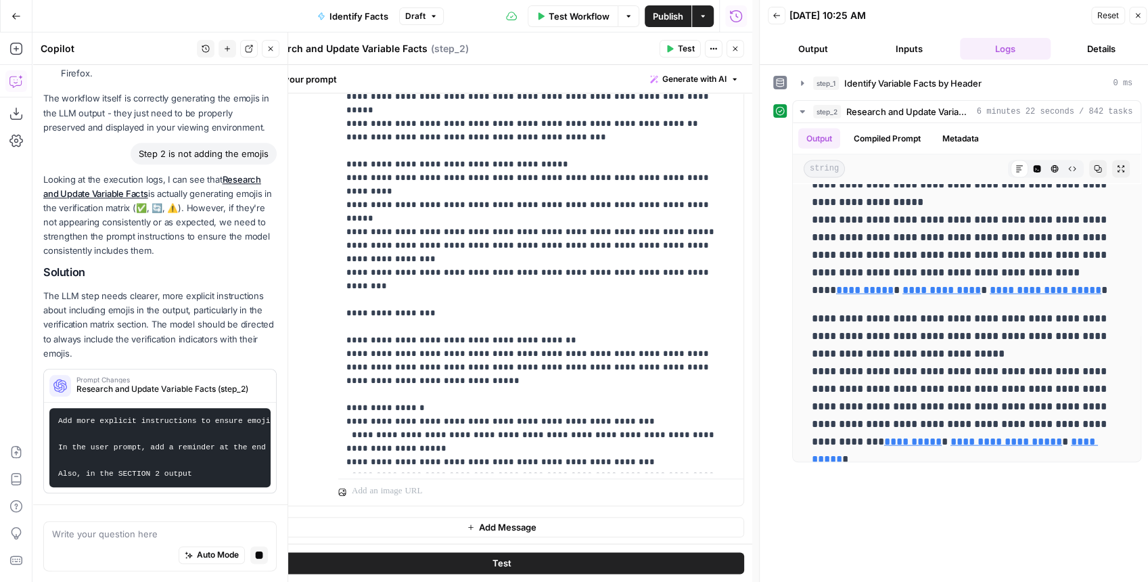
click at [735, 47] on icon "button" at bounding box center [735, 49] width 8 height 8
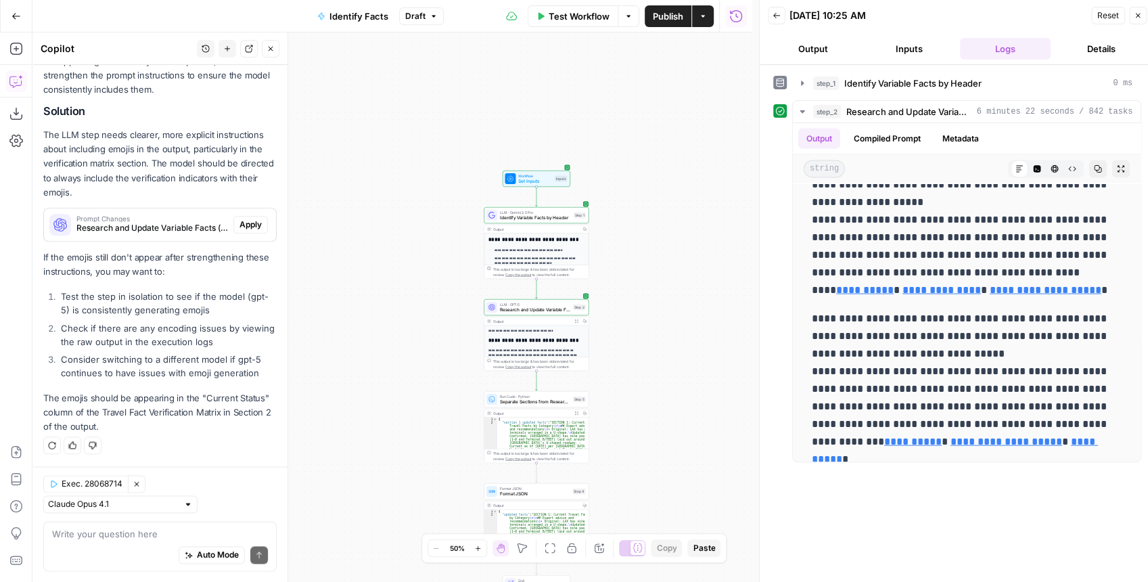
scroll to position [1395, 0]
click at [247, 231] on span "Apply" at bounding box center [250, 224] width 22 height 12
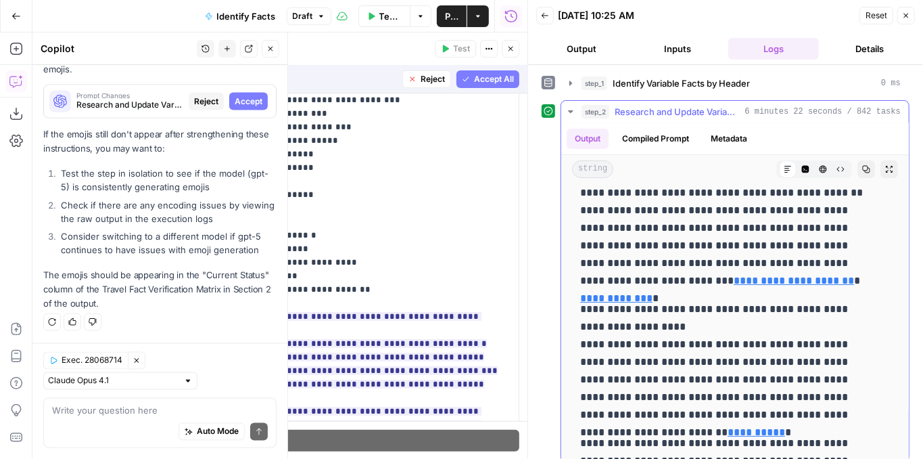
scroll to position [5501, 0]
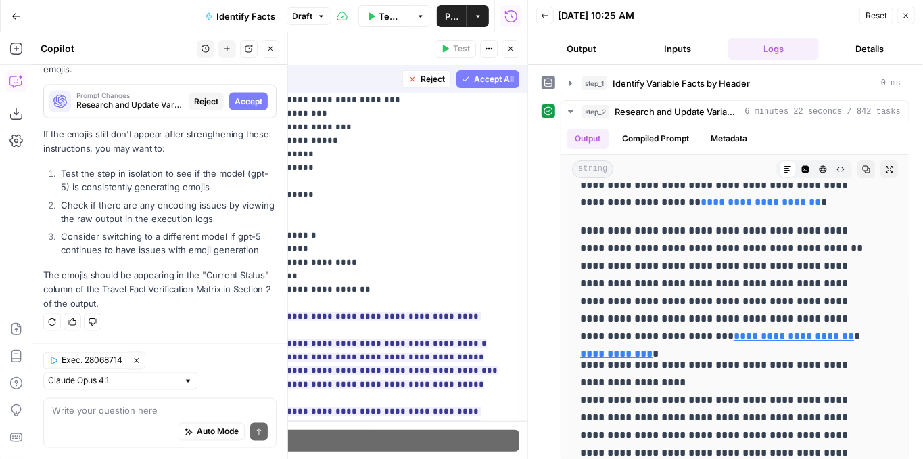
click at [410, 78] on button "Reject" at bounding box center [426, 79] width 49 height 18
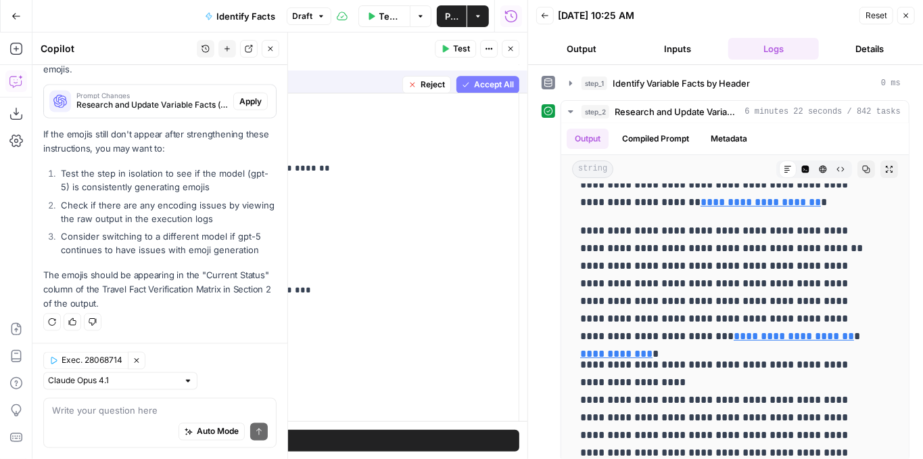
scroll to position [0, 0]
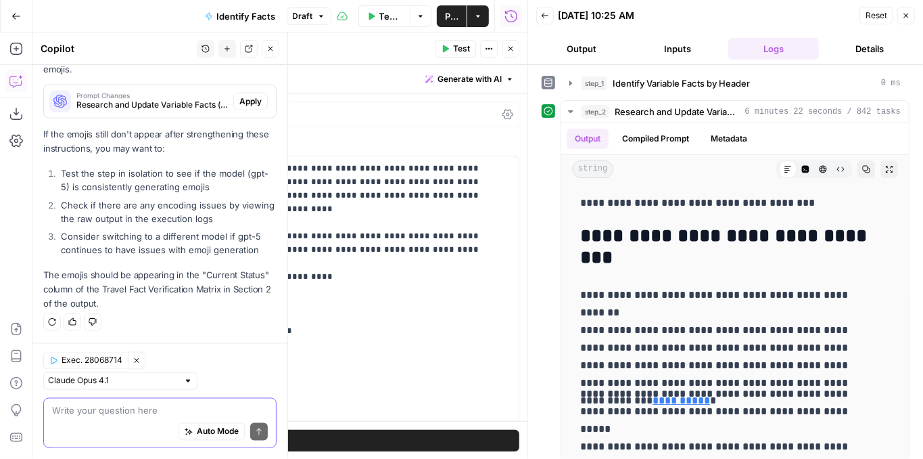
click at [110, 405] on textarea at bounding box center [160, 411] width 216 height 14
type textarea "I need it to be added to section 1 as well"
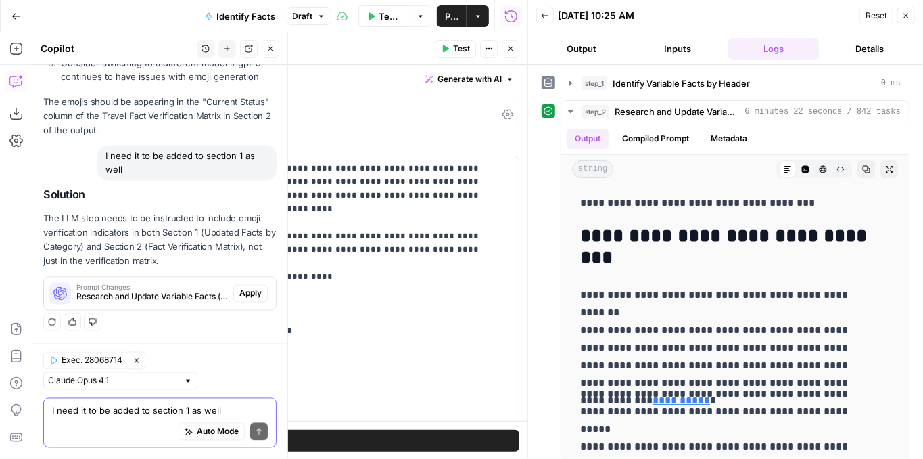
scroll to position [1675, 0]
click at [241, 296] on span "Apply" at bounding box center [250, 293] width 22 height 12
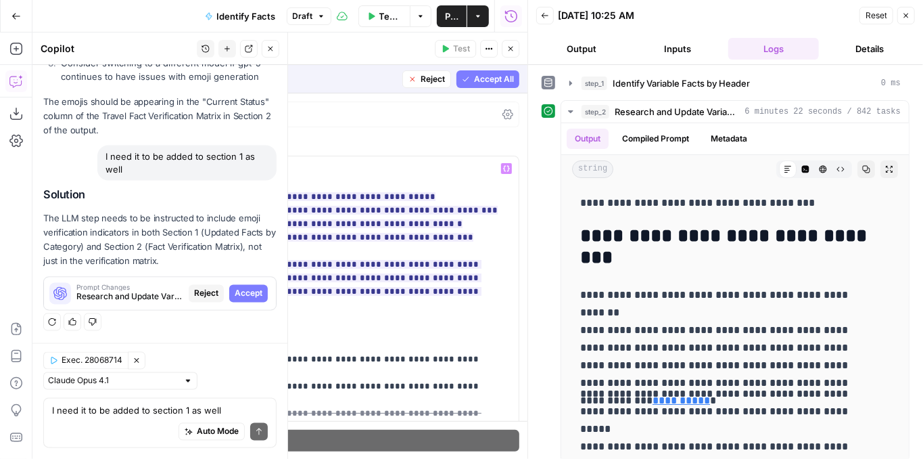
scroll to position [1029, 0]
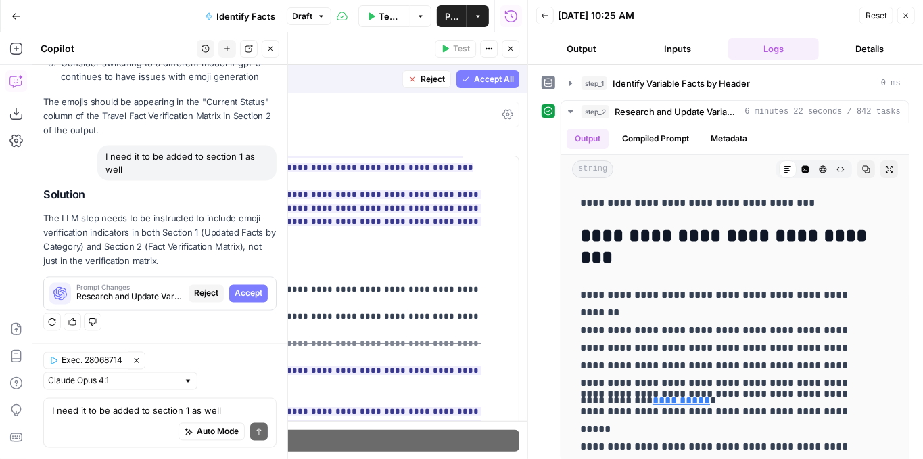
click at [474, 80] on span "Accept All" at bounding box center [494, 79] width 40 height 12
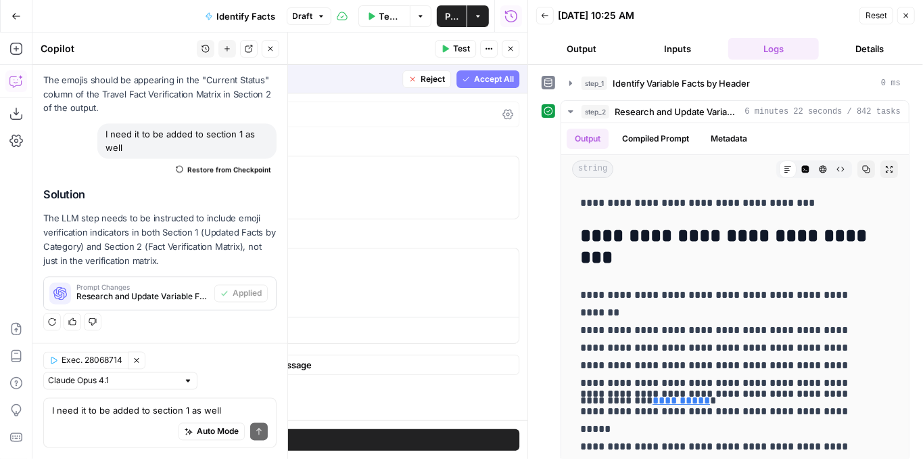
scroll to position [1719, 0]
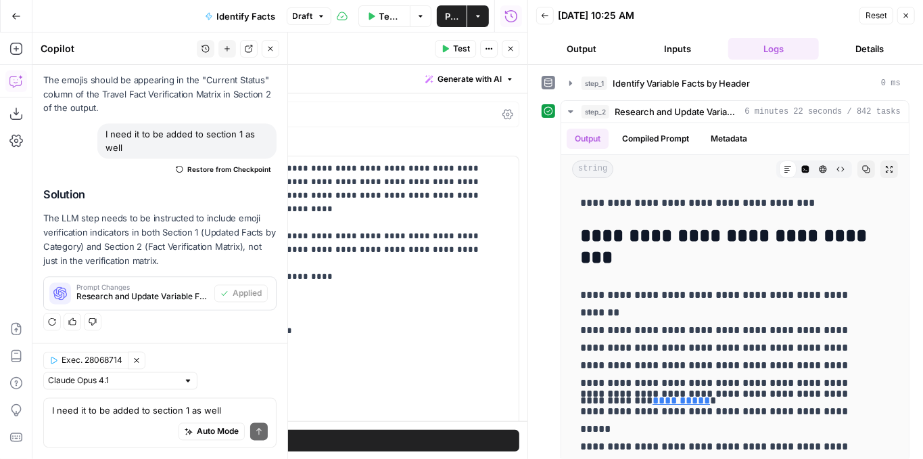
click at [461, 49] on span "Test" at bounding box center [461, 49] width 17 height 12
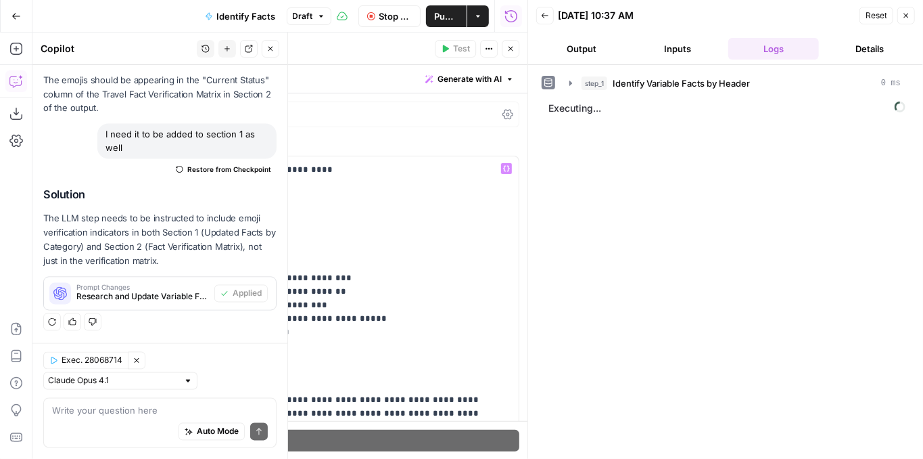
scroll to position [541, 0]
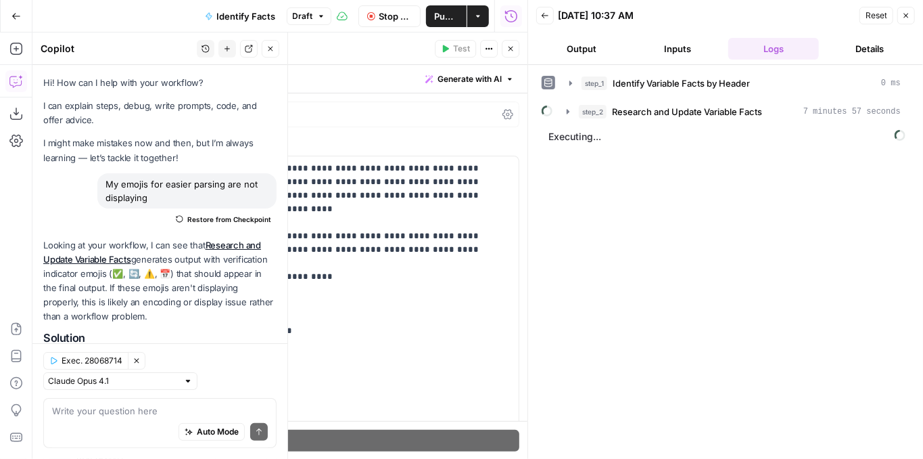
scroll to position [541, 0]
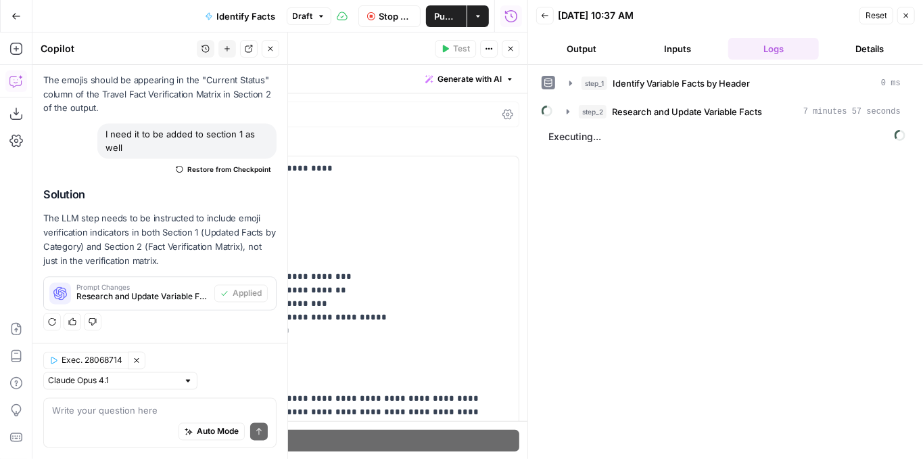
click at [508, 53] on button "Close" at bounding box center [511, 49] width 18 height 18
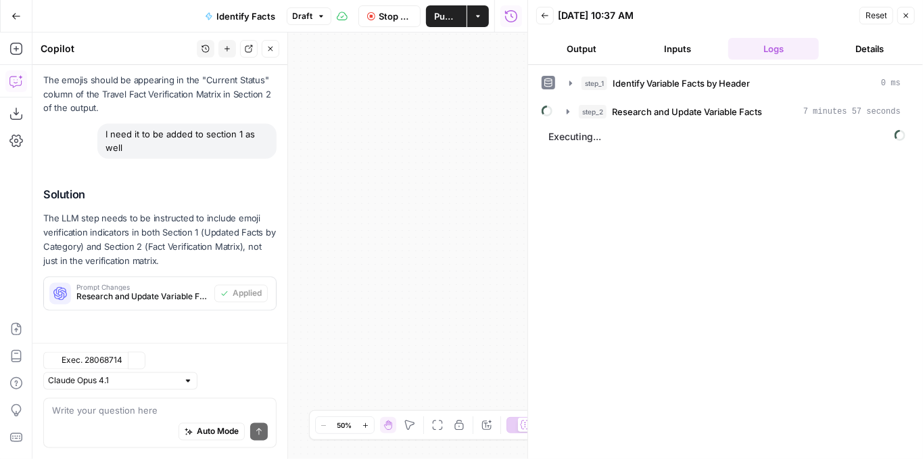
scroll to position [1719, 0]
click at [273, 51] on icon "button" at bounding box center [270, 49] width 8 height 8
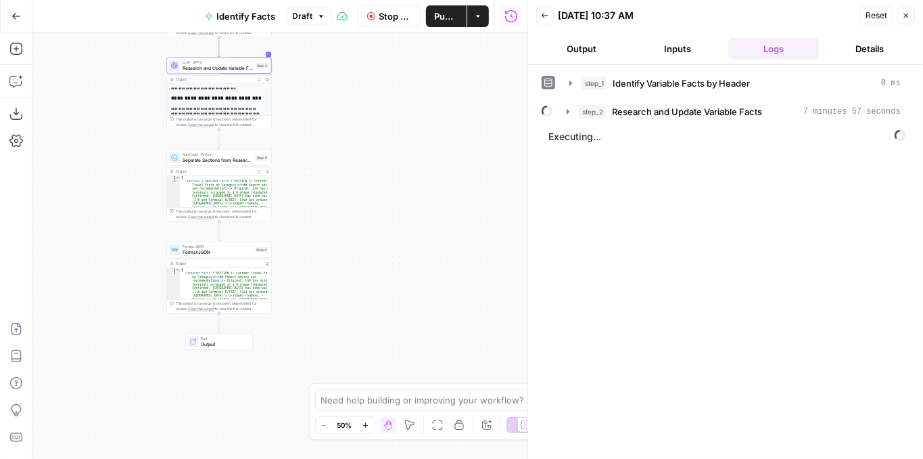
drag, startPoint x: 321, startPoint y: 138, endPoint x: 496, endPoint y: 181, distance: 180.3
click at [496, 177] on div "**********" at bounding box center [279, 245] width 495 height 426
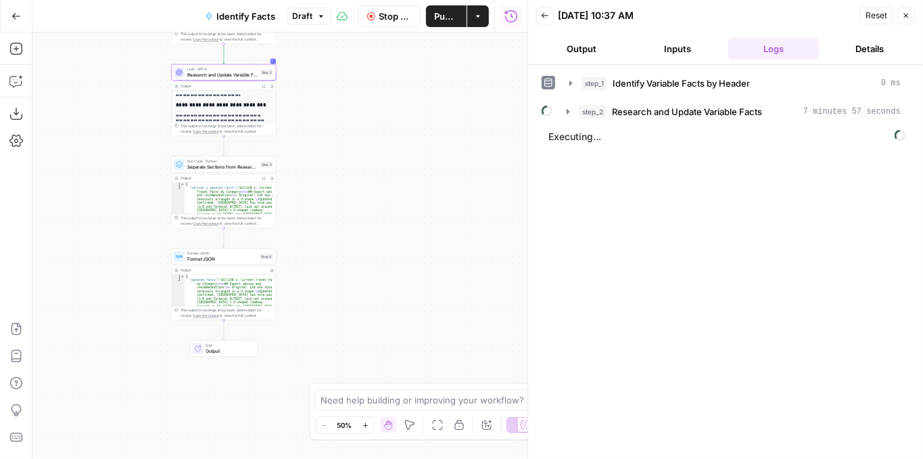
drag, startPoint x: 439, startPoint y: 126, endPoint x: 440, endPoint y: 193, distance: 67.0
click at [440, 193] on div "**********" at bounding box center [279, 245] width 495 height 426
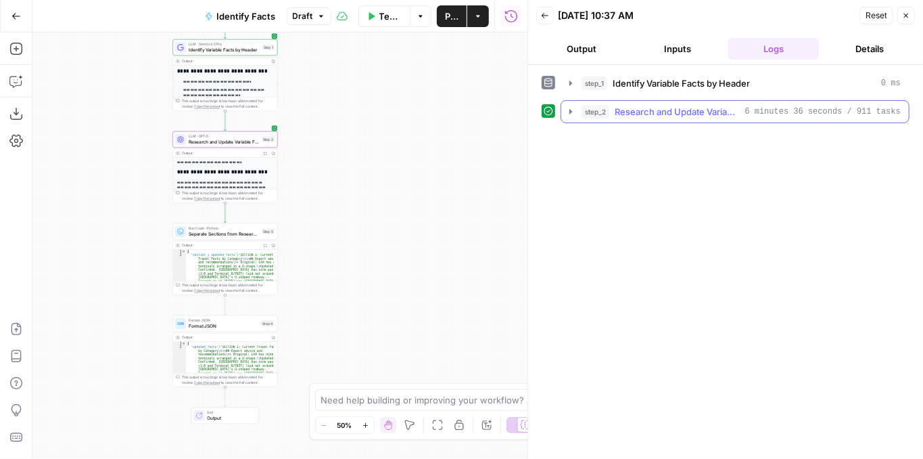
click at [574, 114] on icon "button" at bounding box center [570, 111] width 11 height 11
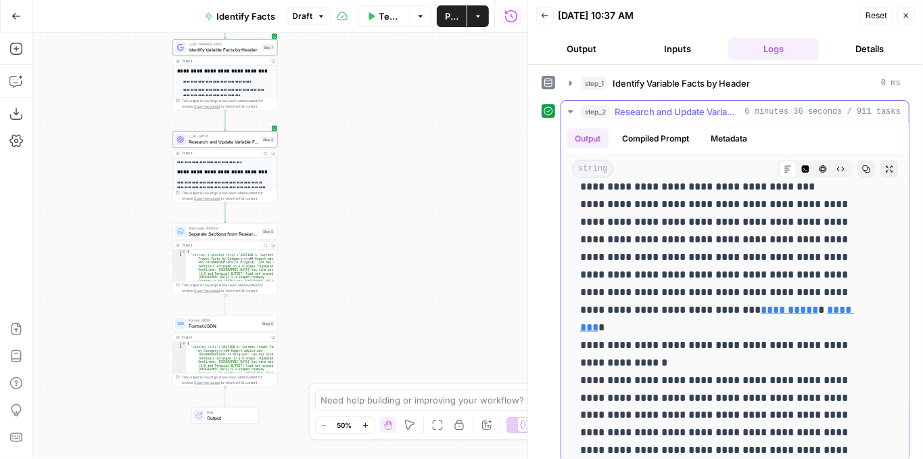
scroll to position [1082, 0]
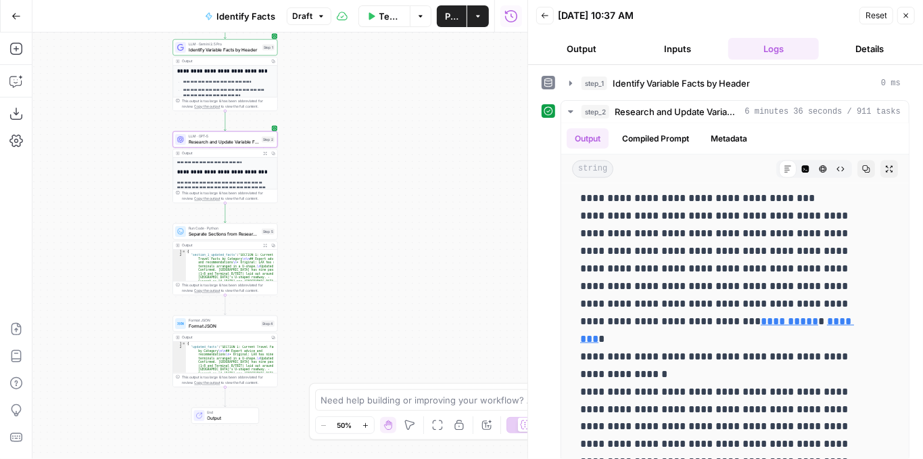
click at [903, 20] on button "Close" at bounding box center [907, 16] width 18 height 18
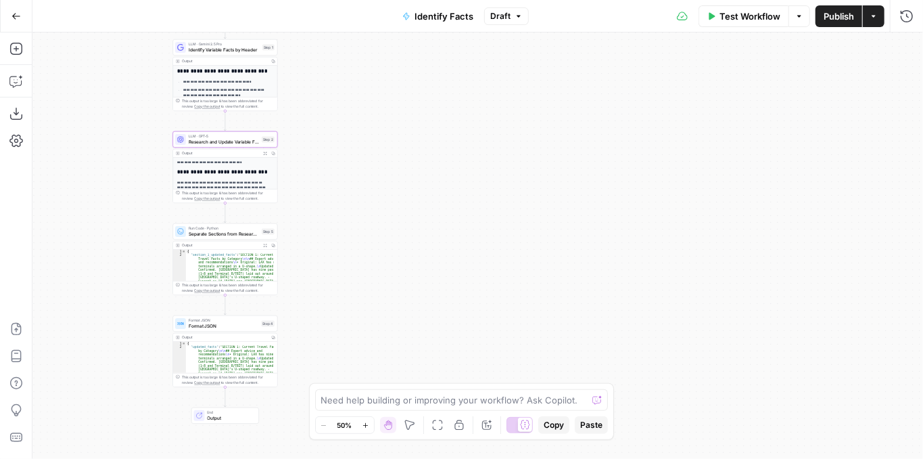
click at [834, 22] on button "Publish" at bounding box center [839, 16] width 47 height 22
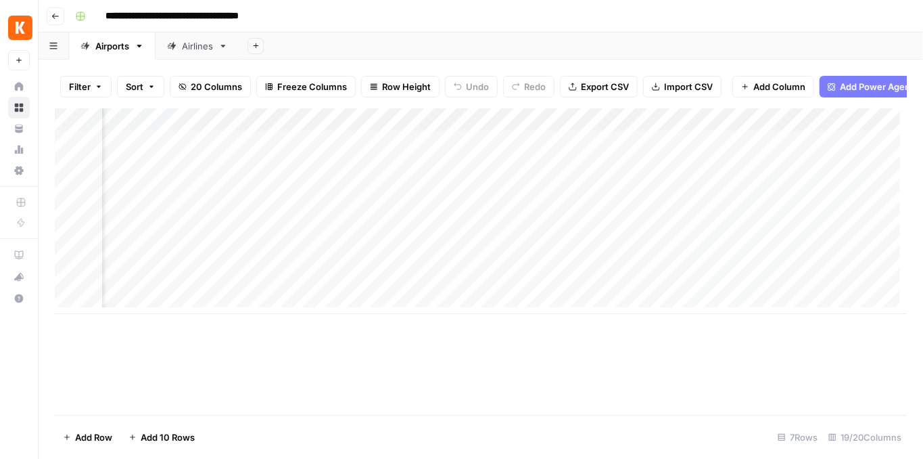
scroll to position [0, 756]
click at [615, 288] on div "Add Column" at bounding box center [481, 211] width 852 height 206
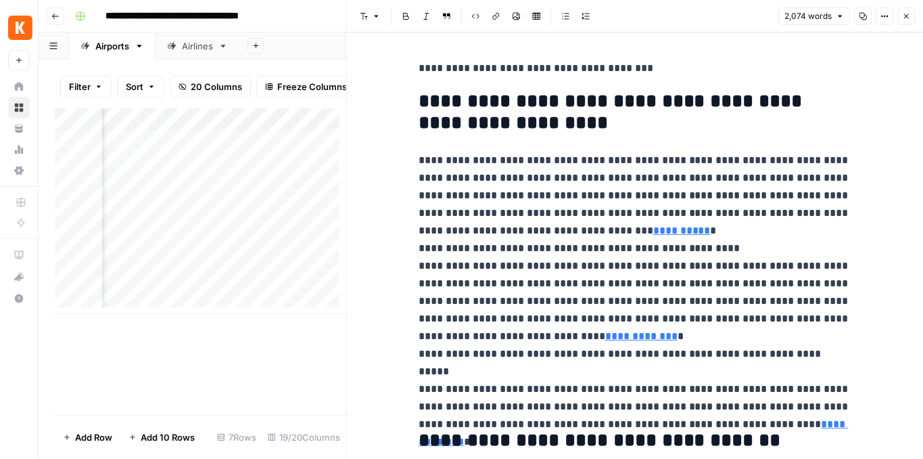
click at [902, 16] on icon "button" at bounding box center [906, 16] width 8 height 8
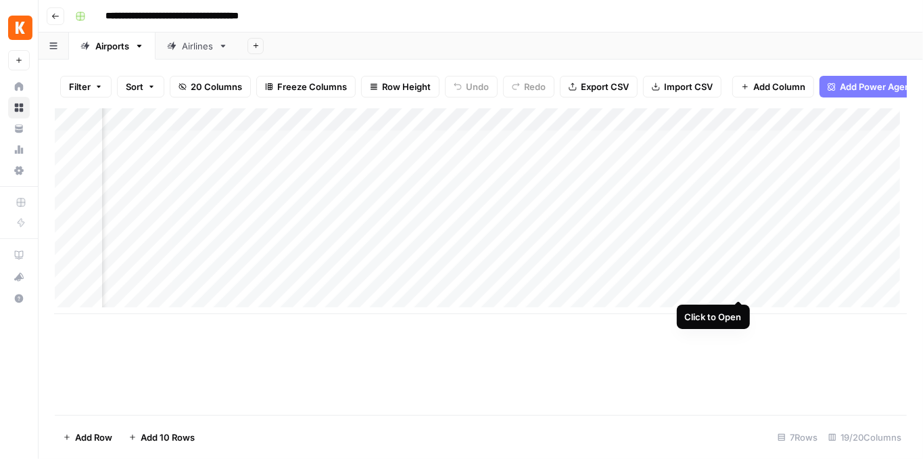
click at [737, 284] on div "Add Column" at bounding box center [481, 211] width 852 height 206
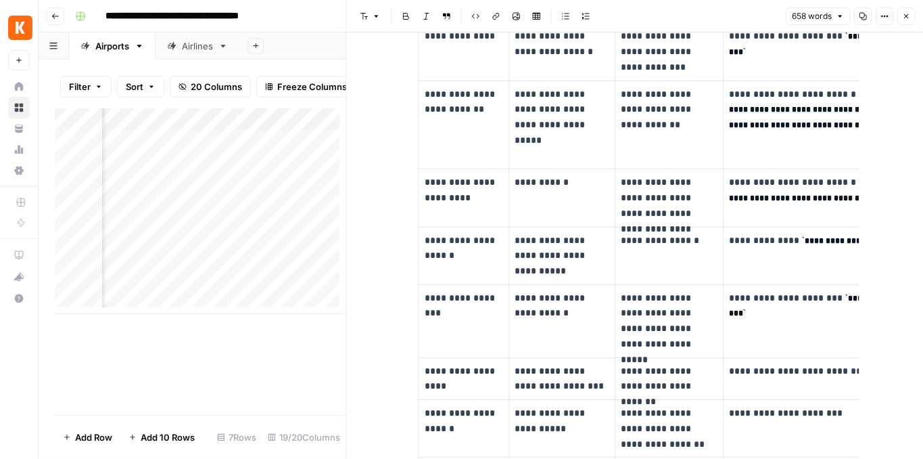
scroll to position [721, 0]
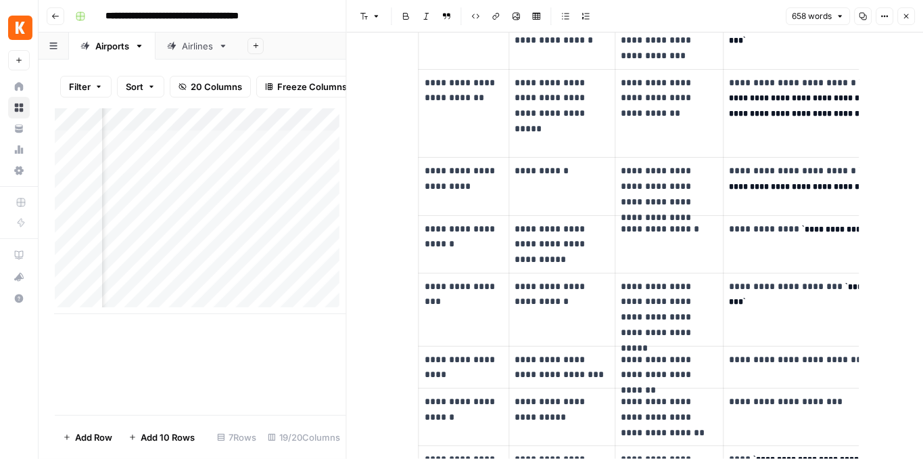
click at [802, 233] on code "**********" at bounding box center [912, 229] width 220 height 9
click at [842, 284] on p "**********" at bounding box center [881, 294] width 304 height 31
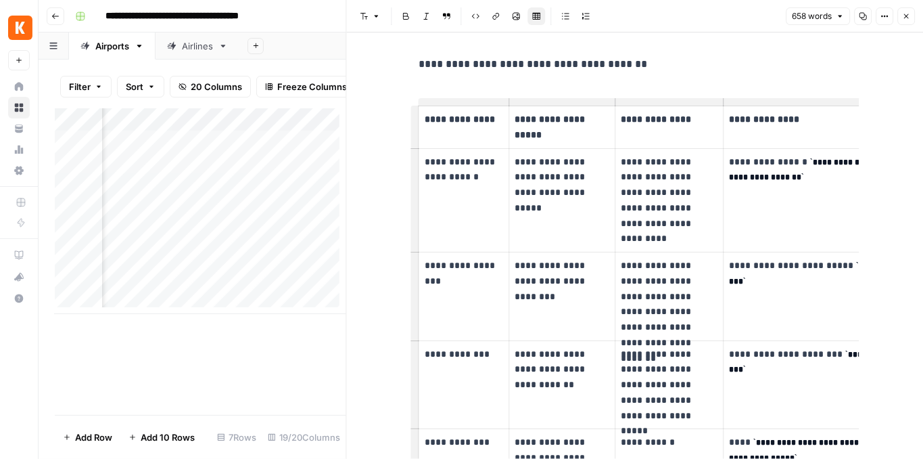
scroll to position [0, 0]
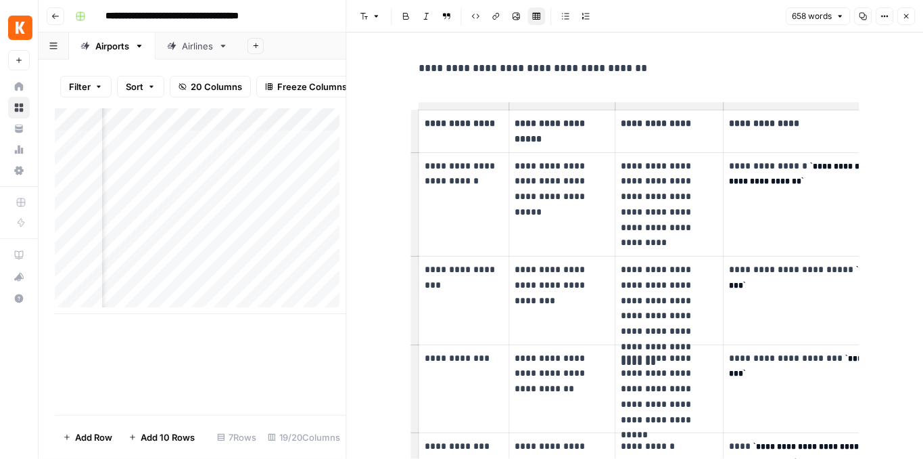
click at [908, 20] on icon "button" at bounding box center [906, 16] width 8 height 8
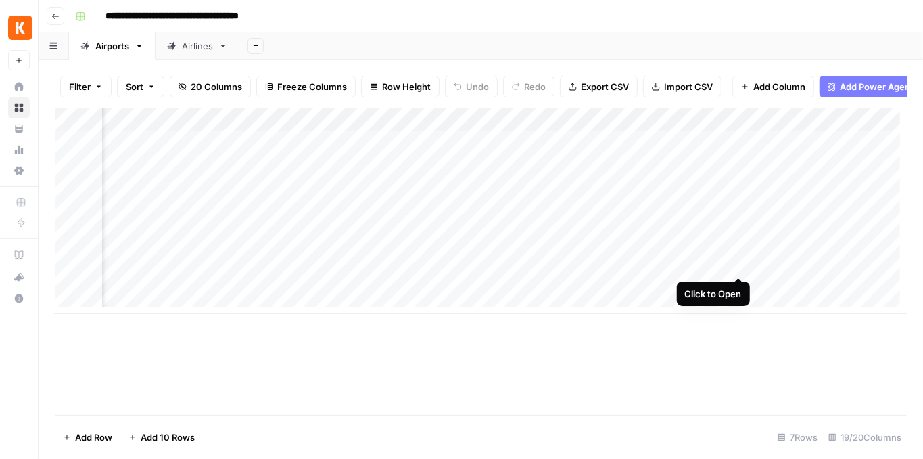
click at [738, 260] on div "Add Column" at bounding box center [481, 211] width 852 height 206
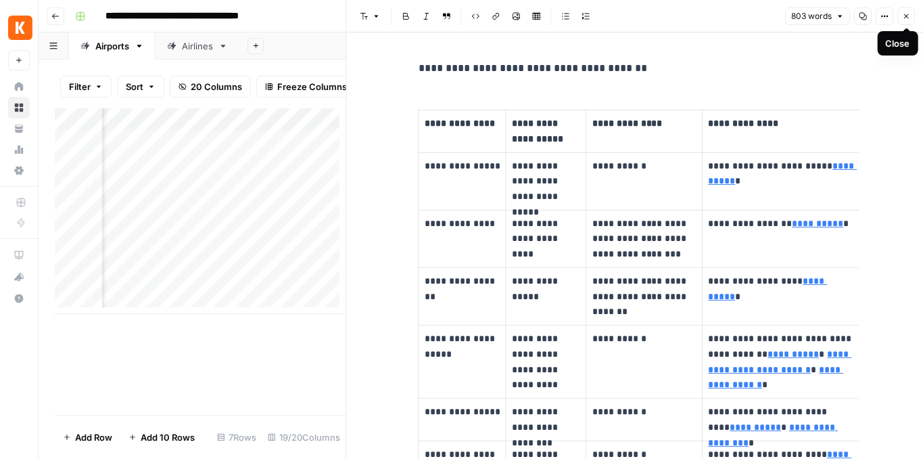
click at [903, 16] on icon "button" at bounding box center [906, 16] width 8 height 8
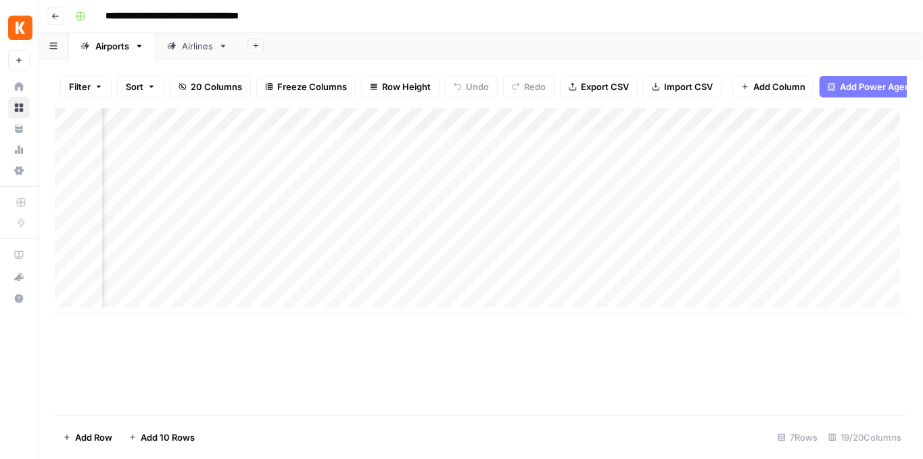
click at [856, 126] on div "Add Column" at bounding box center [481, 211] width 852 height 206
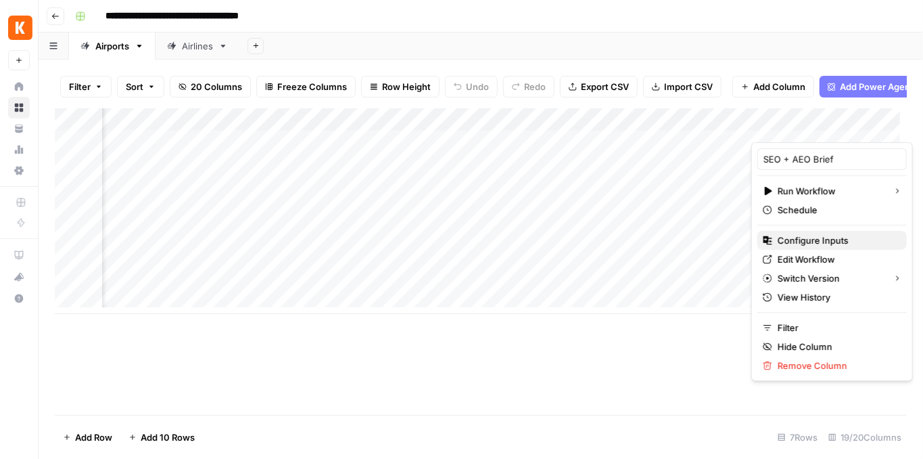
click at [810, 239] on span "Configure Inputs" at bounding box center [837, 240] width 118 height 14
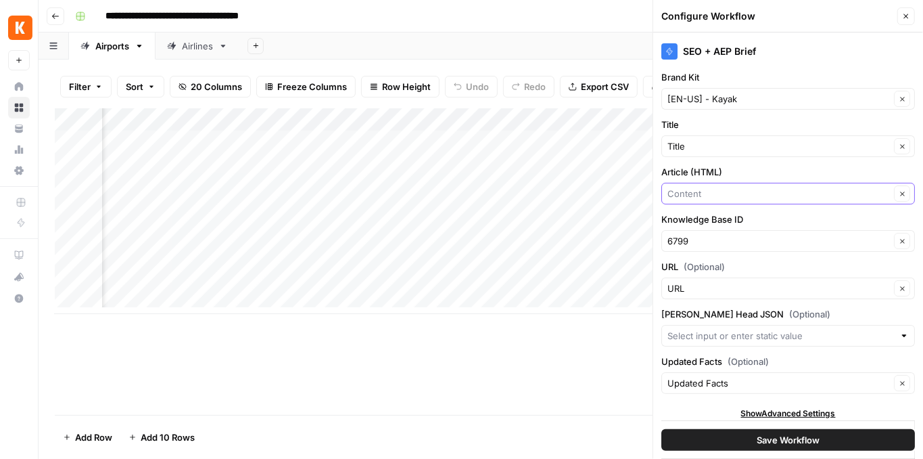
click at [751, 192] on input "Article (HTML)" at bounding box center [779, 194] width 223 height 14
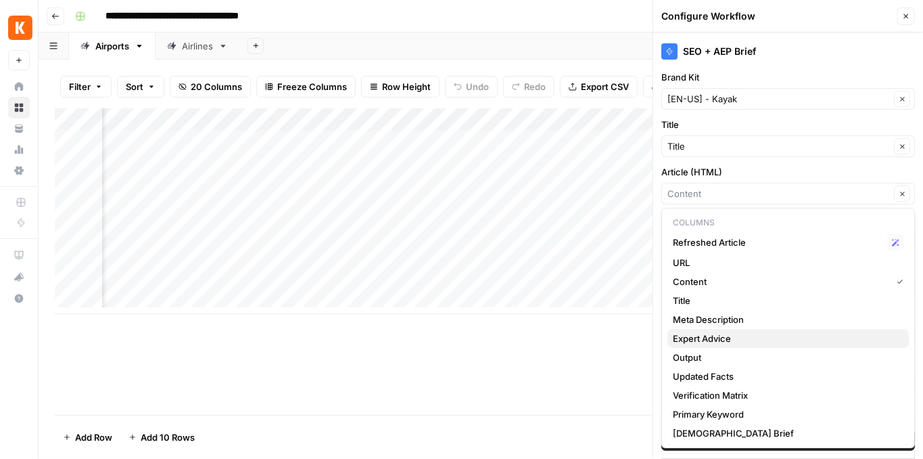
click at [747, 342] on span "Expert Advice" at bounding box center [785, 338] width 225 height 14
type input "Expert Advice"
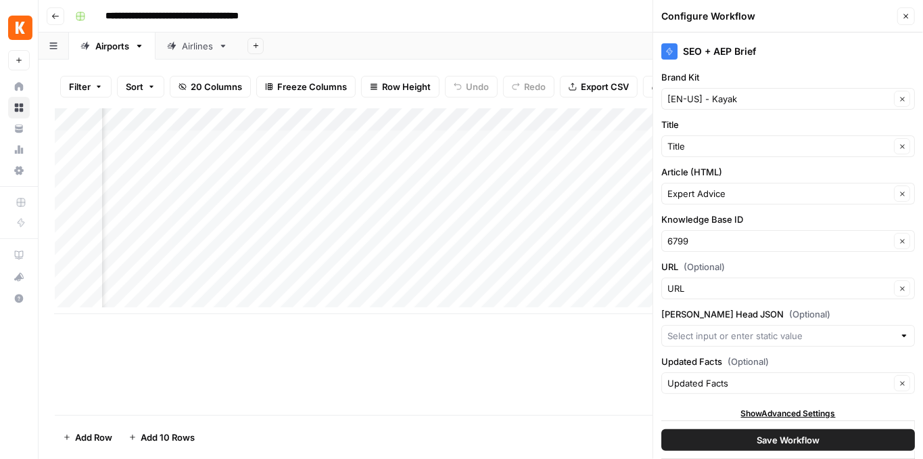
click at [799, 434] on span "Save Workflow" at bounding box center [788, 440] width 63 height 14
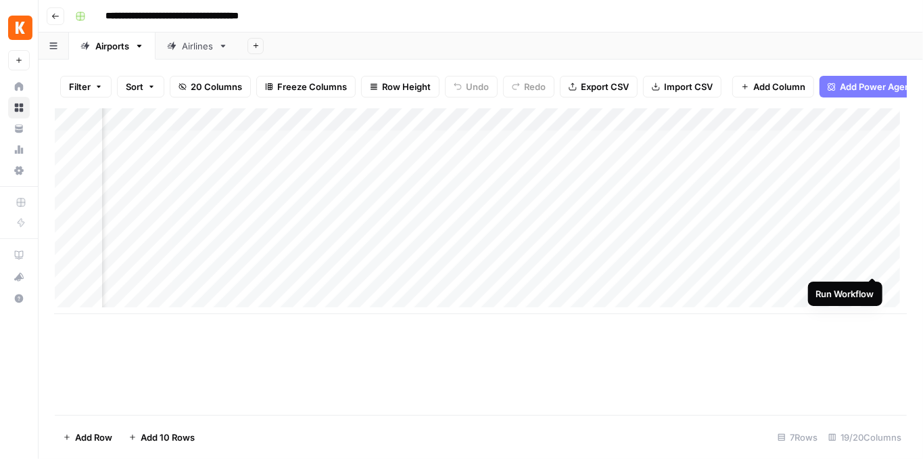
click at [869, 263] on div "Add Column" at bounding box center [481, 211] width 852 height 206
click at [860, 292] on div "Add Column" at bounding box center [481, 211] width 852 height 206
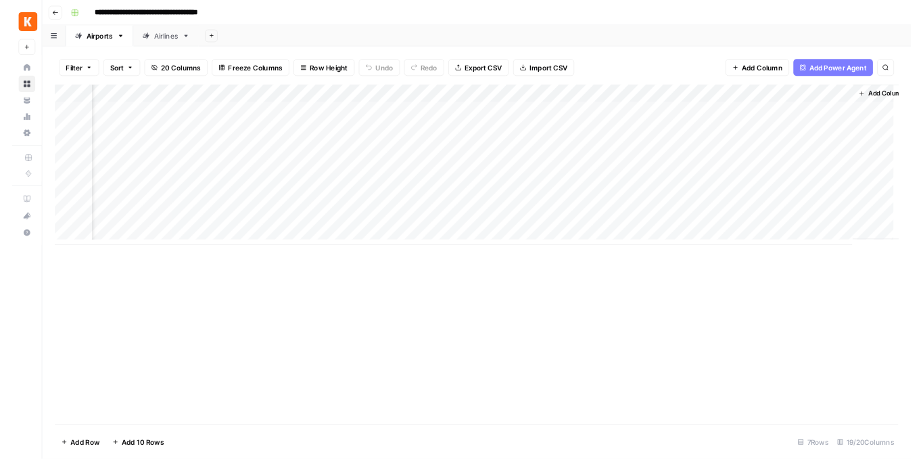
scroll to position [0, 1592]
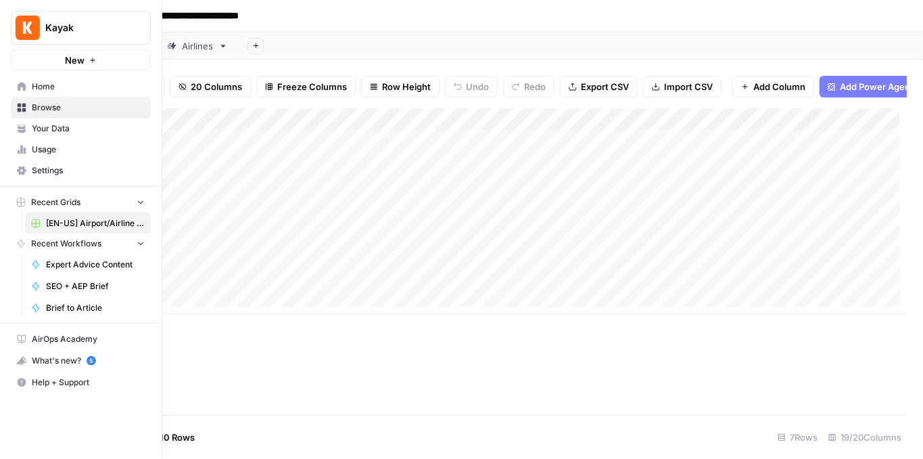
click at [24, 27] on img "Workspace: Kayak" at bounding box center [28, 28] width 24 height 24
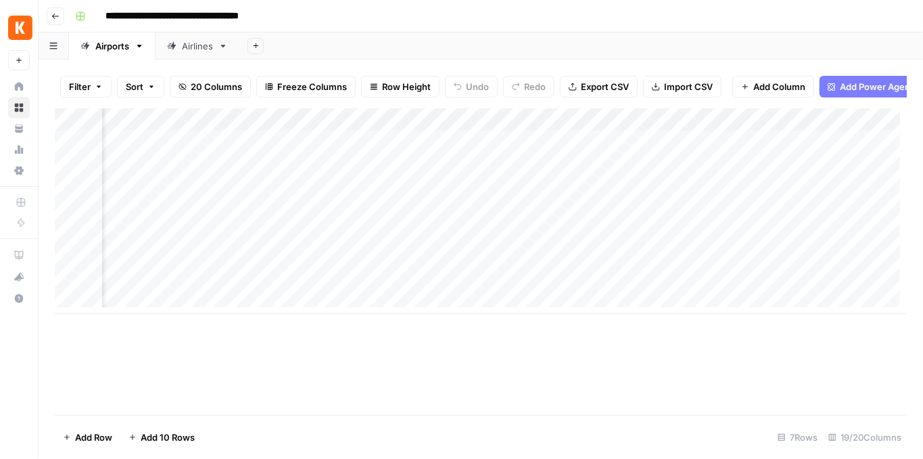
click at [711, 262] on div "Add Column" at bounding box center [481, 211] width 852 height 206
drag, startPoint x: 724, startPoint y: 285, endPoint x: 726, endPoint y: 331, distance: 45.4
click at [726, 331] on div "Add Column" at bounding box center [481, 261] width 852 height 306
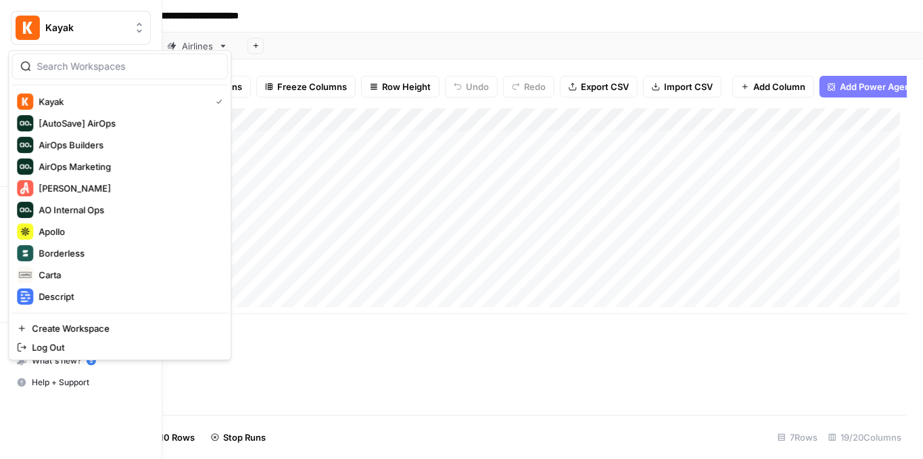
click at [29, 29] on img "Workspace: Kayak" at bounding box center [28, 28] width 24 height 24
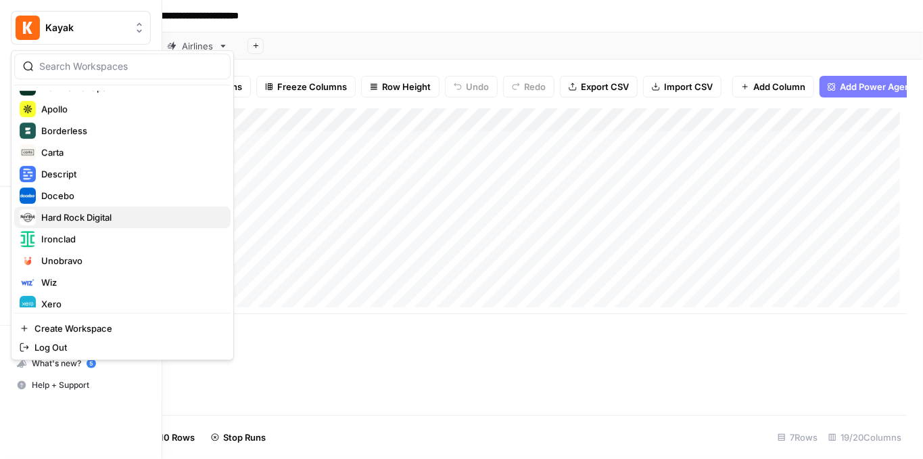
scroll to position [173, 0]
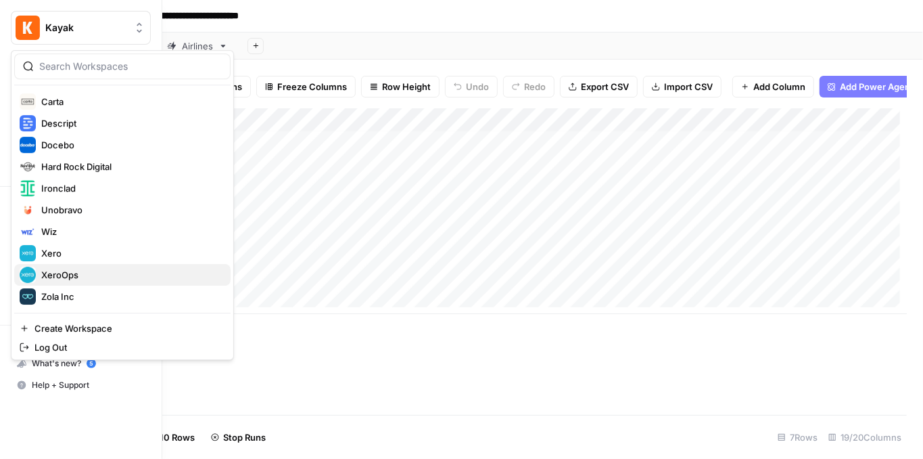
click at [89, 270] on span "XeroOps" at bounding box center [130, 275] width 179 height 14
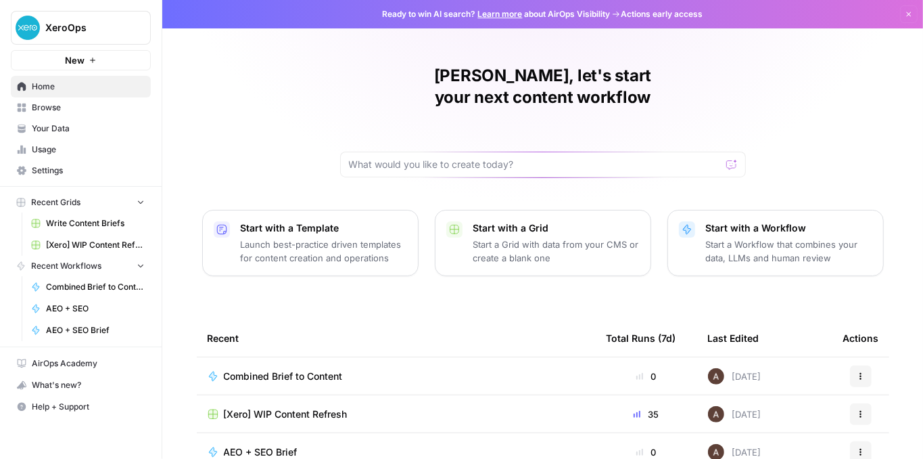
click at [103, 244] on span "[Xero] WIP Content Refresh" at bounding box center [95, 245] width 99 height 12
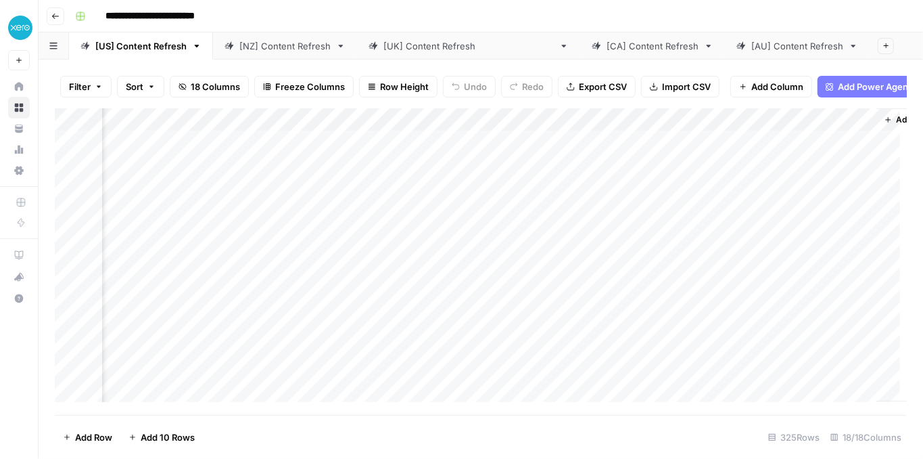
scroll to position [0, 1422]
click at [671, 310] on div "Add Column" at bounding box center [481, 258] width 852 height 300
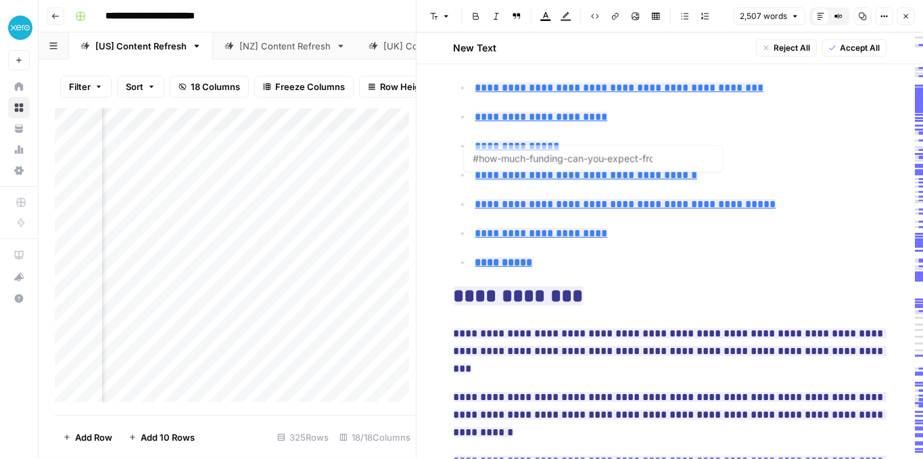
scroll to position [992, 0]
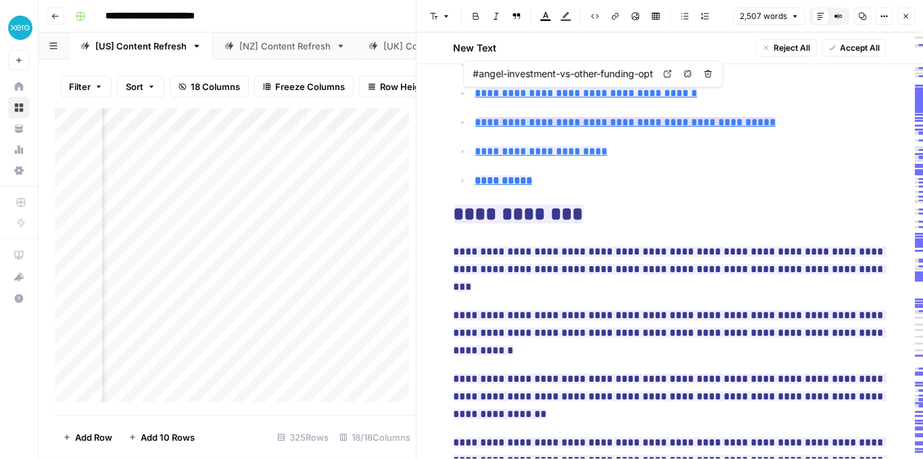
type input "#managing-your-finances-after-receiving-angel-investment"
click at [907, 21] on button "Close" at bounding box center [907, 16] width 18 height 18
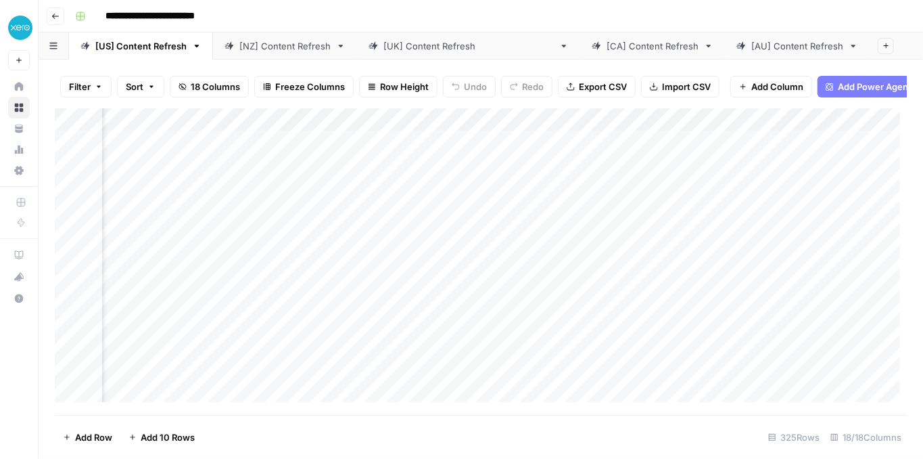
scroll to position [0, 1422]
click at [671, 282] on div "Add Column" at bounding box center [481, 258] width 852 height 300
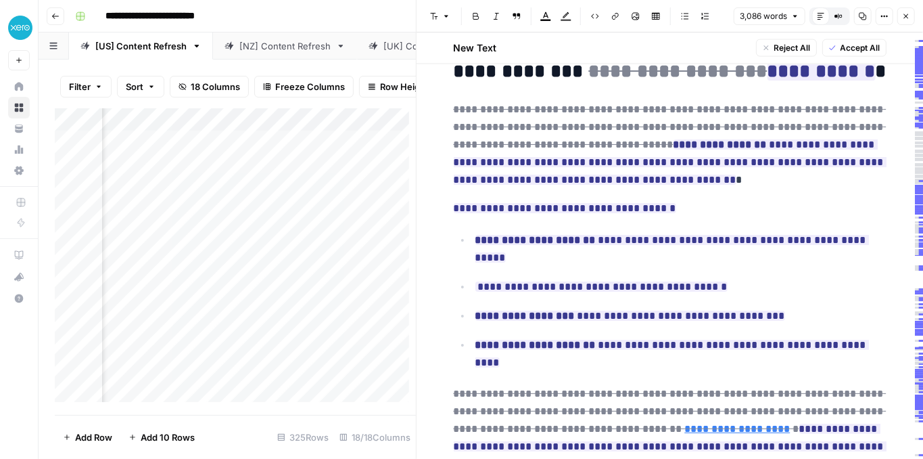
scroll to position [1127, 0]
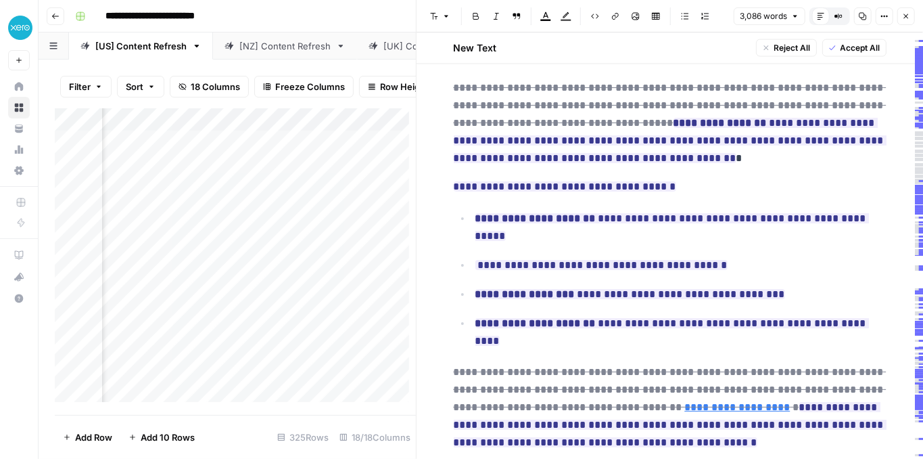
drag, startPoint x: 904, startPoint y: 18, endPoint x: 875, endPoint y: 27, distance: 29.9
click at [904, 18] on icon "button" at bounding box center [906, 16] width 8 height 8
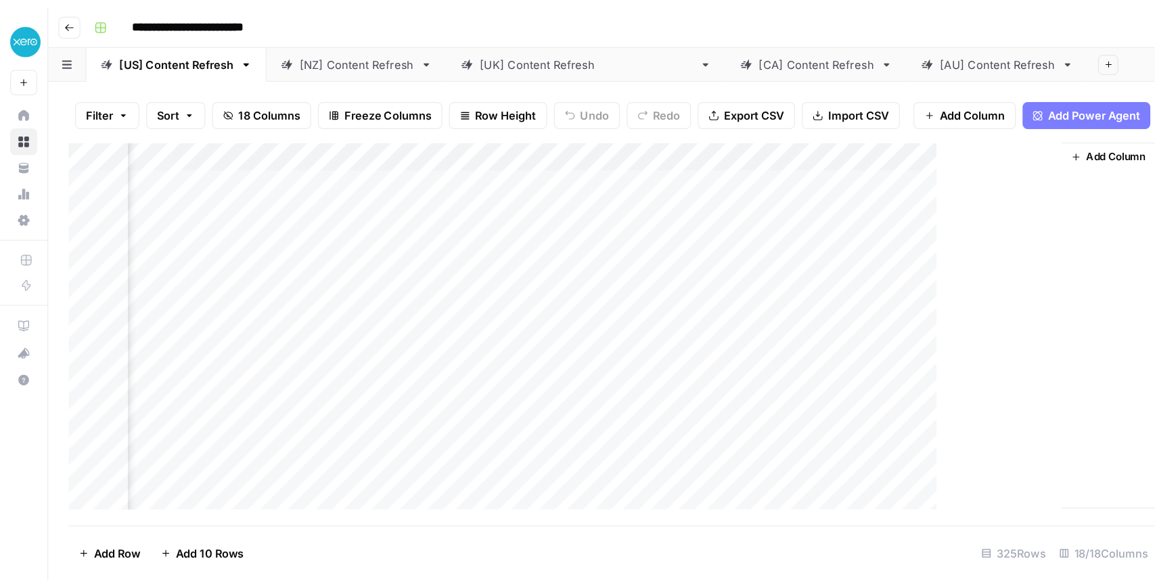
scroll to position [0, 1406]
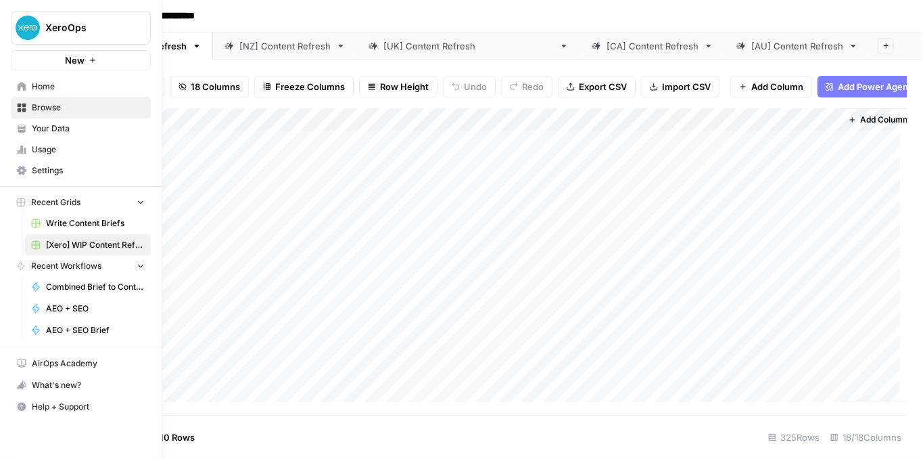
click at [54, 164] on span "Settings" at bounding box center [88, 170] width 113 height 12
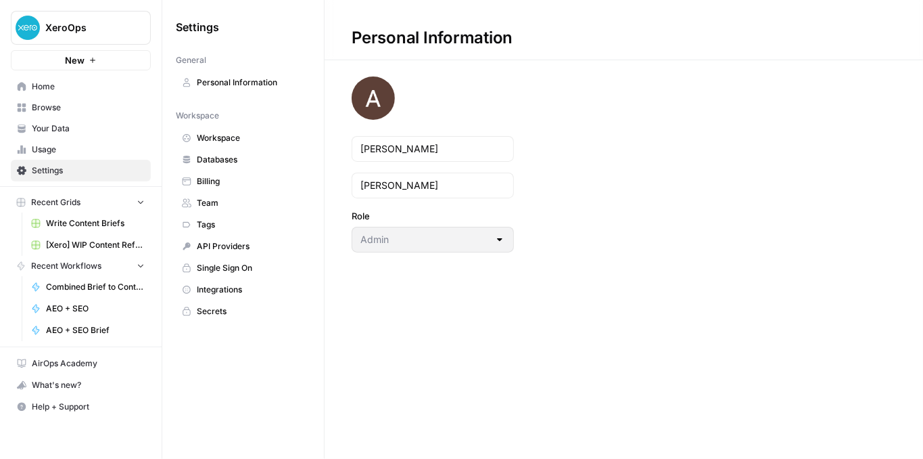
click at [221, 283] on span "Integrations" at bounding box center [251, 289] width 108 height 12
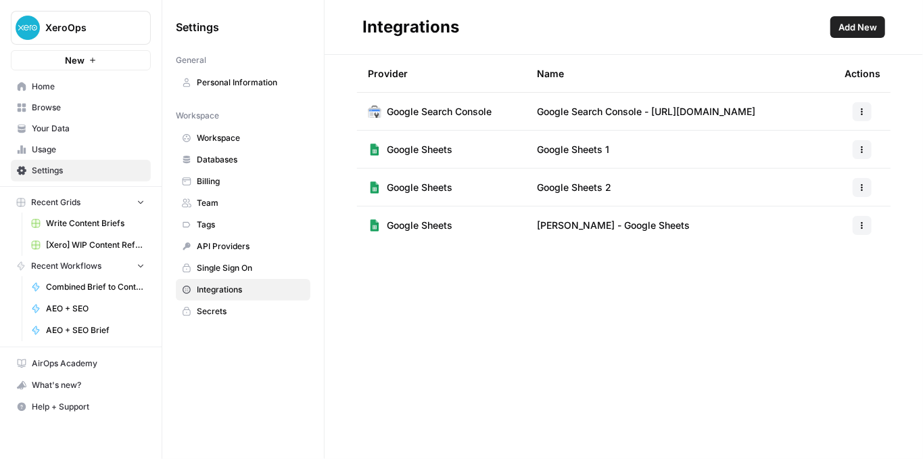
click at [40, 111] on span "Browse" at bounding box center [88, 107] width 113 height 12
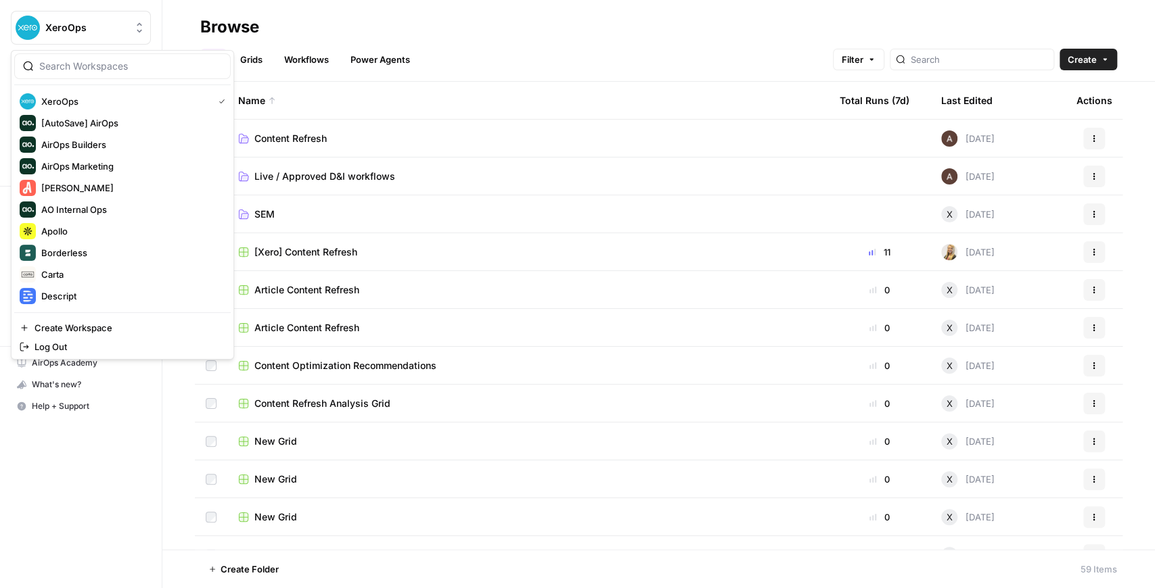
click at [114, 24] on span "XeroOps" at bounding box center [86, 28] width 82 height 14
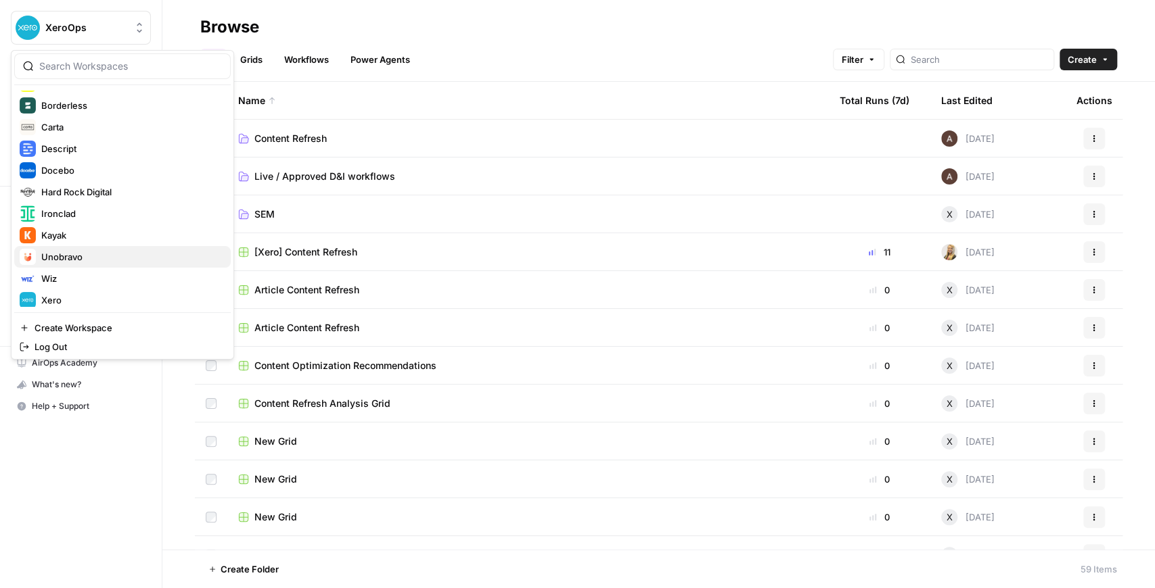
scroll to position [173, 0]
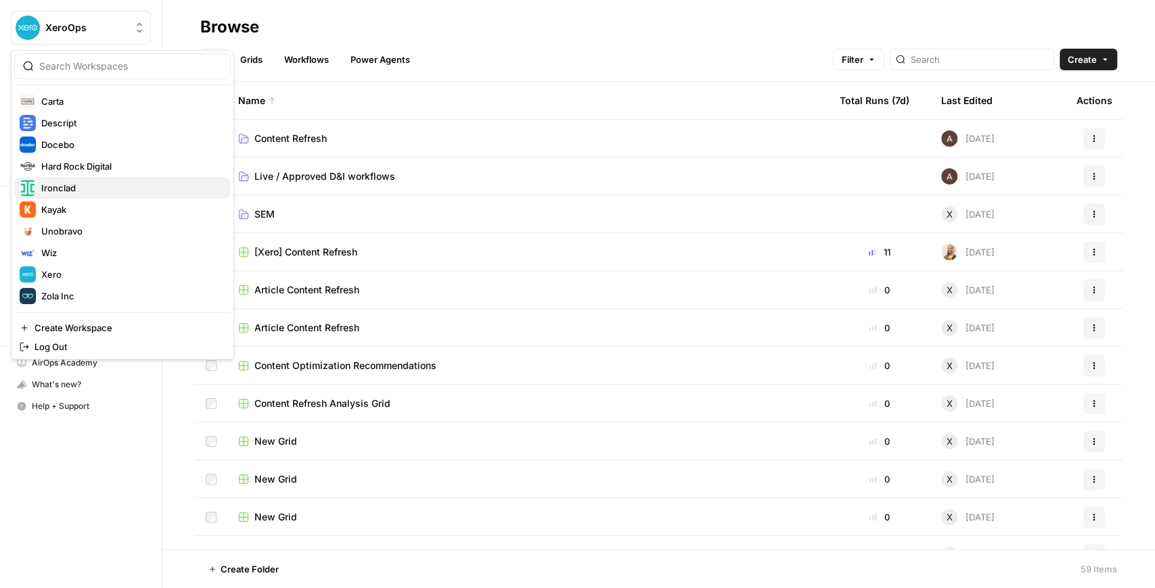
click at [81, 184] on span "Ironclad" at bounding box center [130, 188] width 179 height 14
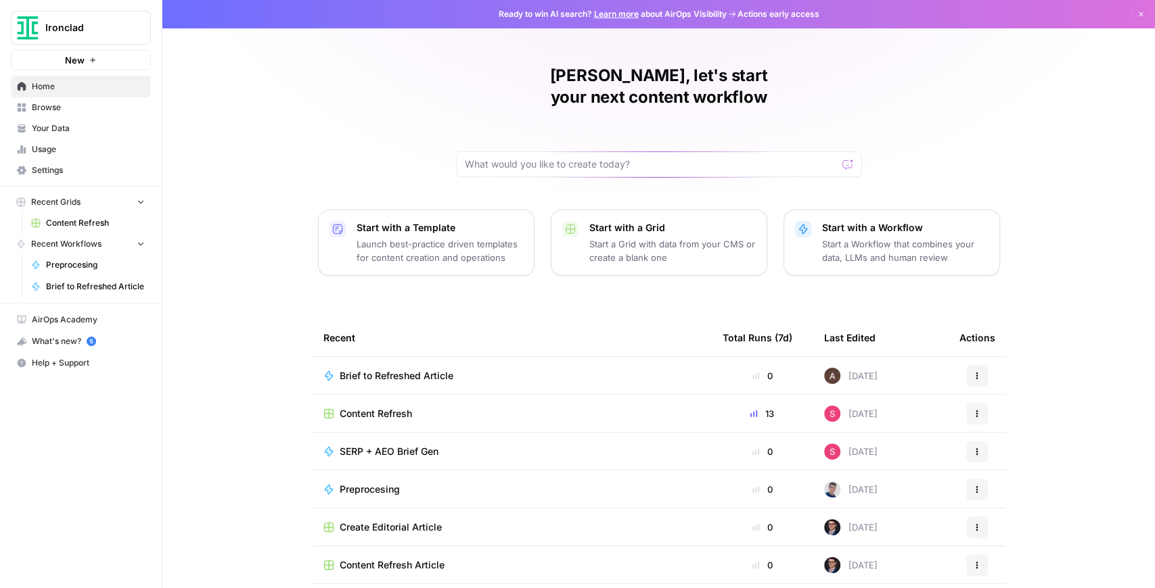
click at [361, 407] on span "Content Refresh" at bounding box center [376, 414] width 72 height 14
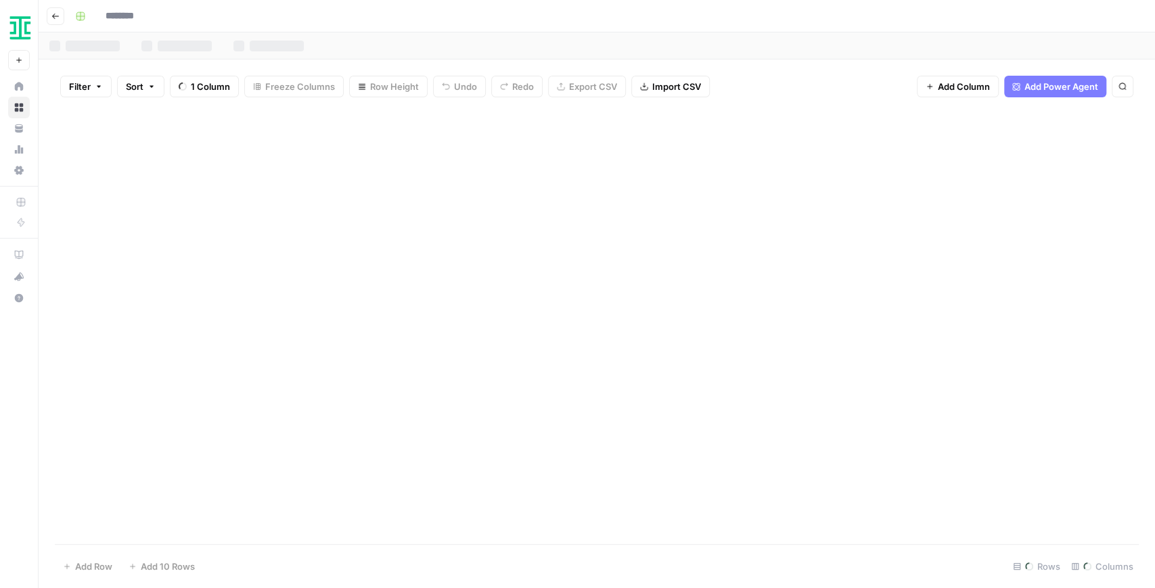
type input "**********"
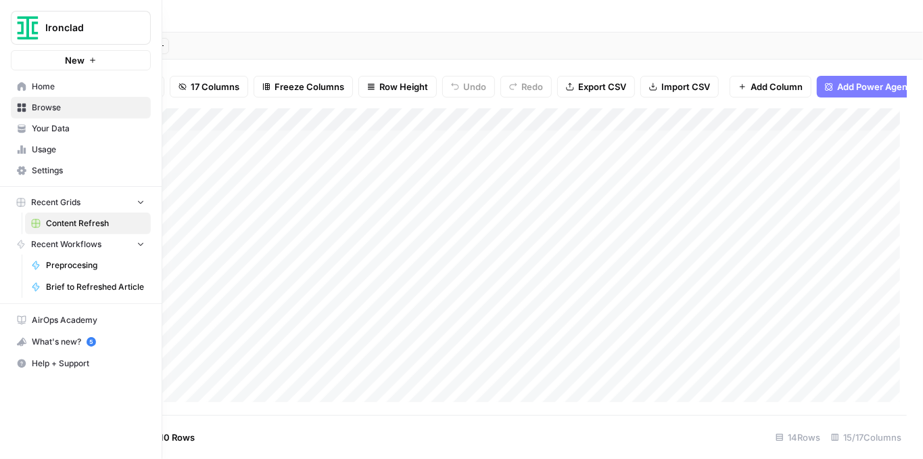
click at [25, 127] on icon at bounding box center [21, 128] width 9 height 9
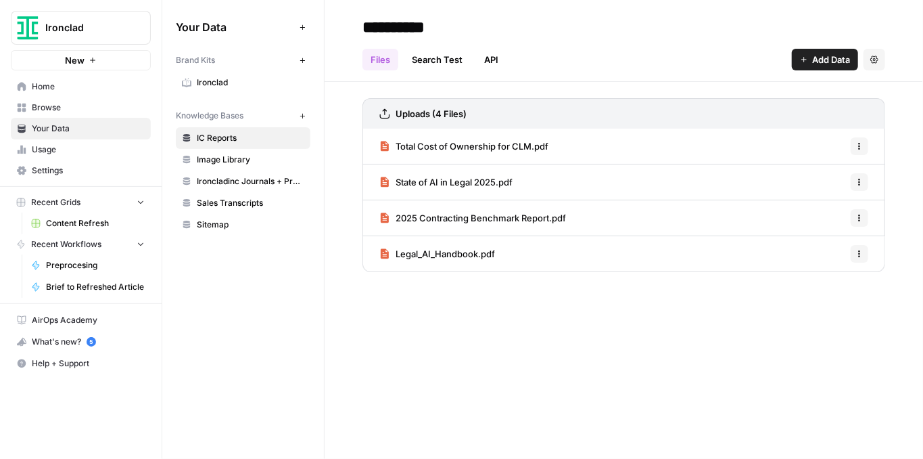
click at [285, 181] on span "Ironcladinc Journals + Products" at bounding box center [251, 181] width 108 height 12
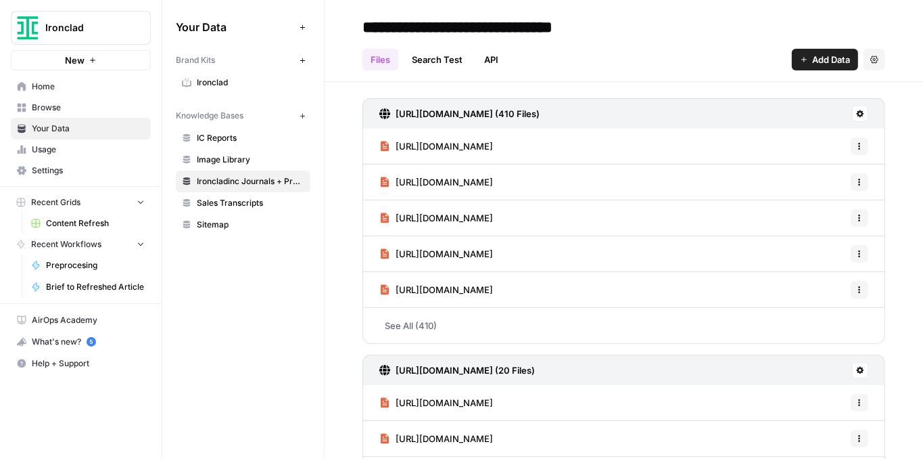
click at [298, 114] on button "New" at bounding box center [302, 116] width 16 height 16
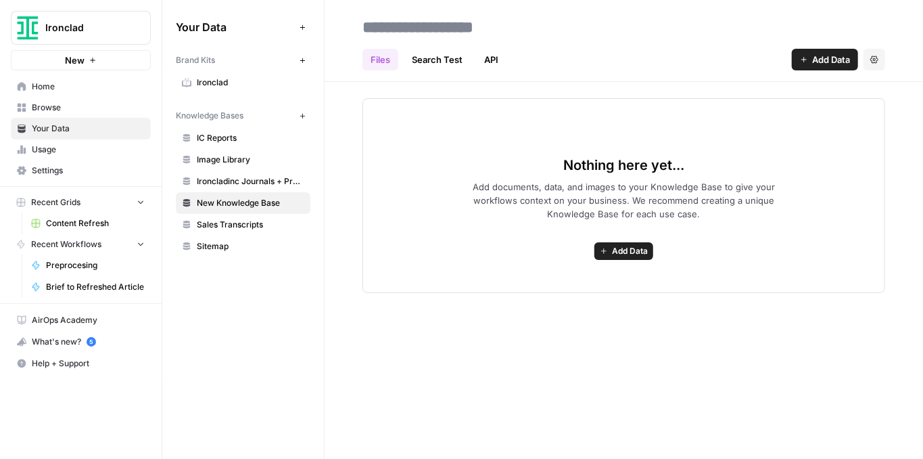
click at [831, 66] on button "Add Data" at bounding box center [825, 60] width 66 height 22
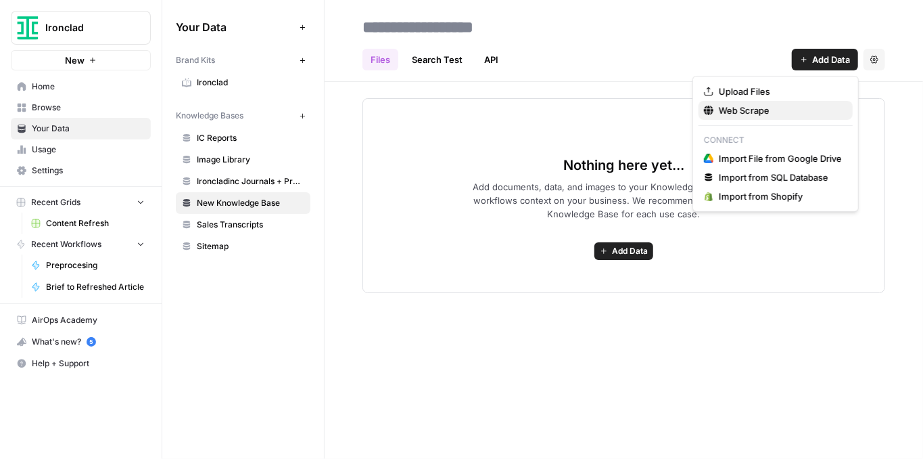
click at [770, 105] on span "Web Scrape" at bounding box center [780, 110] width 123 height 14
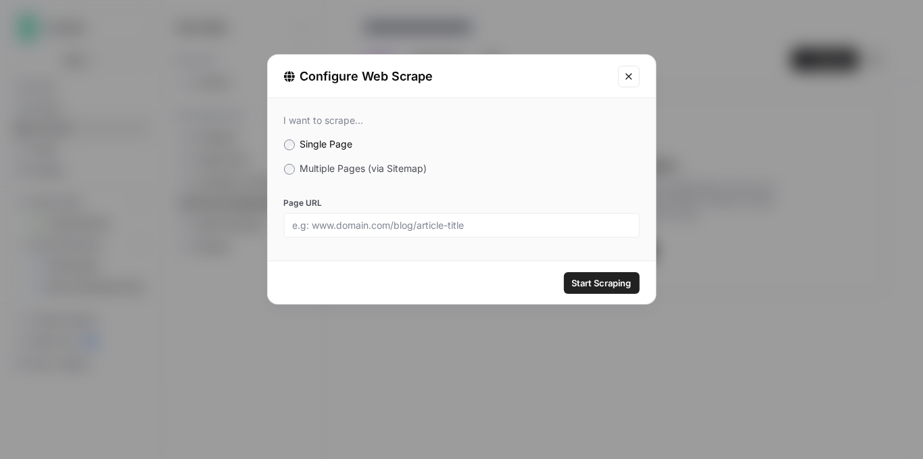
click at [354, 165] on span "Multiple Pages (via Sitemap)" at bounding box center [363, 167] width 127 height 11
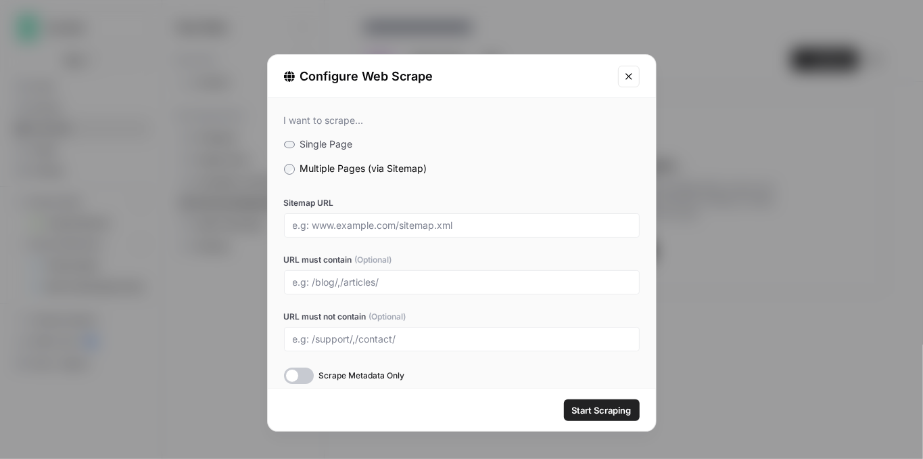
click at [628, 72] on icon "Close modal" at bounding box center [629, 76] width 11 height 11
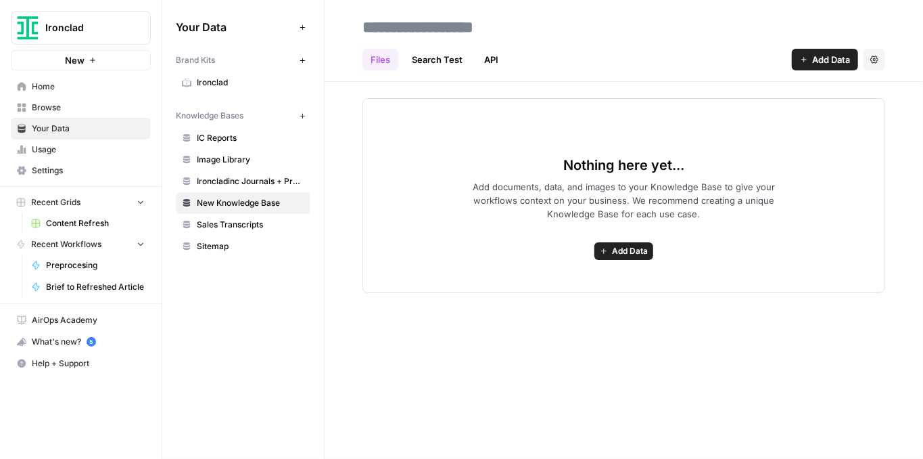
click at [53, 101] on span "Browse" at bounding box center [88, 107] width 113 height 12
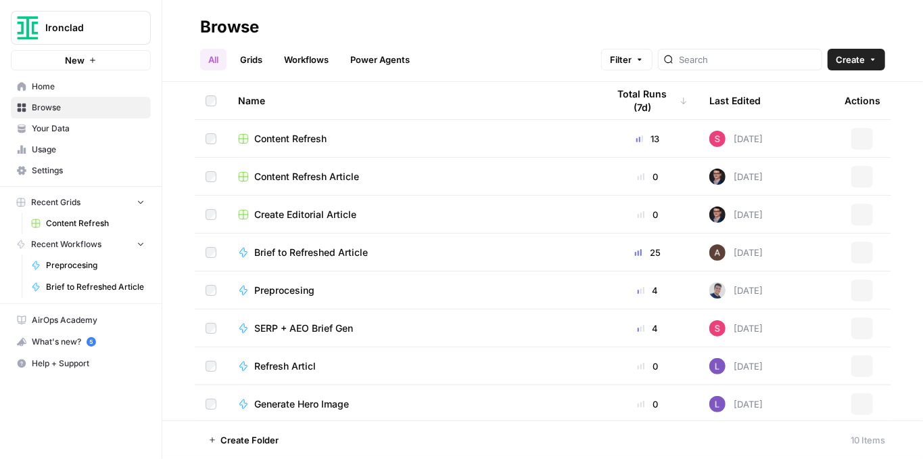
click at [80, 227] on span "Content Refresh" at bounding box center [95, 223] width 99 height 12
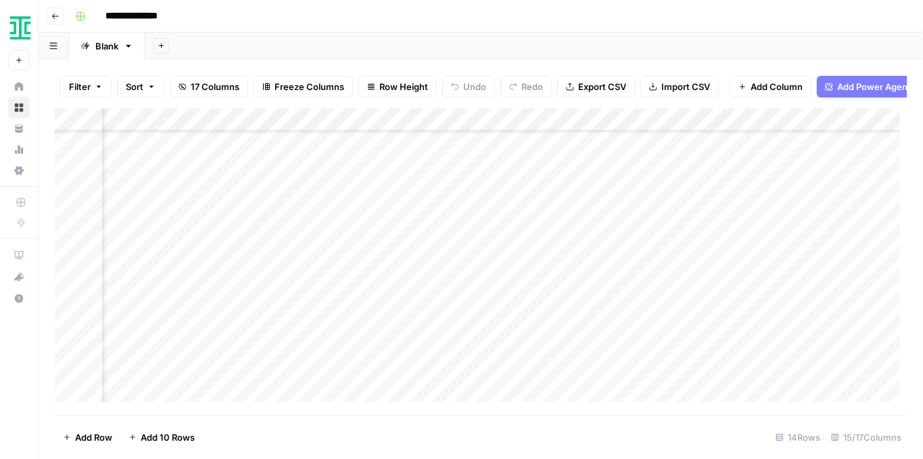
scroll to position [73, 1212]
click at [32, 28] on div "Ironclad New" at bounding box center [19, 35] width 38 height 70
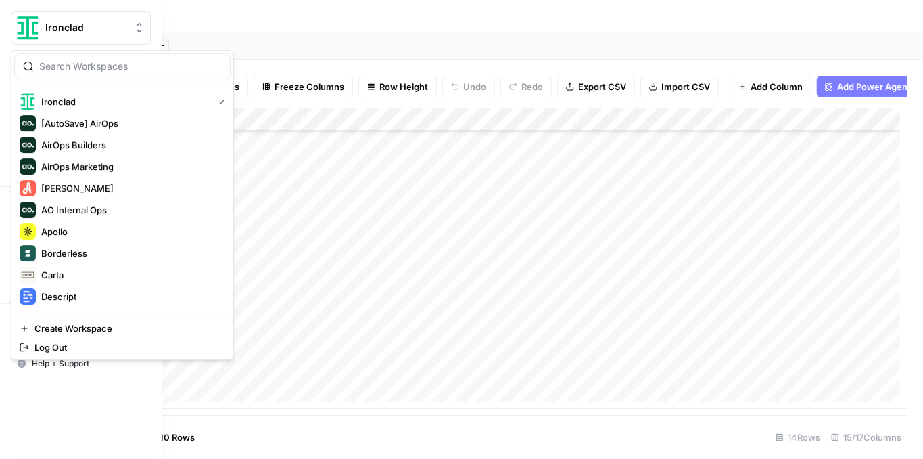
click at [72, 34] on button "Ironclad" at bounding box center [81, 28] width 140 height 34
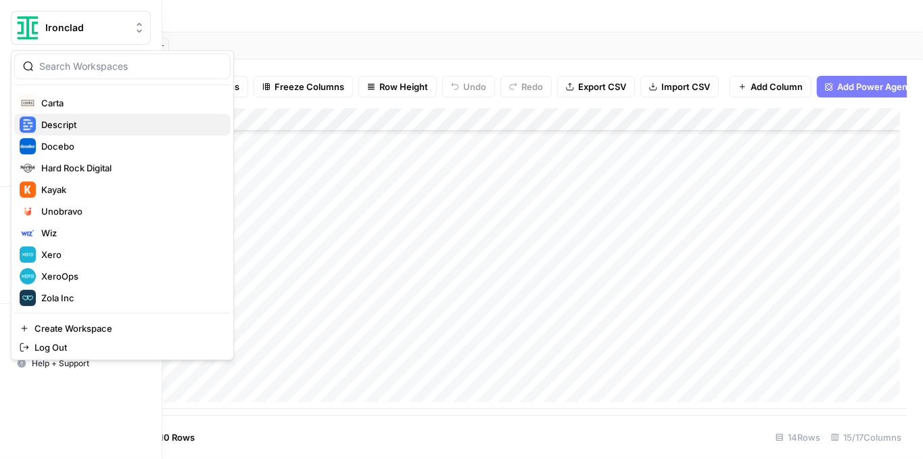
scroll to position [173, 0]
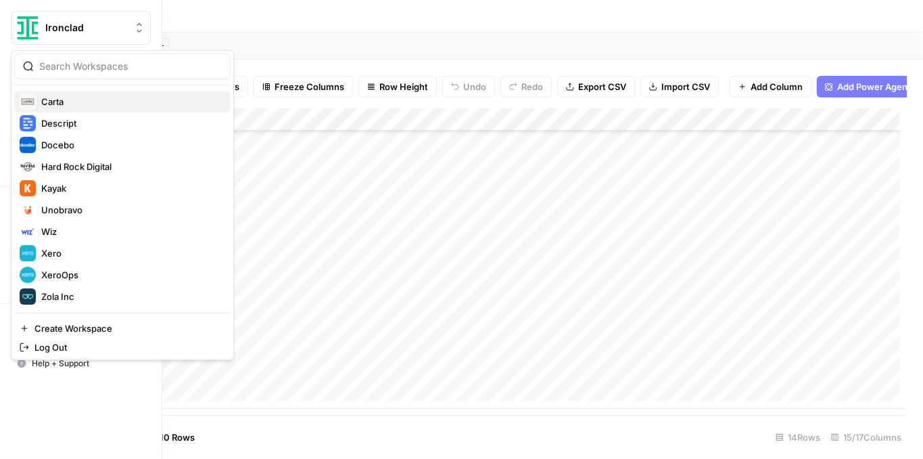
click at [76, 105] on span "Carta" at bounding box center [130, 102] width 179 height 14
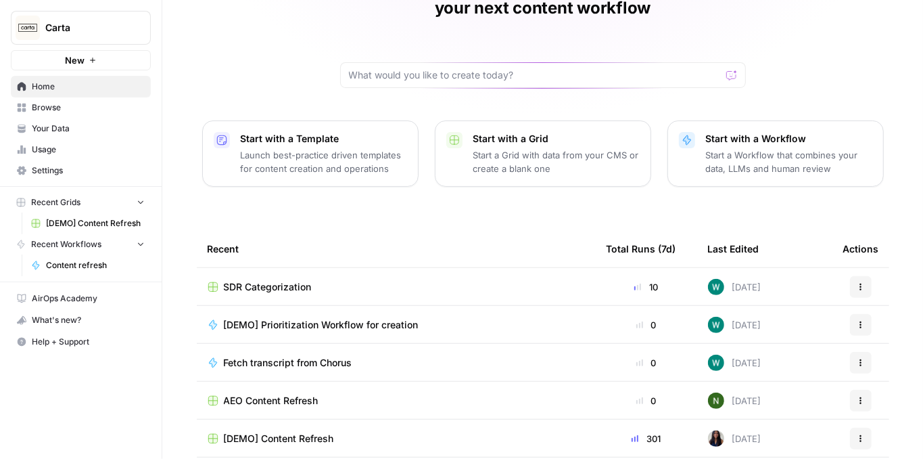
scroll to position [90, 0]
click at [91, 123] on span "Your Data" at bounding box center [88, 128] width 113 height 12
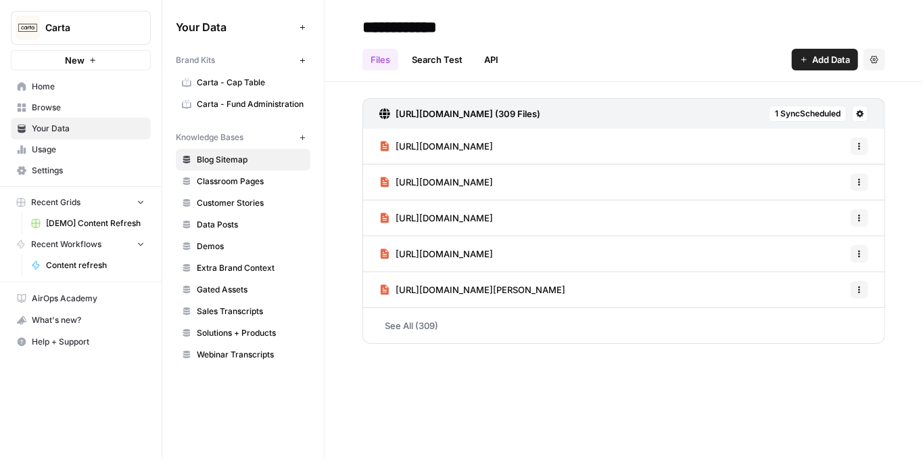
click at [254, 348] on span "Webinar Transcripts" at bounding box center [251, 354] width 108 height 12
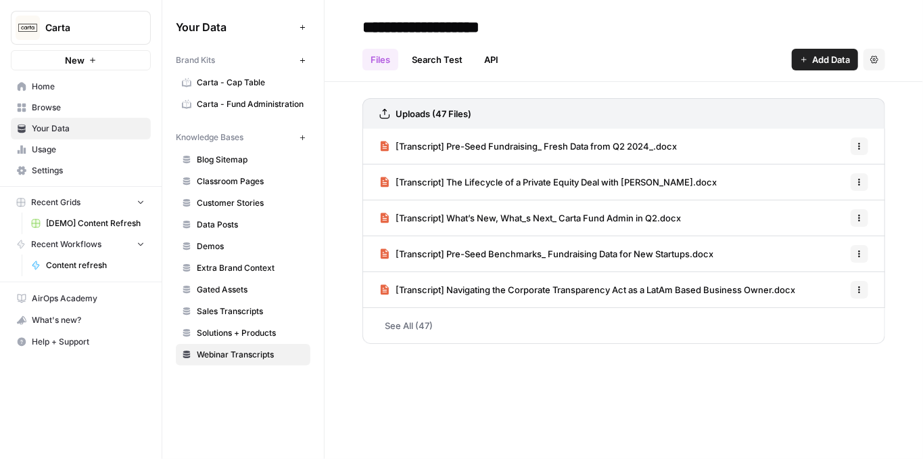
click at [92, 32] on span "Carta" at bounding box center [86, 28] width 82 height 14
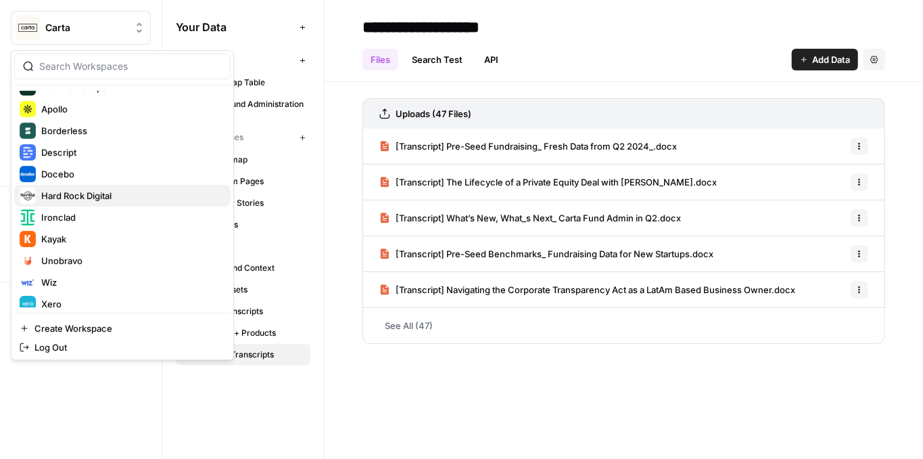
scroll to position [173, 0]
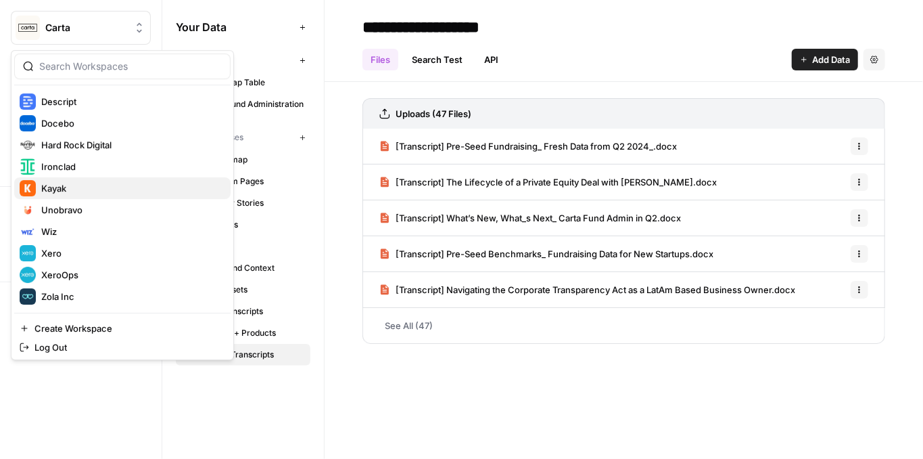
click at [103, 193] on div "Kayak" at bounding box center [123, 188] width 206 height 16
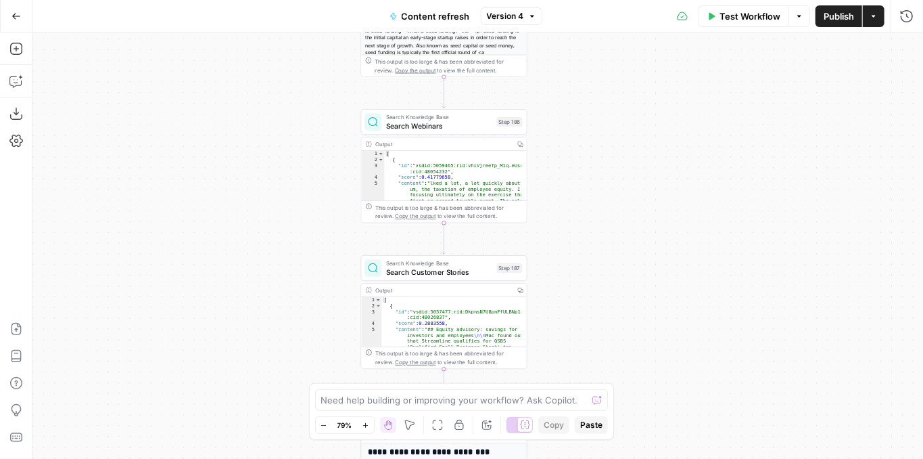
drag, startPoint x: 609, startPoint y: 319, endPoint x: 615, endPoint y: 263, distance: 56.4
click at [615, 263] on div "true false true false true false Workflow Set Inputs Inputs Power Agent Identif…" at bounding box center [477, 245] width 891 height 426
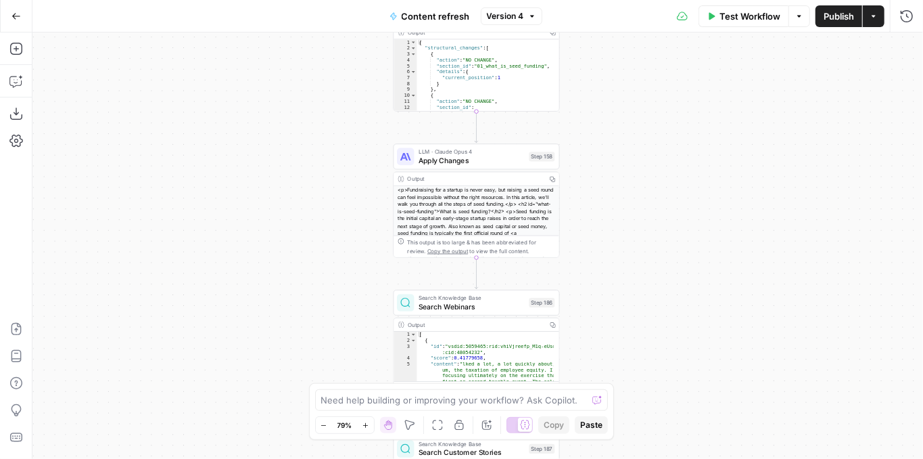
drag, startPoint x: 605, startPoint y: 231, endPoint x: 632, endPoint y: 394, distance: 164.7
click at [638, 413] on div "true false true false true false Workflow Set Inputs Inputs Power Agent Identif…" at bounding box center [477, 245] width 891 height 426
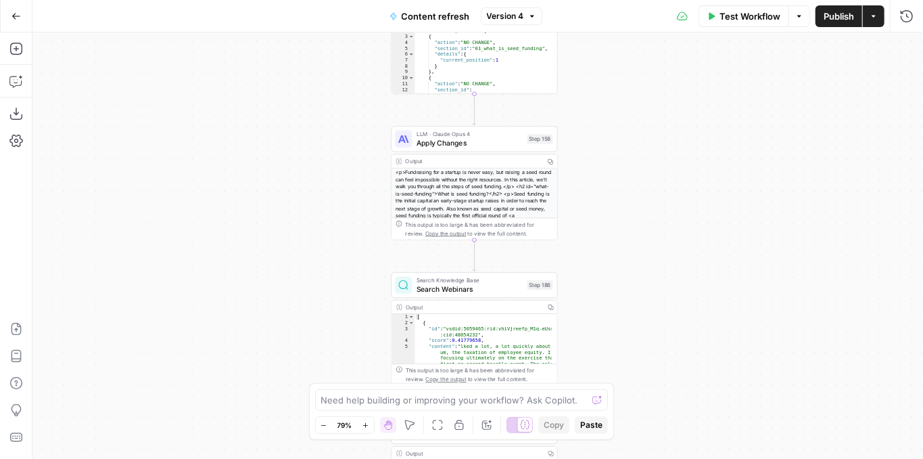
drag, startPoint x: 645, startPoint y: 233, endPoint x: 638, endPoint y: 191, distance: 42.4
click at [641, 199] on div "true false true false true false Workflow Set Inputs Inputs Power Agent Identif…" at bounding box center [477, 245] width 891 height 426
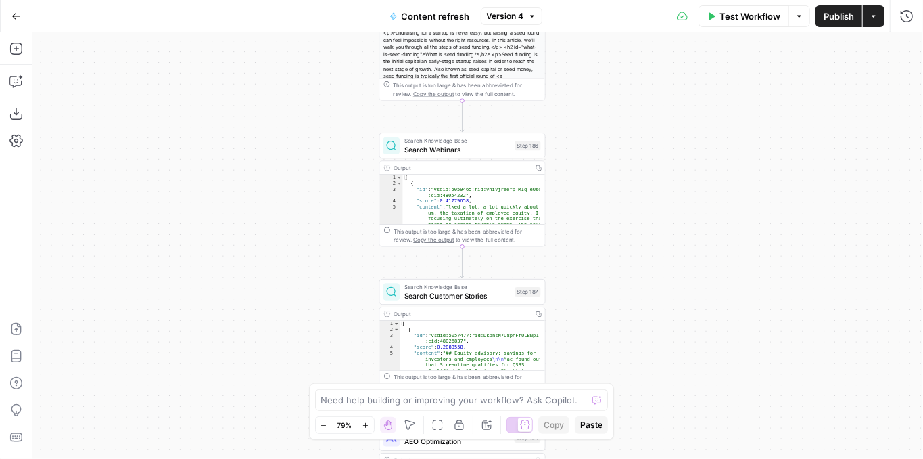
drag, startPoint x: 653, startPoint y: 283, endPoint x: 647, endPoint y: 172, distance: 111.1
click at [647, 173] on div "true false true false true false Workflow Set Inputs Inputs Power Agent Identif…" at bounding box center [477, 245] width 891 height 426
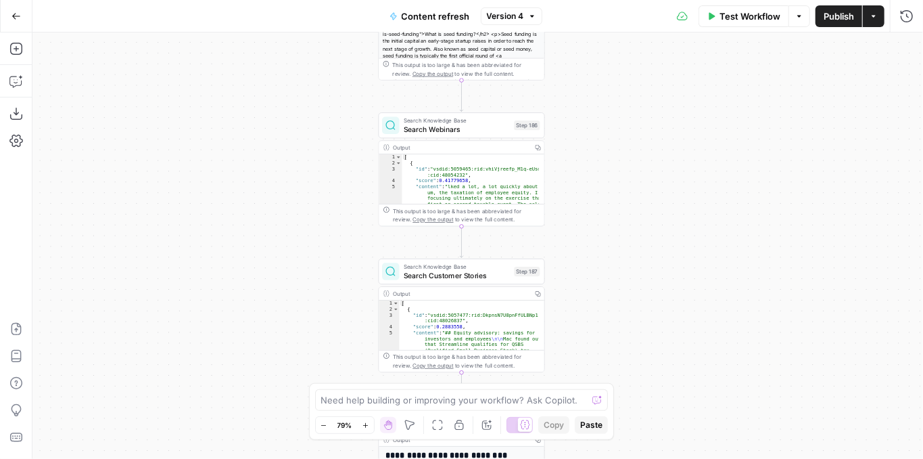
drag, startPoint x: 636, startPoint y: 241, endPoint x: 610, endPoint y: 111, distance: 132.4
click at [610, 112] on div "true false true false true false Workflow Set Inputs Inputs Power Agent Identif…" at bounding box center [477, 245] width 891 height 426
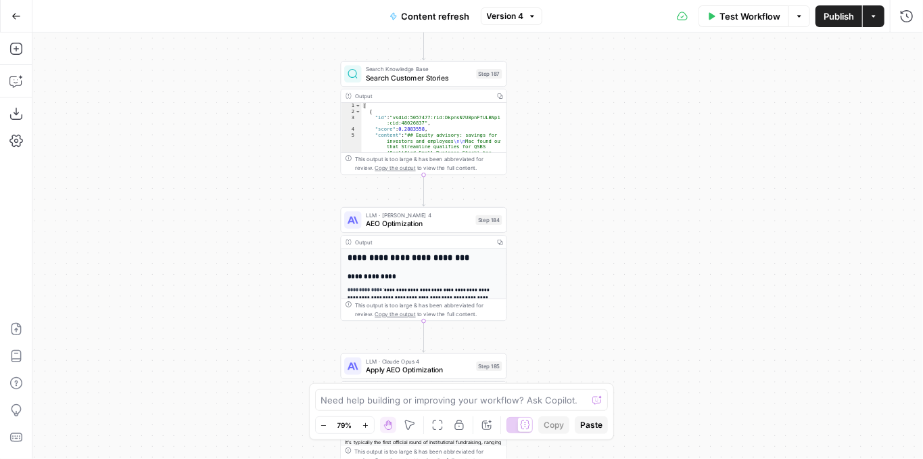
drag, startPoint x: 609, startPoint y: 237, endPoint x: 597, endPoint y: 168, distance: 70.1
click at [597, 168] on div "true false true false true false Workflow Set Inputs Inputs Power Agent Identif…" at bounding box center [477, 245] width 891 height 426
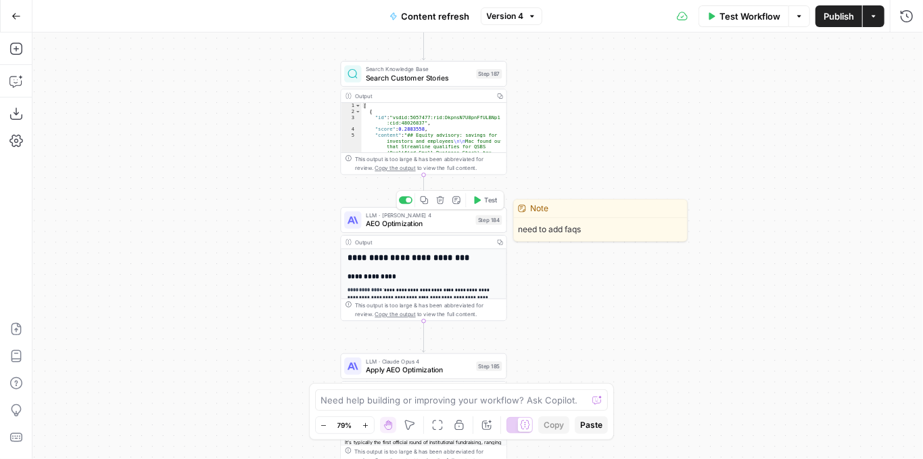
click at [427, 228] on span "AEO Optimization" at bounding box center [419, 223] width 106 height 11
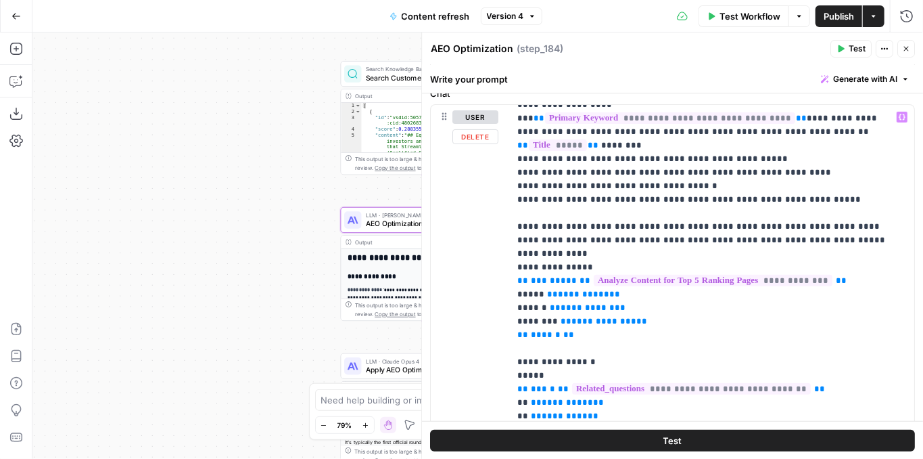
scroll to position [271, 0]
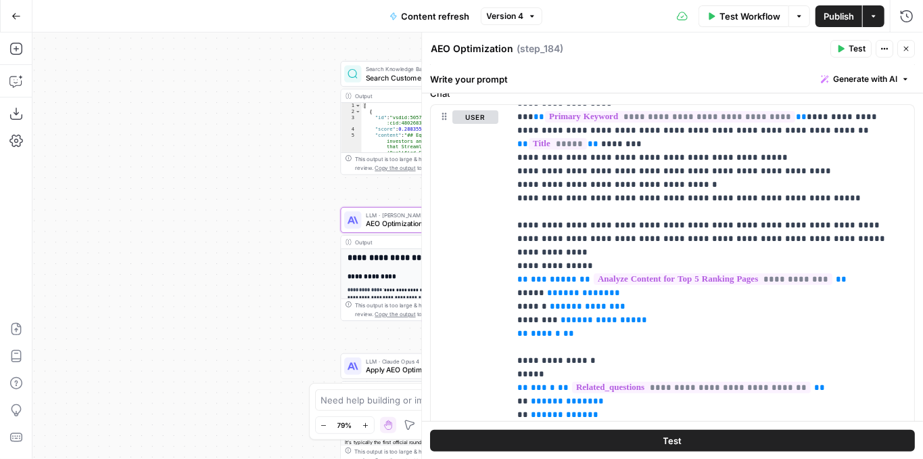
click at [902, 53] on button "Close" at bounding box center [907, 49] width 18 height 18
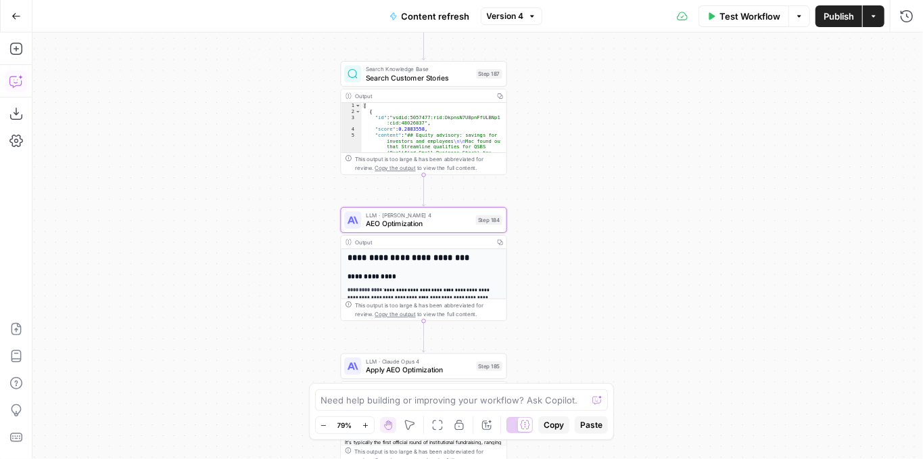
click at [13, 78] on icon "button" at bounding box center [16, 81] width 14 height 14
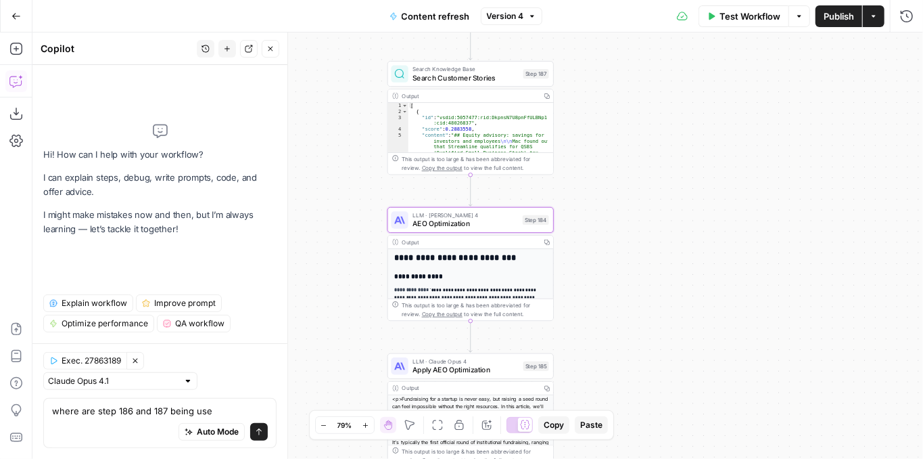
type textarea "where are step 186 and 187 being used"
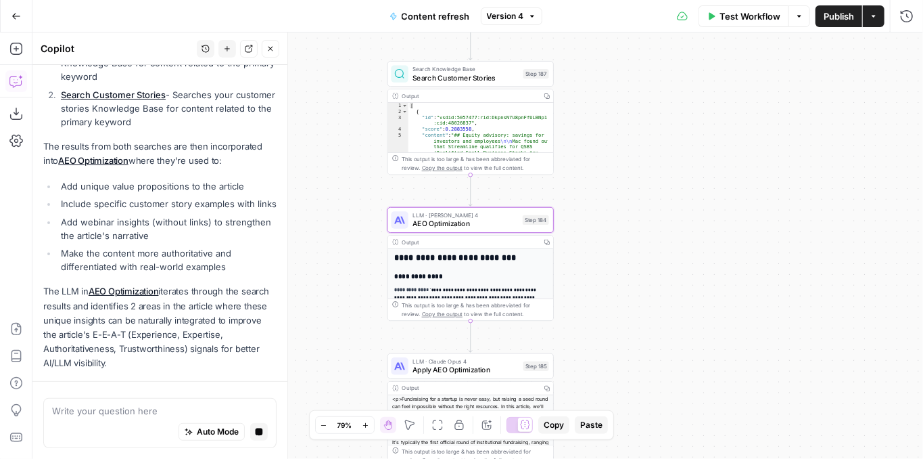
scroll to position [321, 0]
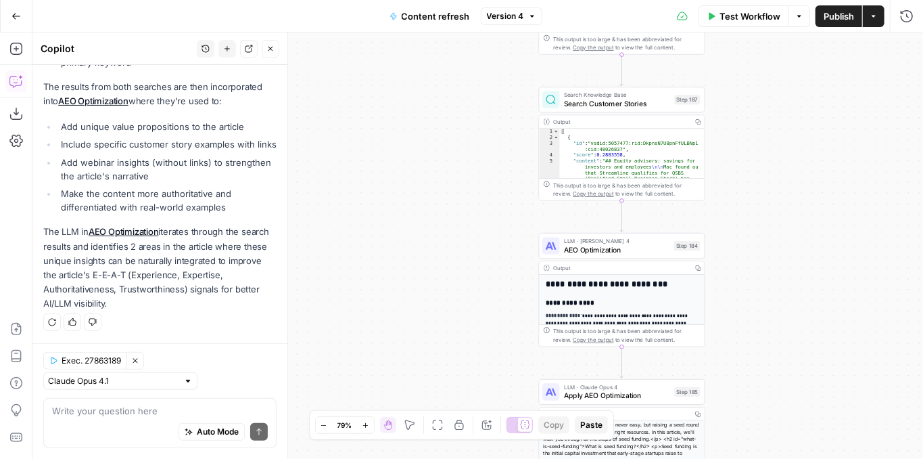
click at [14, 18] on icon "button" at bounding box center [15, 15] width 9 height 9
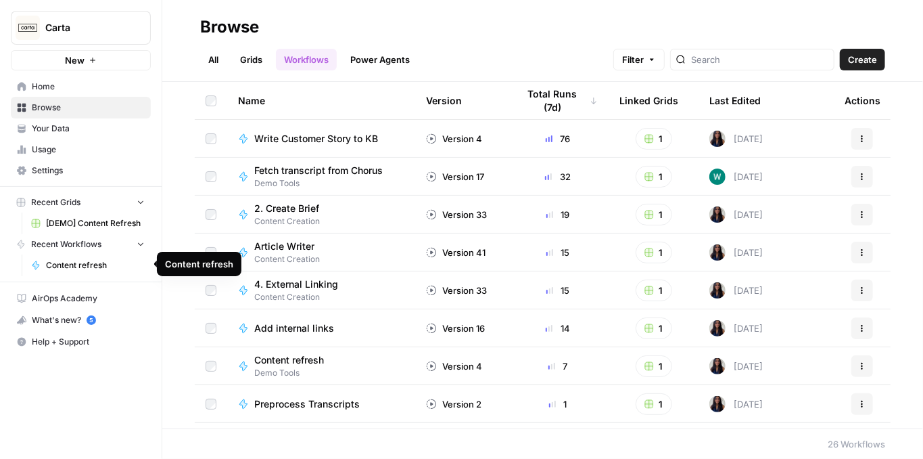
click at [81, 260] on span "Content refresh" at bounding box center [95, 265] width 99 height 12
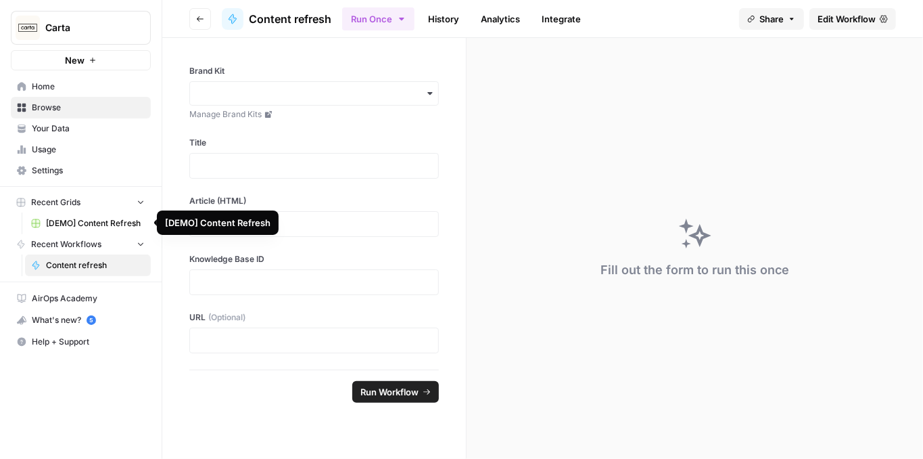
click at [106, 223] on span "[DEMO] Content Refresh" at bounding box center [95, 223] width 99 height 12
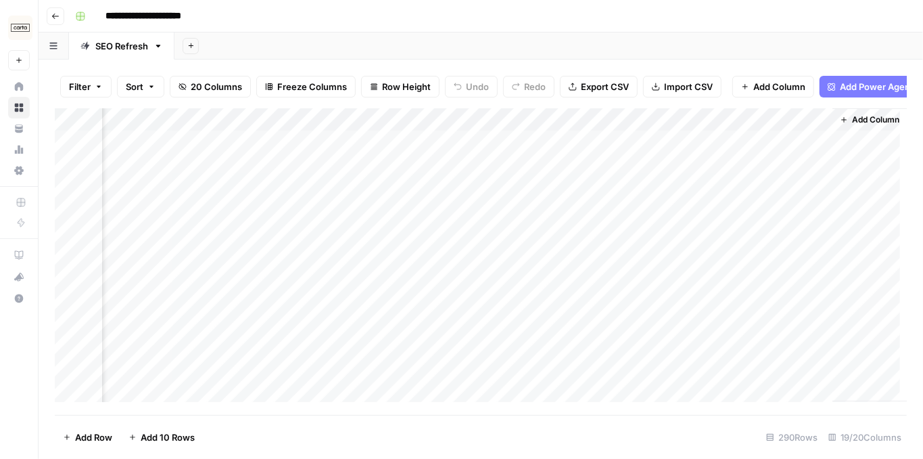
scroll to position [0, 1966]
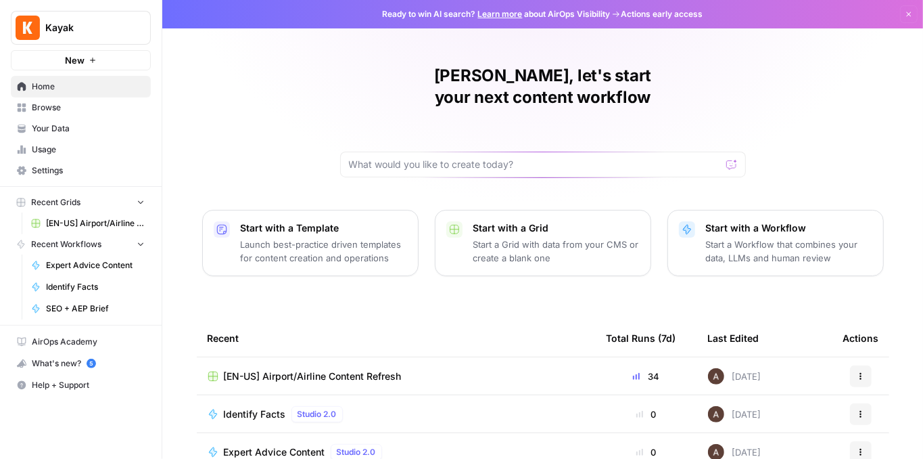
click at [103, 218] on span "[EN-US] Airport/Airline Content Refresh" at bounding box center [95, 223] width 99 height 12
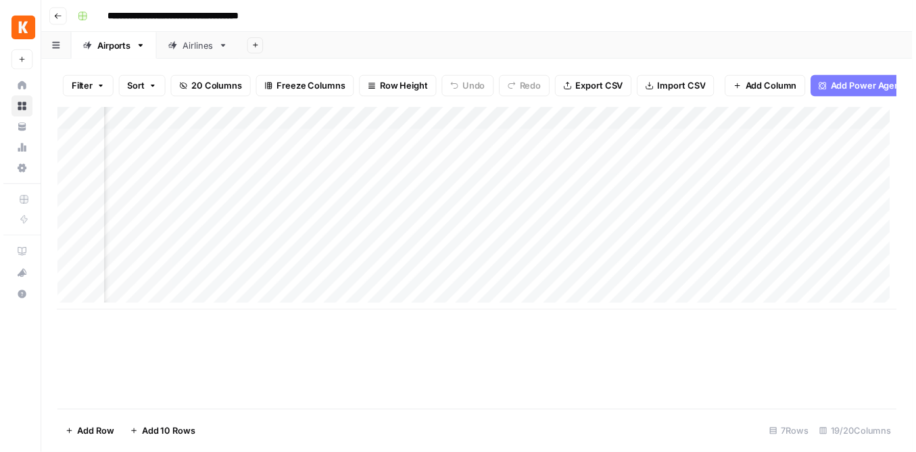
scroll to position [0, 1847]
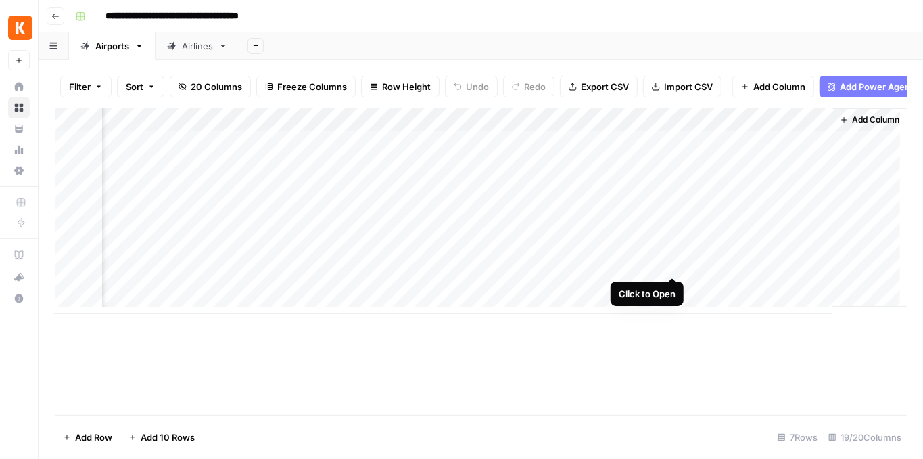
click at [670, 262] on div "Add Column" at bounding box center [481, 211] width 852 height 206
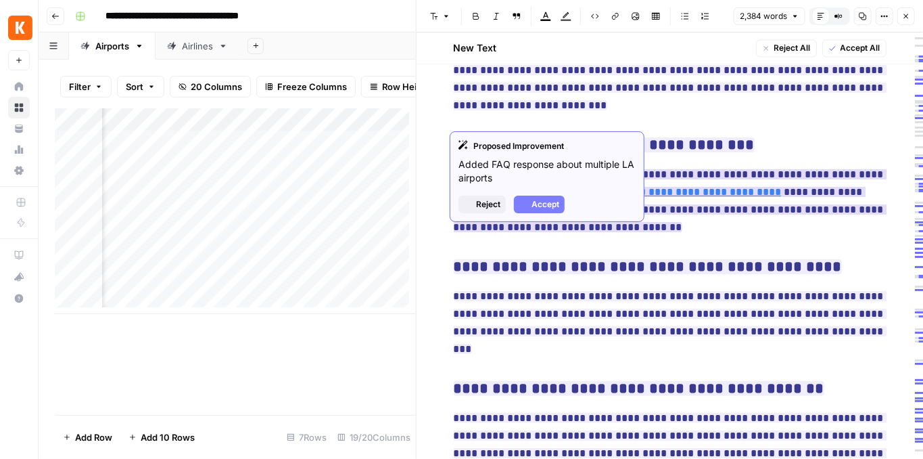
scroll to position [4332, 0]
